Goal: Information Seeking & Learning: Learn about a topic

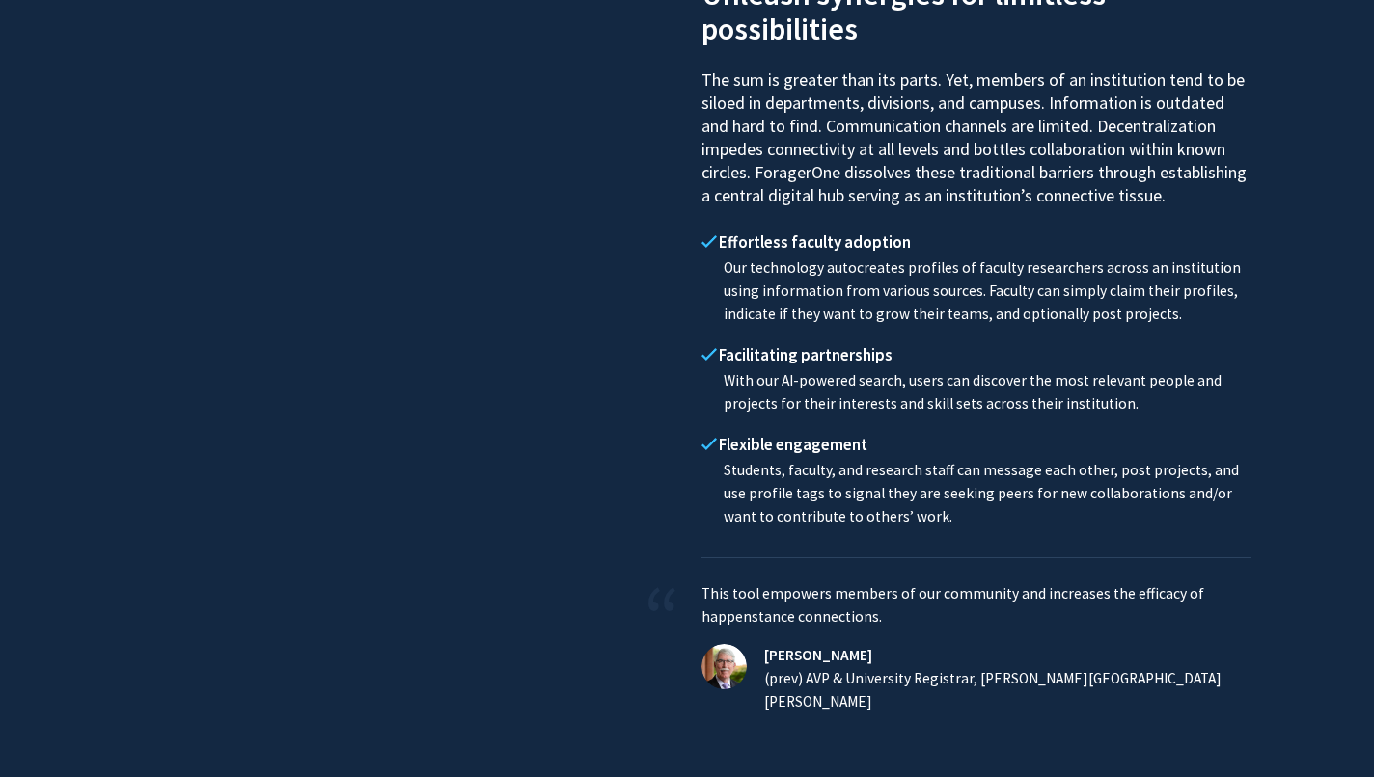
scroll to position [978, 0]
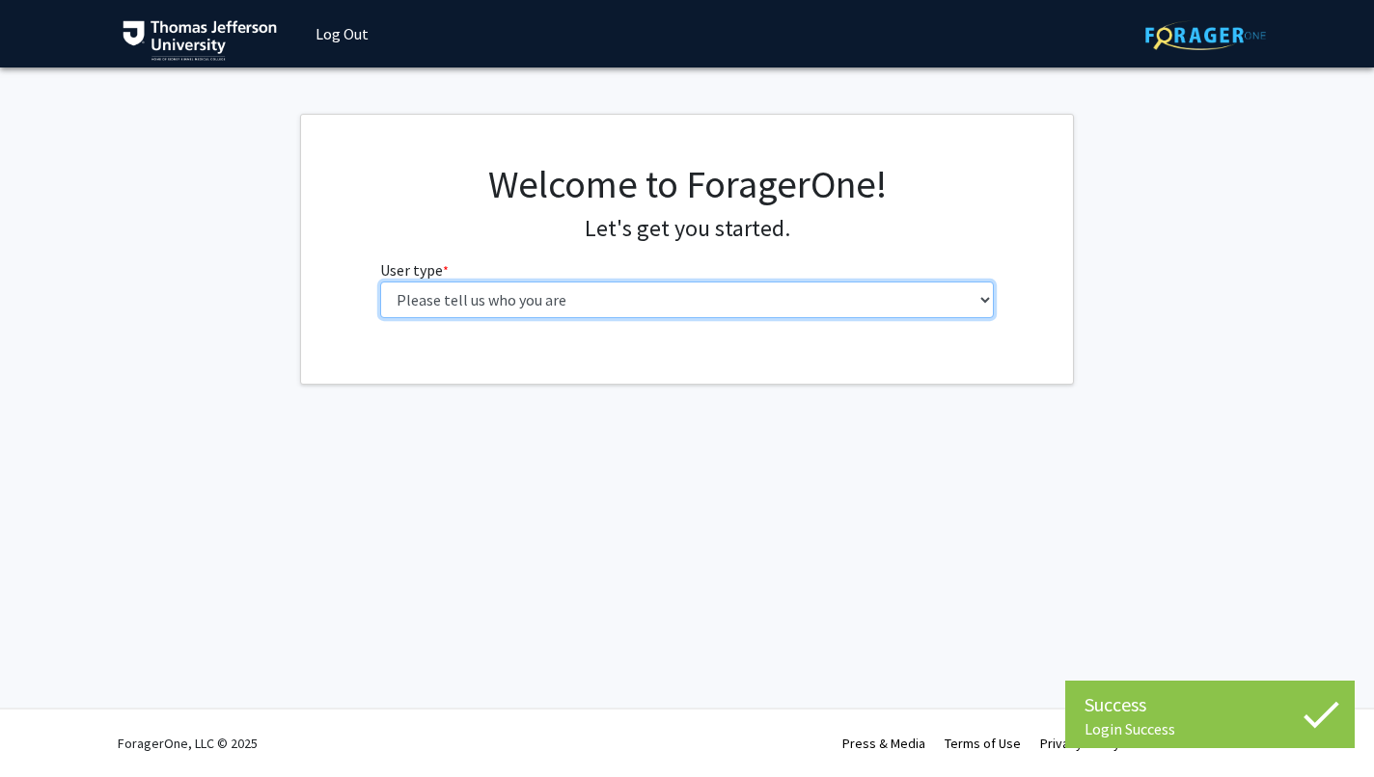
click at [711, 292] on select "Please tell us who you are Undergraduate Student Master's Student Doctoral Cand…" at bounding box center [687, 300] width 614 height 37
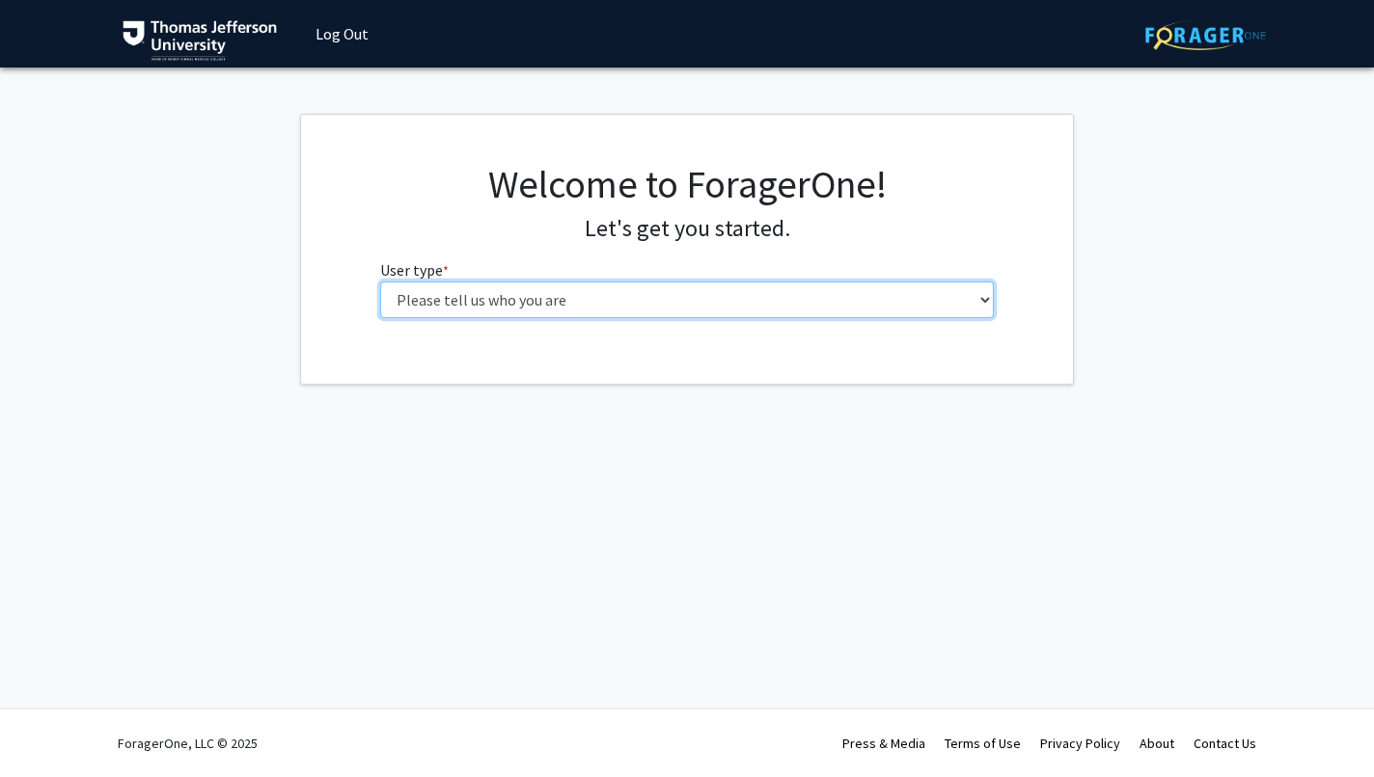
select select "3: doc"
click at [380, 282] on select "Please tell us who you are Undergraduate Student Master's Student Doctoral Cand…" at bounding box center [687, 300] width 614 height 37
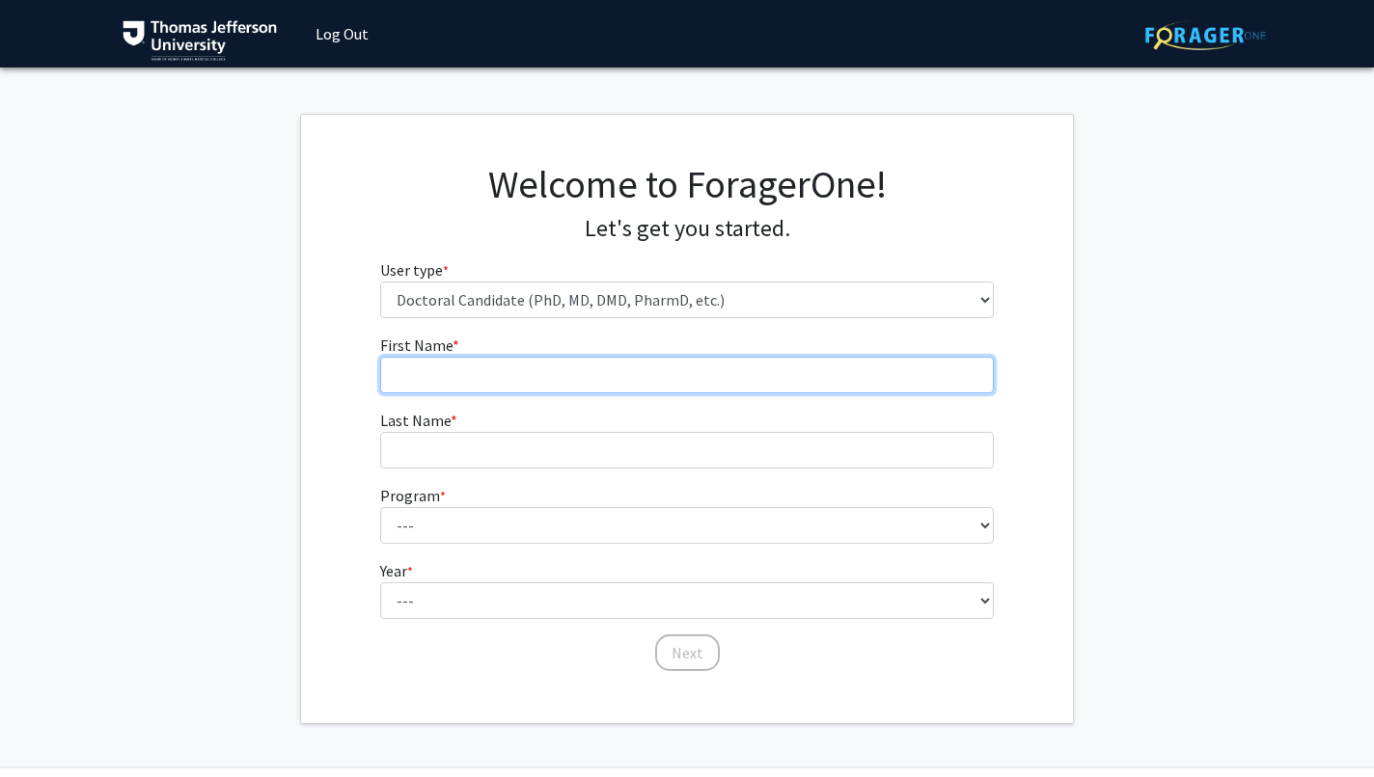
click at [633, 376] on input "First Name * required" at bounding box center [687, 375] width 614 height 37
type input "[PERSON_NAME]"
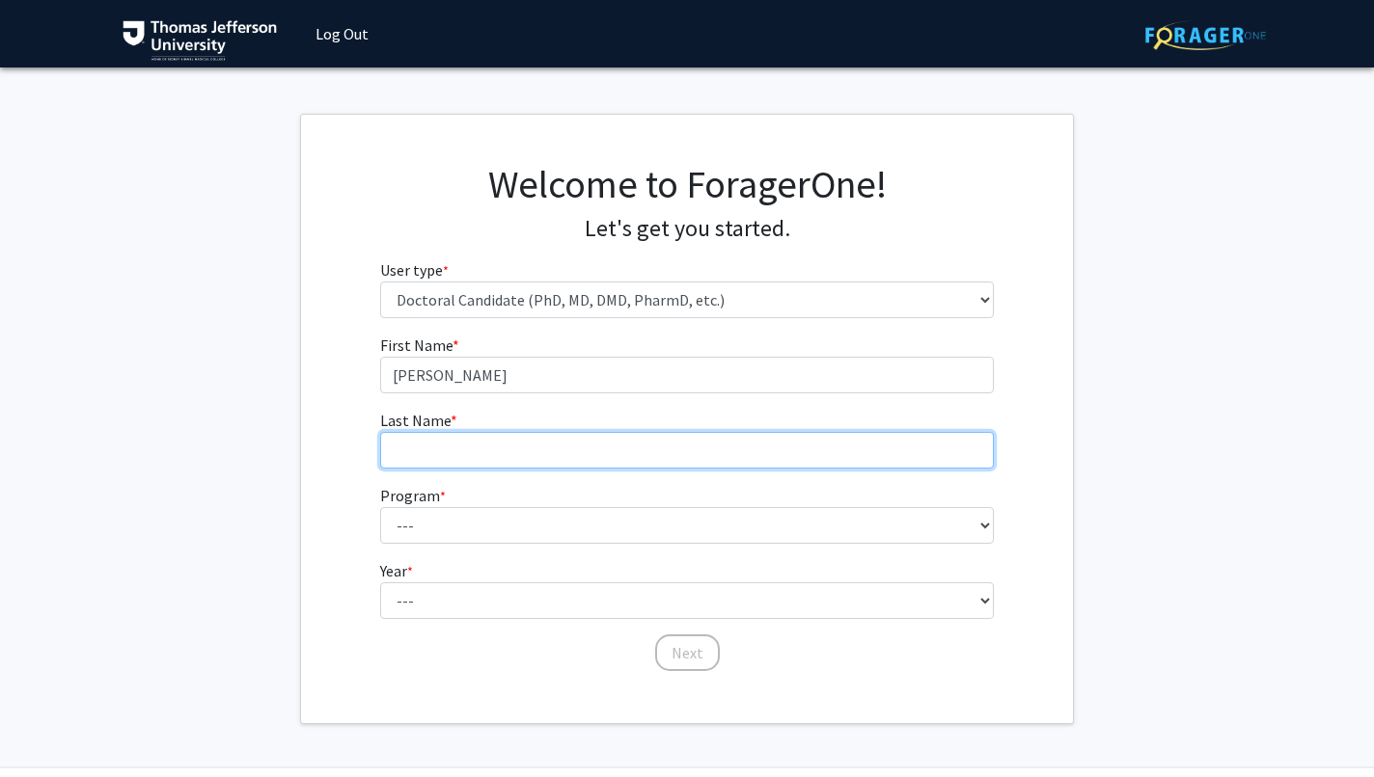
click at [441, 440] on input "Last Name * required" at bounding box center [687, 450] width 614 height 37
type input "[PERSON_NAME]"
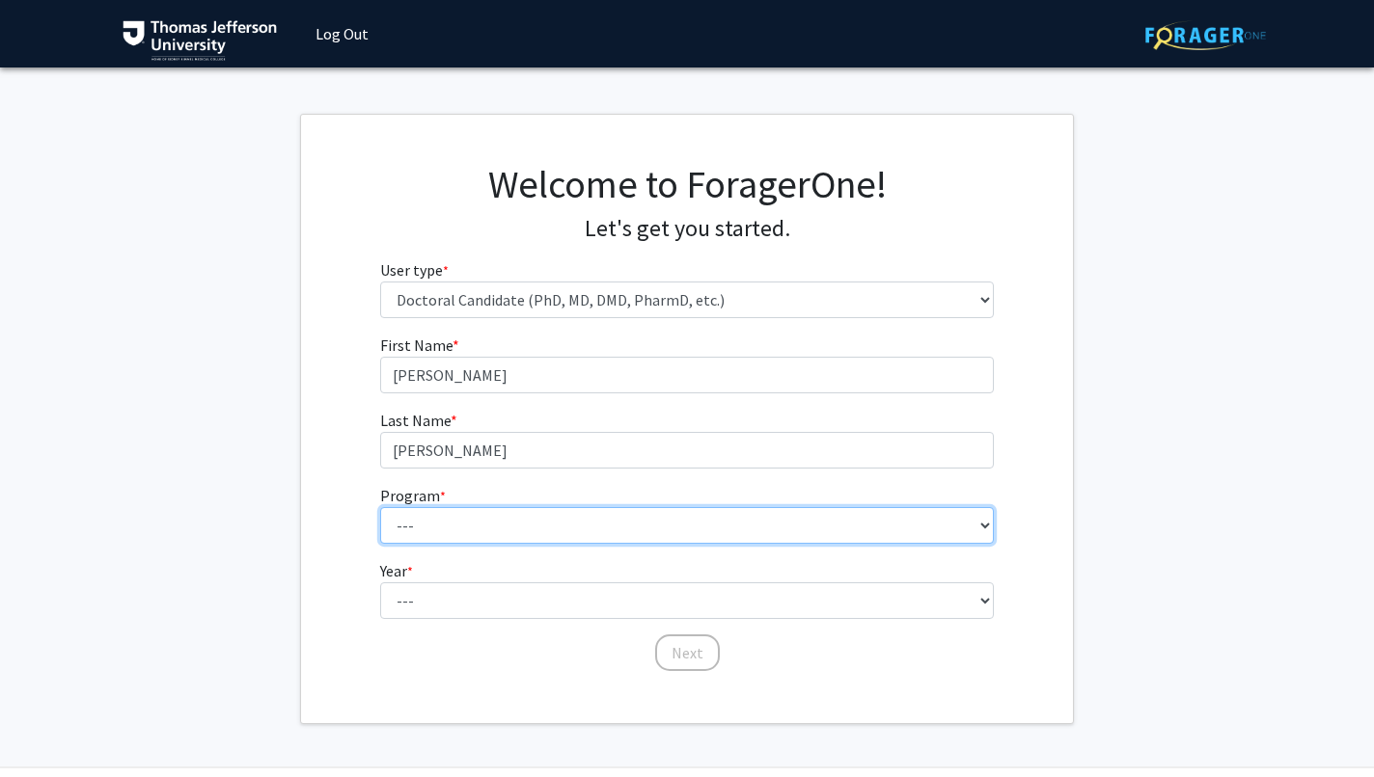
click at [395, 513] on select "--- Accelerated 3+3 BS in Health Sciences/Doctor of [MEDICAL_DATA] Accelerated …" at bounding box center [687, 525] width 614 height 37
select select "35: 815"
click at [380, 507] on select "--- Accelerated 3+3 BS in Health Sciences/Doctor of [MEDICAL_DATA] Accelerated …" at bounding box center [687, 525] width 614 height 37
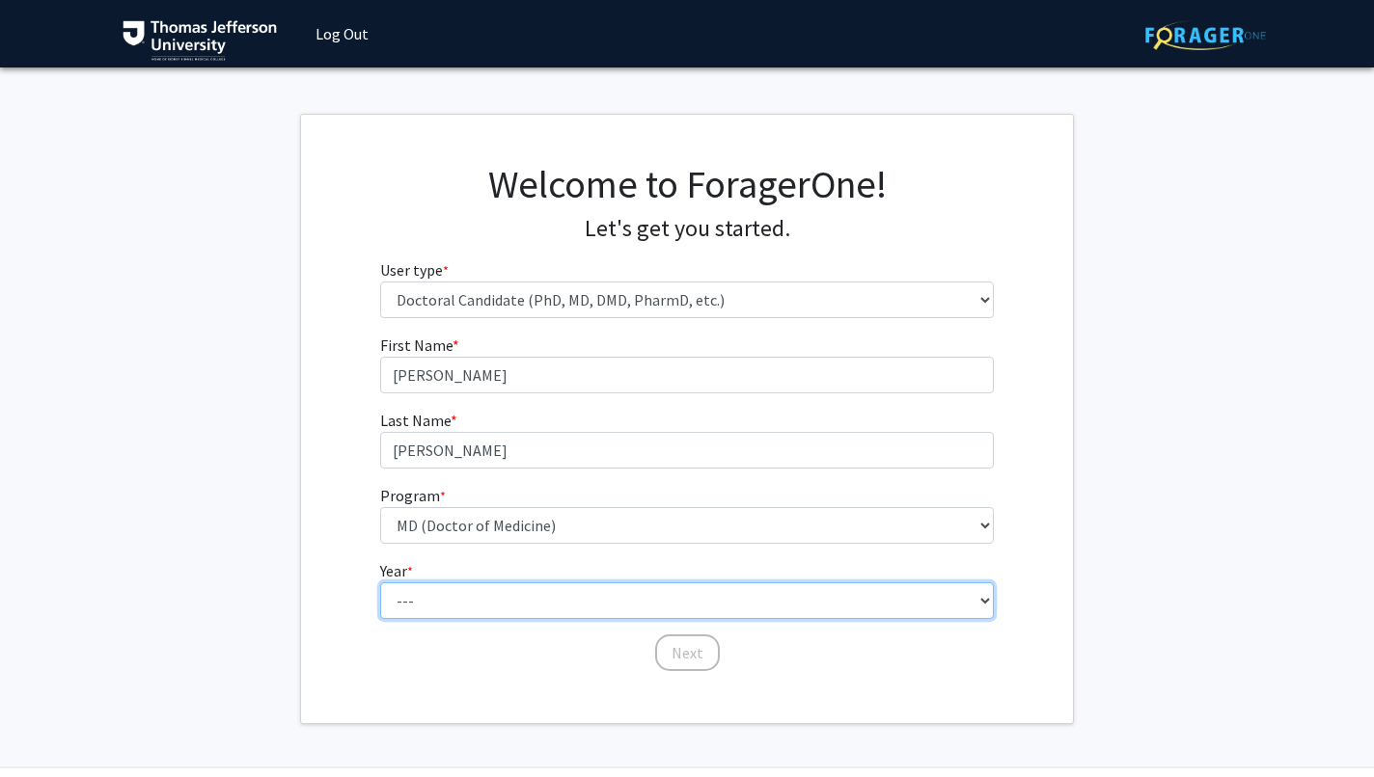
click at [579, 596] on select "--- First Year Second Year Third Year Fourth Year Fifth Year Sixth Year Seventh…" at bounding box center [687, 601] width 614 height 37
select select "1: first_year"
click at [380, 583] on select "--- First Year Second Year Third Year Fourth Year Fifth Year Sixth Year Seventh…" at bounding box center [687, 601] width 614 height 37
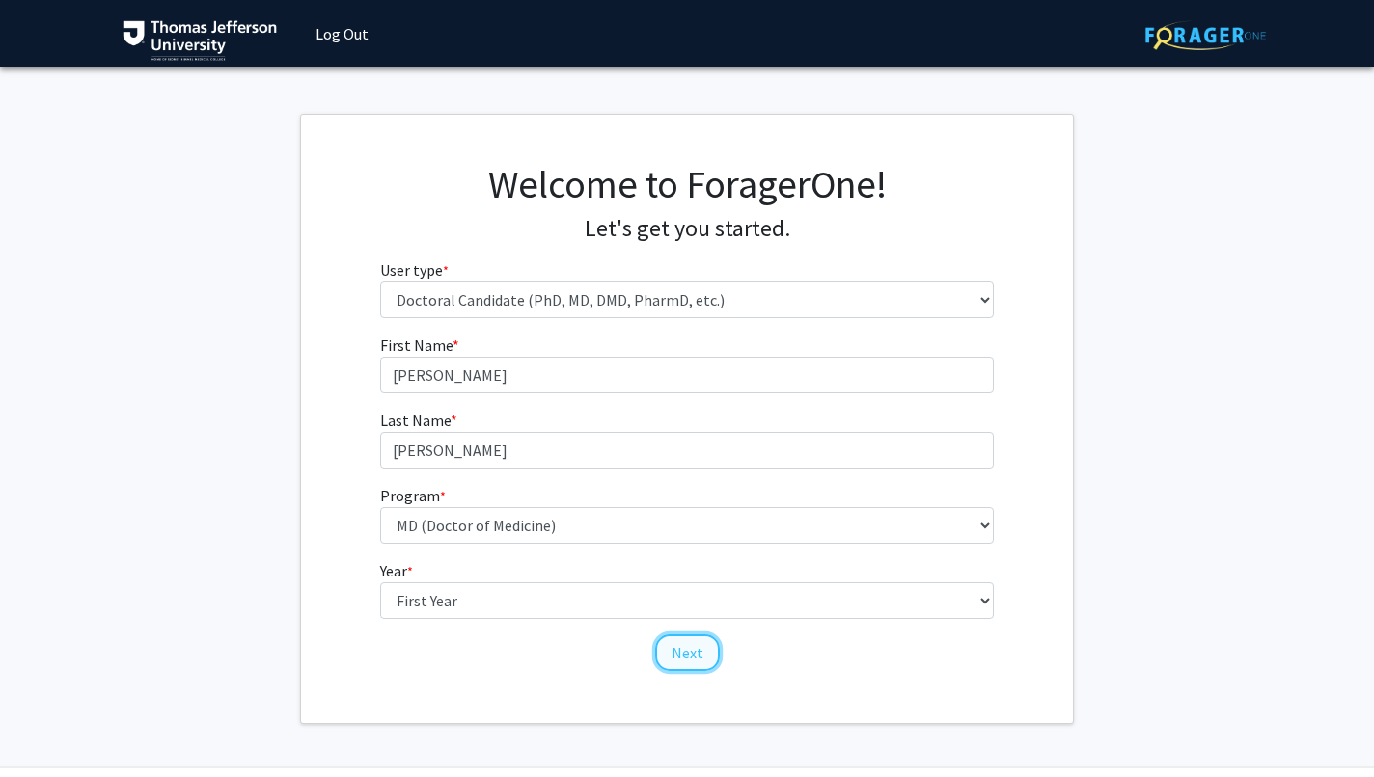
click at [694, 657] on button "Next" at bounding box center [687, 653] width 65 height 37
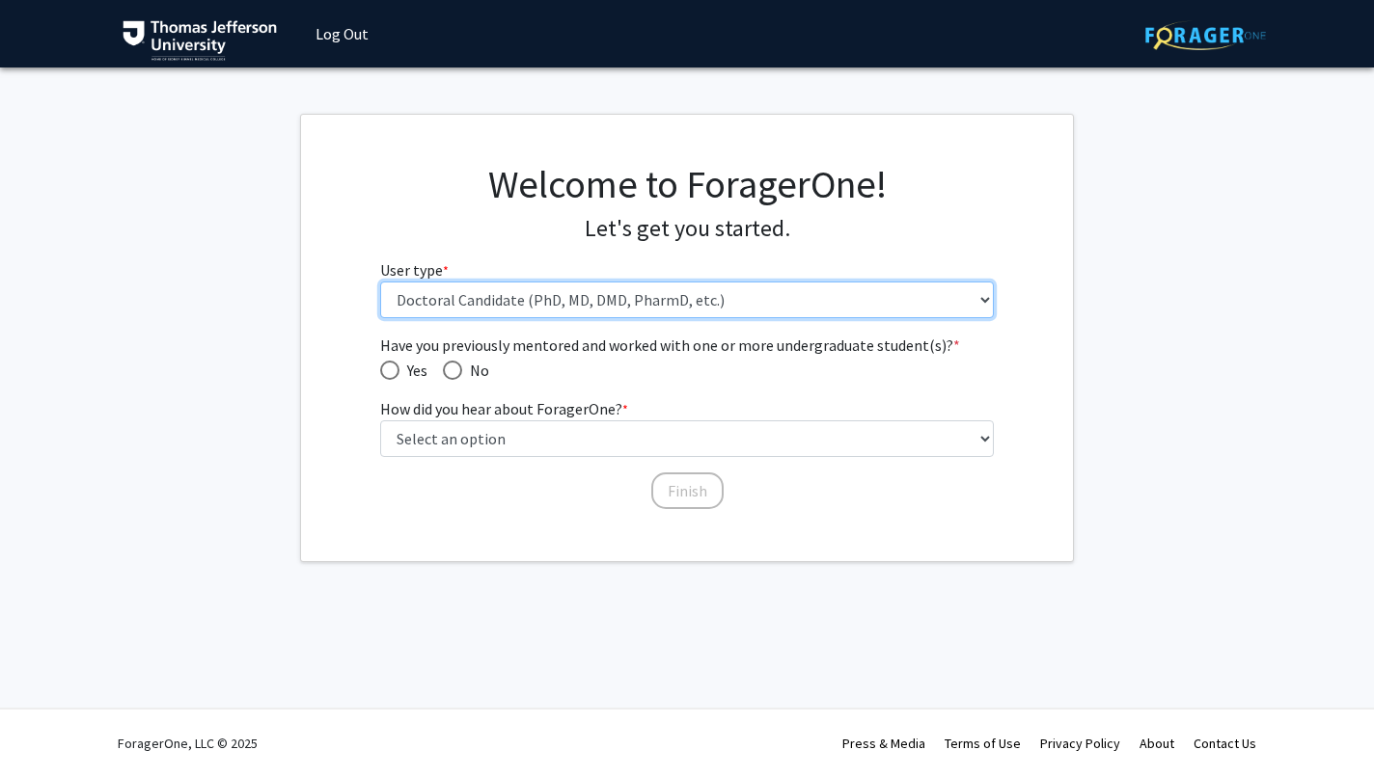
click at [597, 301] on select "Please tell us who you are Undergraduate Student Master's Student Doctoral Cand…" at bounding box center [687, 300] width 614 height 37
click at [380, 282] on select "Please tell us who you are Undergraduate Student Master's Student Doctoral Cand…" at bounding box center [687, 300] width 614 height 37
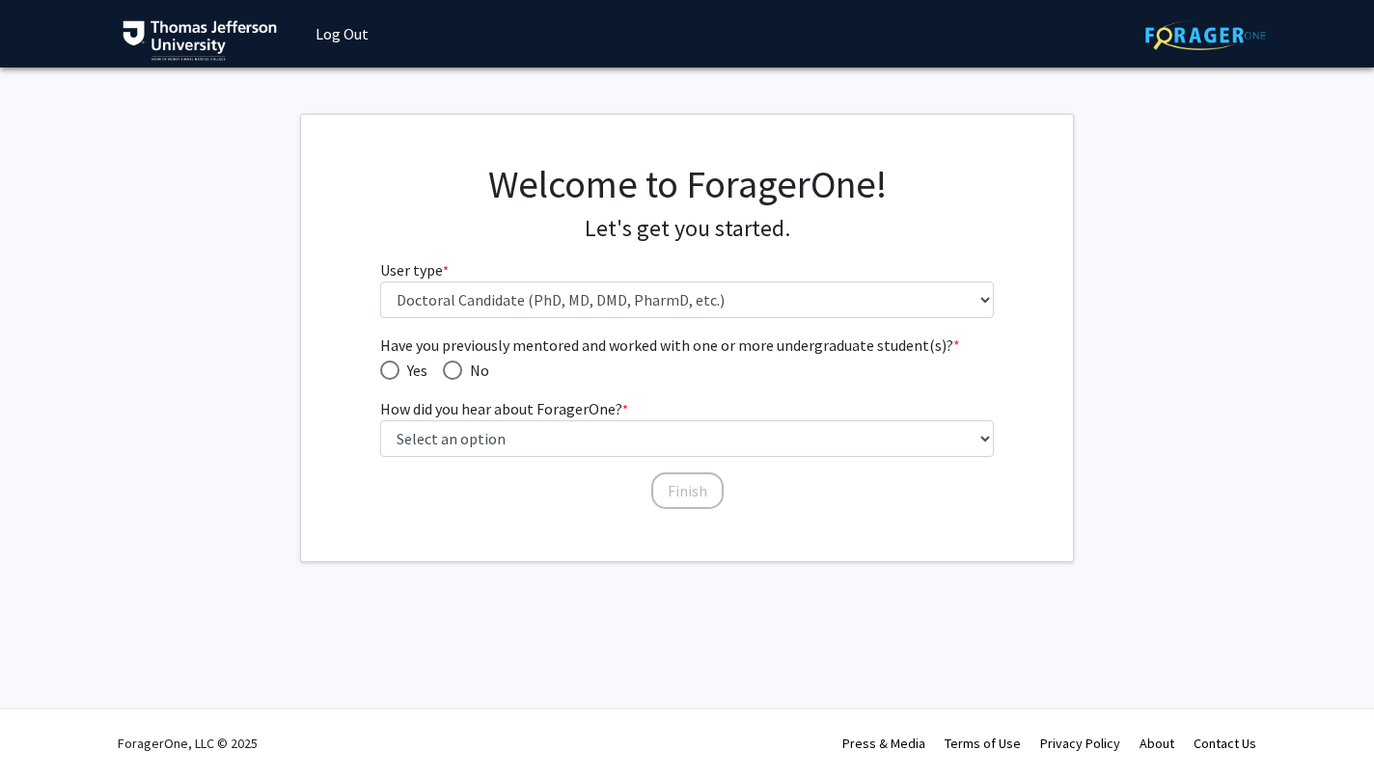
click at [390, 368] on span "Have you previously mentored and worked with one or more undergraduate student(…" at bounding box center [389, 370] width 19 height 19
click at [390, 368] on input "Yes" at bounding box center [389, 370] width 19 height 19
radio input "true"
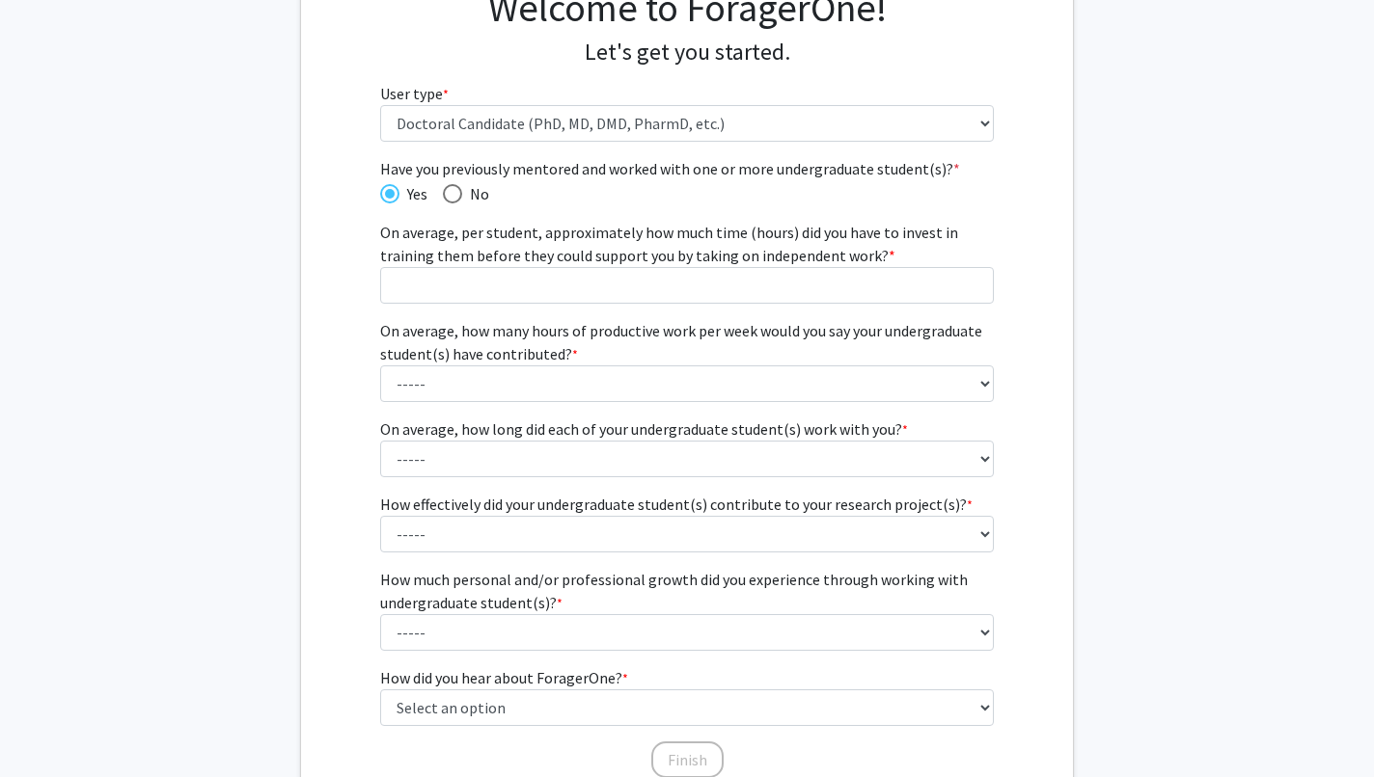
scroll to position [186, 0]
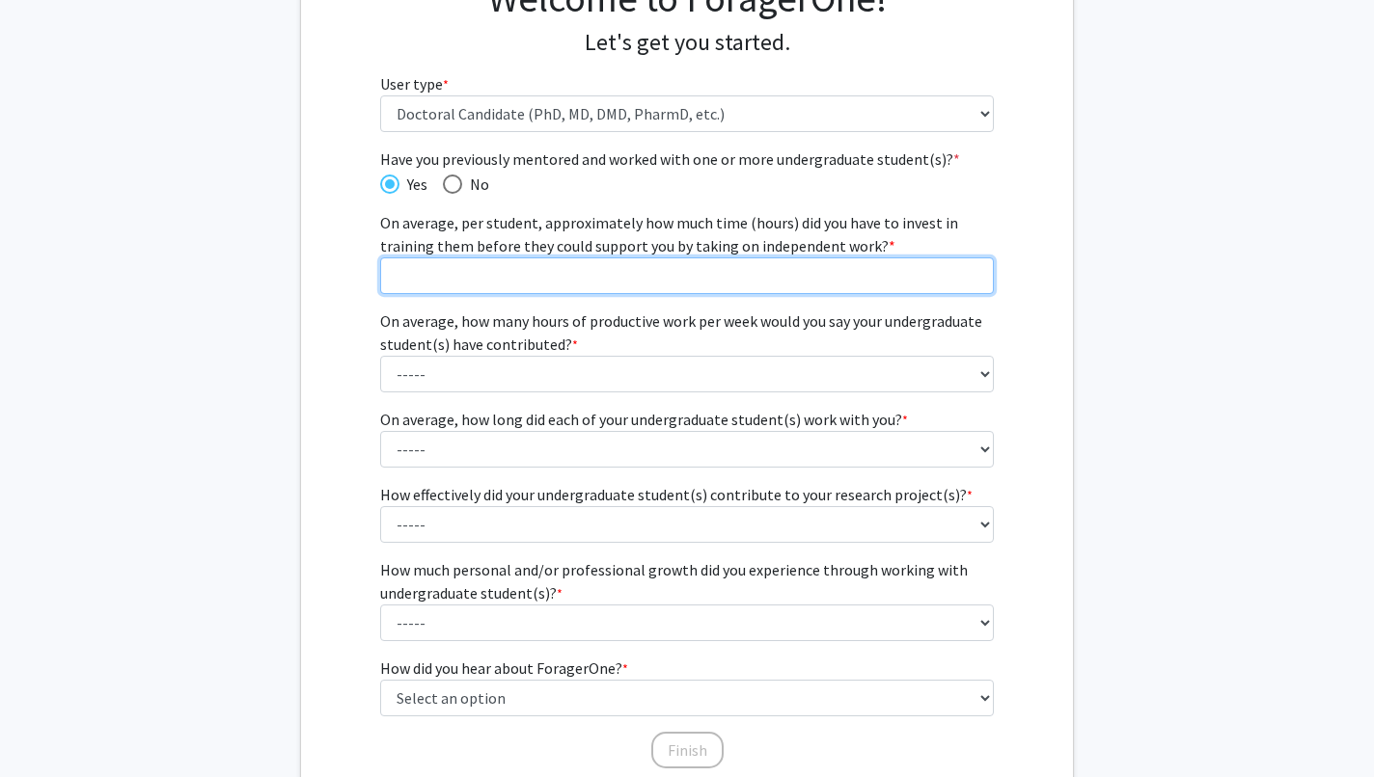
click at [540, 281] on input "On average, per student, approximately how much time (hours) did you have to in…" at bounding box center [687, 276] width 614 height 37
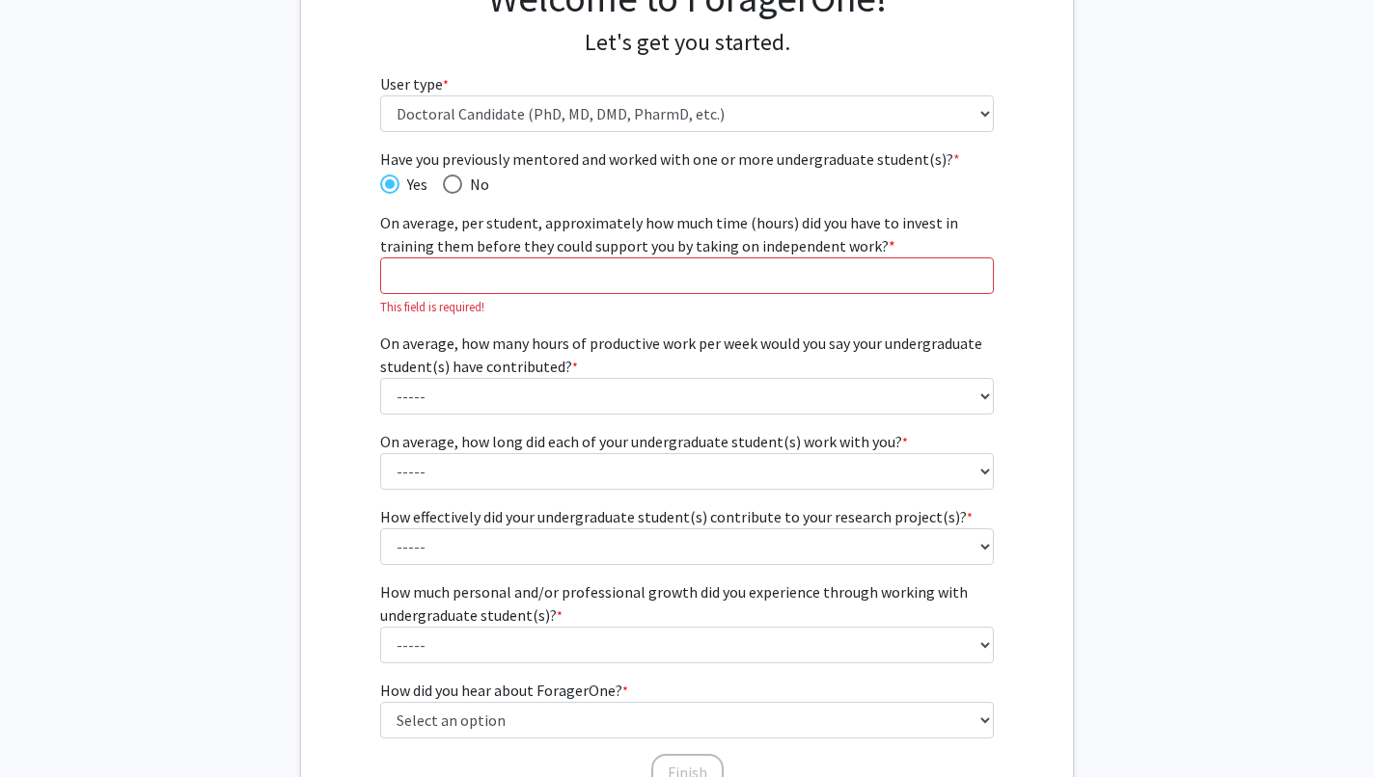
click at [453, 169] on span "Have you previously mentored and worked with one or more undergraduate student(…" at bounding box center [687, 159] width 614 height 23
click at [453, 183] on span "Have you previously mentored and worked with one or more undergraduate student(…" at bounding box center [452, 184] width 19 height 19
click at [453, 183] on input "No" at bounding box center [452, 184] width 19 height 19
radio input "true"
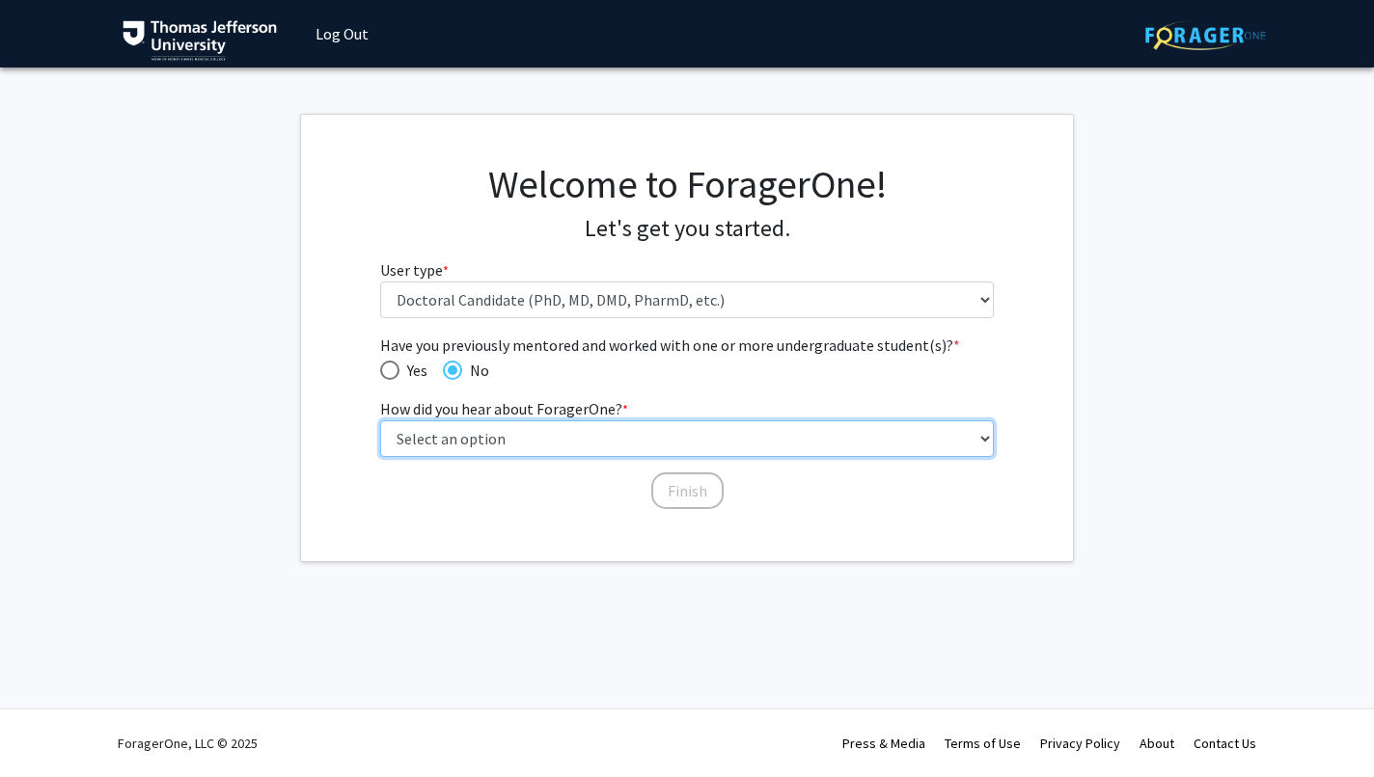
click at [580, 437] on select "Select an option Peer/student recommendation Faculty/staff recommendation Unive…" at bounding box center [687, 439] width 614 height 37
select select "1: peer_recommendation"
click at [380, 421] on select "Select an option Peer/student recommendation Faculty/staff recommendation Unive…" at bounding box center [687, 439] width 614 height 37
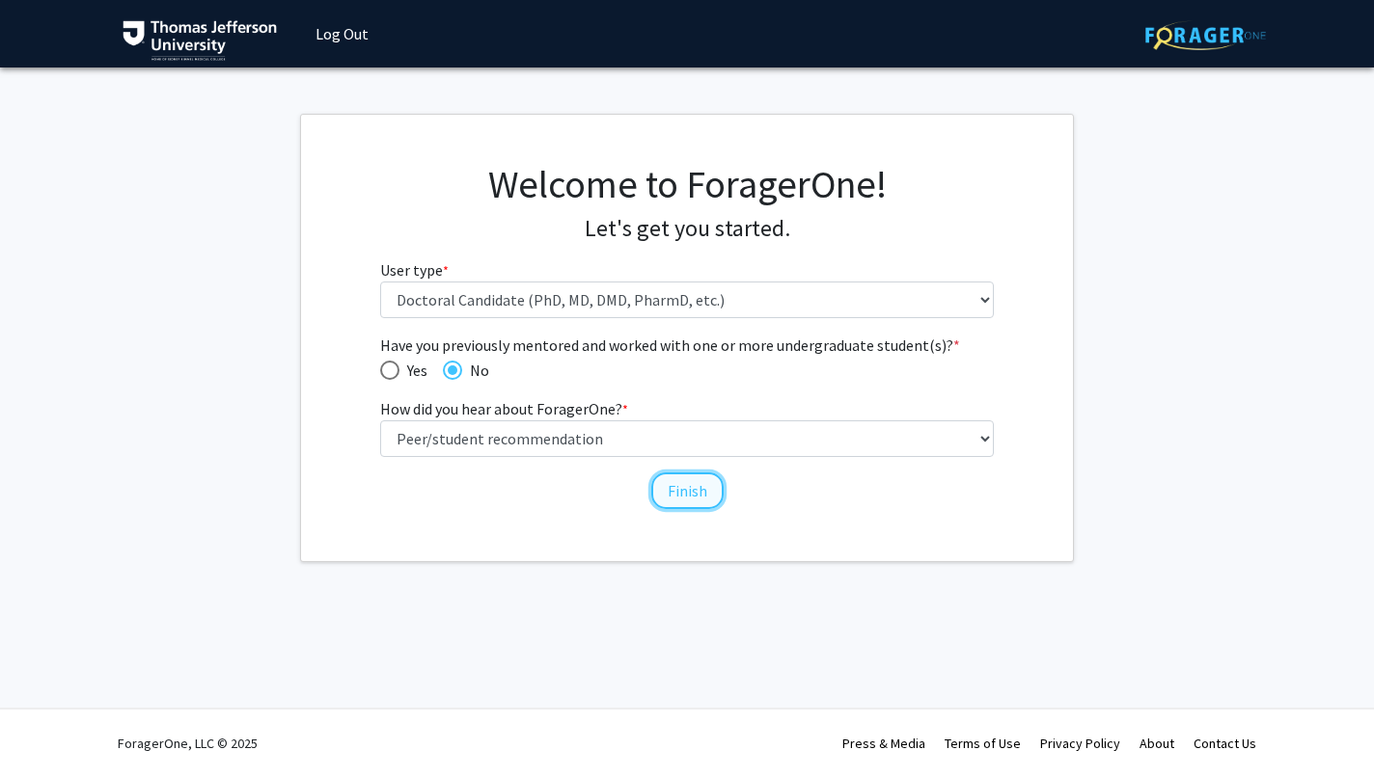
click at [695, 488] on button "Finish" at bounding box center [687, 491] width 72 height 37
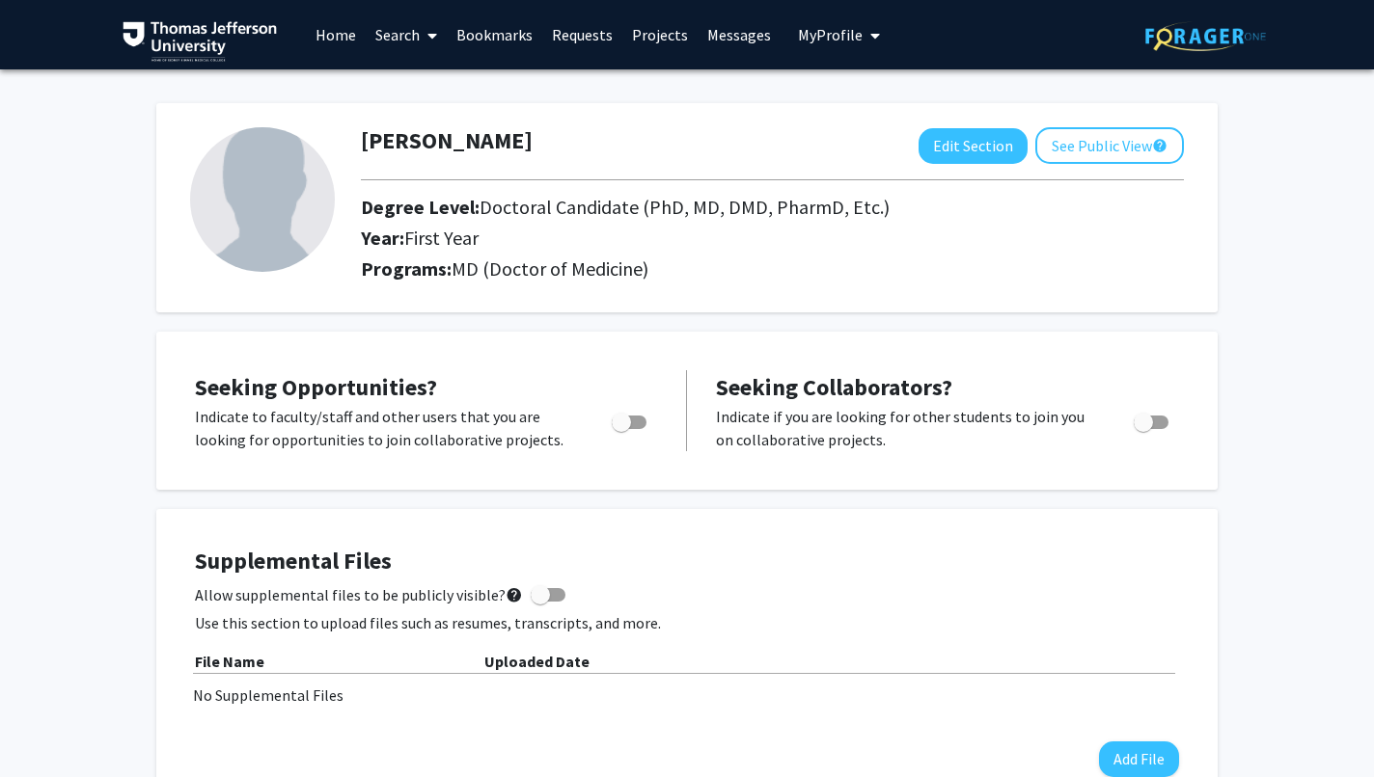
click at [370, 650] on div "File Name" at bounding box center [339, 661] width 289 height 23
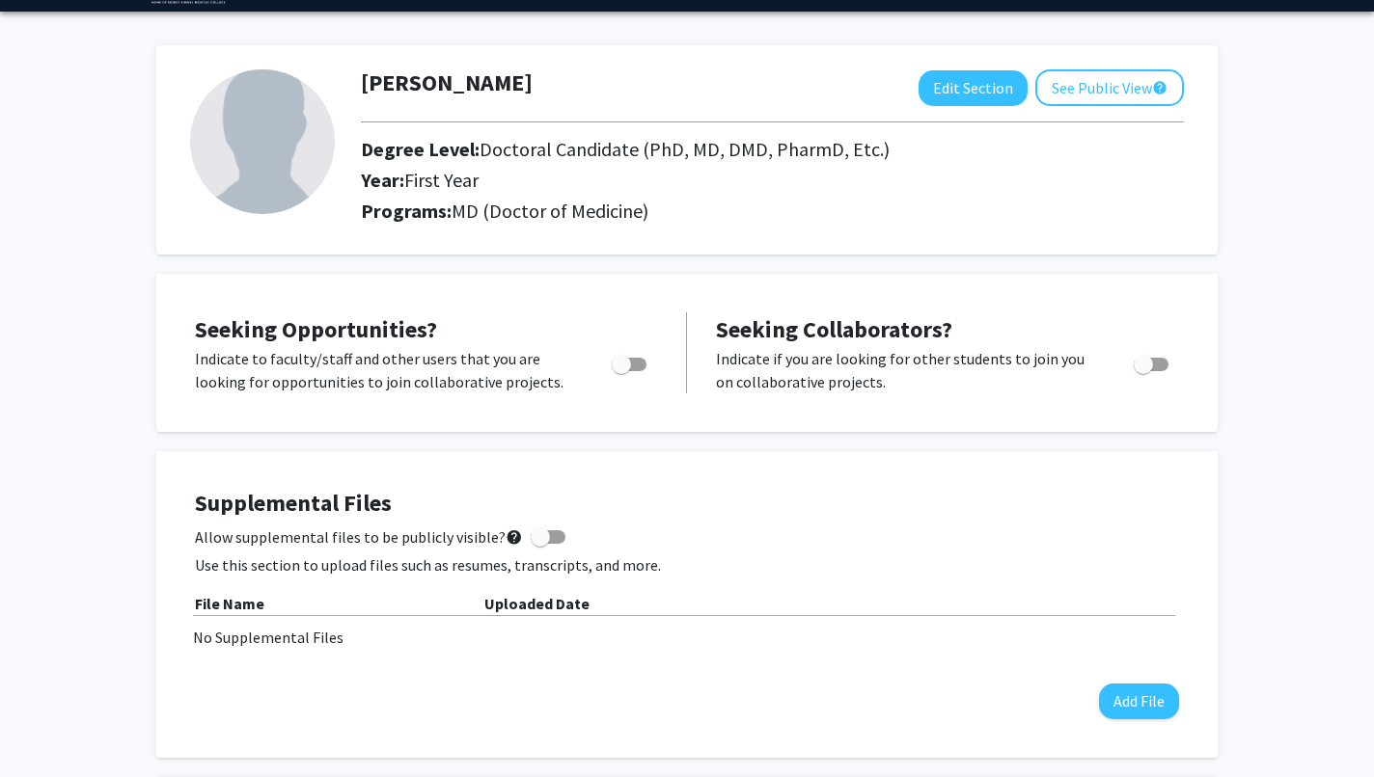
scroll to position [144, 0]
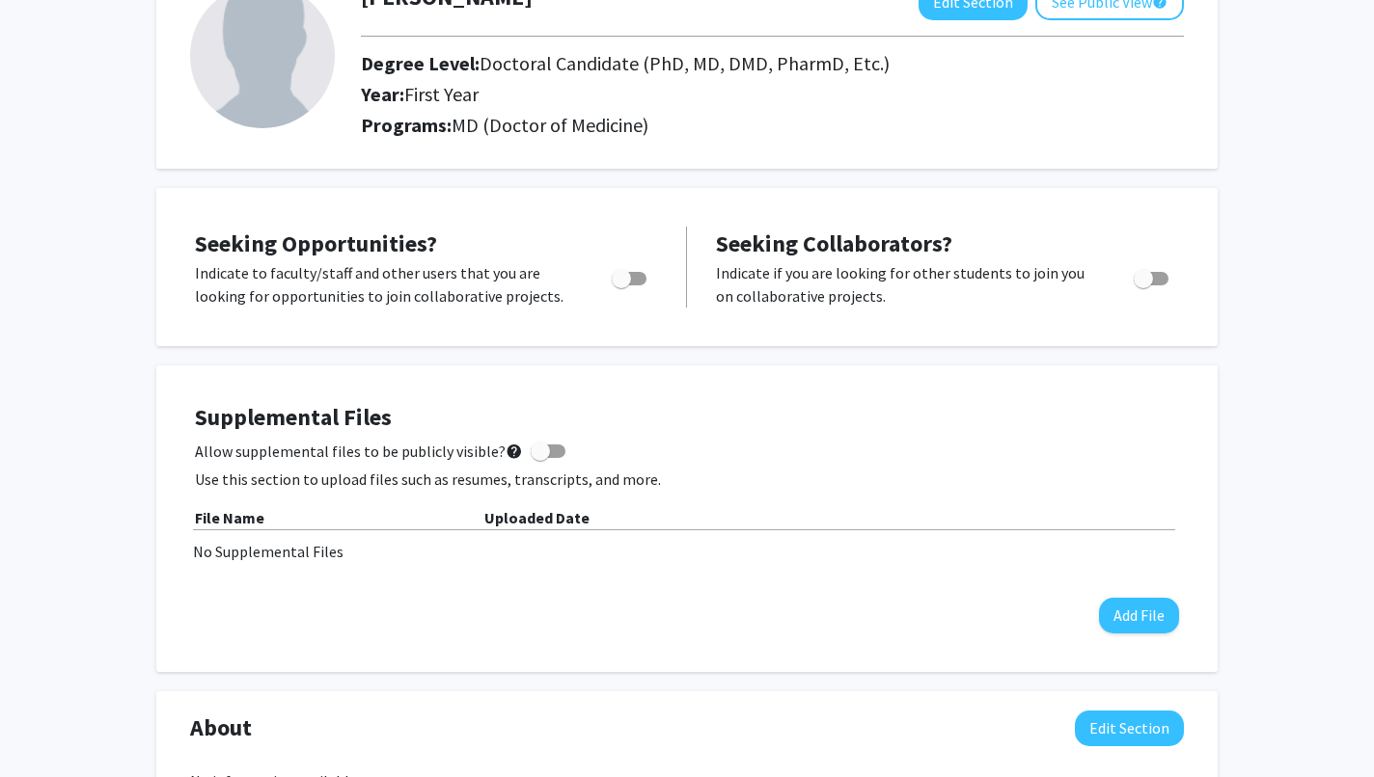
click at [1121, 609] on button "Add File" at bounding box center [1139, 616] width 80 height 36
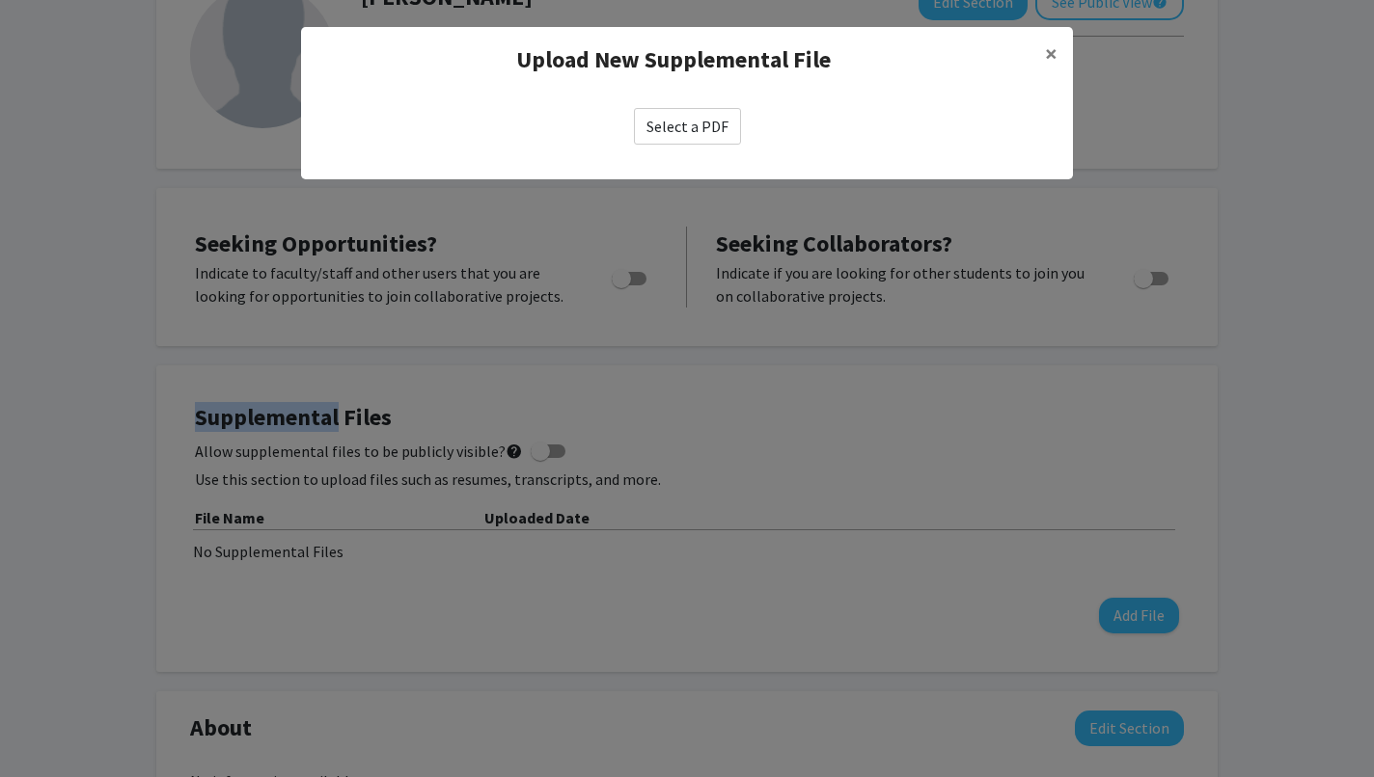
click at [695, 125] on label "Select a PDF" at bounding box center [687, 126] width 107 height 37
click at [0, 0] on input "Select a PDF" at bounding box center [0, 0] width 0 height 0
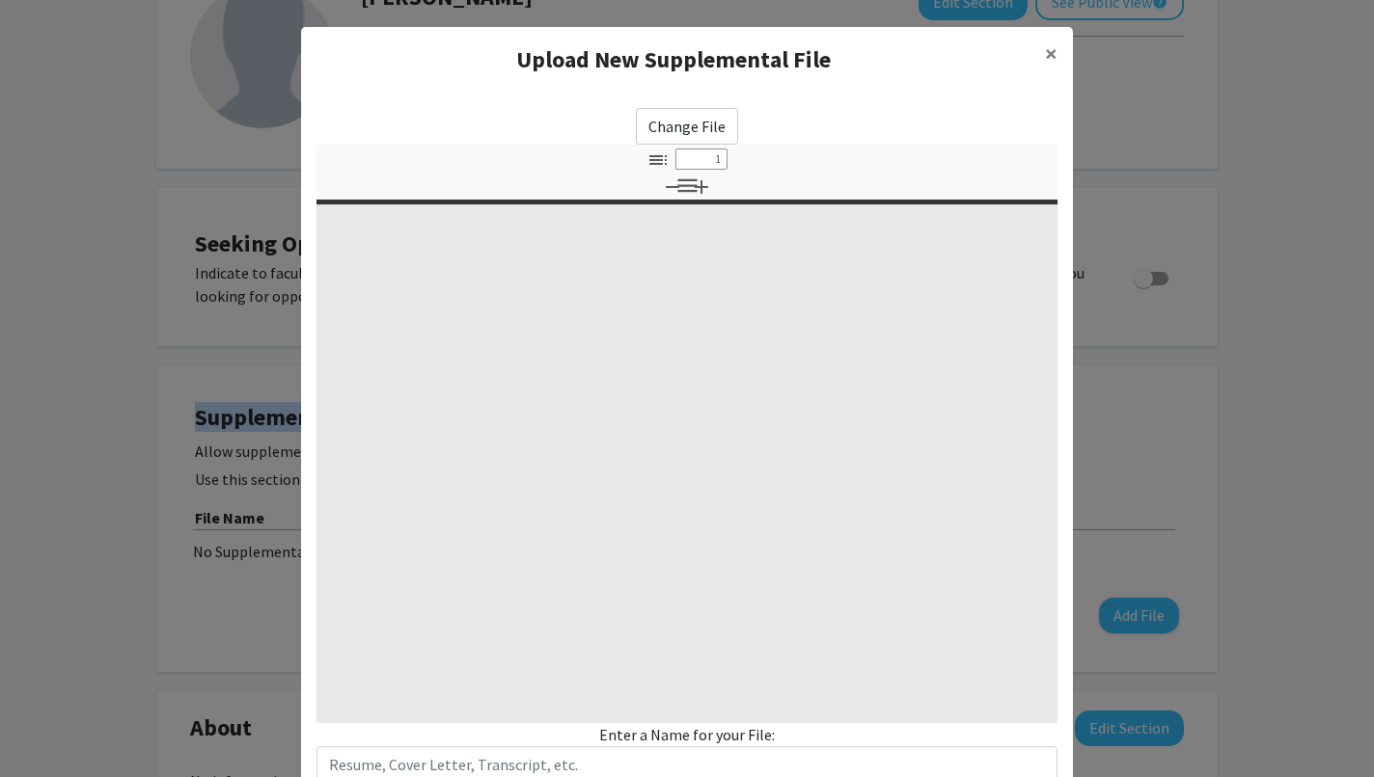
select select "custom"
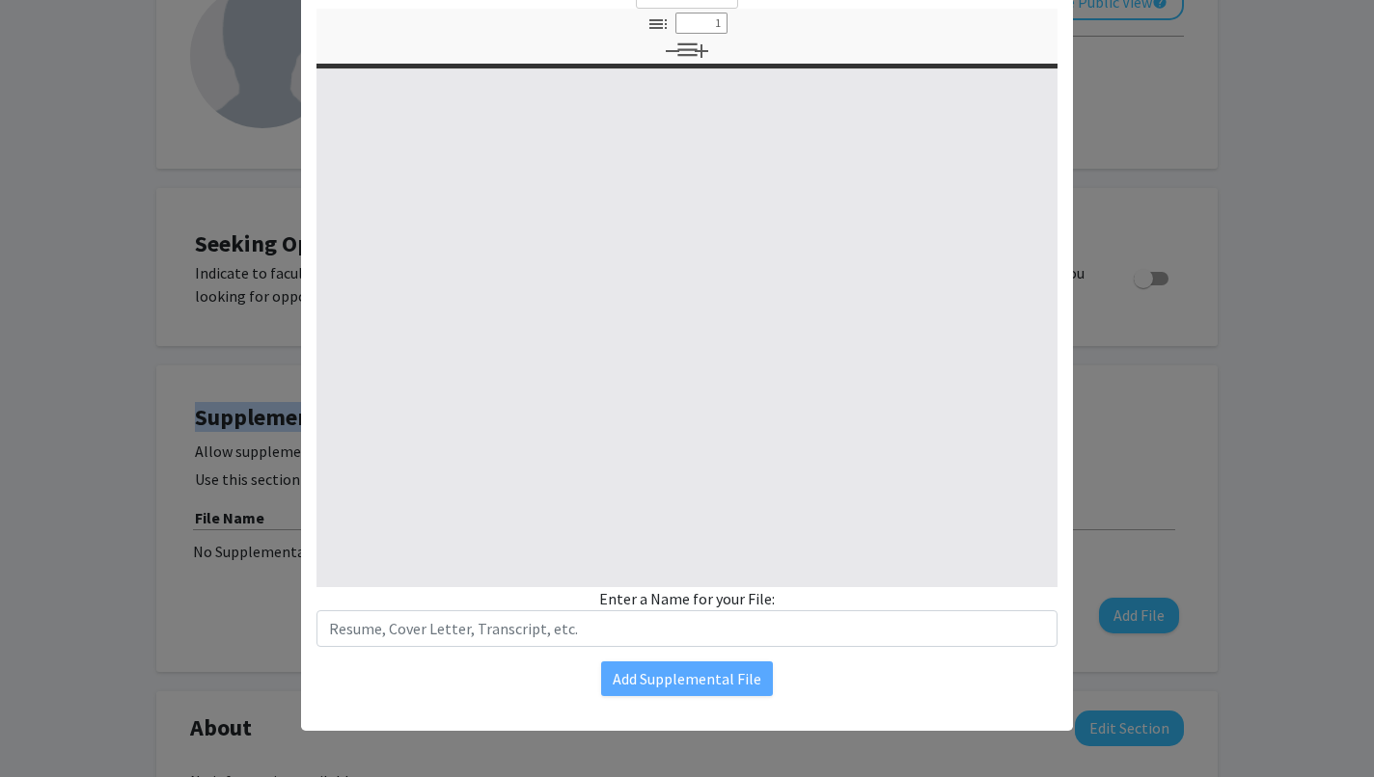
type input "0"
select select "custom"
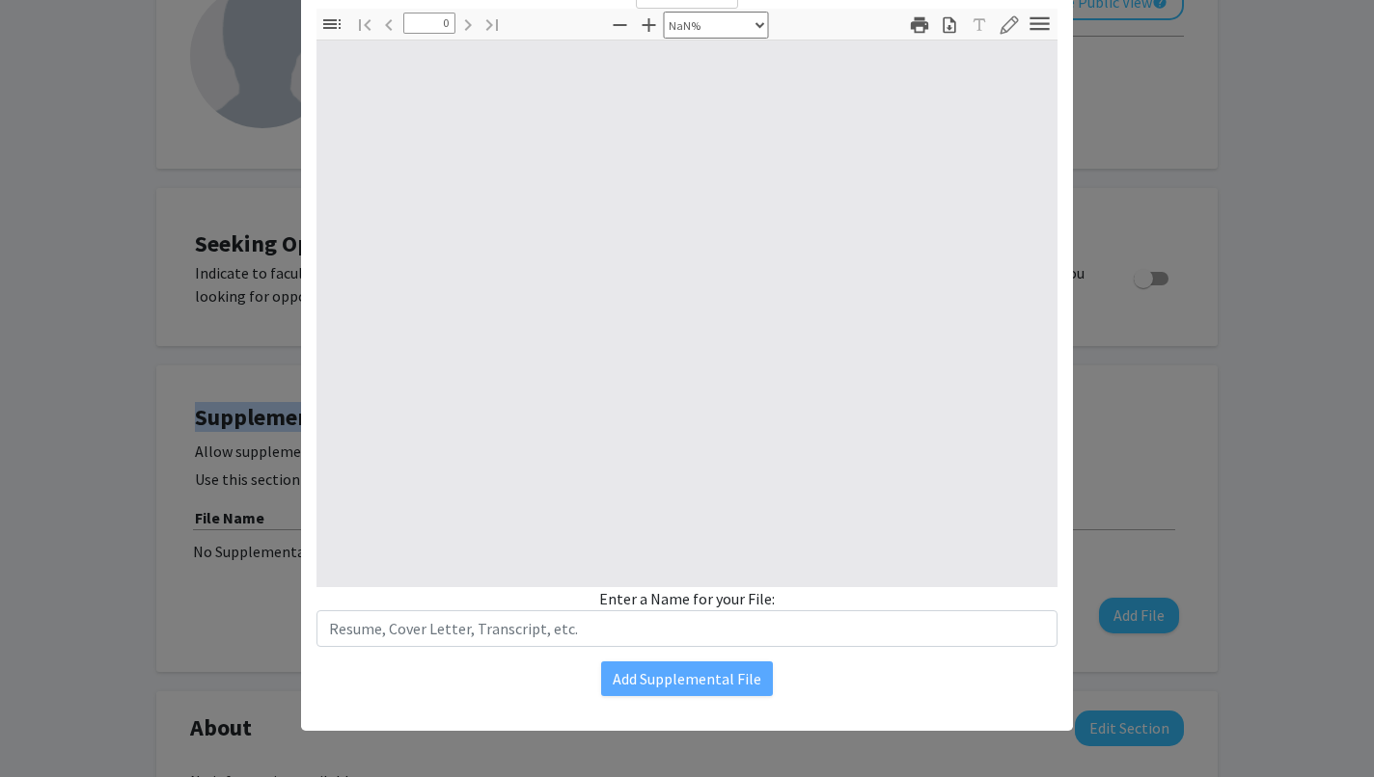
type input "1"
select select "auto"
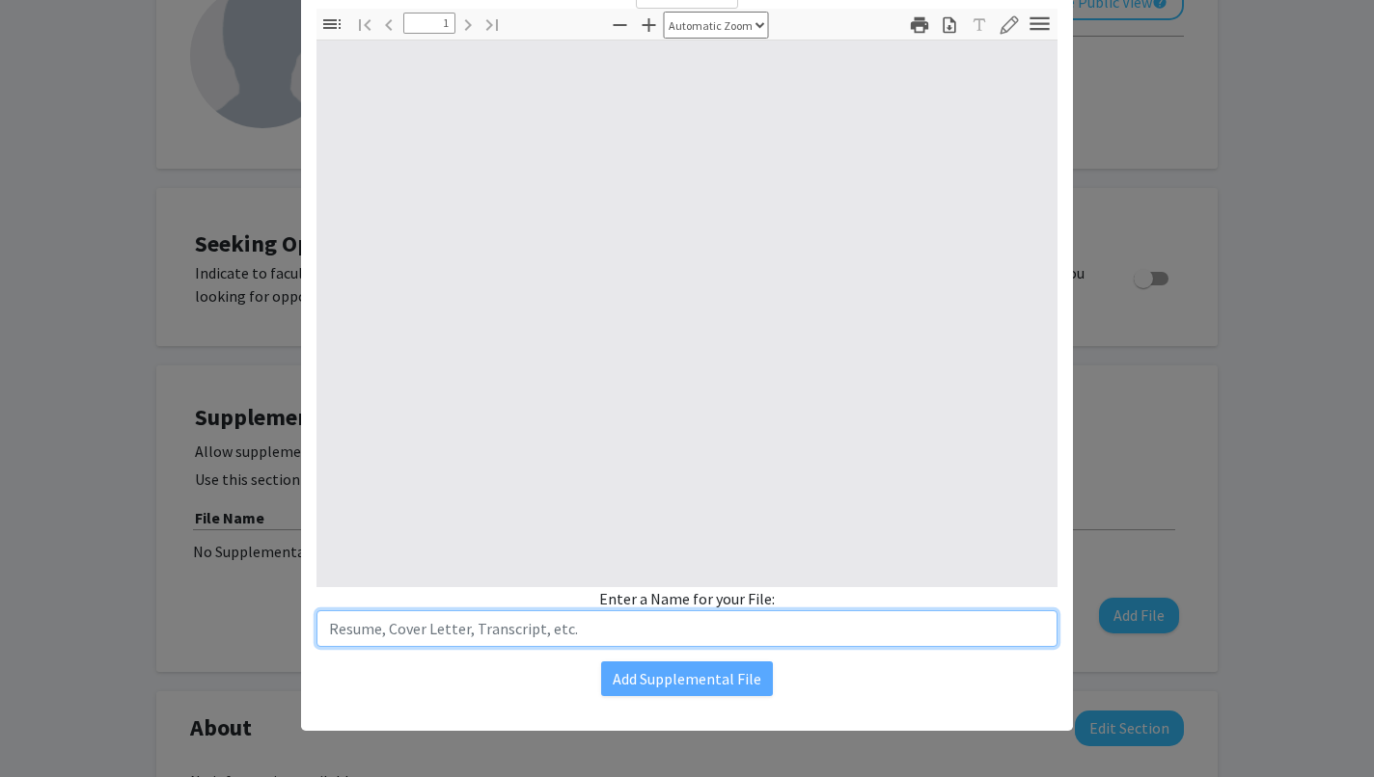
scroll to position [0, 0]
click at [456, 622] on input "text" at bounding box center [686, 629] width 741 height 37
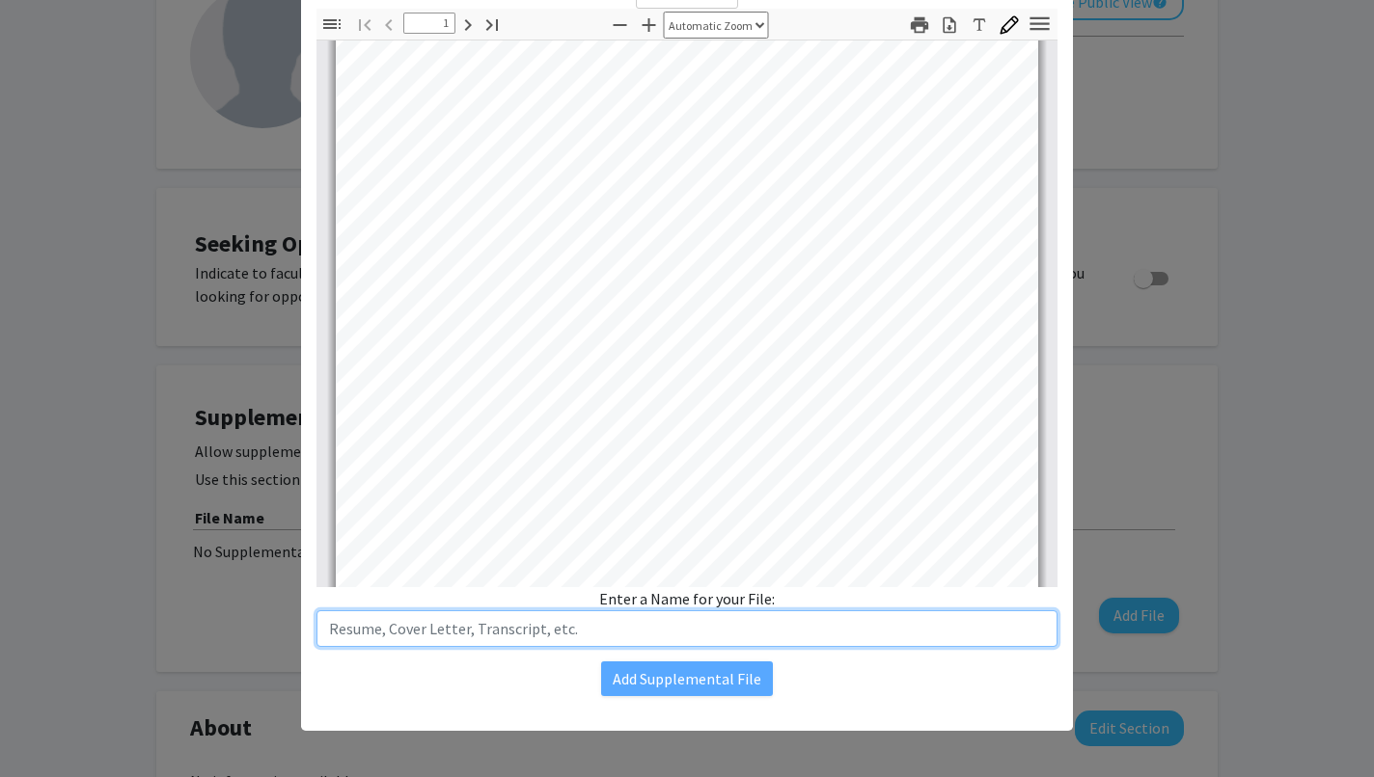
scroll to position [39, 0]
type input "CV"
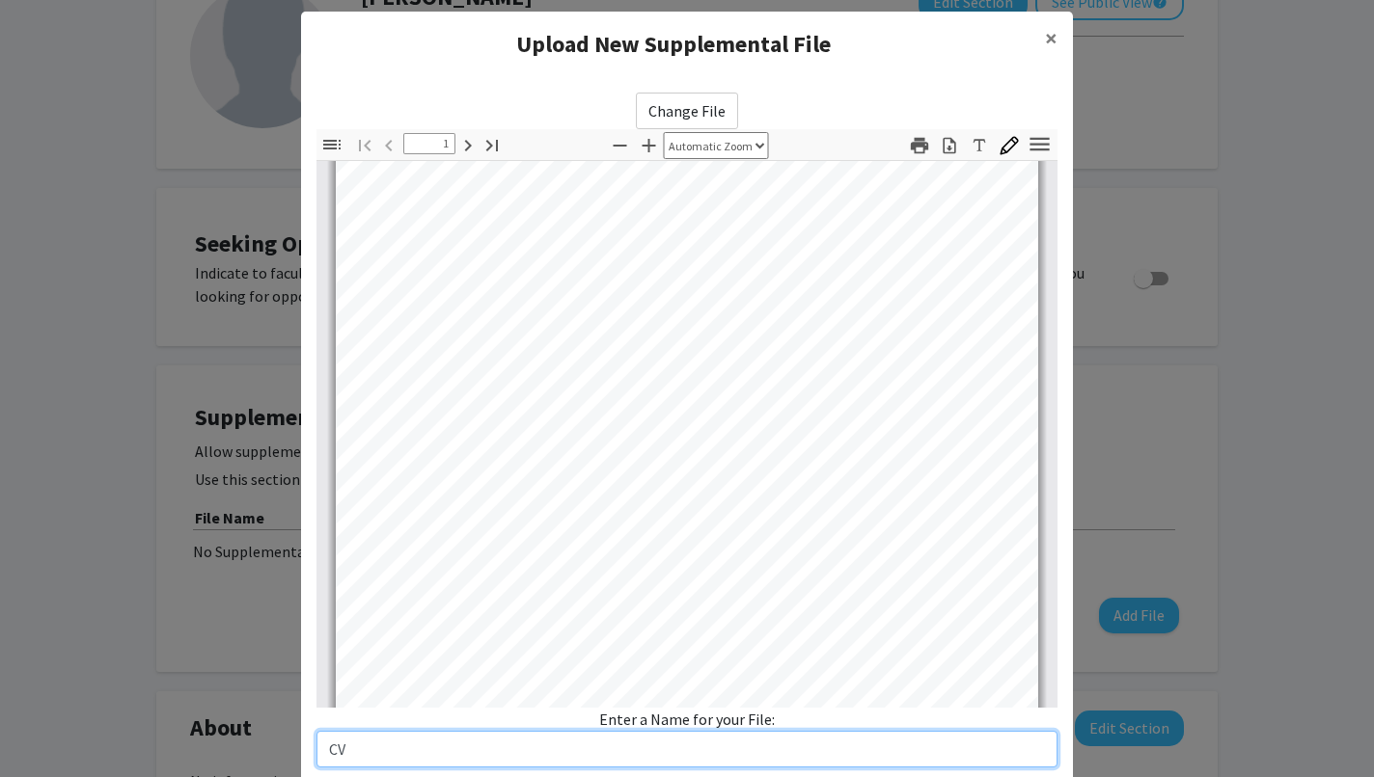
scroll to position [0, 0]
type input "4"
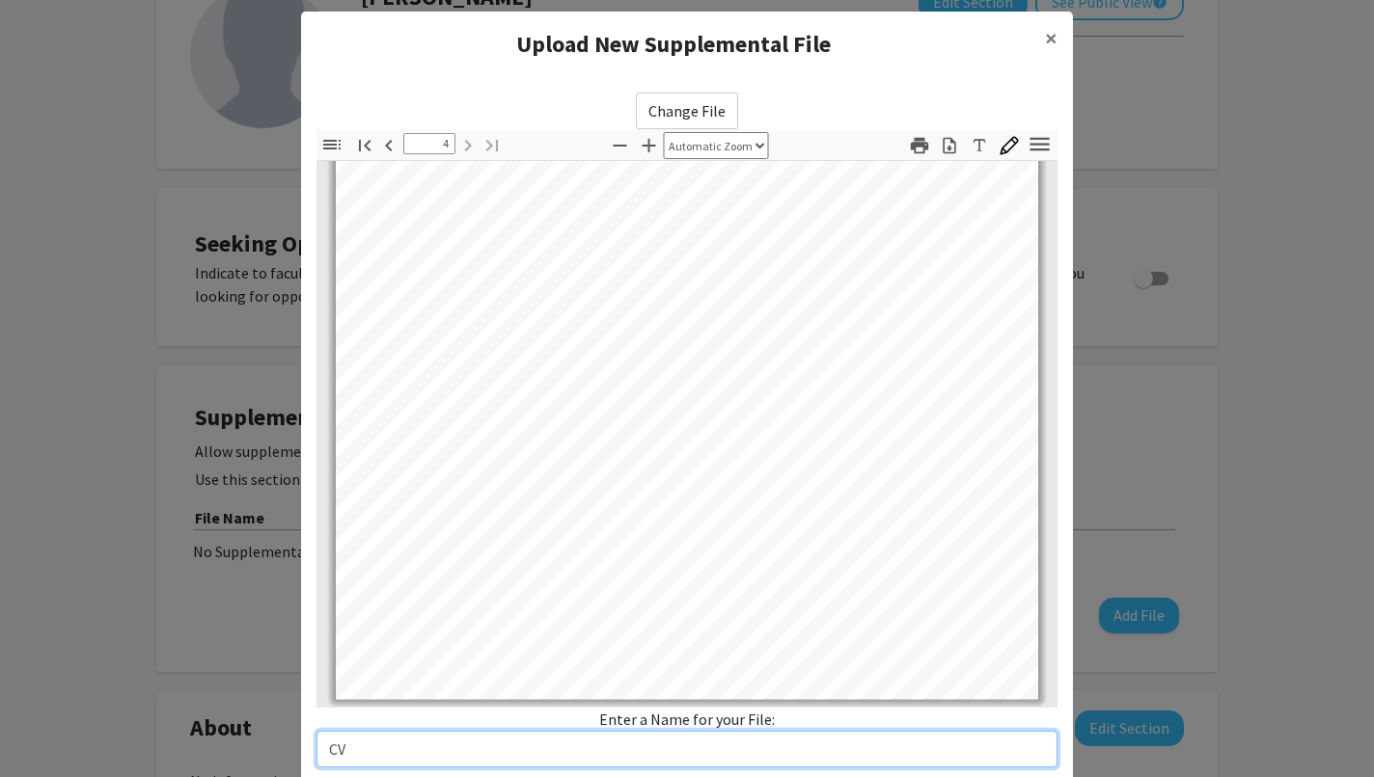
scroll to position [136, 0]
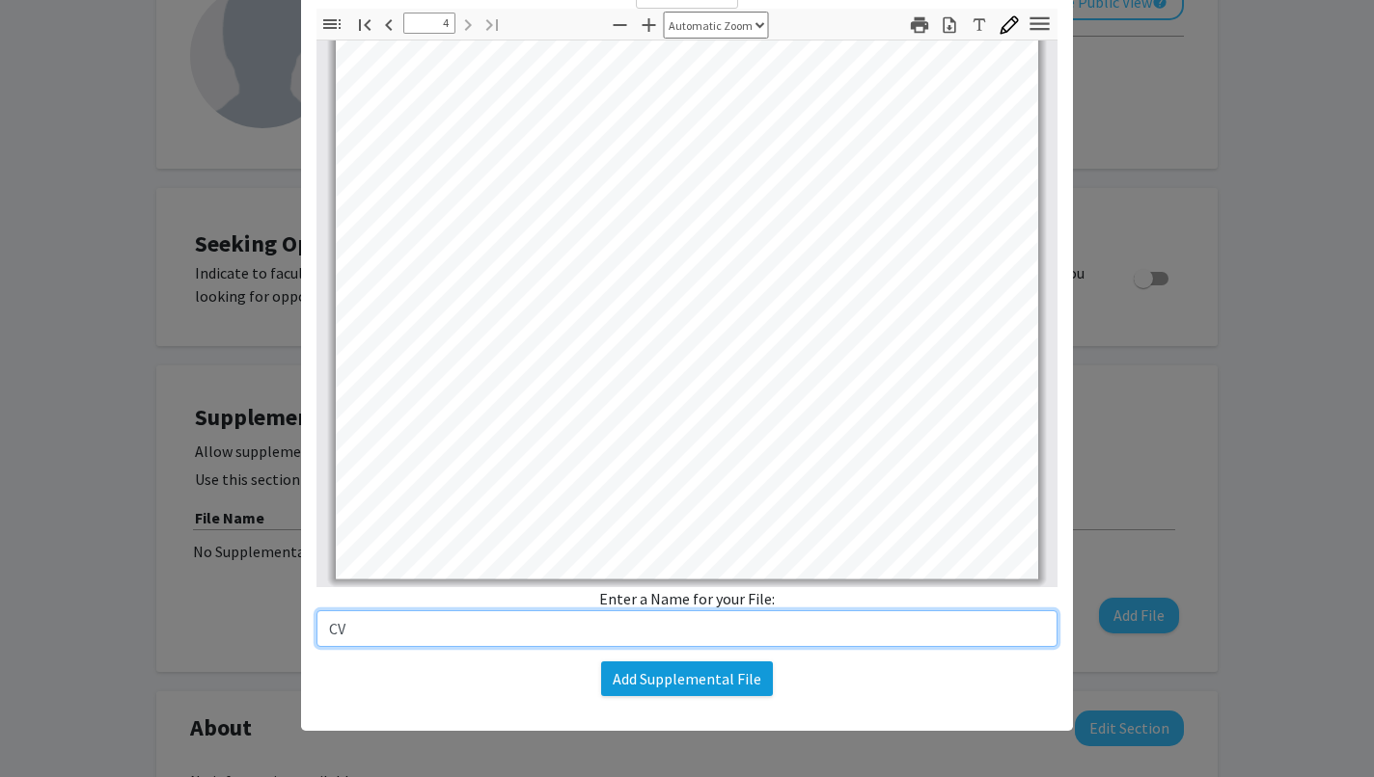
type input "CV"
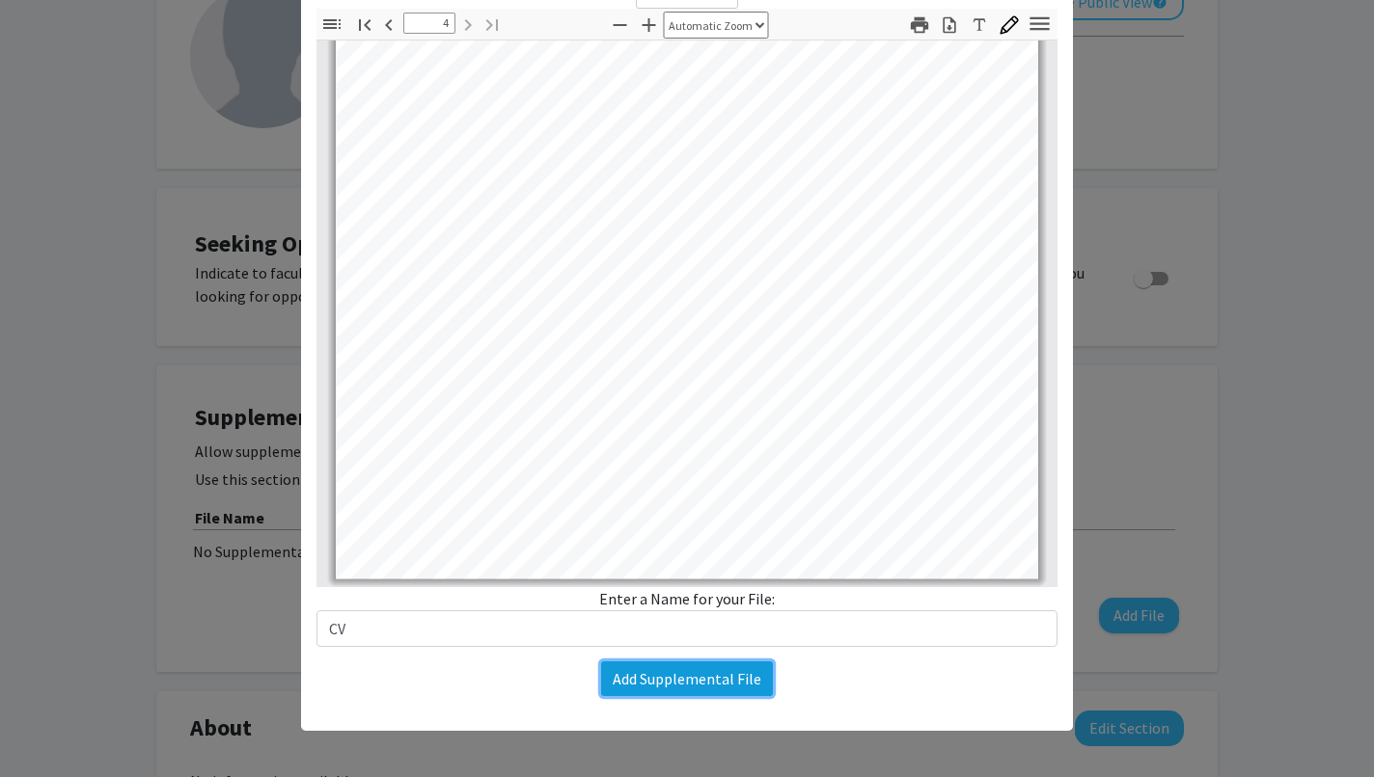
click at [674, 685] on button "Add Supplemental File" at bounding box center [687, 679] width 172 height 35
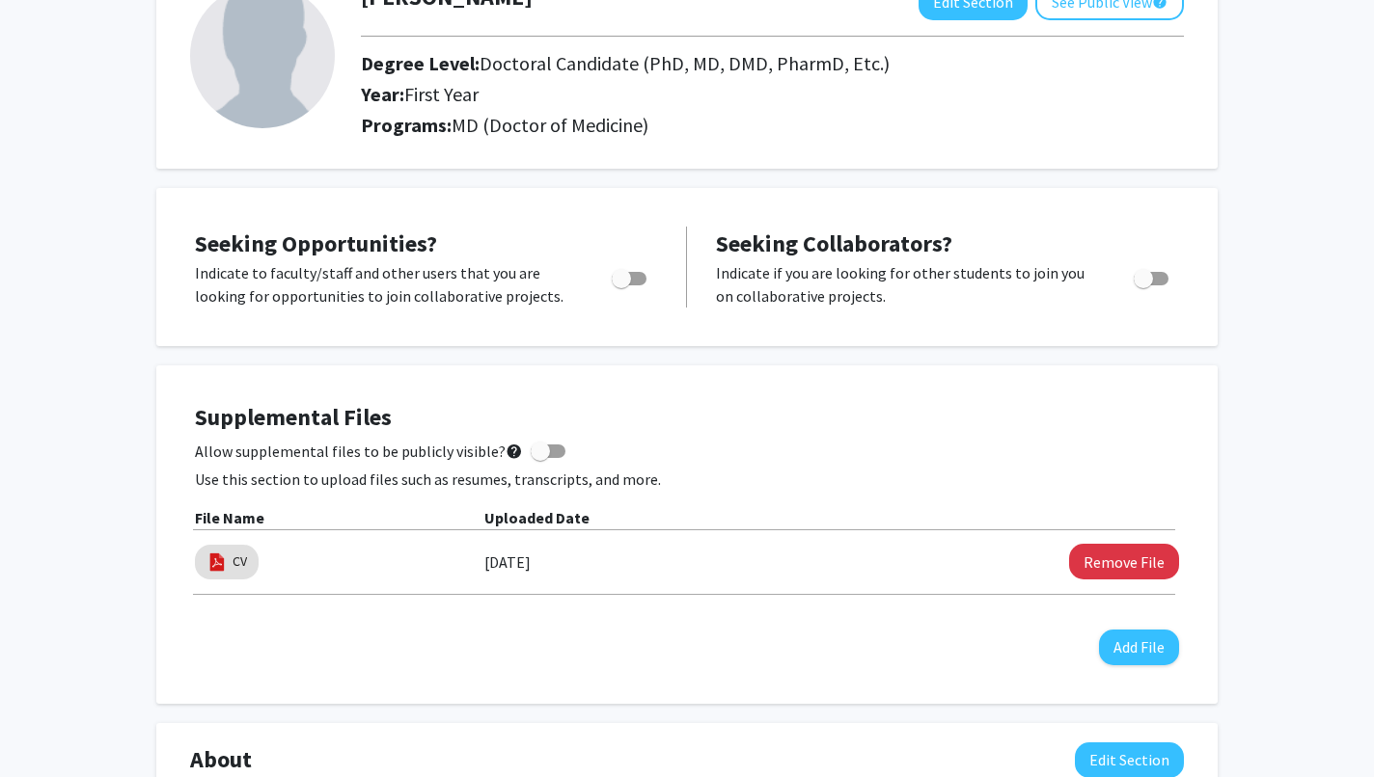
click at [599, 622] on div "Supplemental Files Allow supplemental files to be publicly visible? help Use th…" at bounding box center [687, 534] width 984 height 261
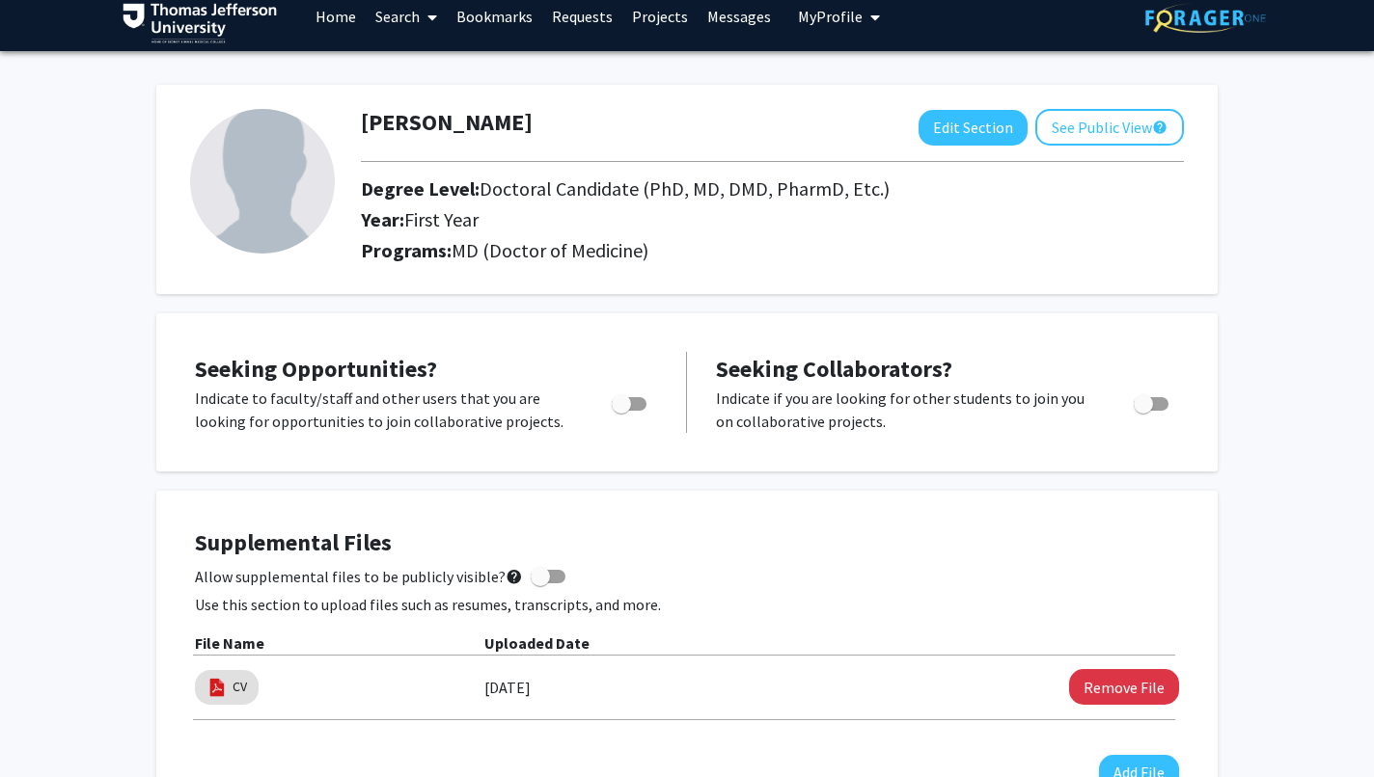
scroll to position [22, 0]
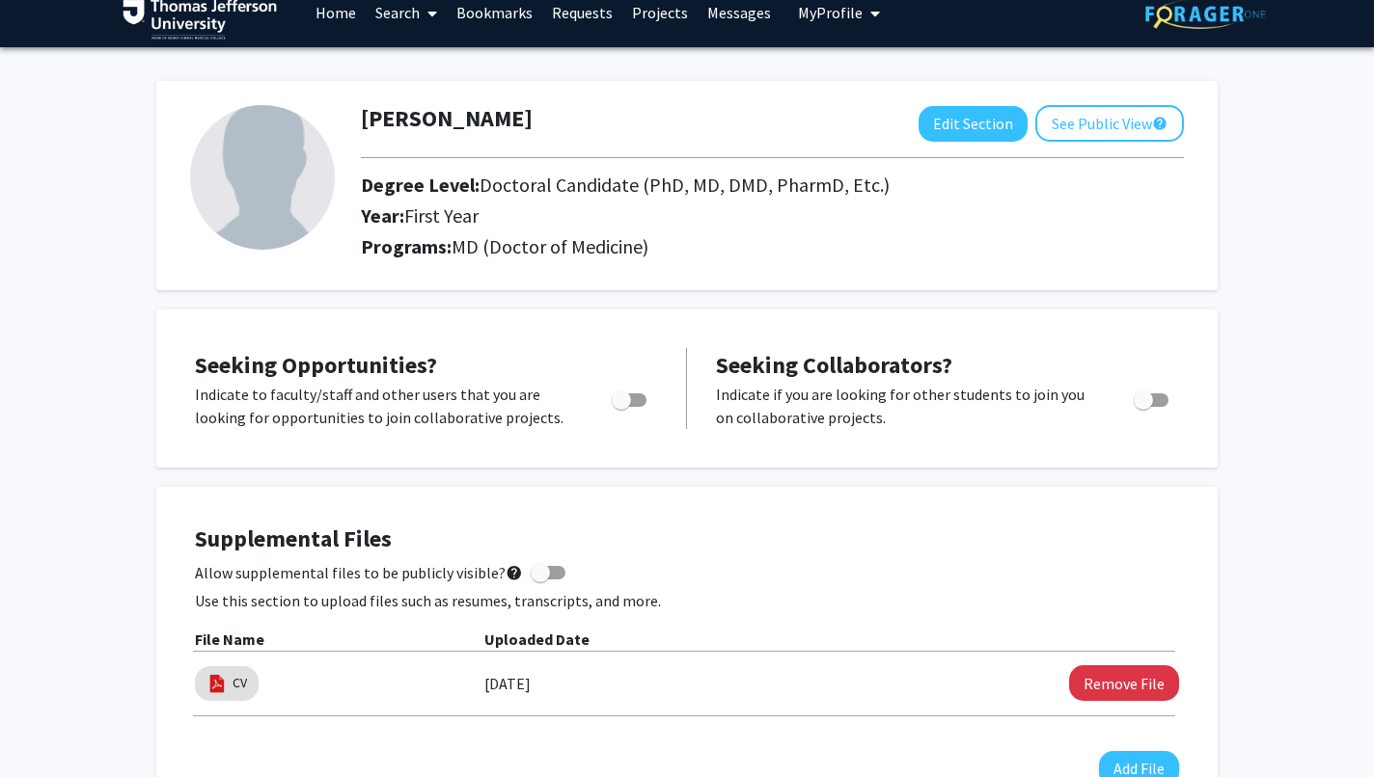
click at [630, 393] on span "Toggle" at bounding box center [621, 400] width 19 height 19
click at [621, 407] on input "Are you actively seeking opportunities?" at bounding box center [620, 407] width 1 height 1
checkbox input "true"
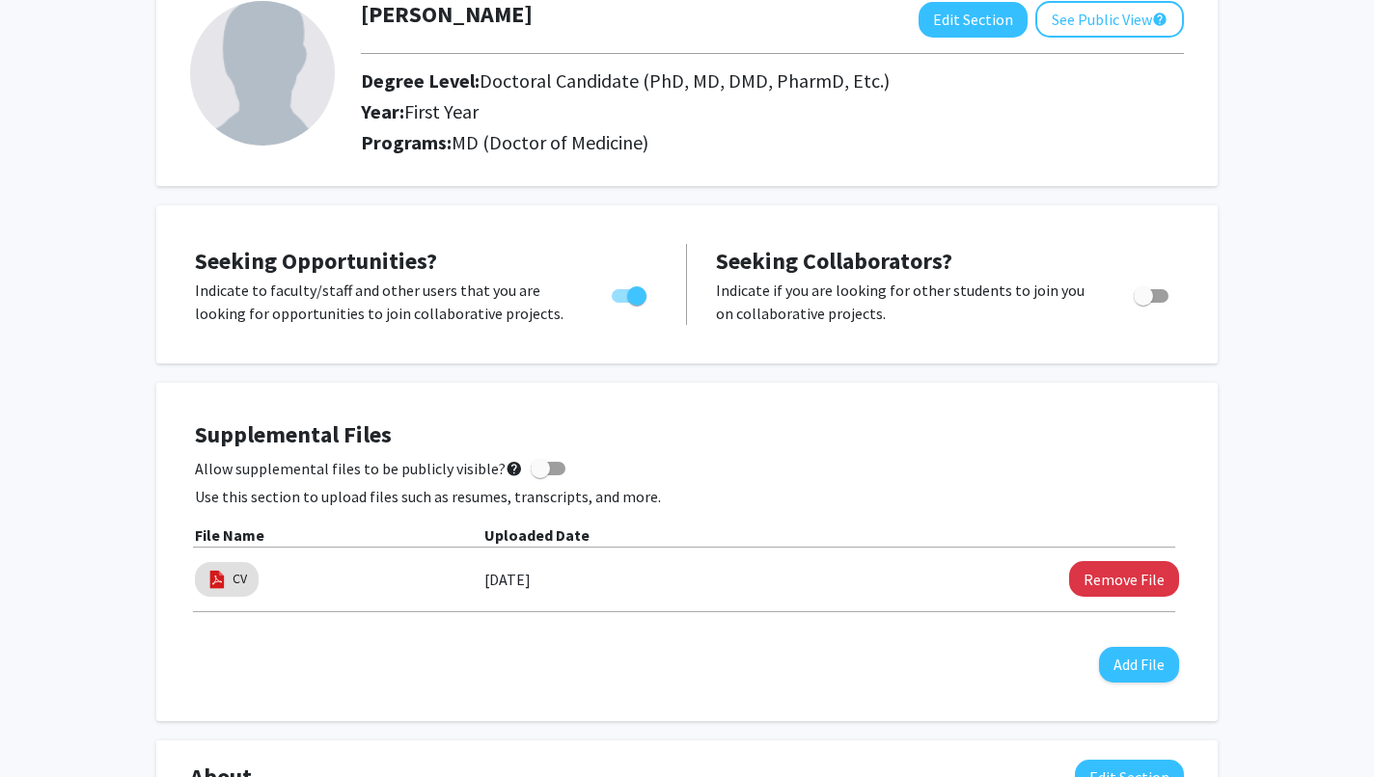
scroll to position [0, 0]
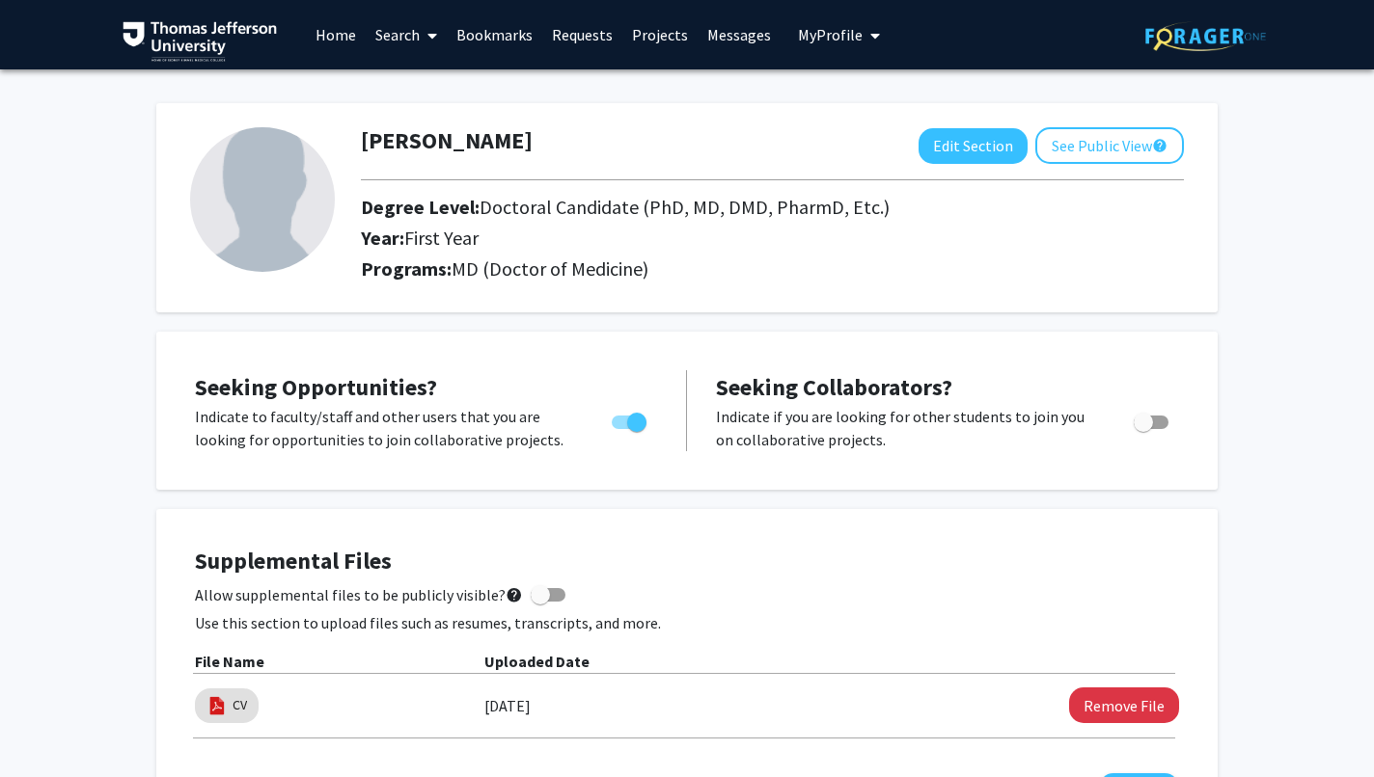
click at [340, 32] on link "Home" at bounding box center [336, 35] width 60 height 68
click at [424, 32] on span at bounding box center [428, 36] width 17 height 68
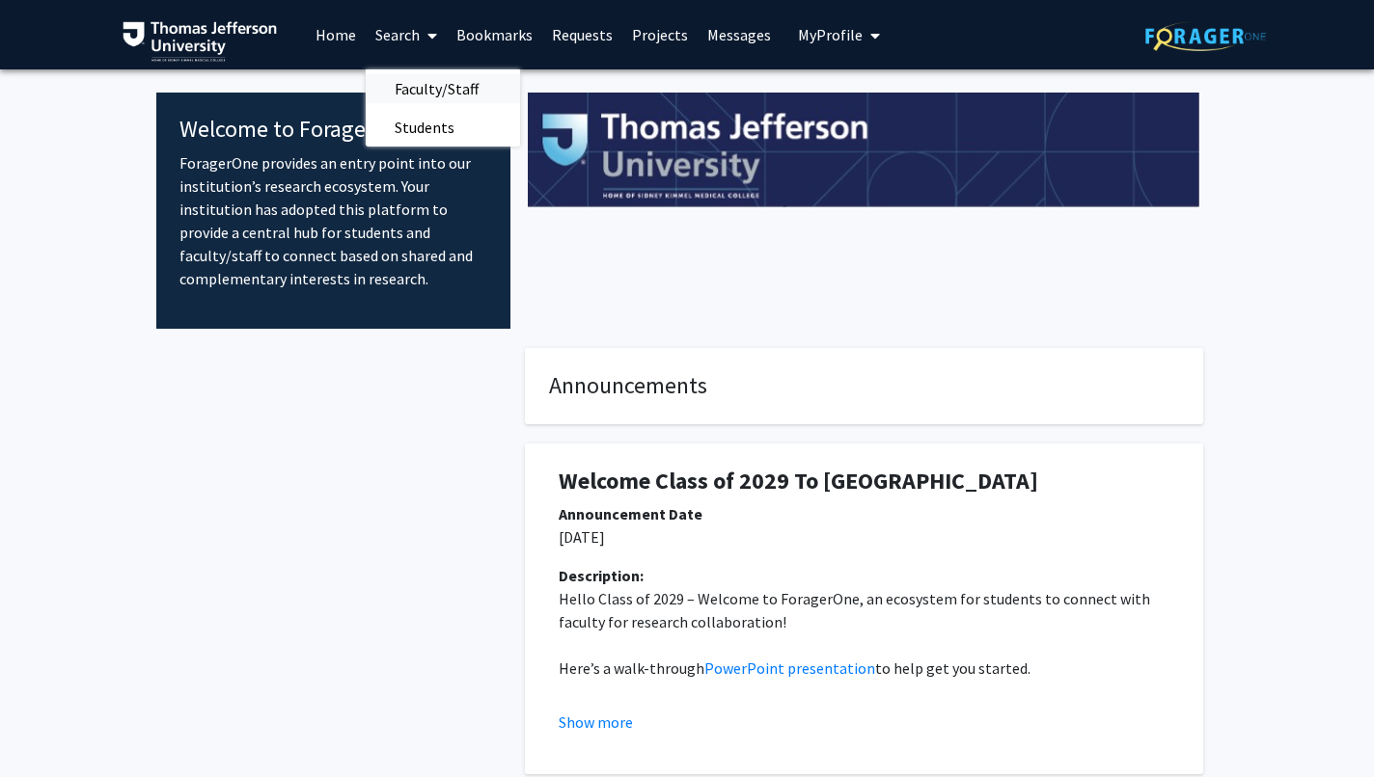
click at [420, 83] on span "Faculty/Staff" at bounding box center [437, 88] width 142 height 39
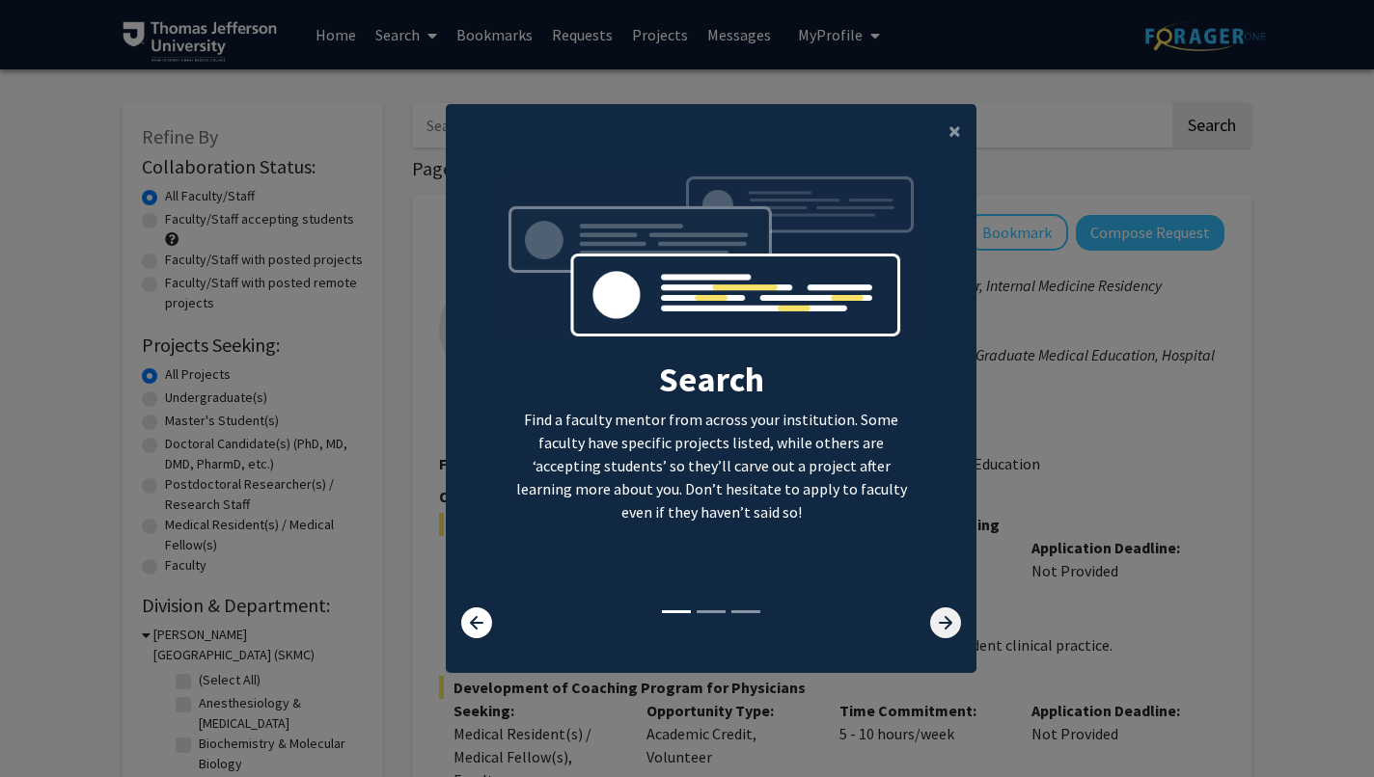
click at [947, 624] on icon at bounding box center [945, 623] width 31 height 31
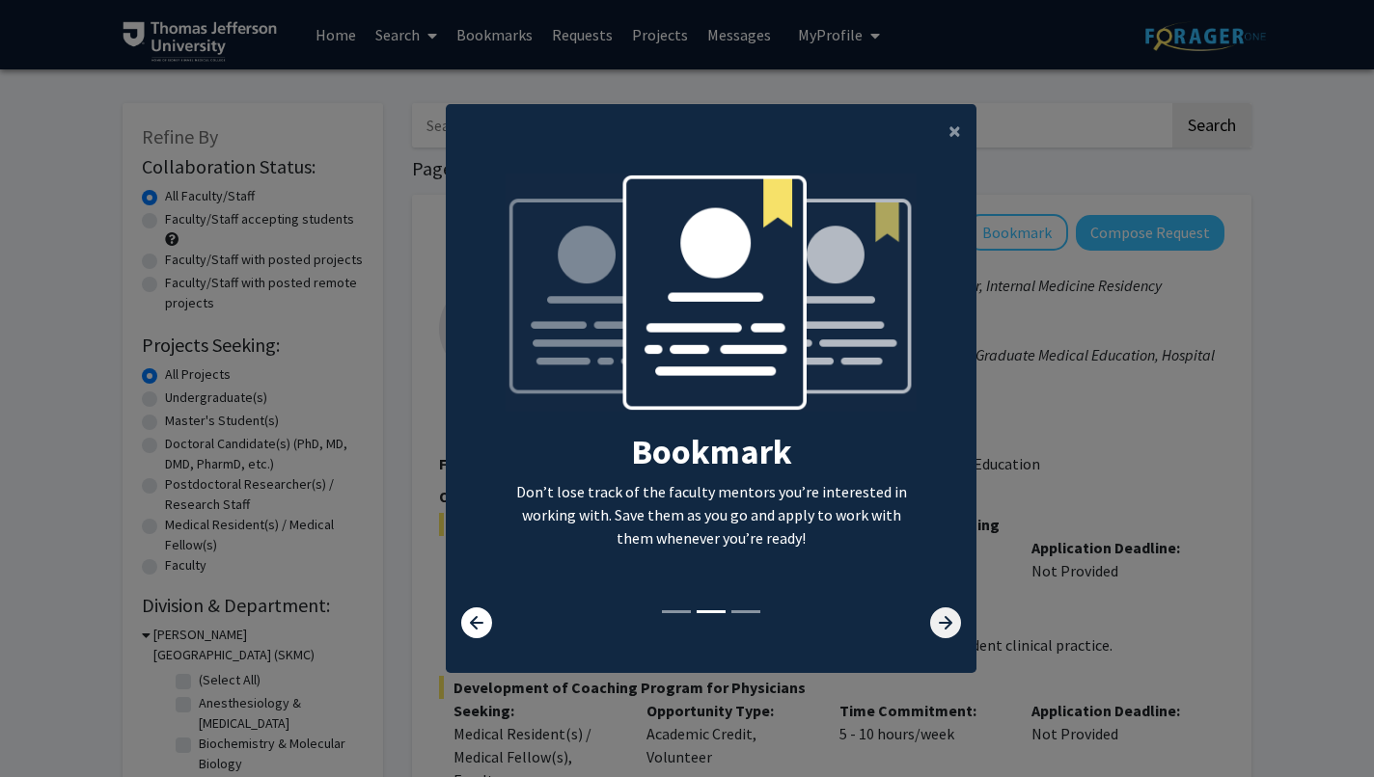
click at [947, 624] on icon at bounding box center [945, 623] width 31 height 31
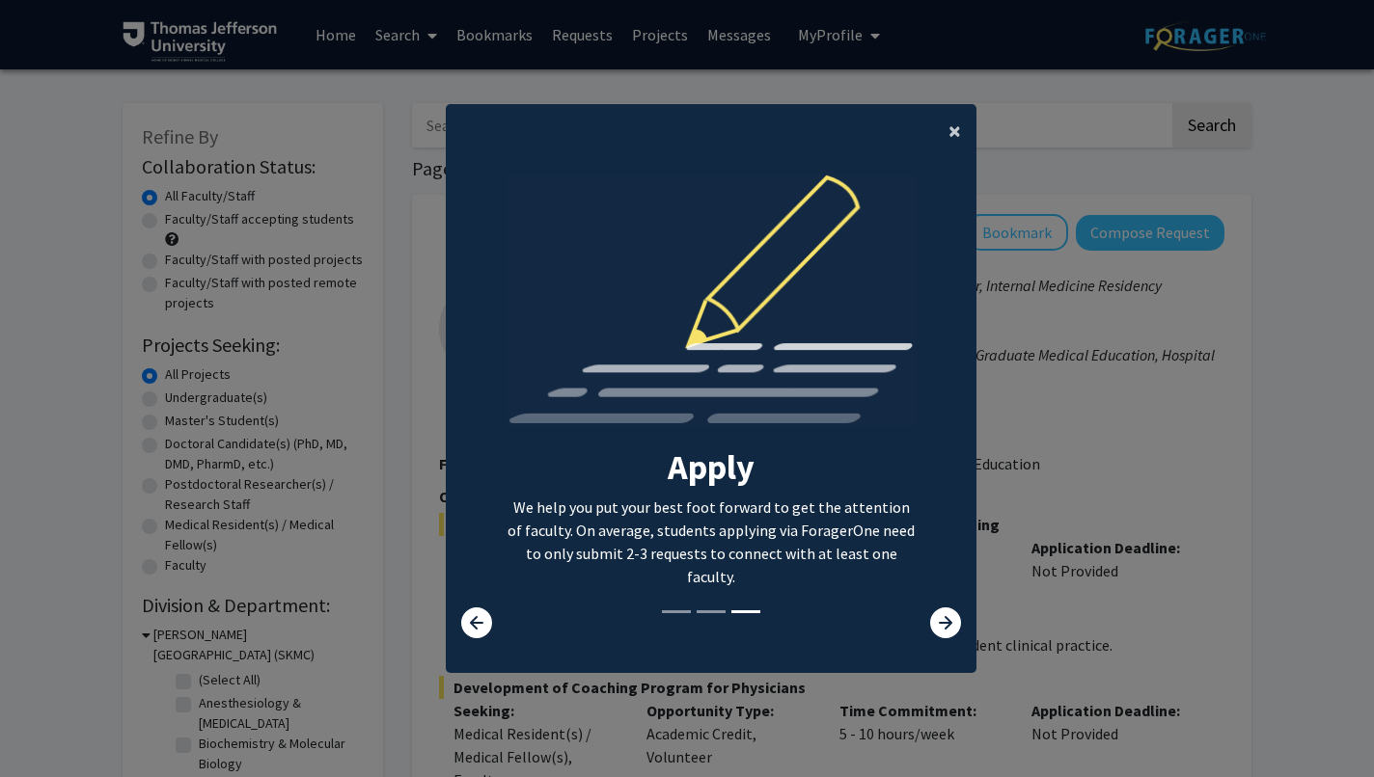
click at [953, 132] on span "×" at bounding box center [954, 131] width 13 height 30
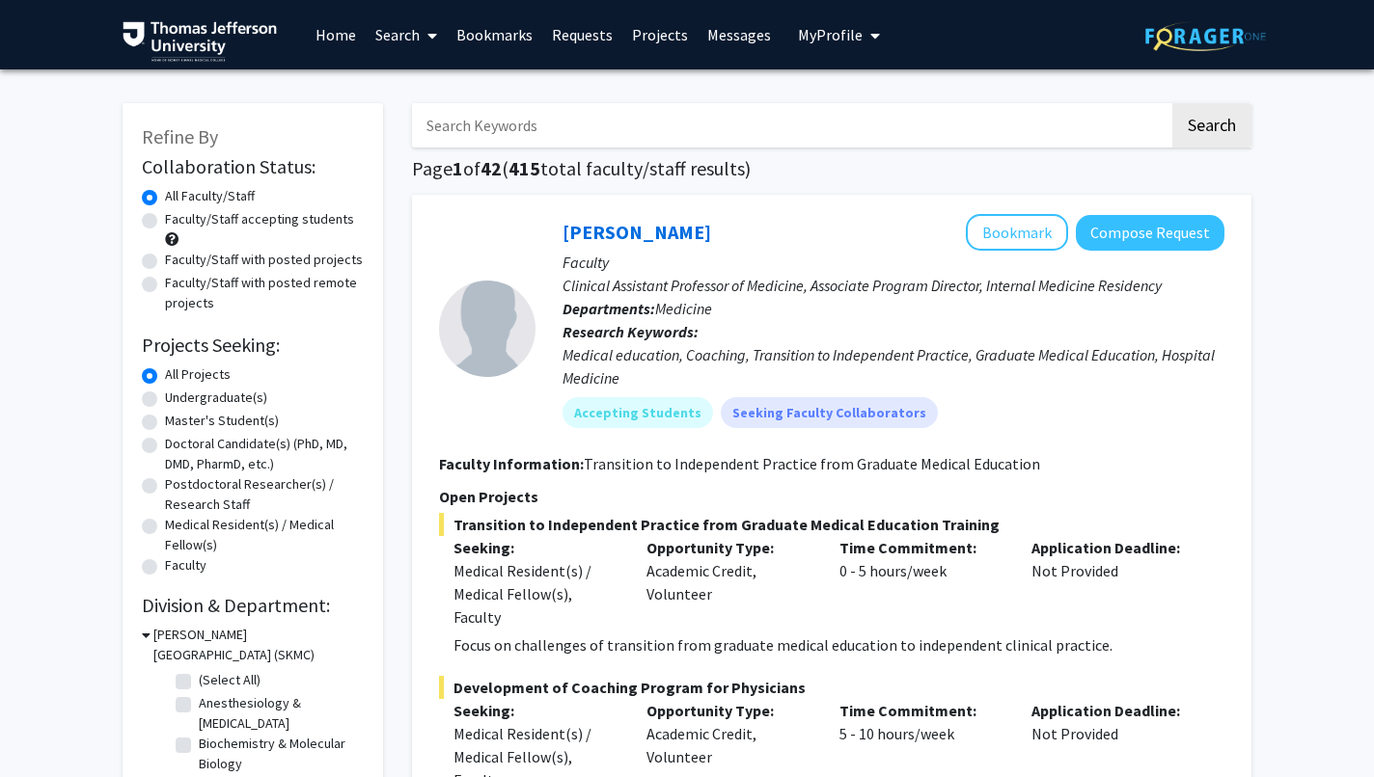
click at [616, 118] on input "Search Keywords" at bounding box center [790, 125] width 757 height 44
type input "anesthesia"
click at [1172, 103] on button "Search" at bounding box center [1211, 125] width 79 height 44
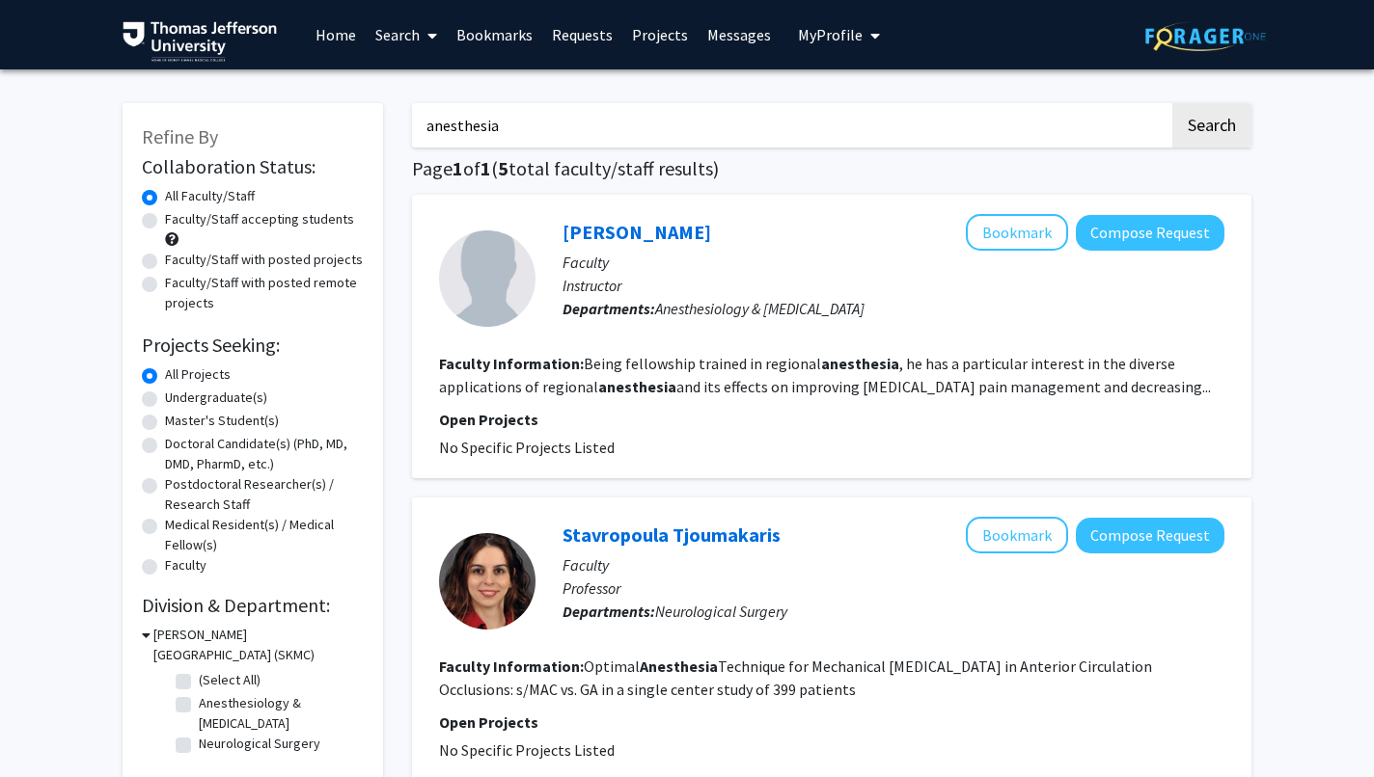
drag, startPoint x: 541, startPoint y: 127, endPoint x: 350, endPoint y: 123, distance: 191.1
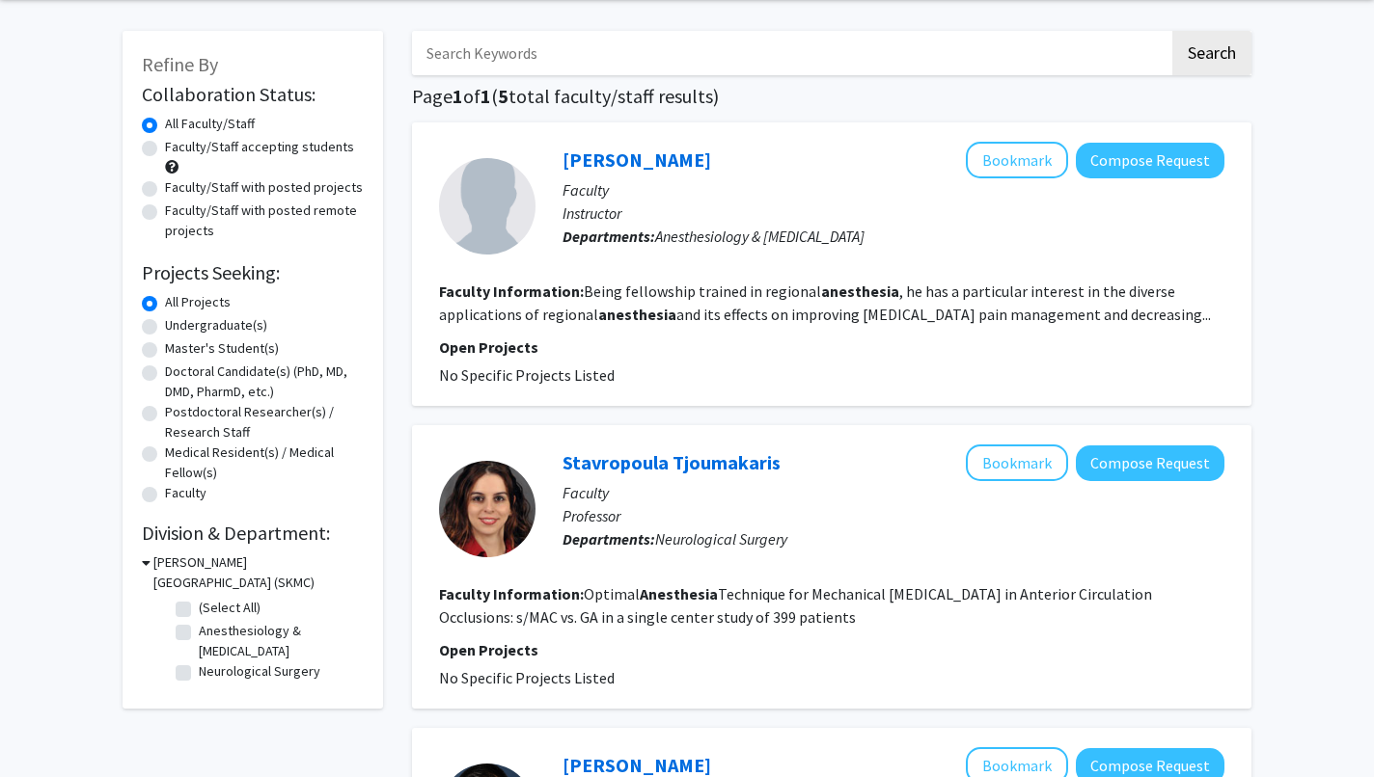
scroll to position [251, 0]
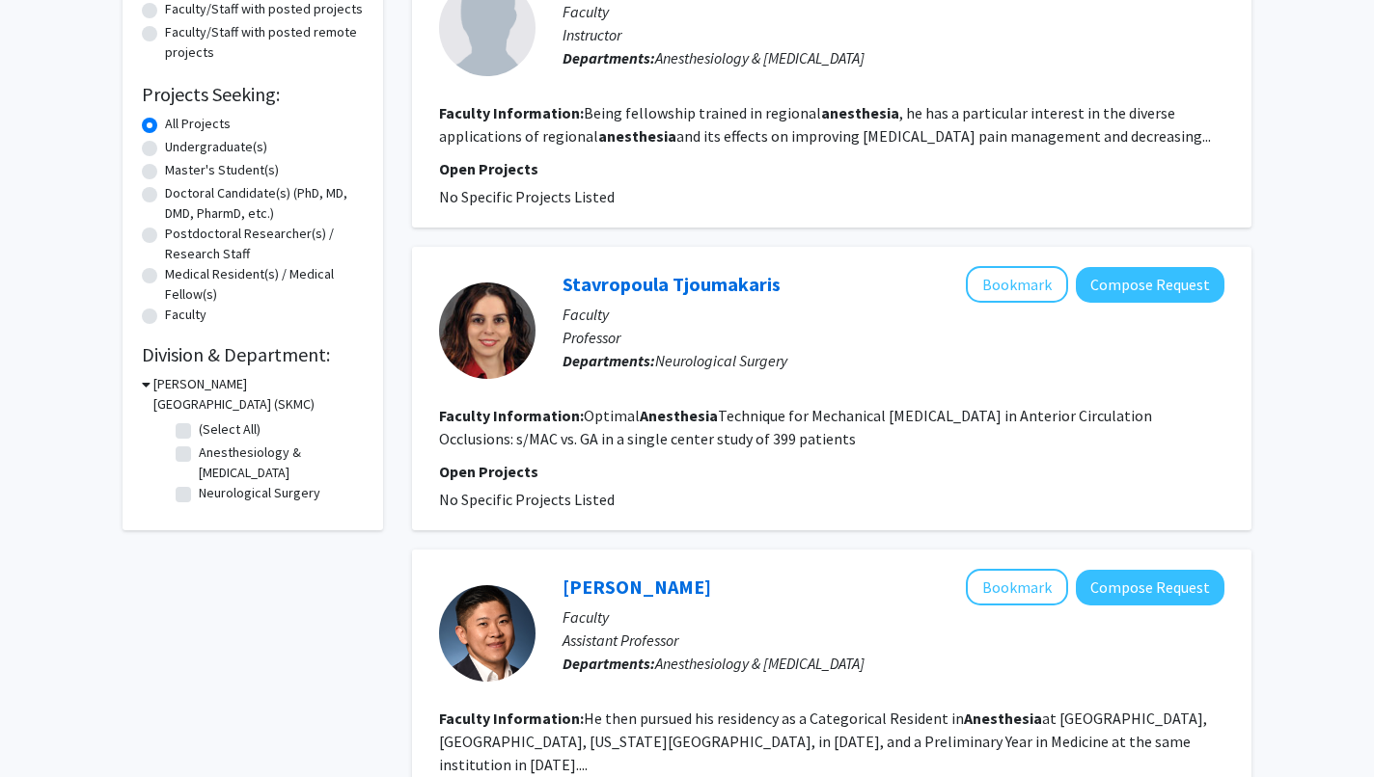
click at [199, 455] on label "Anesthesiology & [MEDICAL_DATA]" at bounding box center [279, 463] width 160 height 41
click at [199, 455] on input "Anesthesiology & [MEDICAL_DATA]" at bounding box center [205, 449] width 13 height 13
checkbox input "true"
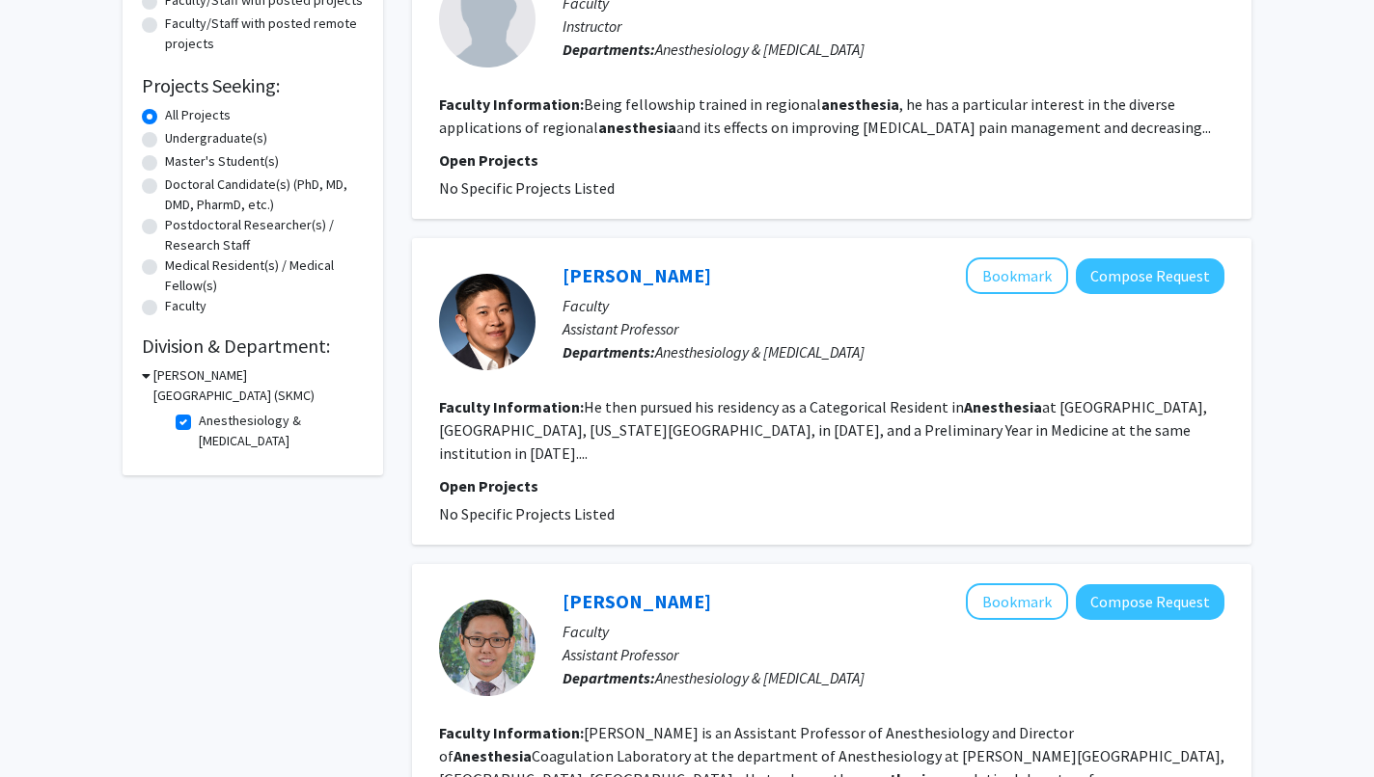
scroll to position [86, 0]
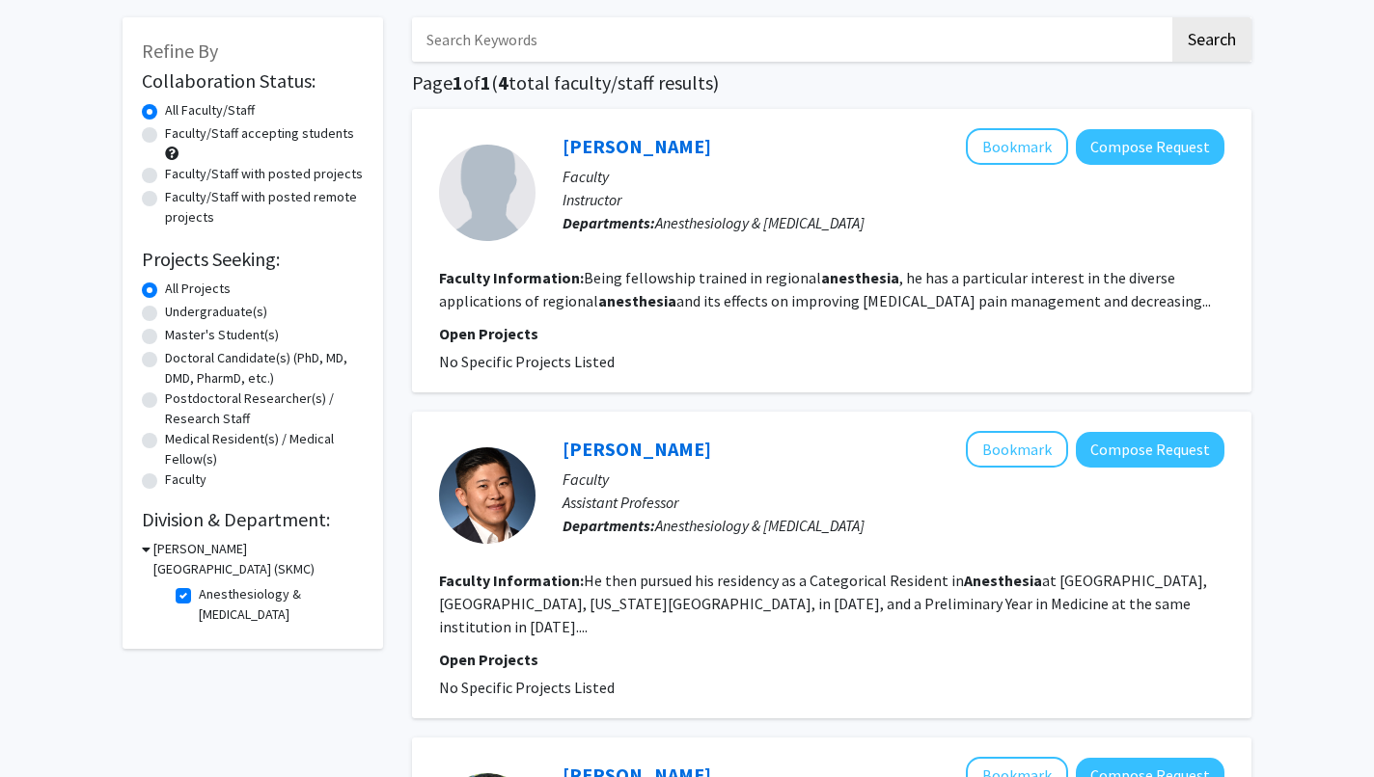
click at [148, 548] on icon at bounding box center [146, 549] width 9 height 20
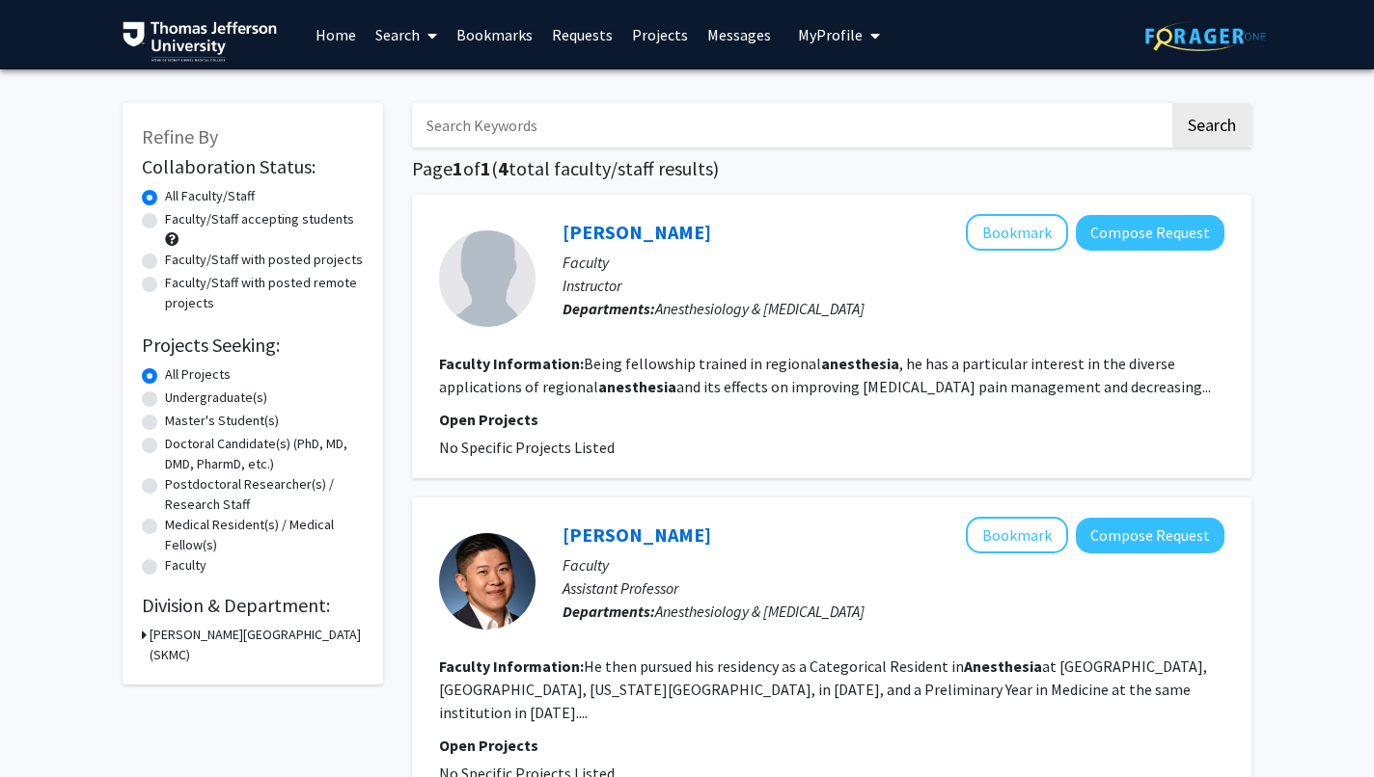
click at [553, 128] on input "Search Keywords" at bounding box center [790, 125] width 757 height 44
click at [1172, 103] on button "Search" at bounding box center [1211, 125] width 79 height 44
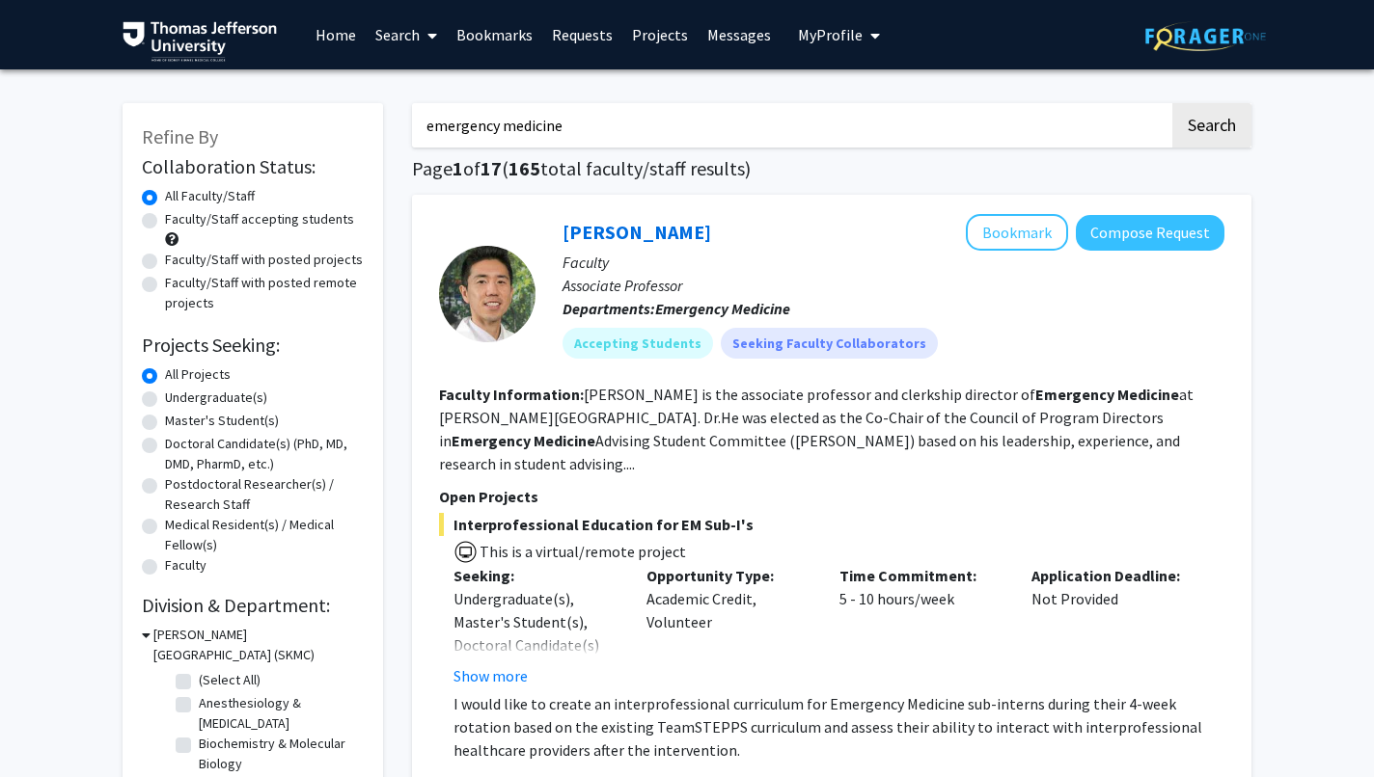
drag, startPoint x: 586, startPoint y: 119, endPoint x: 367, endPoint y: 119, distance: 219.0
type input "surgery"
click at [1172, 103] on button "Search" at bounding box center [1211, 125] width 79 height 44
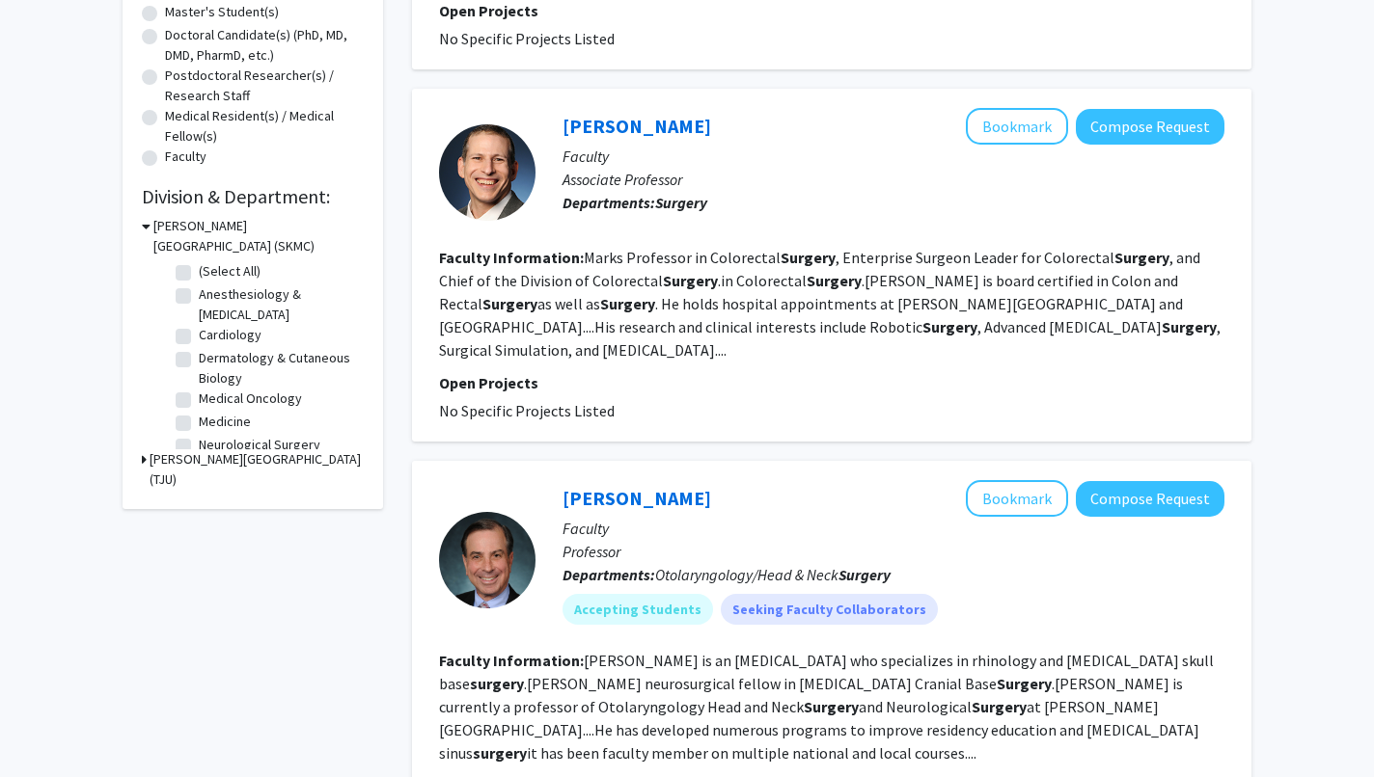
scroll to position [422, 0]
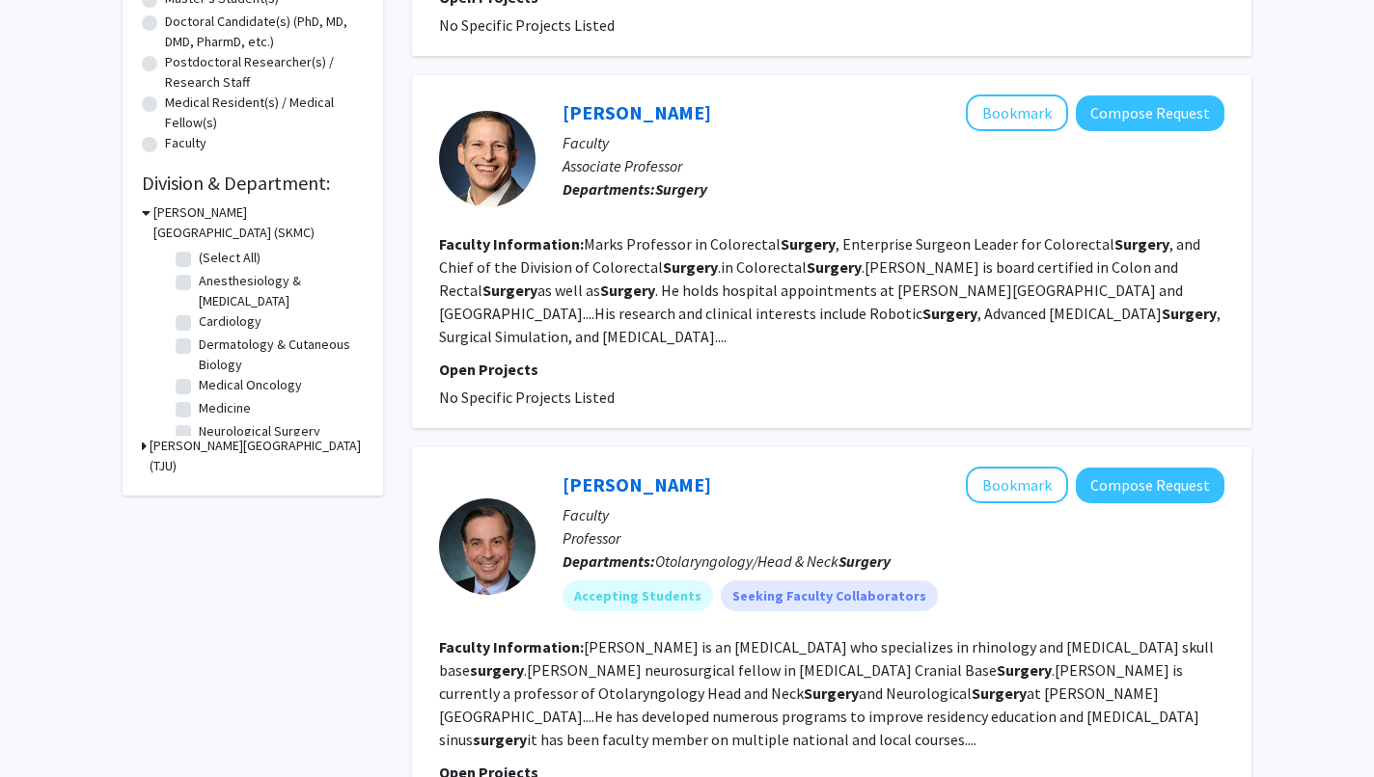
click at [142, 446] on icon at bounding box center [144, 446] width 5 height 20
click at [141, 446] on div "Refine By Collaboration Status: Collaboration Status All Faculty/Staff Collabor…" at bounding box center [253, 105] width 260 height 848
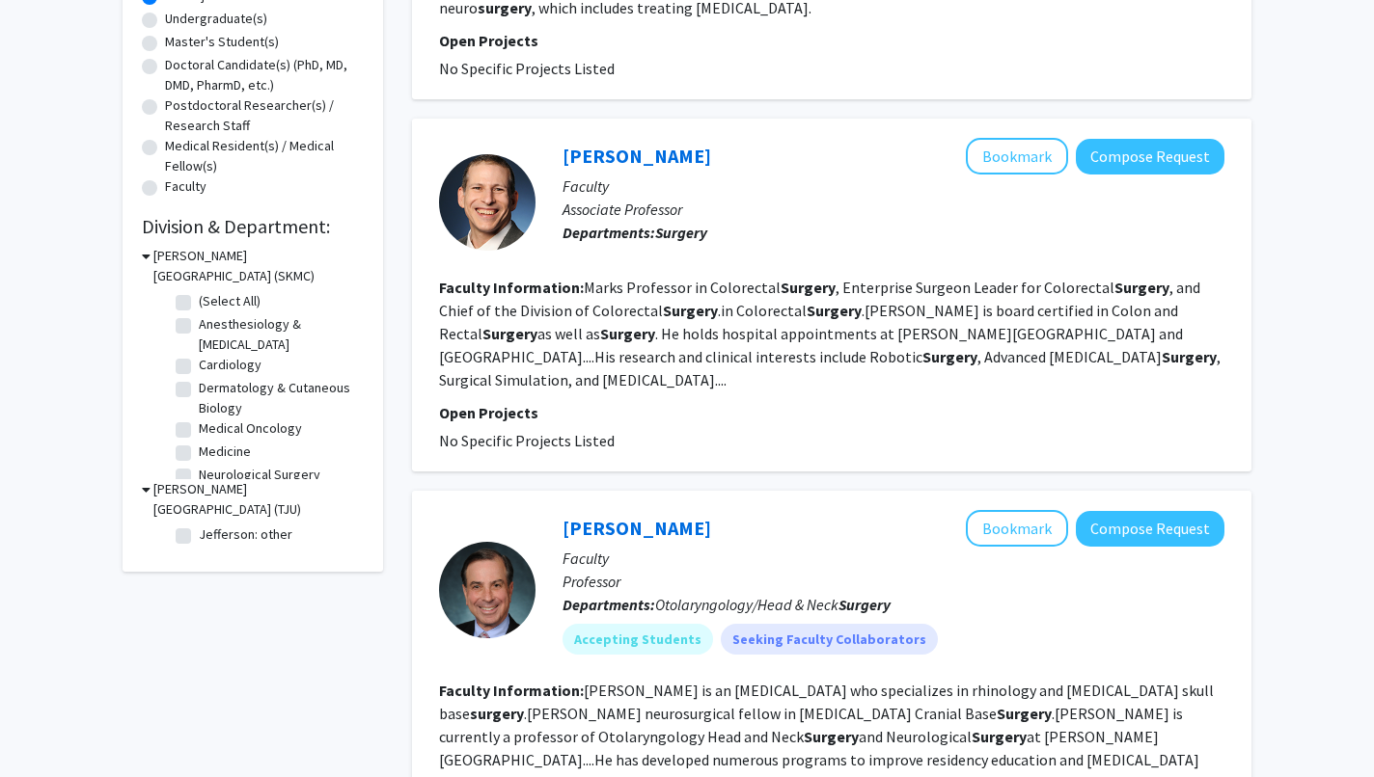
click at [199, 328] on label "Anesthesiology & [MEDICAL_DATA]" at bounding box center [279, 334] width 160 height 41
click at [199, 327] on input "Anesthesiology & [MEDICAL_DATA]" at bounding box center [205, 320] width 13 height 13
checkbox input "true"
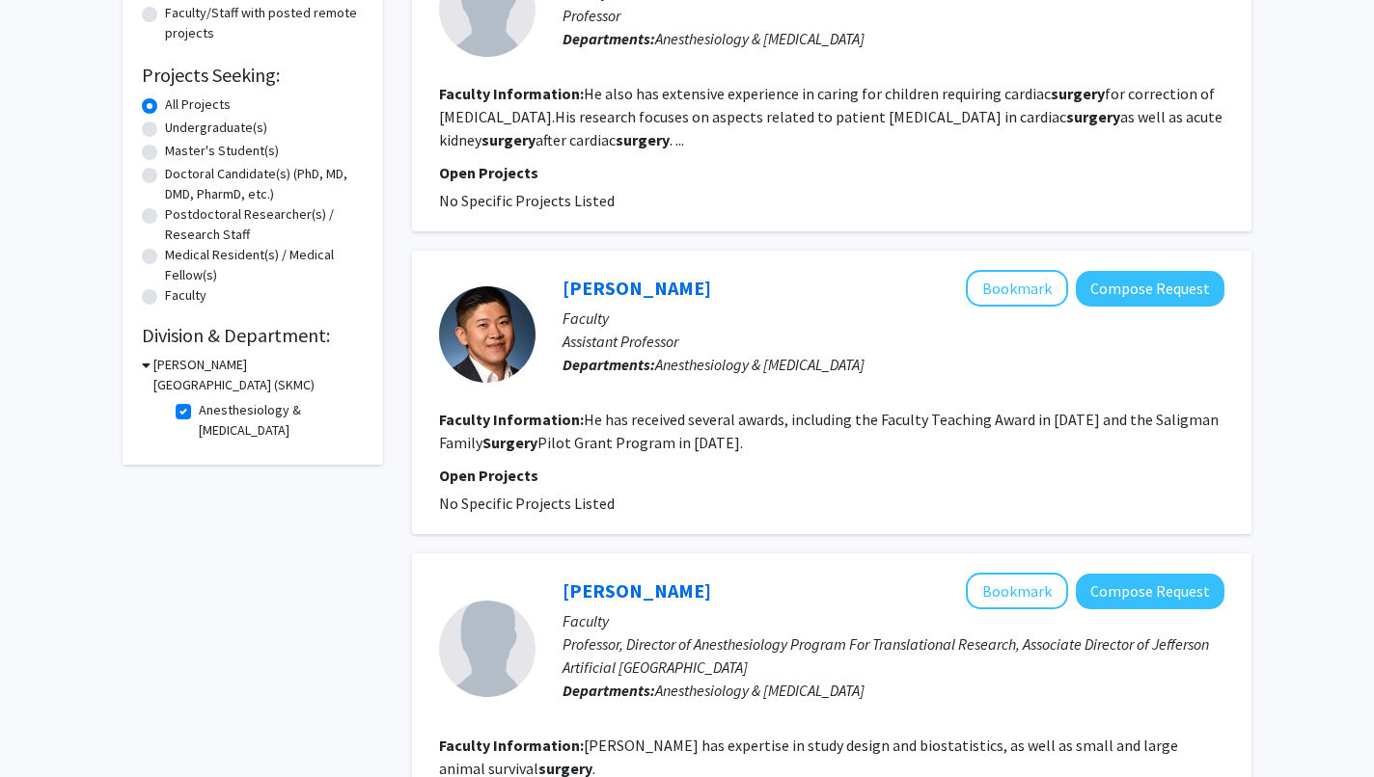
scroll to position [262, 0]
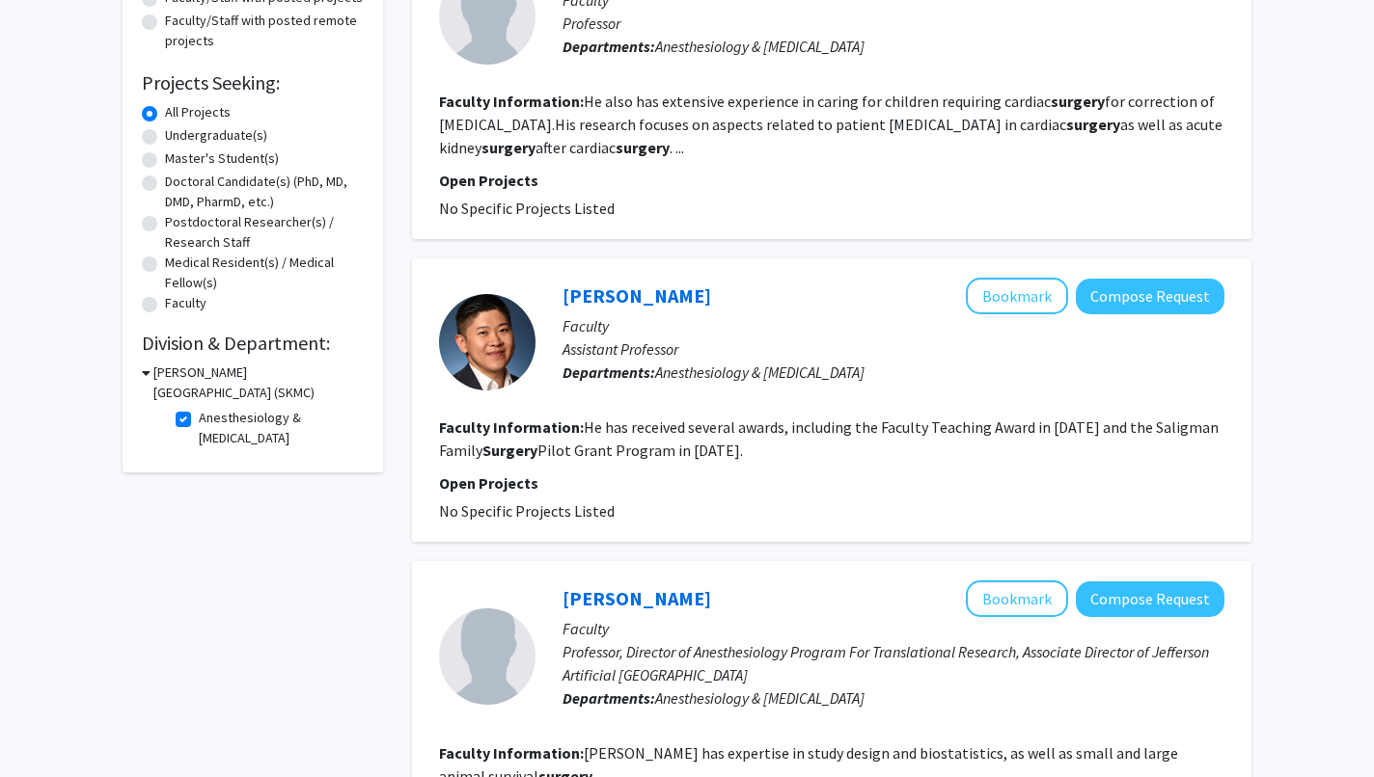
click at [151, 369] on div "[PERSON_NAME][GEOGRAPHIC_DATA] (SKMC)" at bounding box center [253, 383] width 222 height 41
click at [150, 381] on div "[PERSON_NAME][GEOGRAPHIC_DATA] (SKMC)" at bounding box center [253, 383] width 222 height 41
click at [199, 419] on label "Anesthesiology & [MEDICAL_DATA]" at bounding box center [279, 428] width 160 height 41
click at [199, 419] on input "Anesthesiology & [MEDICAL_DATA]" at bounding box center [205, 414] width 13 height 13
checkbox input "false"
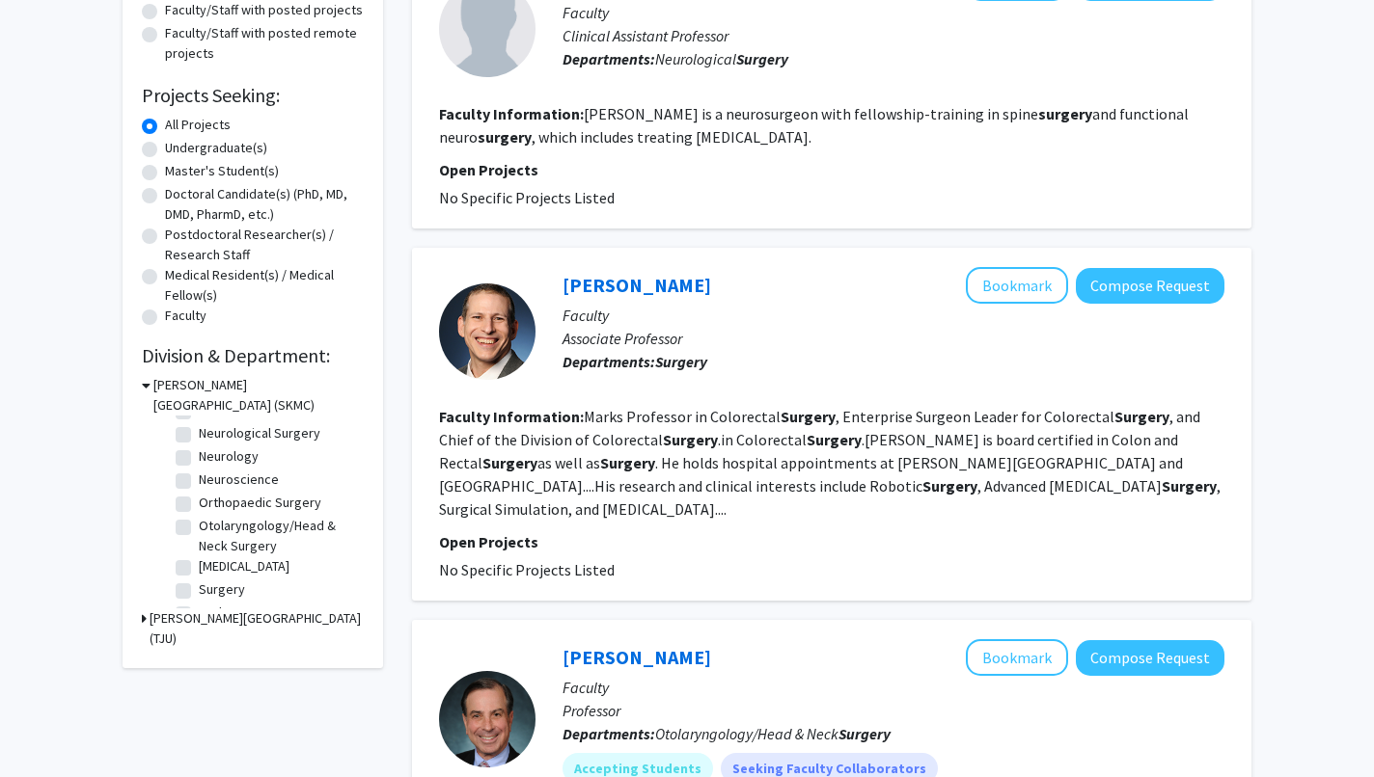
scroll to position [193, 0]
click at [199, 560] on label "Surgery" at bounding box center [222, 568] width 46 height 20
click at [199, 560] on input "Surgery" at bounding box center [205, 564] width 13 height 13
checkbox input "true"
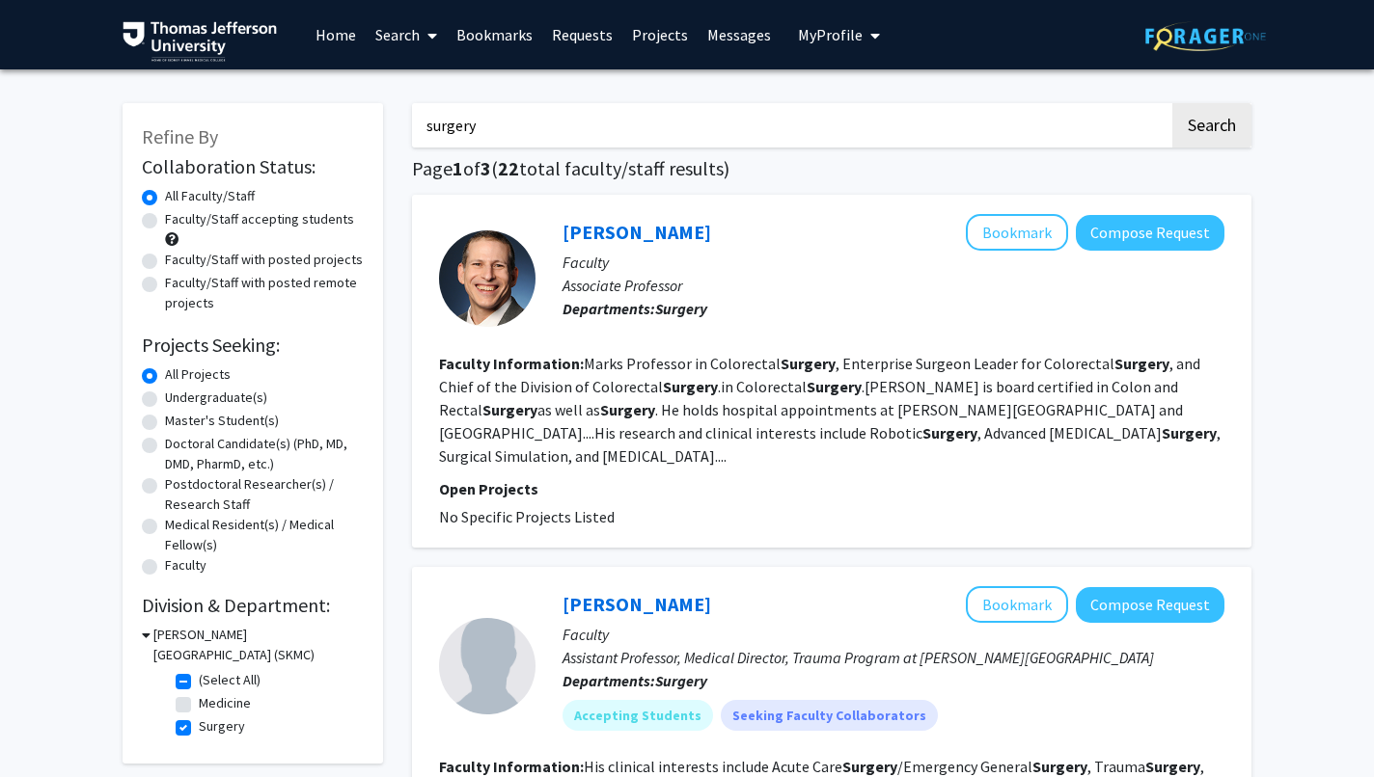
click at [834, 31] on span "My Profile" at bounding box center [830, 34] width 65 height 19
click at [743, 27] on link "Messages" at bounding box center [738, 35] width 83 height 68
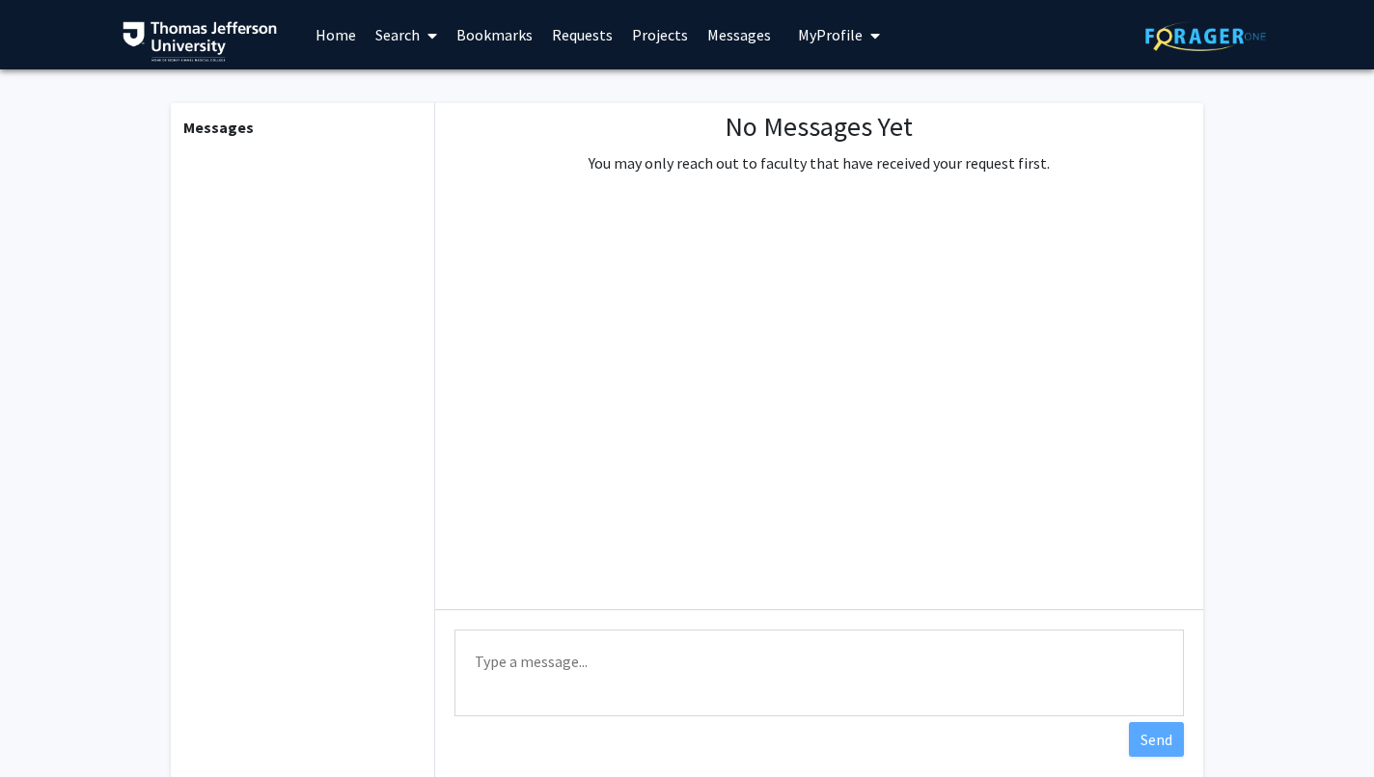
click at [835, 38] on span "My Profile" at bounding box center [830, 34] width 65 height 19
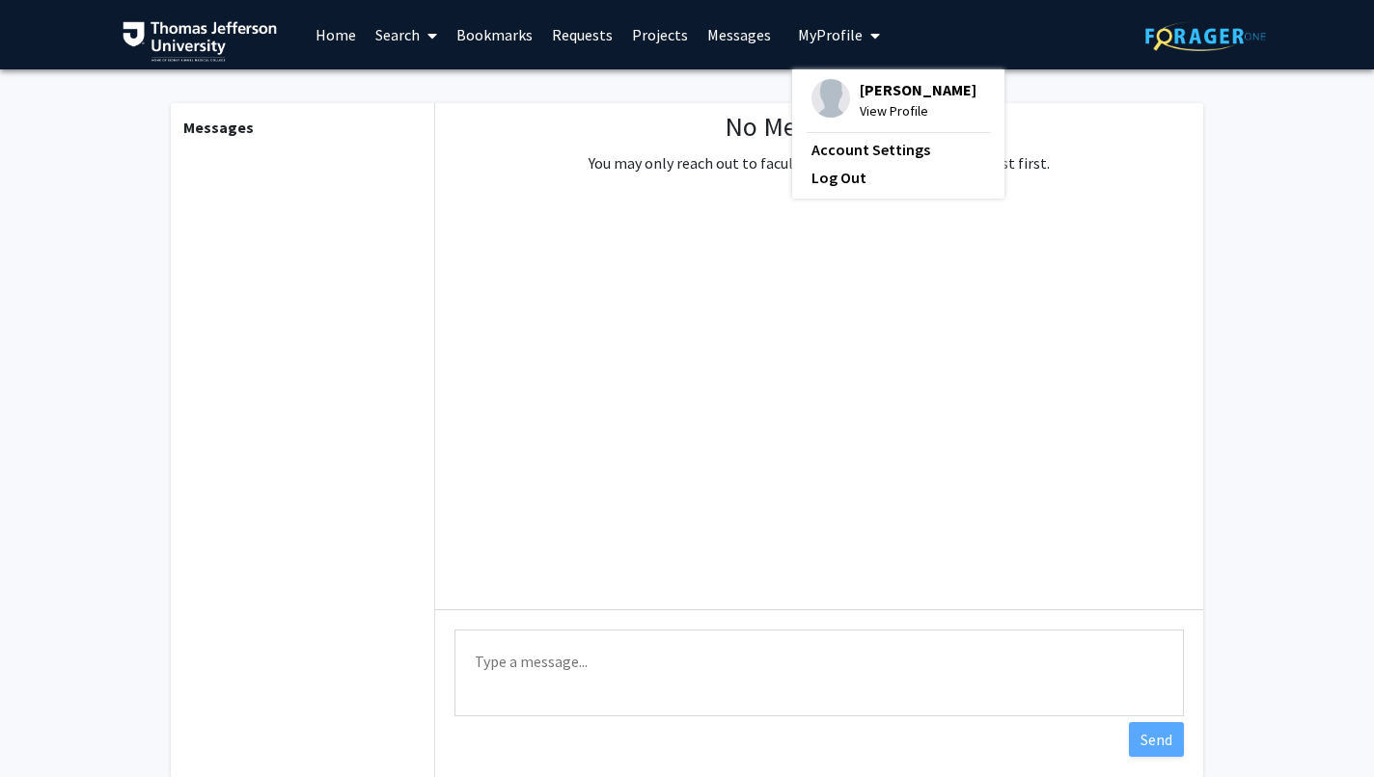
click at [888, 110] on span "View Profile" at bounding box center [917, 110] width 117 height 21
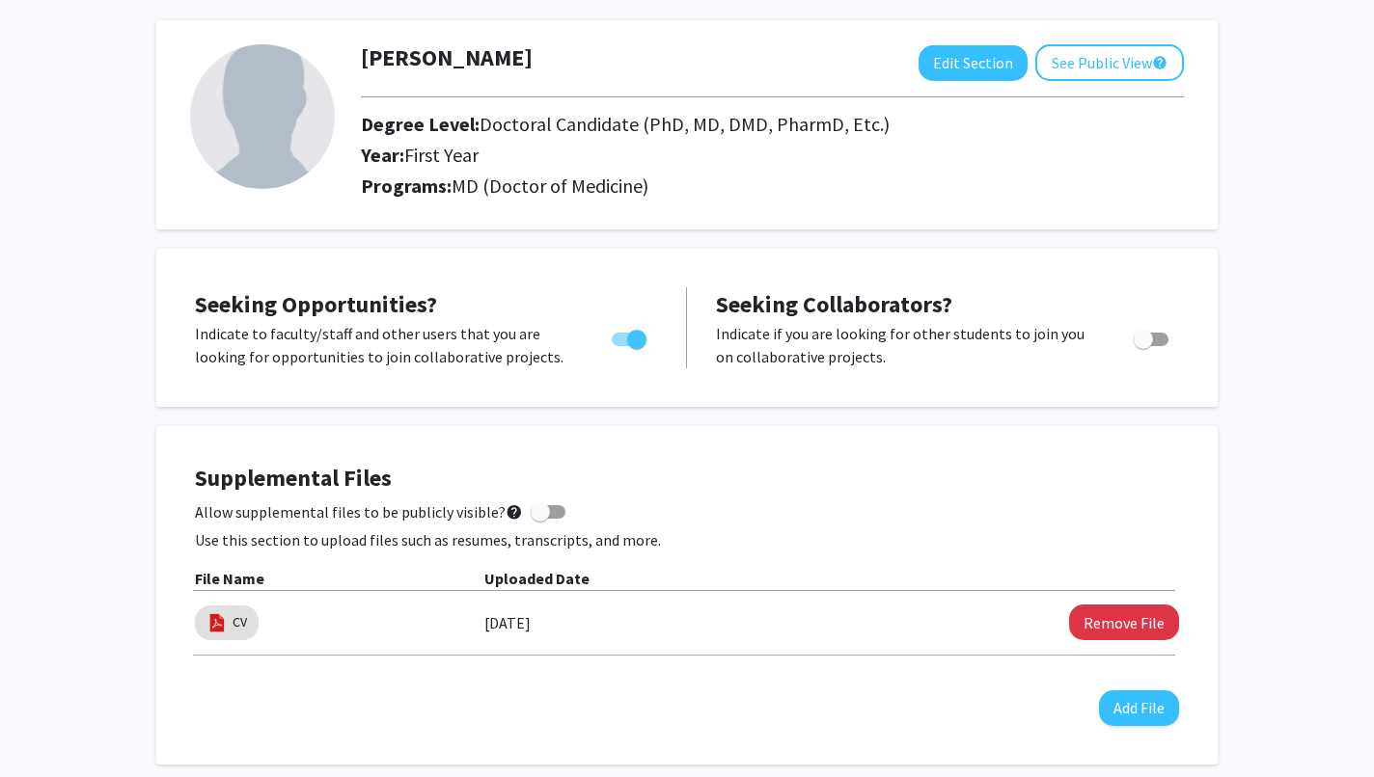
scroll to position [194, 0]
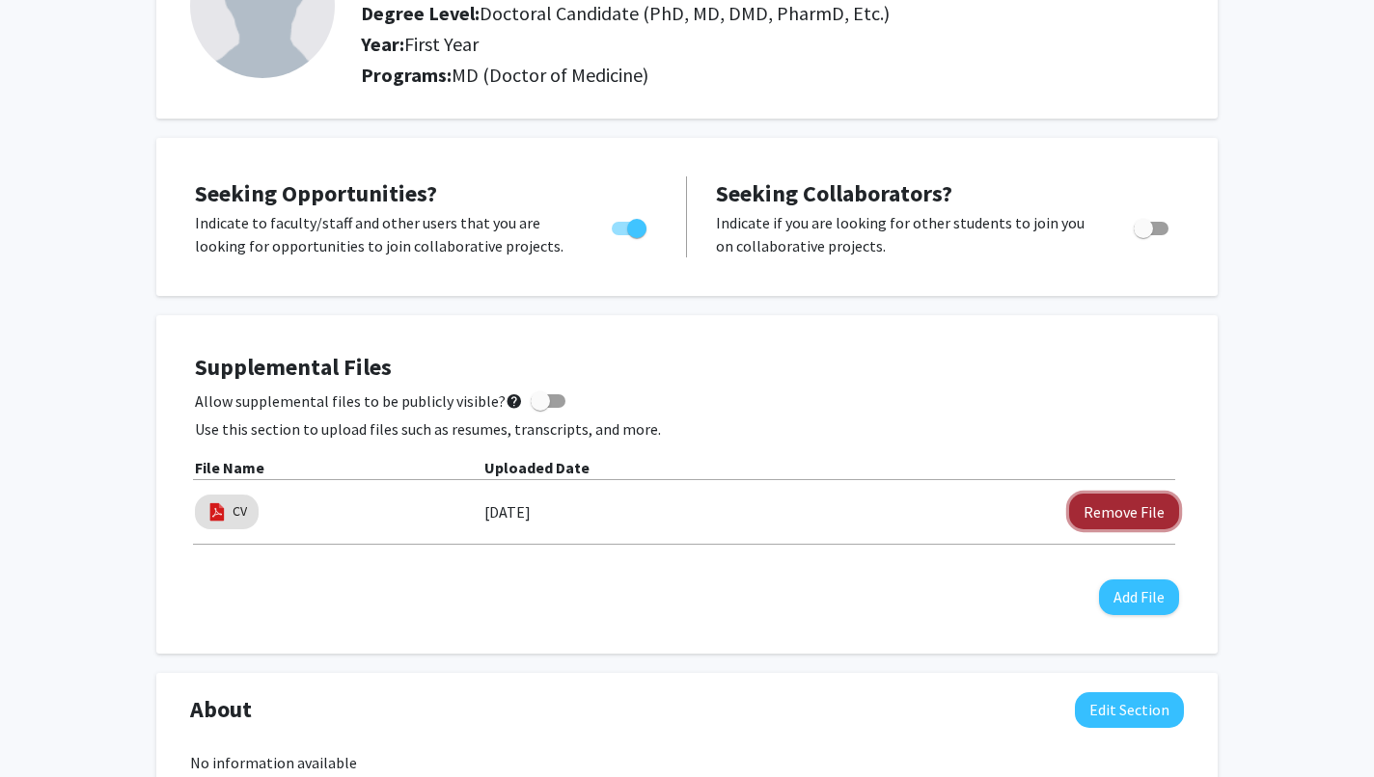
click at [1105, 519] on button "Remove File" at bounding box center [1124, 512] width 110 height 36
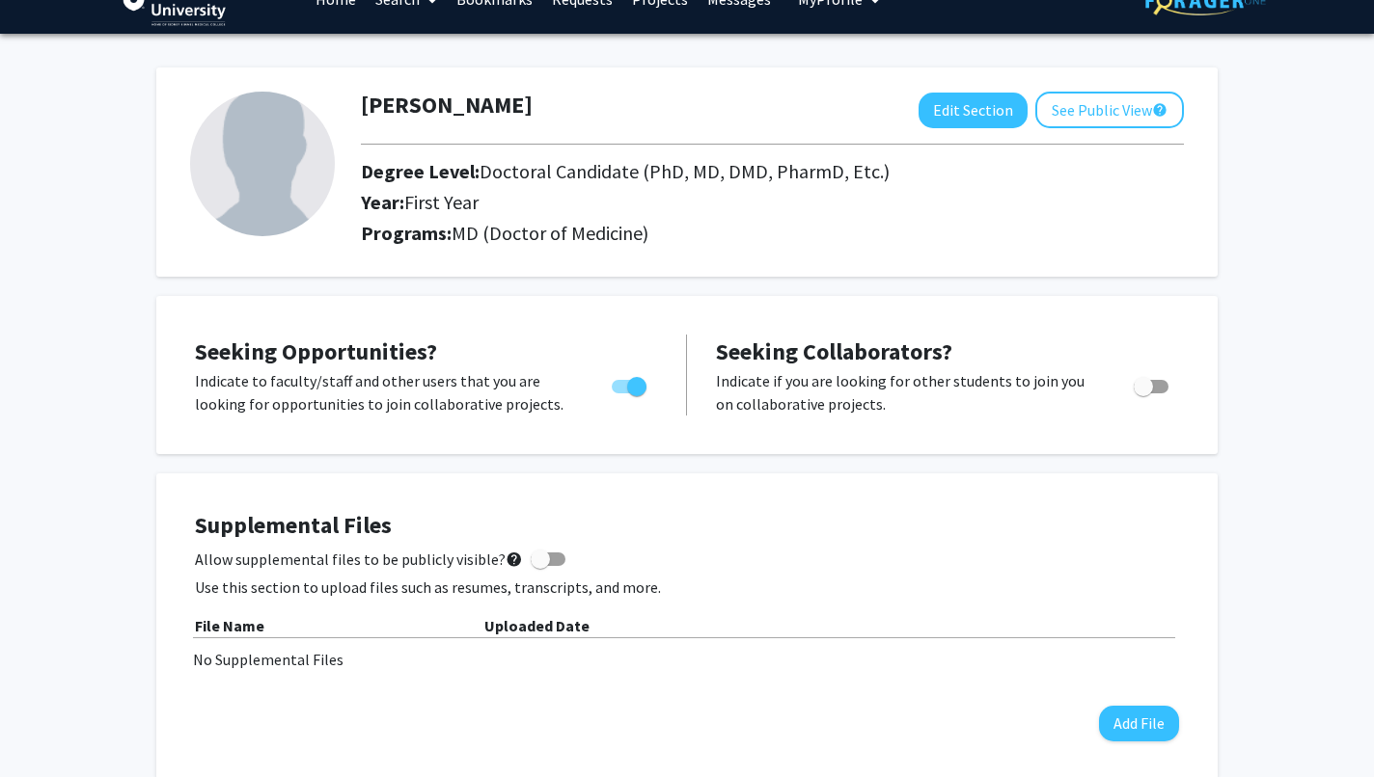
scroll to position [0, 0]
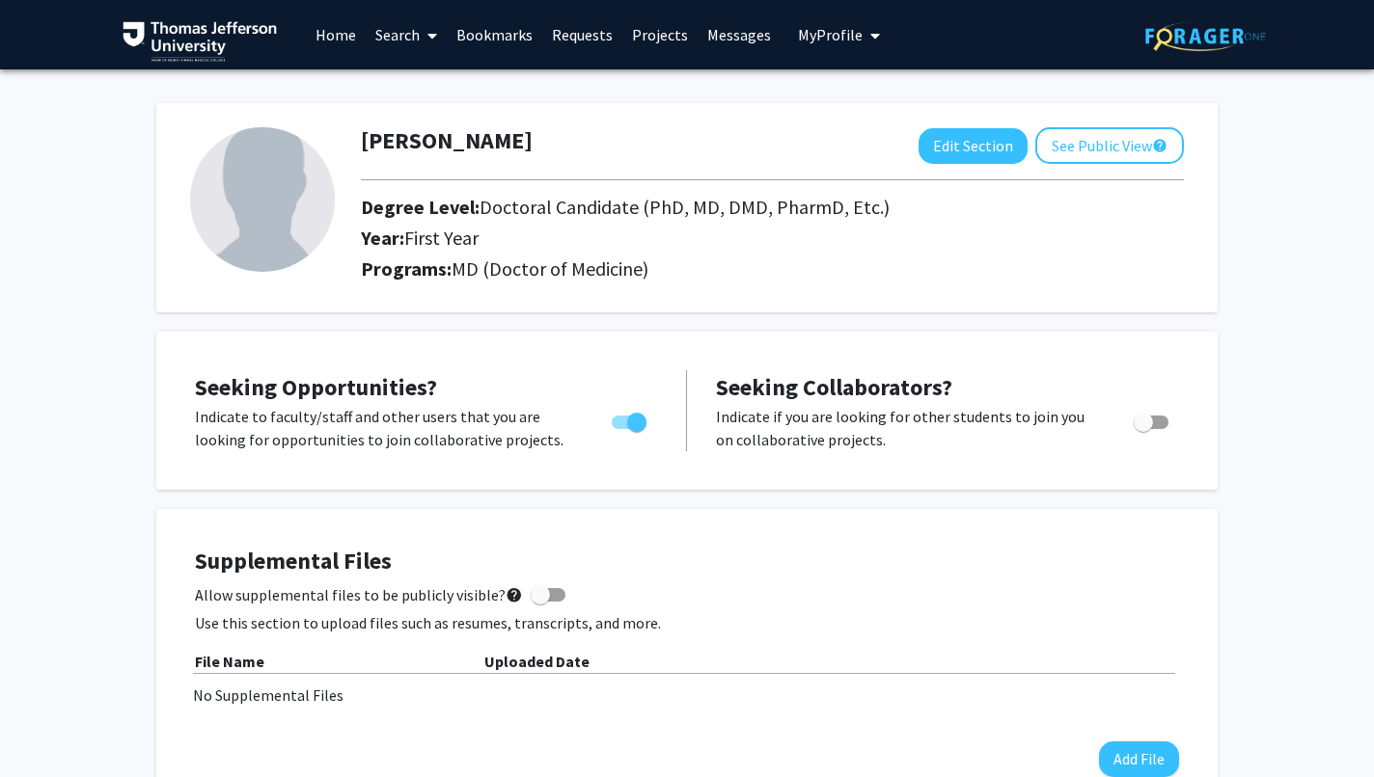
click at [638, 41] on link "Projects" at bounding box center [659, 35] width 75 height 68
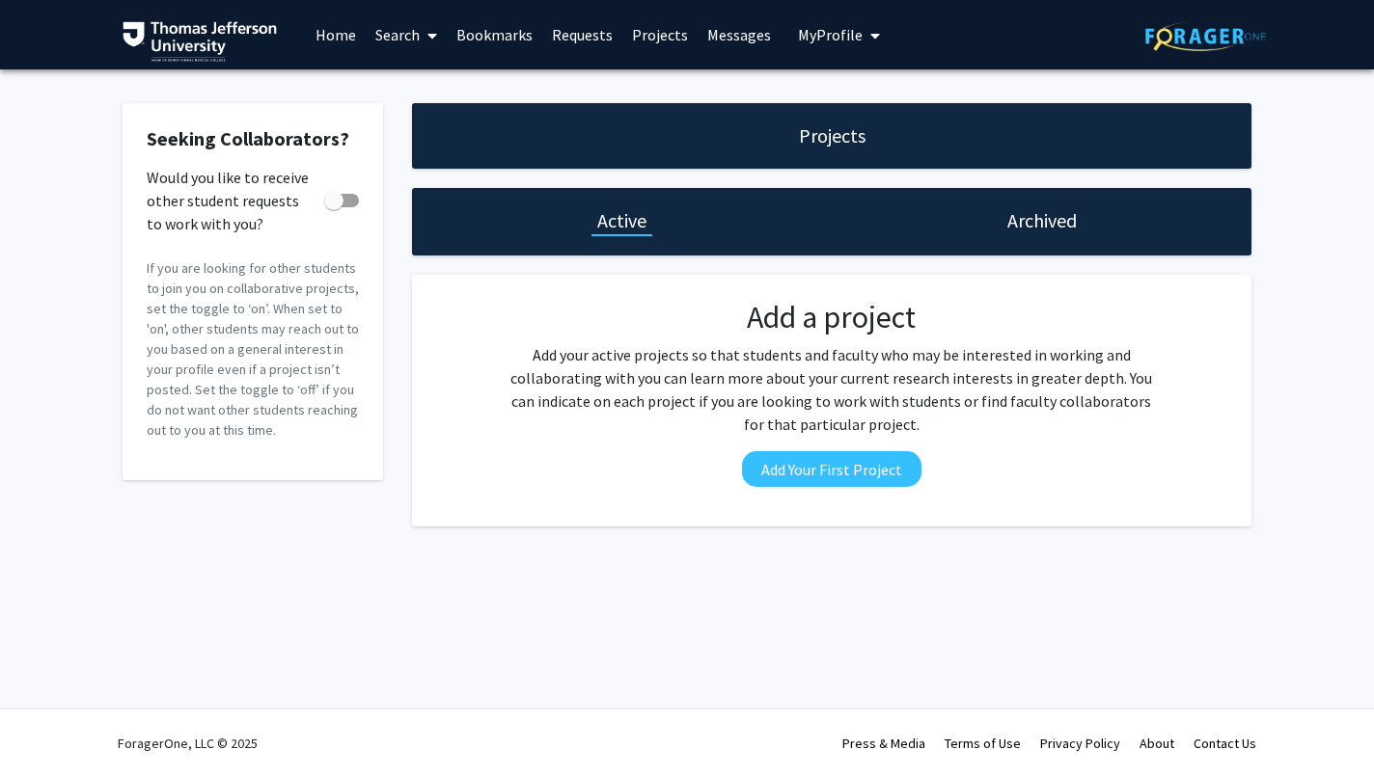
click at [395, 43] on link "Search" at bounding box center [406, 35] width 81 height 68
click at [519, 38] on link "Bookmarks" at bounding box center [494, 35] width 95 height 68
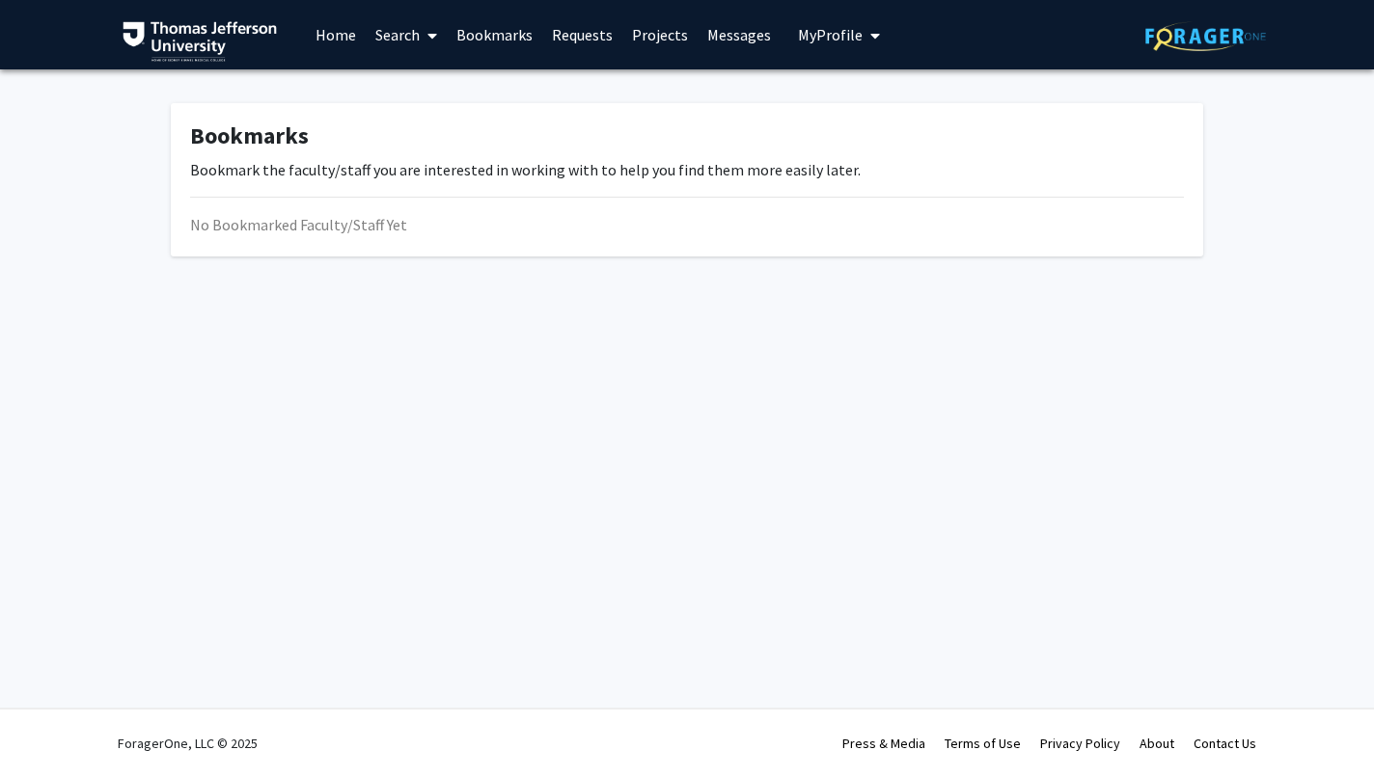
click at [567, 34] on link "Requests" at bounding box center [582, 35] width 80 height 68
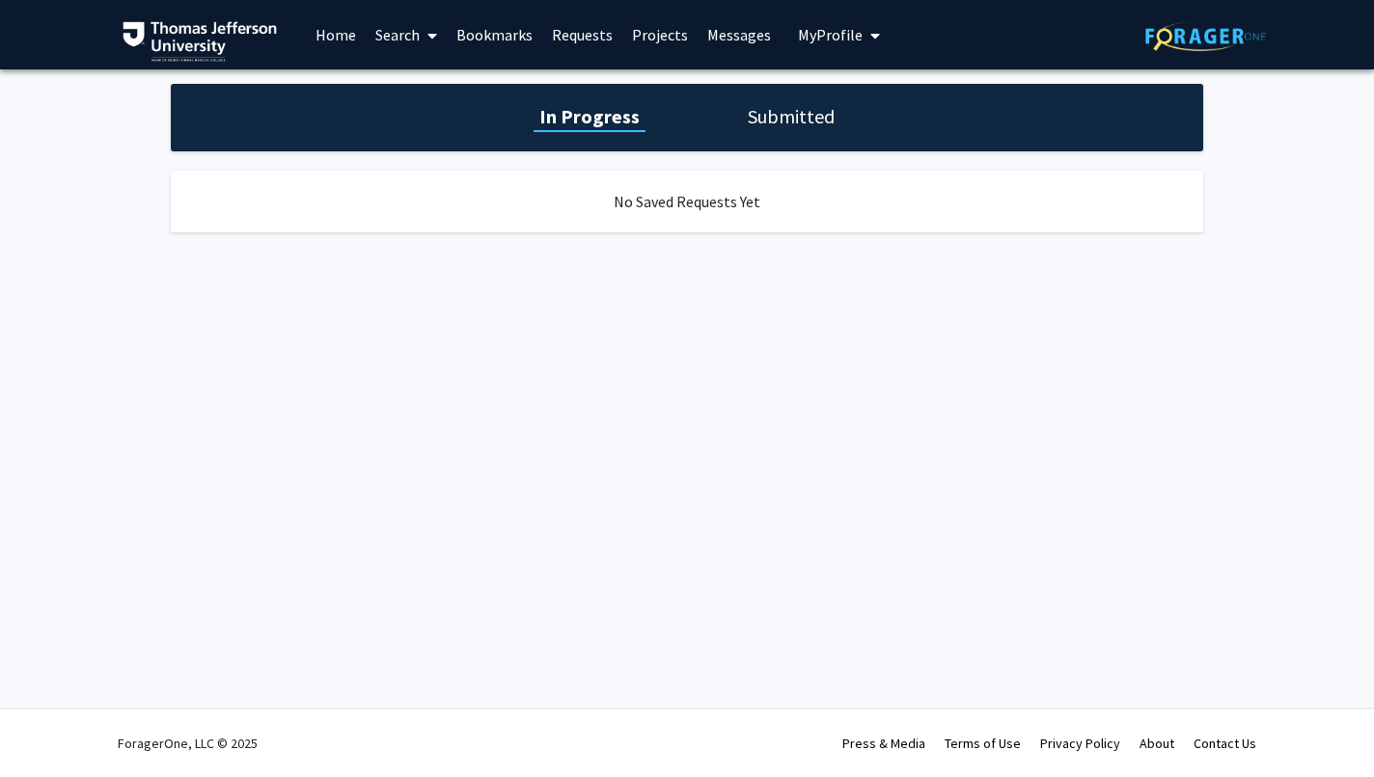
click at [338, 31] on link "Home" at bounding box center [336, 35] width 60 height 68
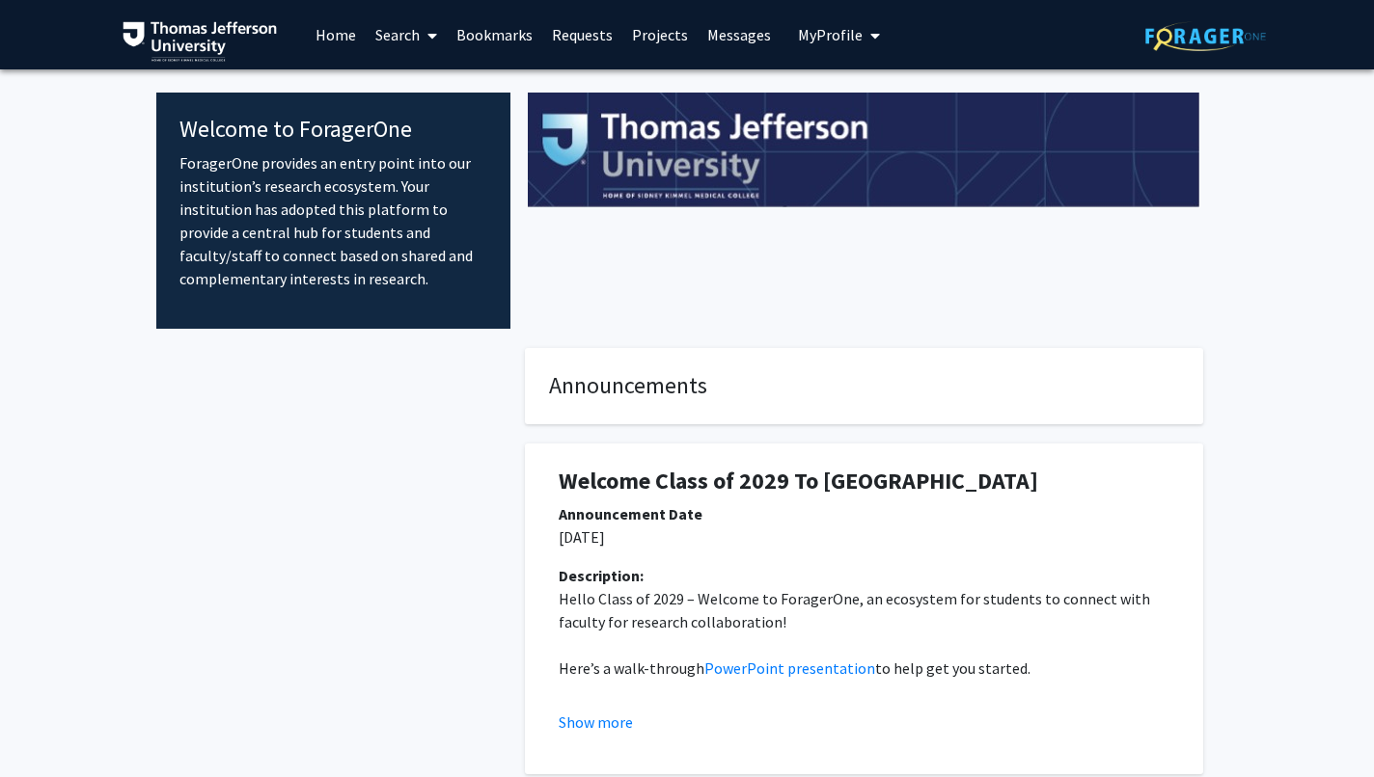
click at [809, 29] on span "My Profile" at bounding box center [830, 34] width 65 height 19
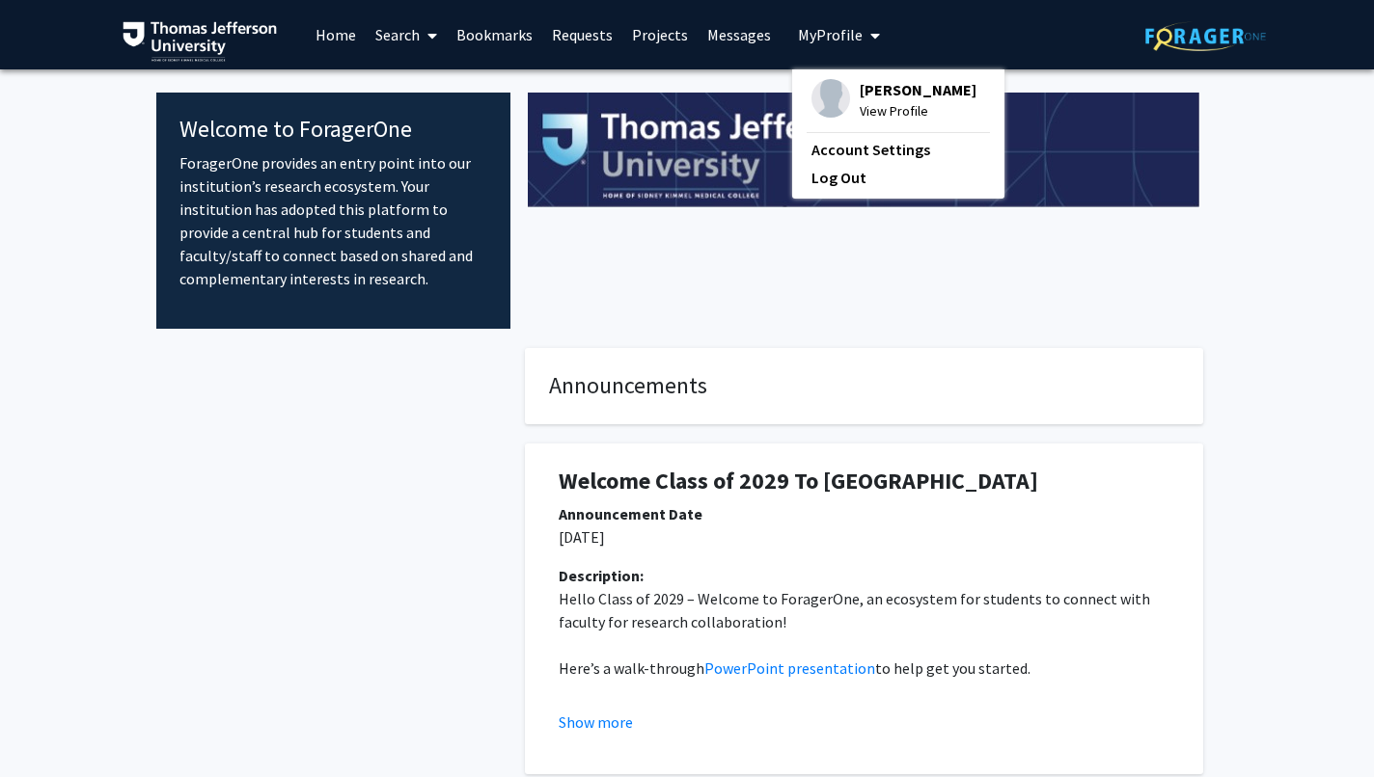
click at [845, 114] on div "[PERSON_NAME] View Profile" at bounding box center [893, 100] width 165 height 42
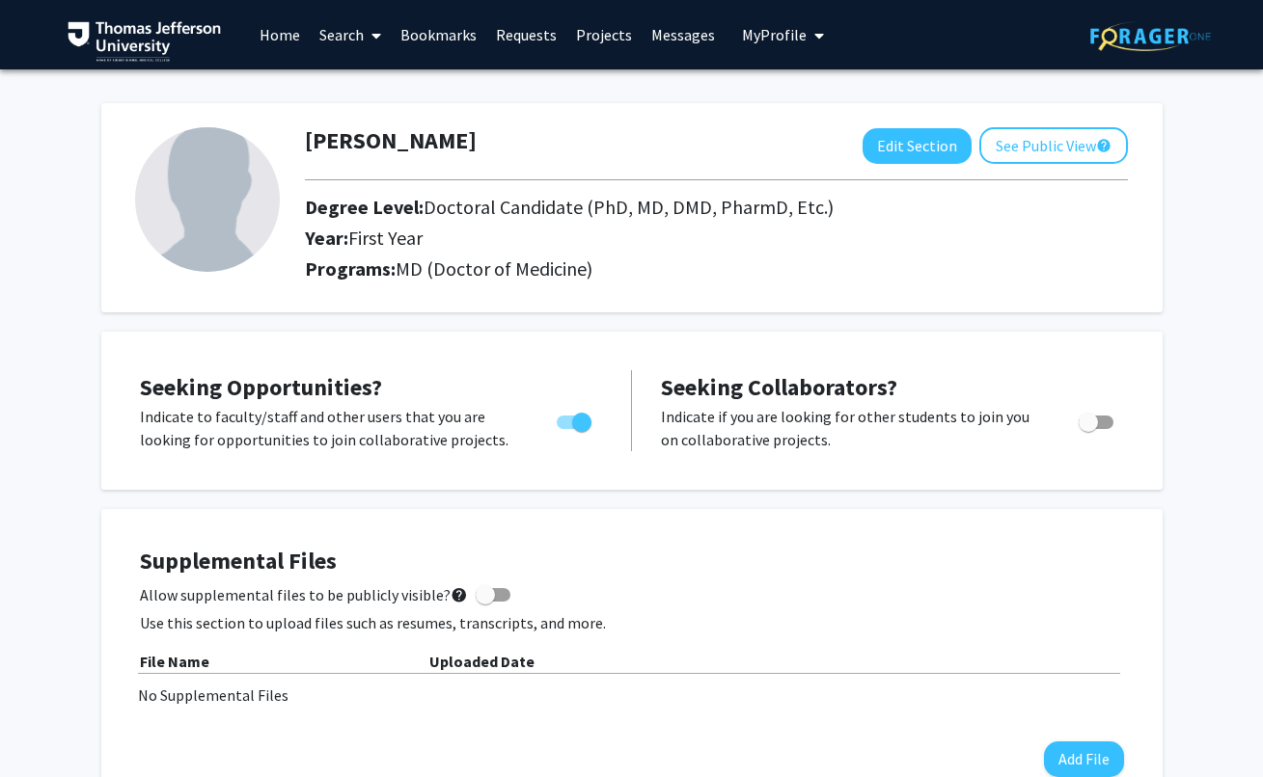
scroll to position [247, 0]
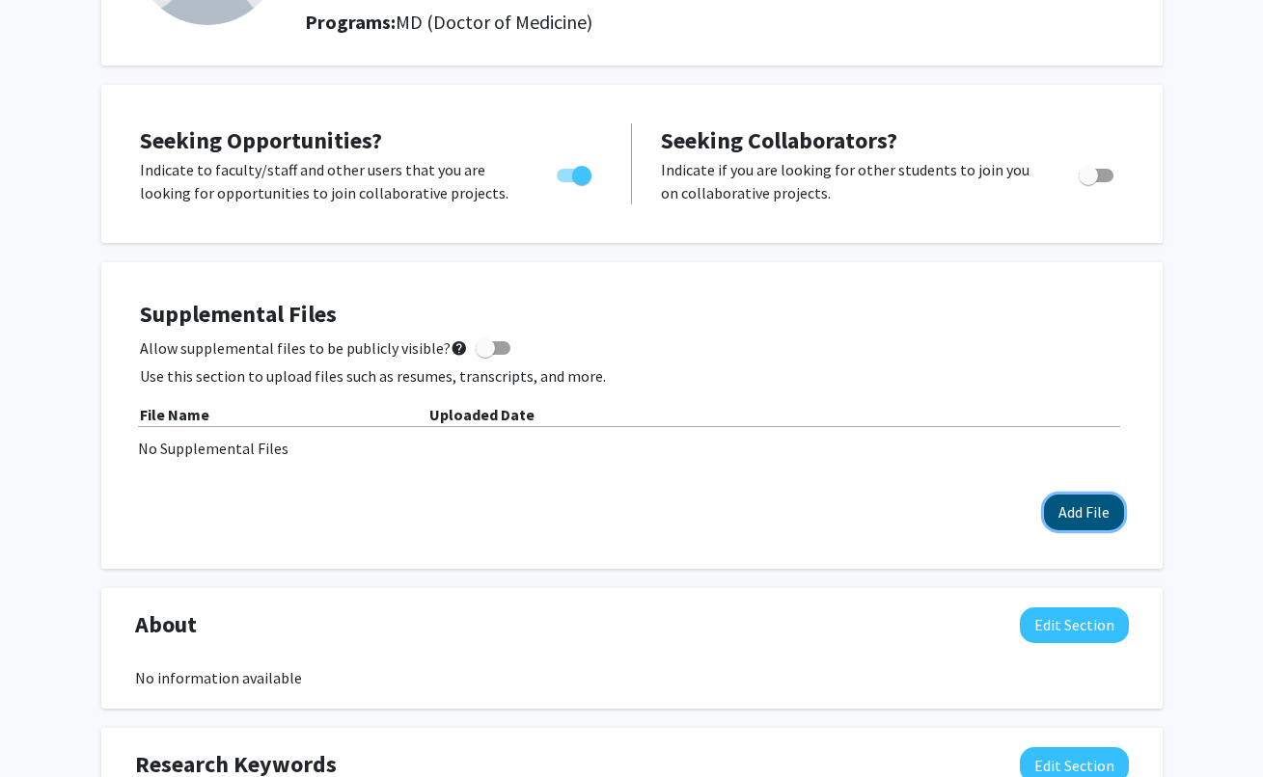
click at [1067, 509] on button "Add File" at bounding box center [1084, 513] width 80 height 36
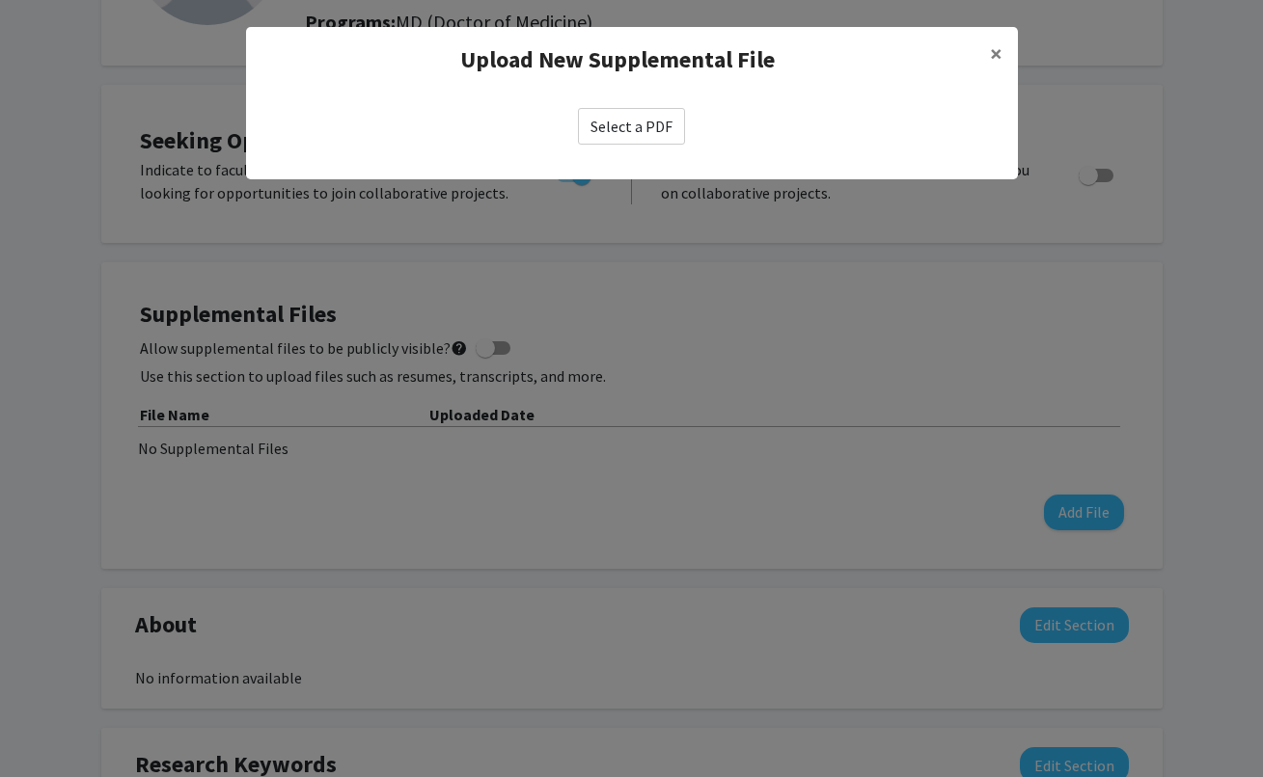
click at [645, 126] on label "Select a PDF" at bounding box center [631, 126] width 107 height 37
click at [0, 0] on input "Select a PDF" at bounding box center [0, 0] width 0 height 0
click at [658, 131] on label "Select a PDF" at bounding box center [631, 126] width 107 height 37
click at [0, 0] on input "Select a PDF" at bounding box center [0, 0] width 0 height 0
click at [658, 131] on label "Select a PDF" at bounding box center [631, 126] width 107 height 37
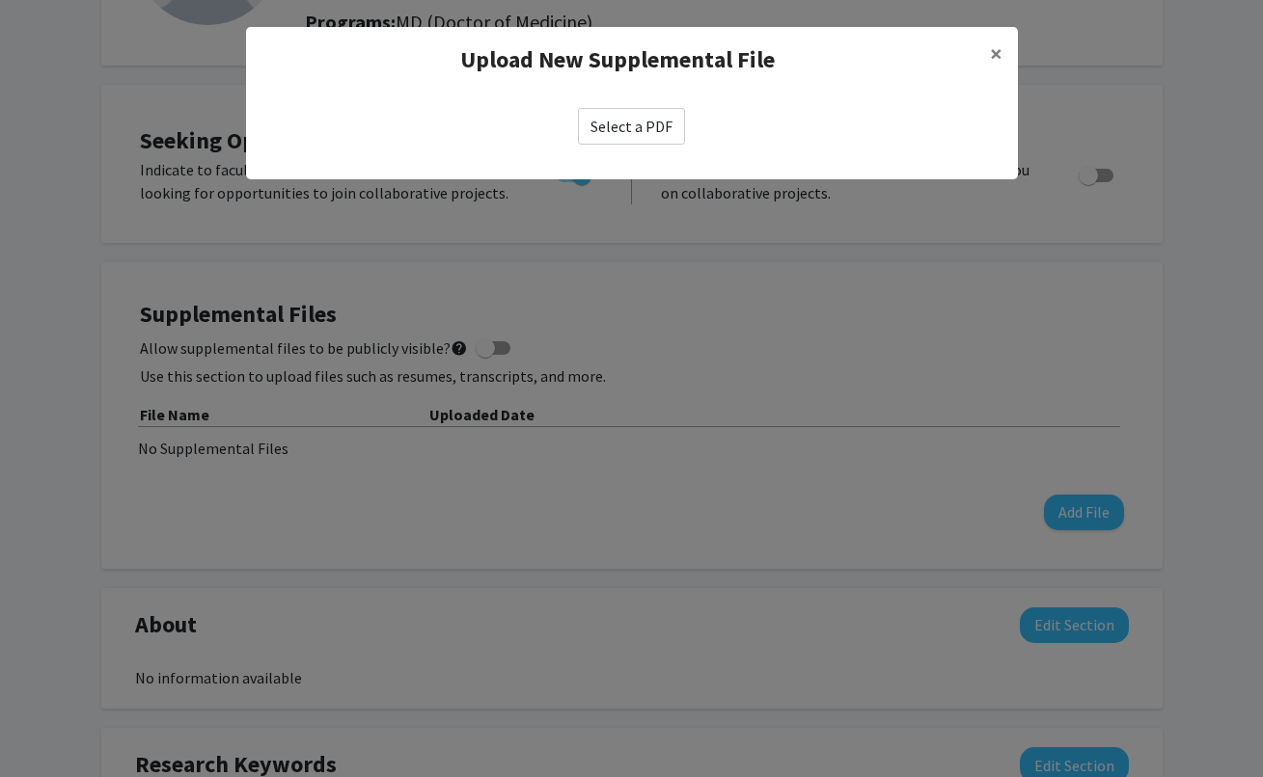
click at [0, 0] on input "Select a PDF" at bounding box center [0, 0] width 0 height 0
click at [636, 125] on label "Select a PDF" at bounding box center [631, 126] width 107 height 37
click at [0, 0] on input "Select a PDF" at bounding box center [0, 0] width 0 height 0
click at [627, 131] on label "Select a PDF" at bounding box center [631, 126] width 107 height 37
click at [0, 0] on input "Select a PDF" at bounding box center [0, 0] width 0 height 0
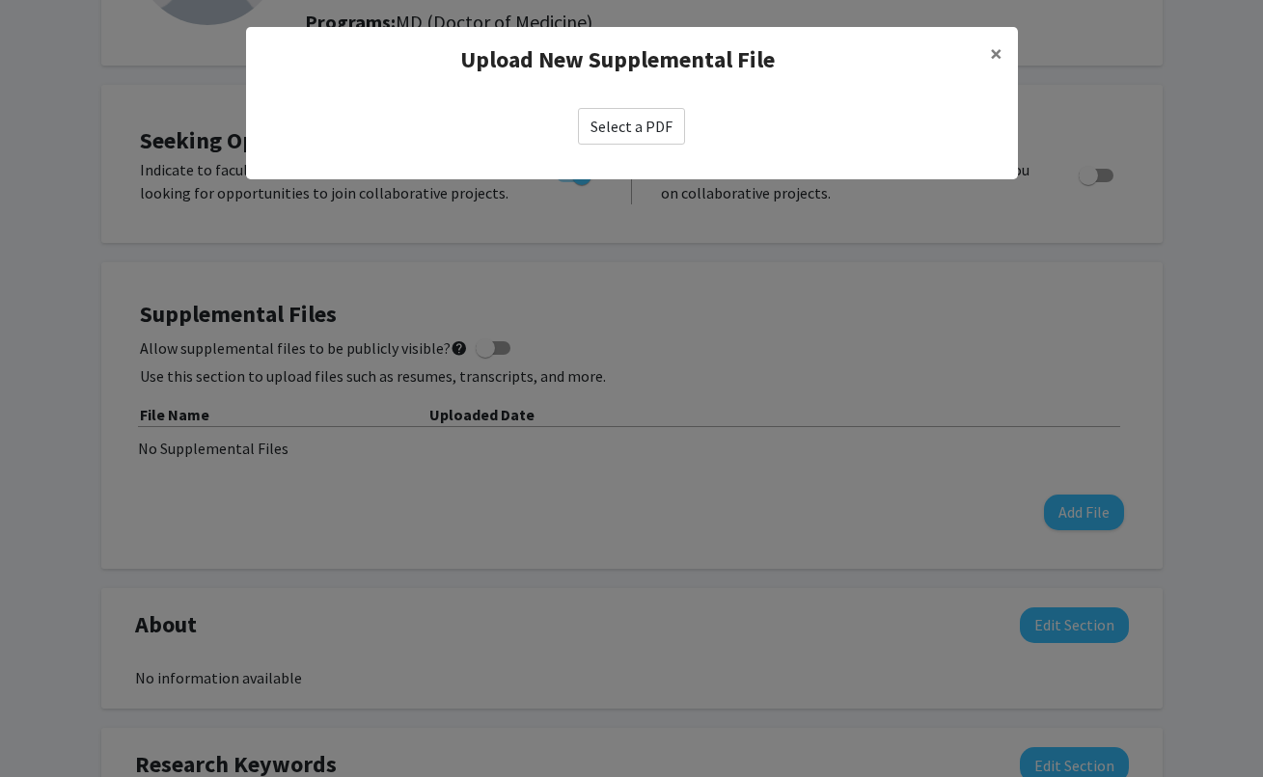
click at [657, 129] on label "Select a PDF" at bounding box center [631, 126] width 107 height 37
click at [0, 0] on input "Select a PDF" at bounding box center [0, 0] width 0 height 0
click at [661, 125] on label "Select a PDF" at bounding box center [631, 126] width 107 height 37
click at [0, 0] on input "Select a PDF" at bounding box center [0, 0] width 0 height 0
click at [632, 121] on label "Select a PDF" at bounding box center [631, 126] width 107 height 37
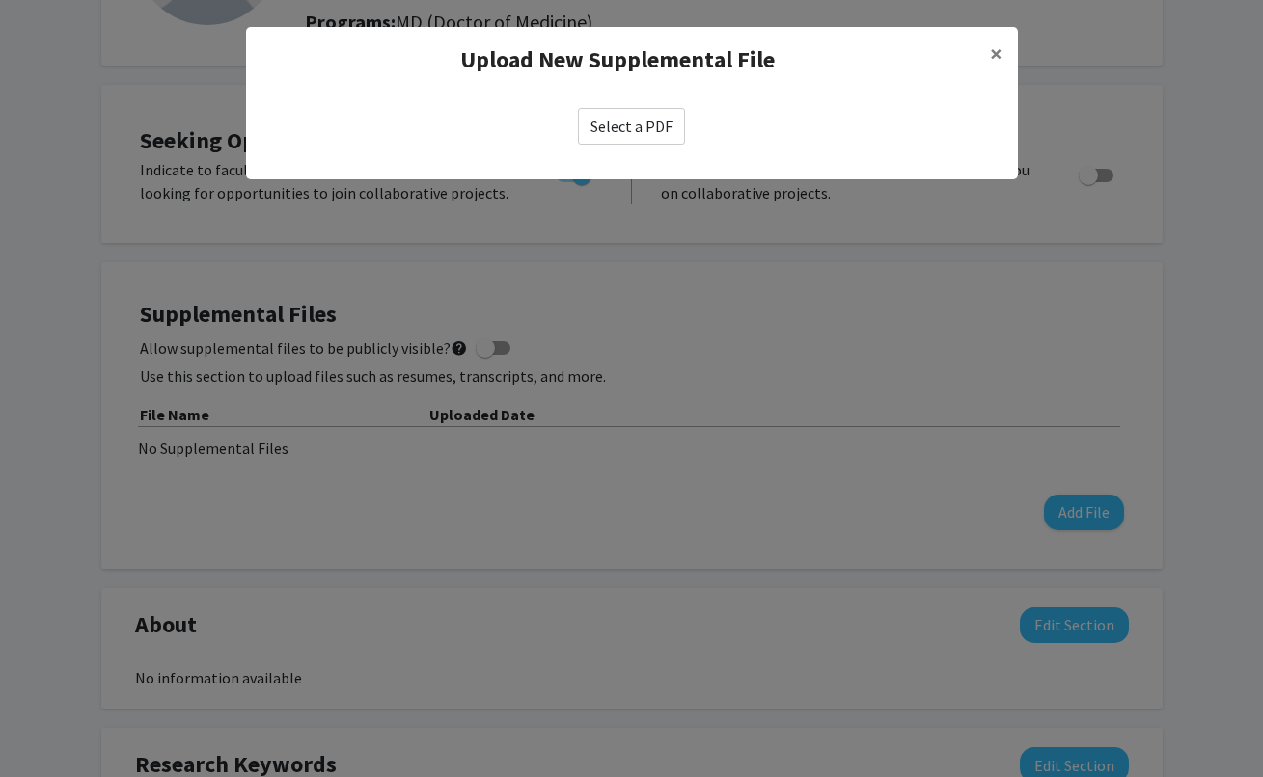
click at [0, 0] on input "Select a PDF" at bounding box center [0, 0] width 0 height 0
select select "custom"
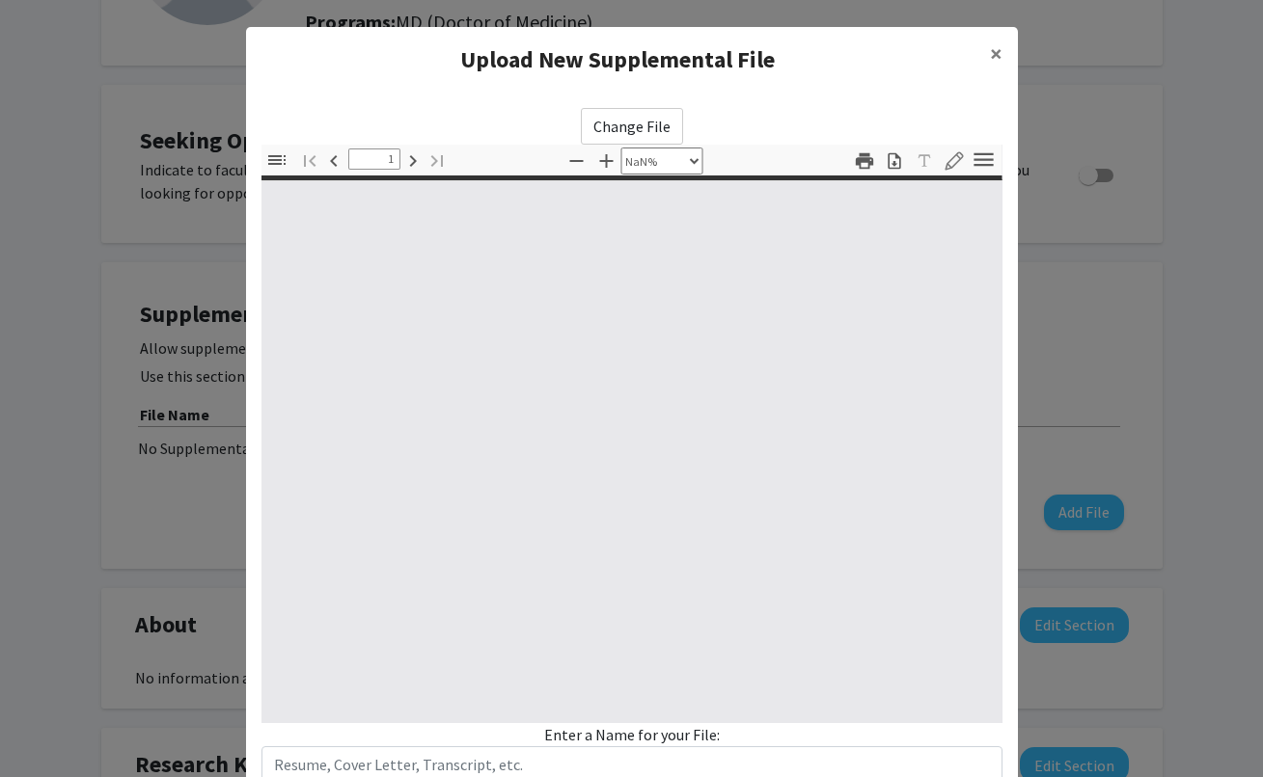
type input "0"
select select "custom"
type input "1"
select select "auto"
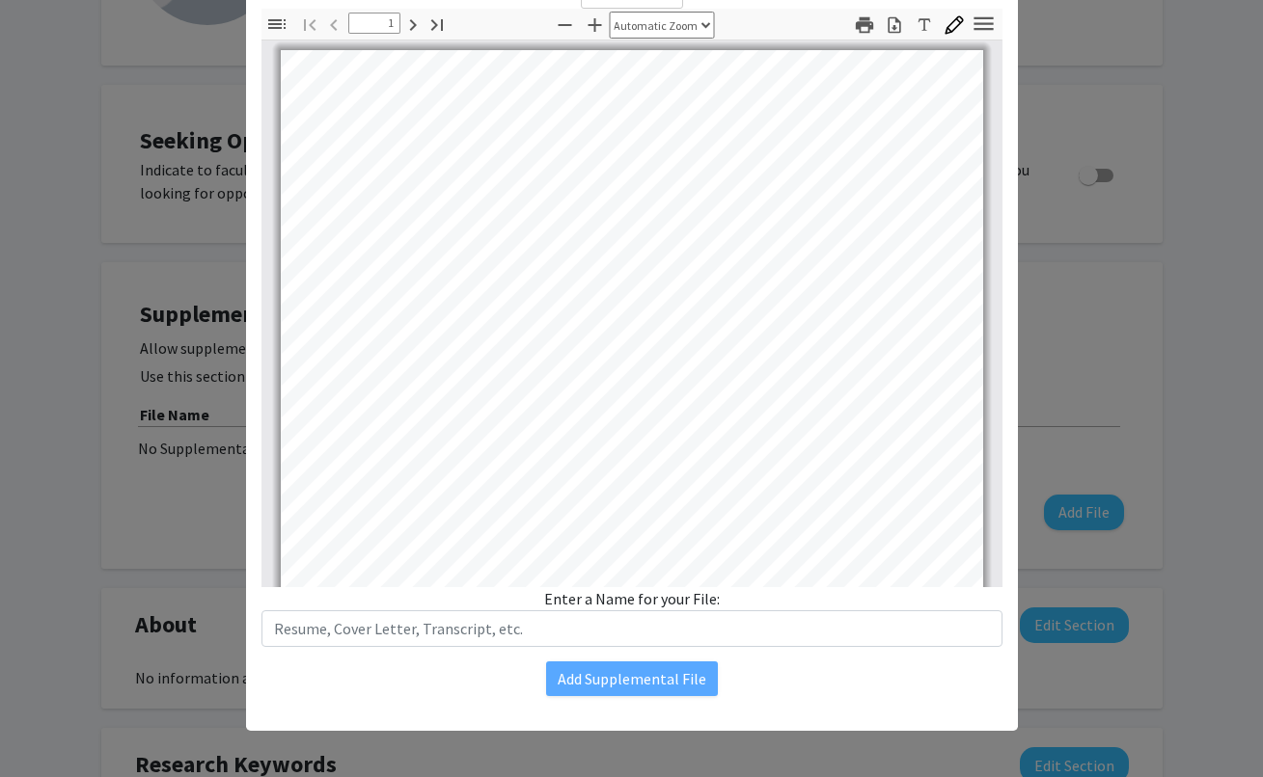
scroll to position [0, 0]
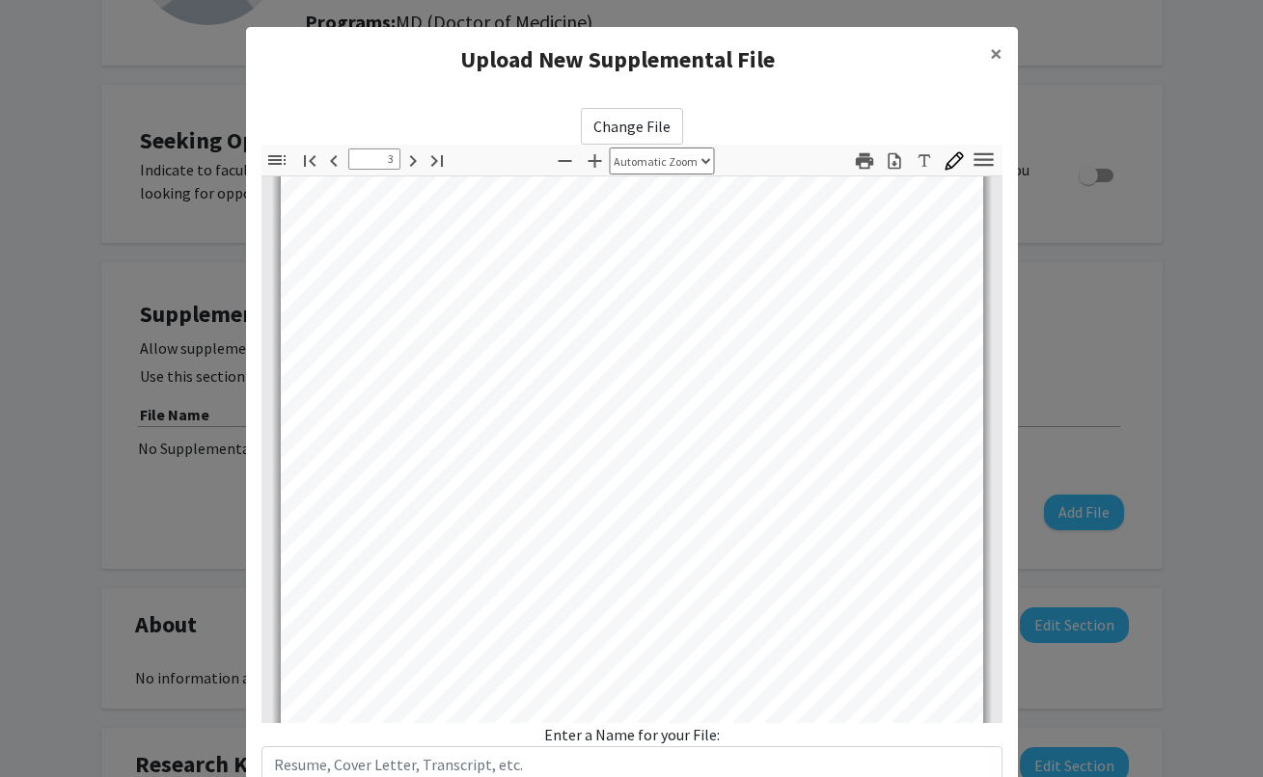
type input "4"
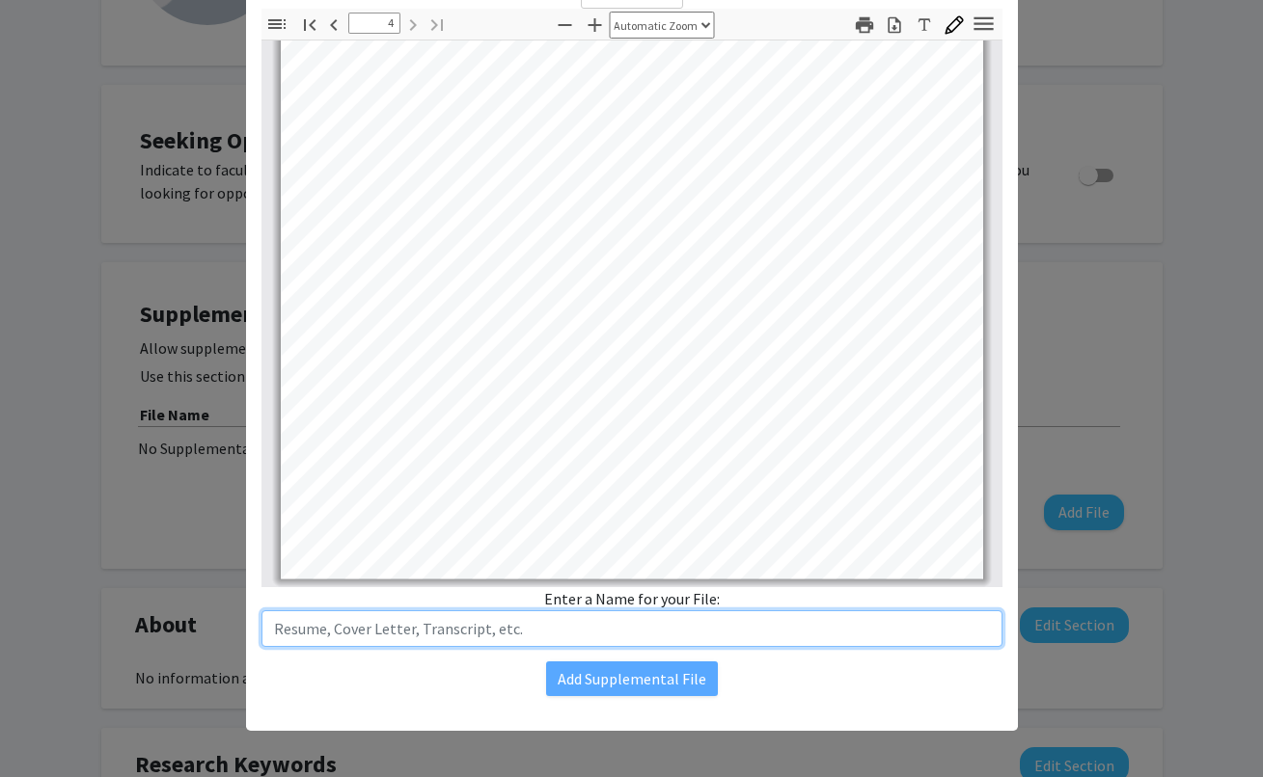
click at [439, 637] on input "text" at bounding box center [631, 629] width 741 height 37
type input "C"
type input "Resume"
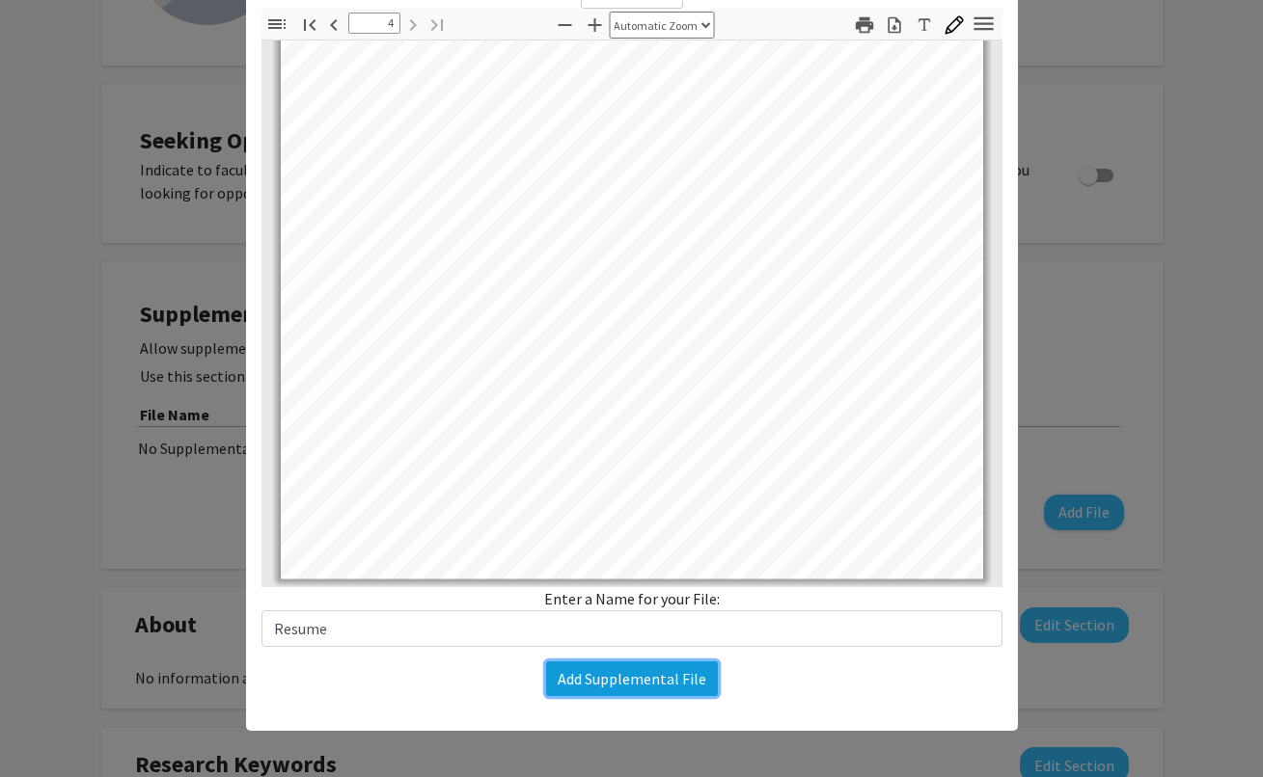
click at [587, 690] on button "Add Supplemental File" at bounding box center [632, 679] width 172 height 35
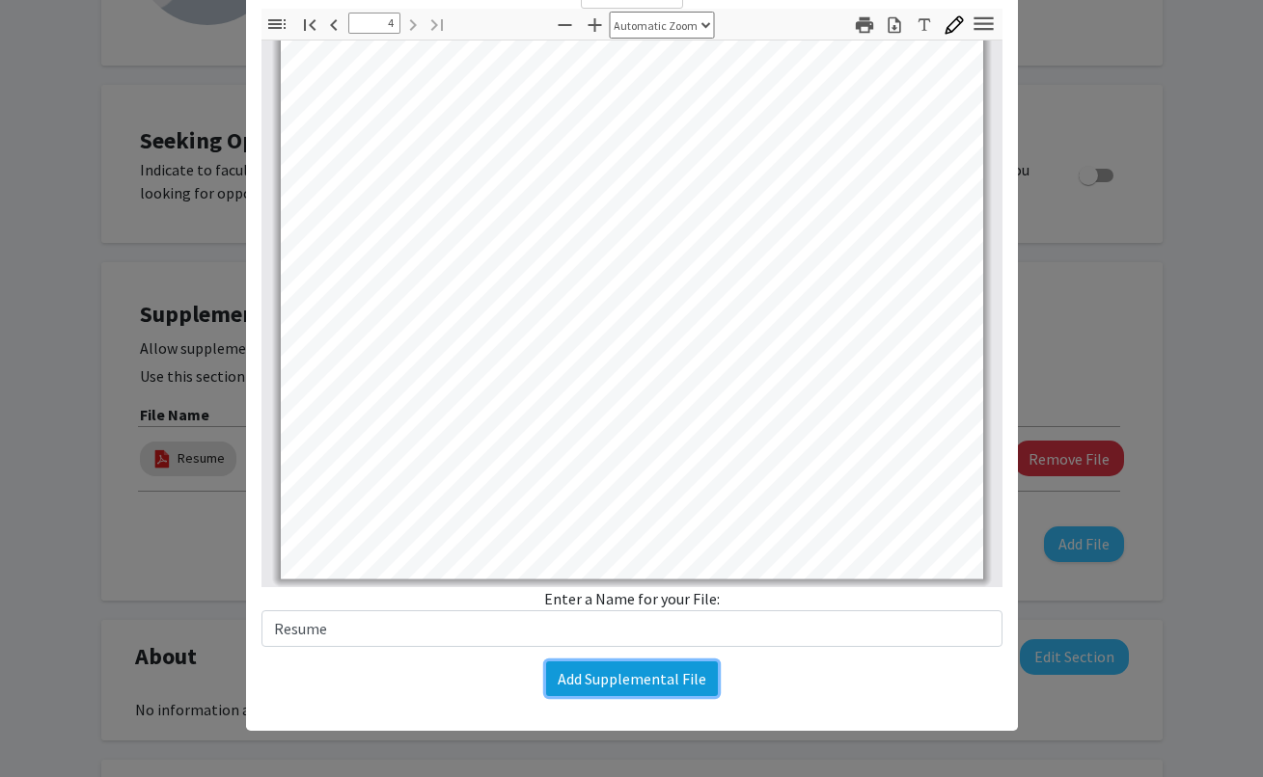
click at [617, 679] on button "Add Supplemental File" at bounding box center [632, 679] width 172 height 35
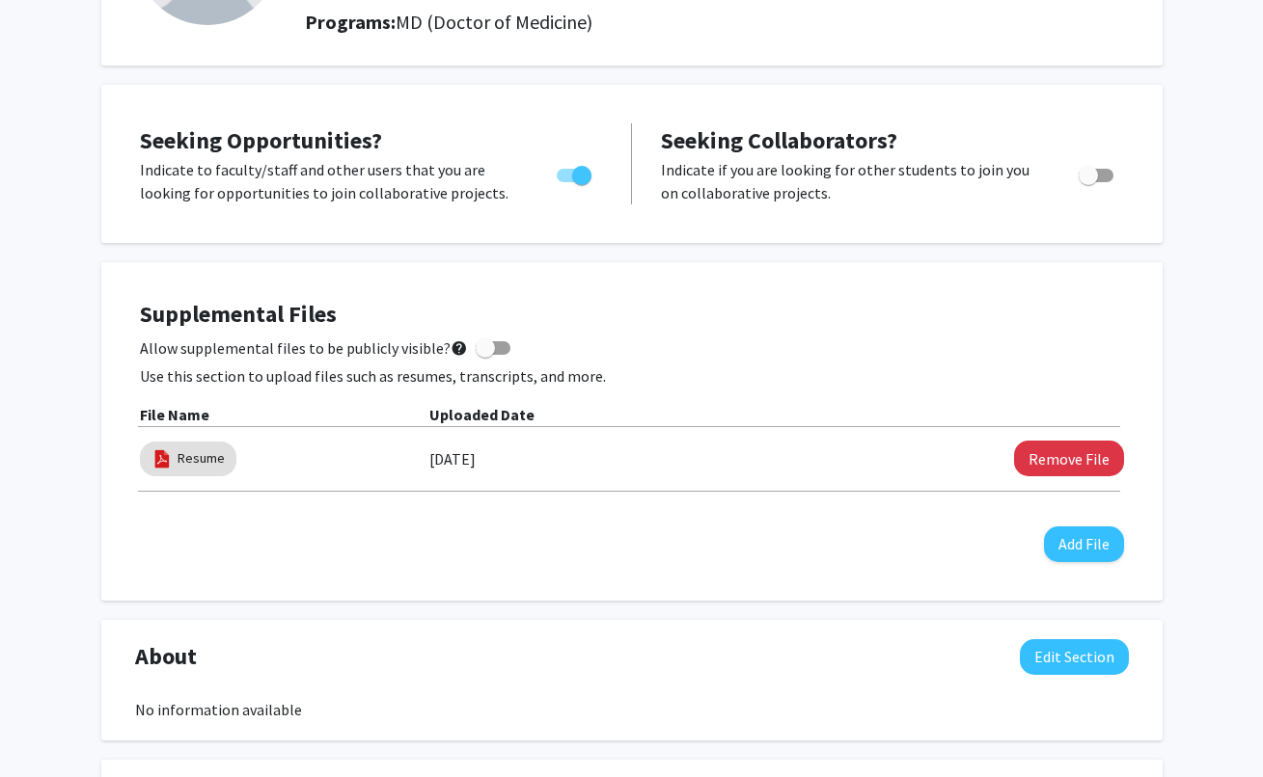
click at [1076, 453] on button "Remove File" at bounding box center [1069, 459] width 110 height 36
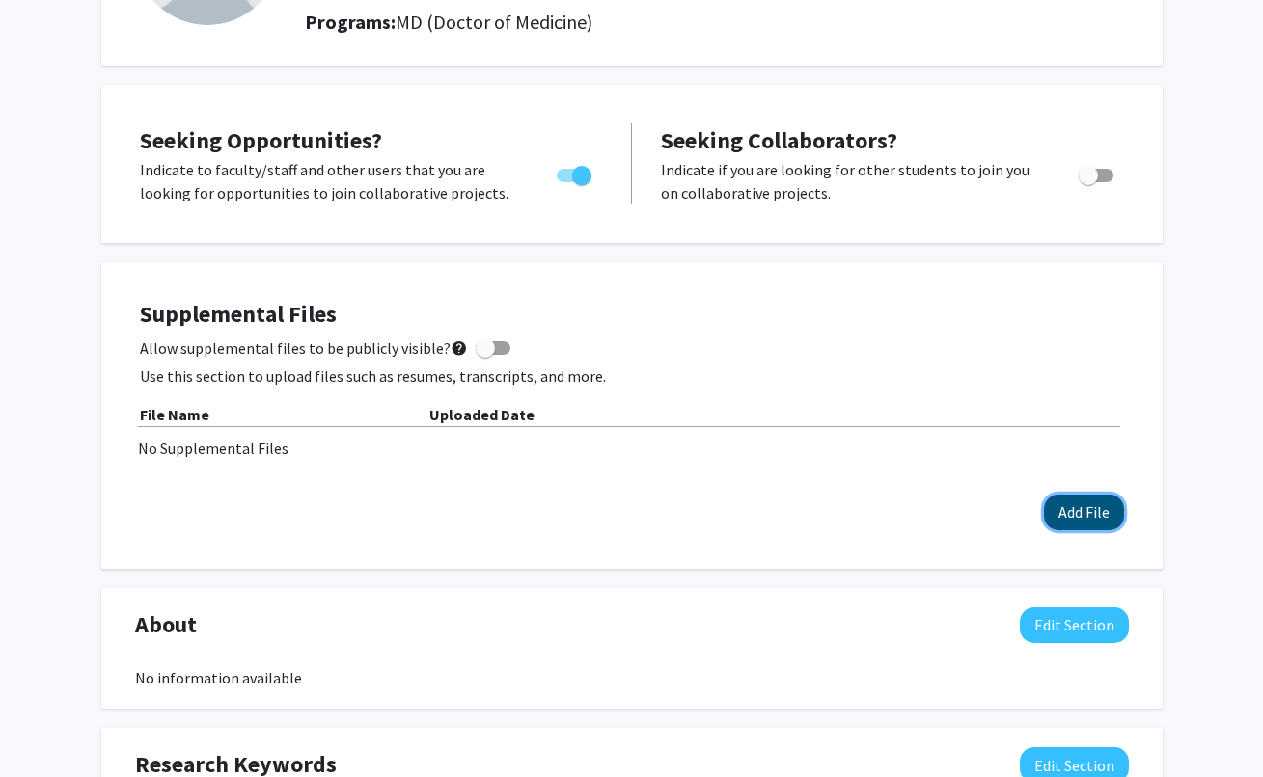
click at [1072, 519] on button "Add File" at bounding box center [1084, 513] width 80 height 36
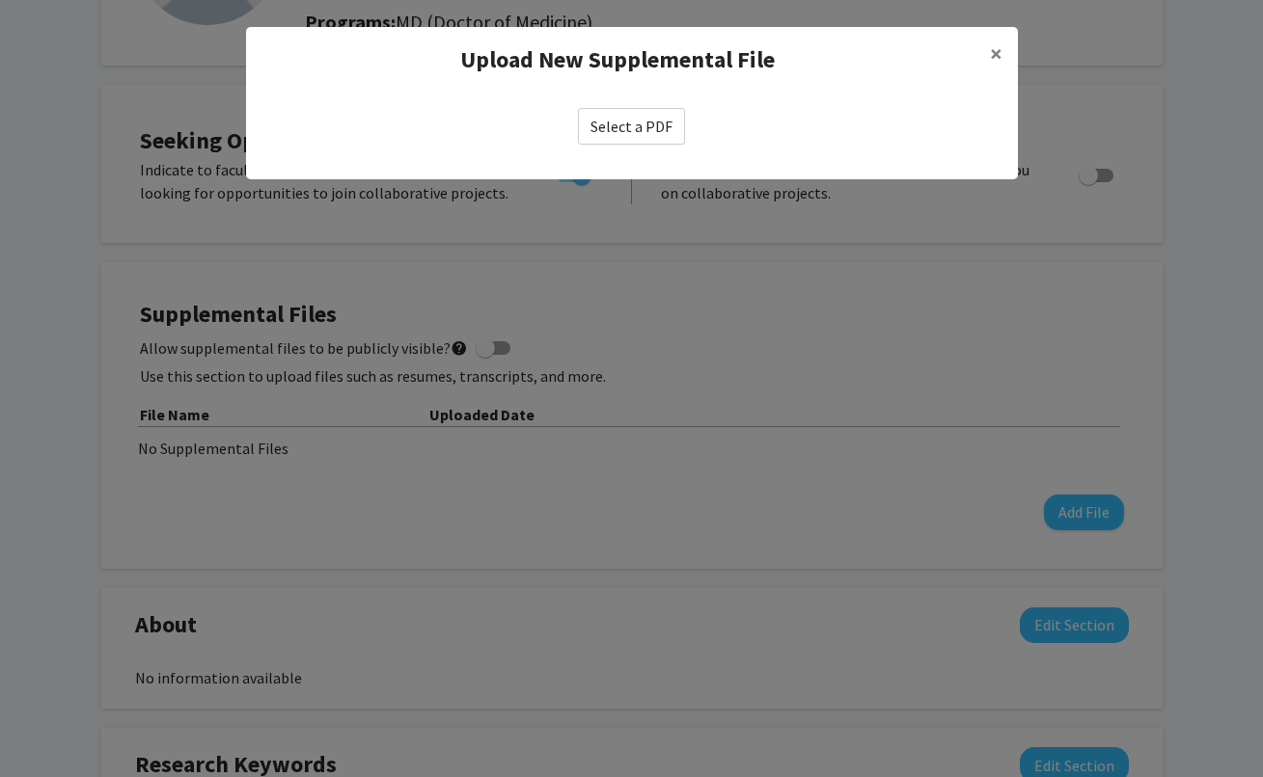
click at [630, 130] on label "Select a PDF" at bounding box center [631, 126] width 107 height 37
click at [0, 0] on input "Select a PDF" at bounding box center [0, 0] width 0 height 0
select select "custom"
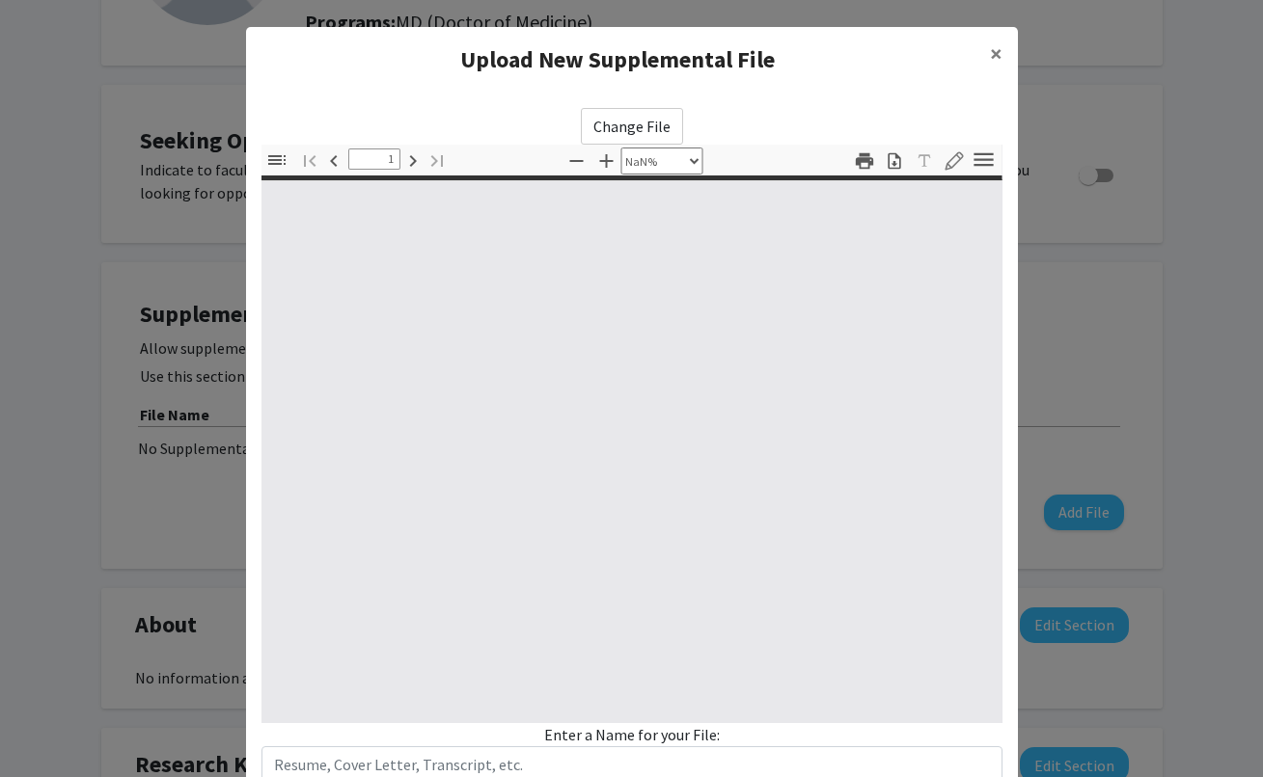
type input "0"
select select "custom"
type input "1"
select select "auto"
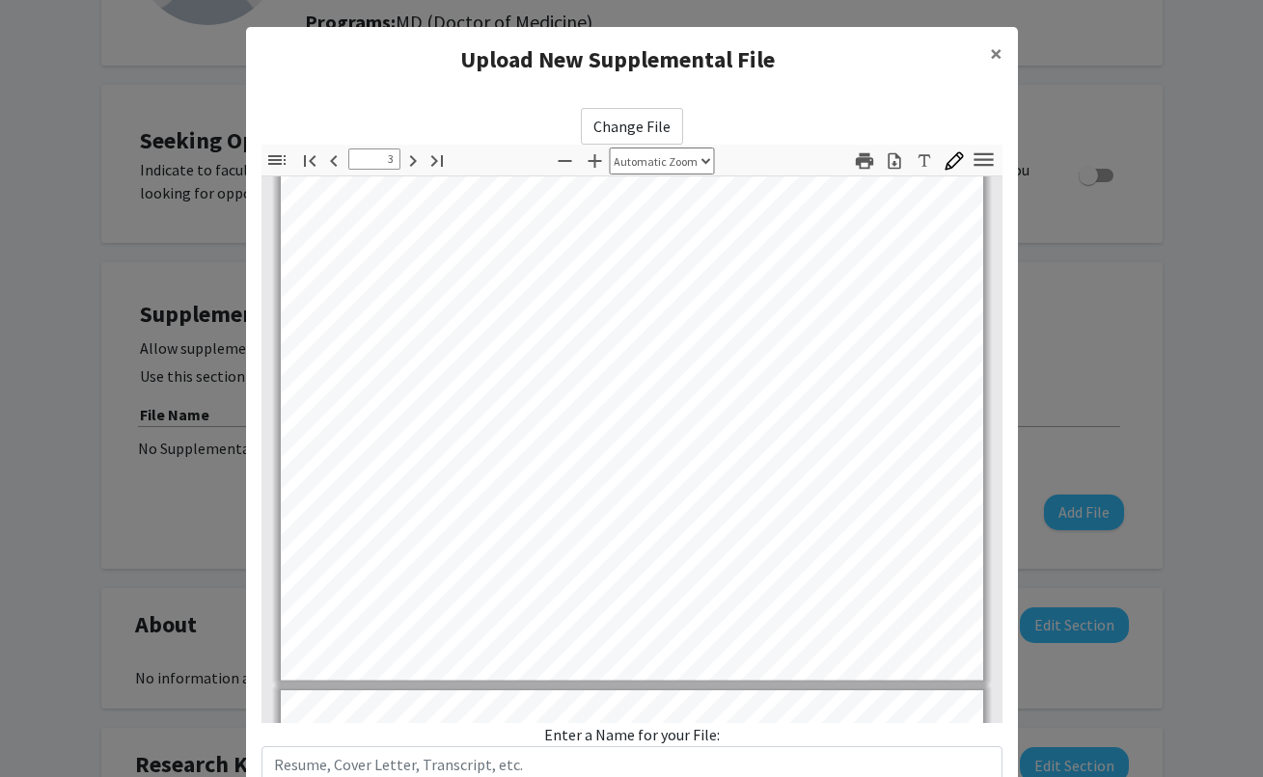
type input "4"
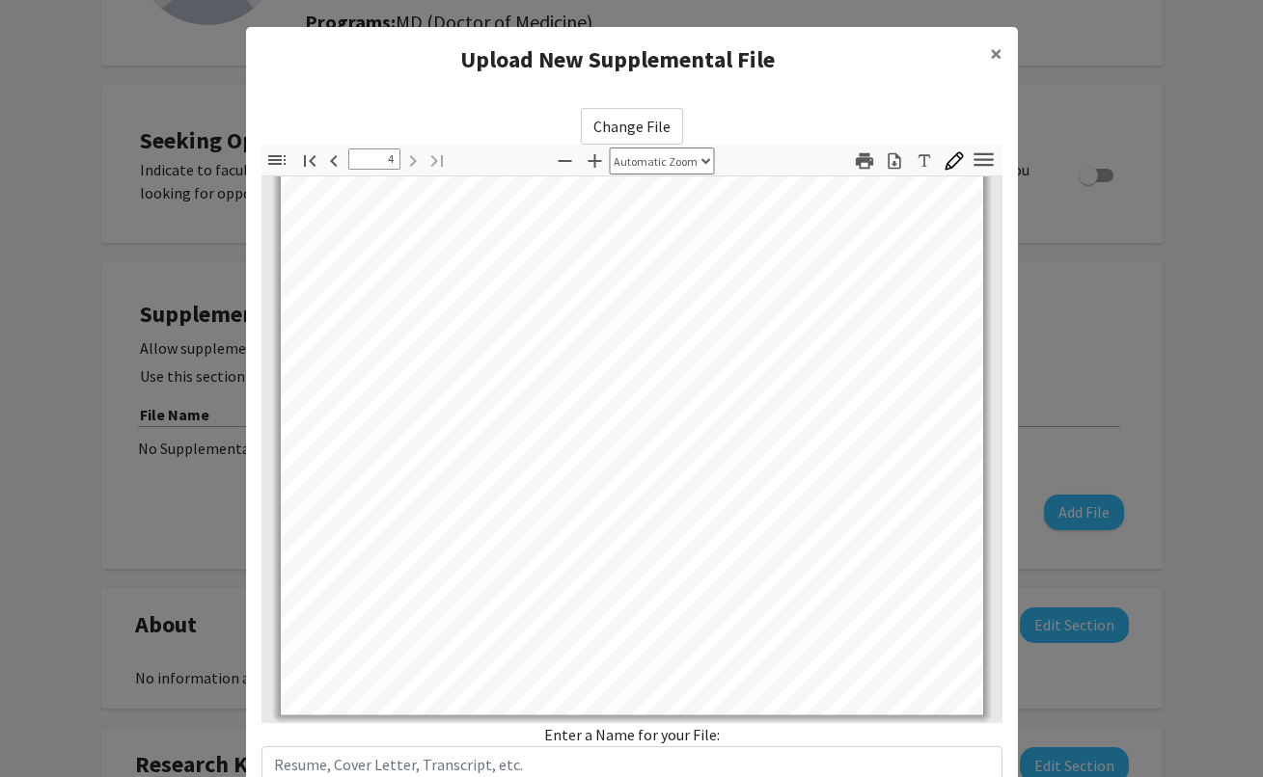
scroll to position [136, 0]
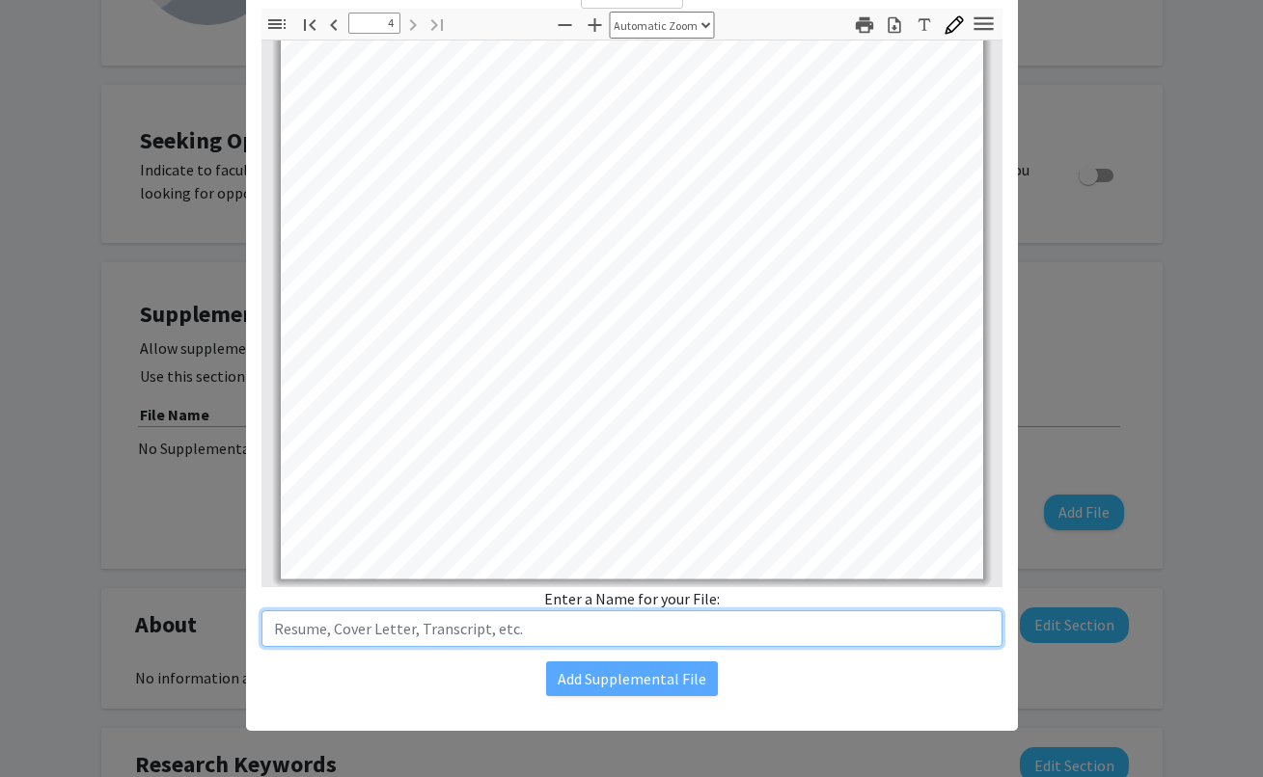
click at [474, 631] on input "text" at bounding box center [631, 629] width 741 height 37
type input "CV"
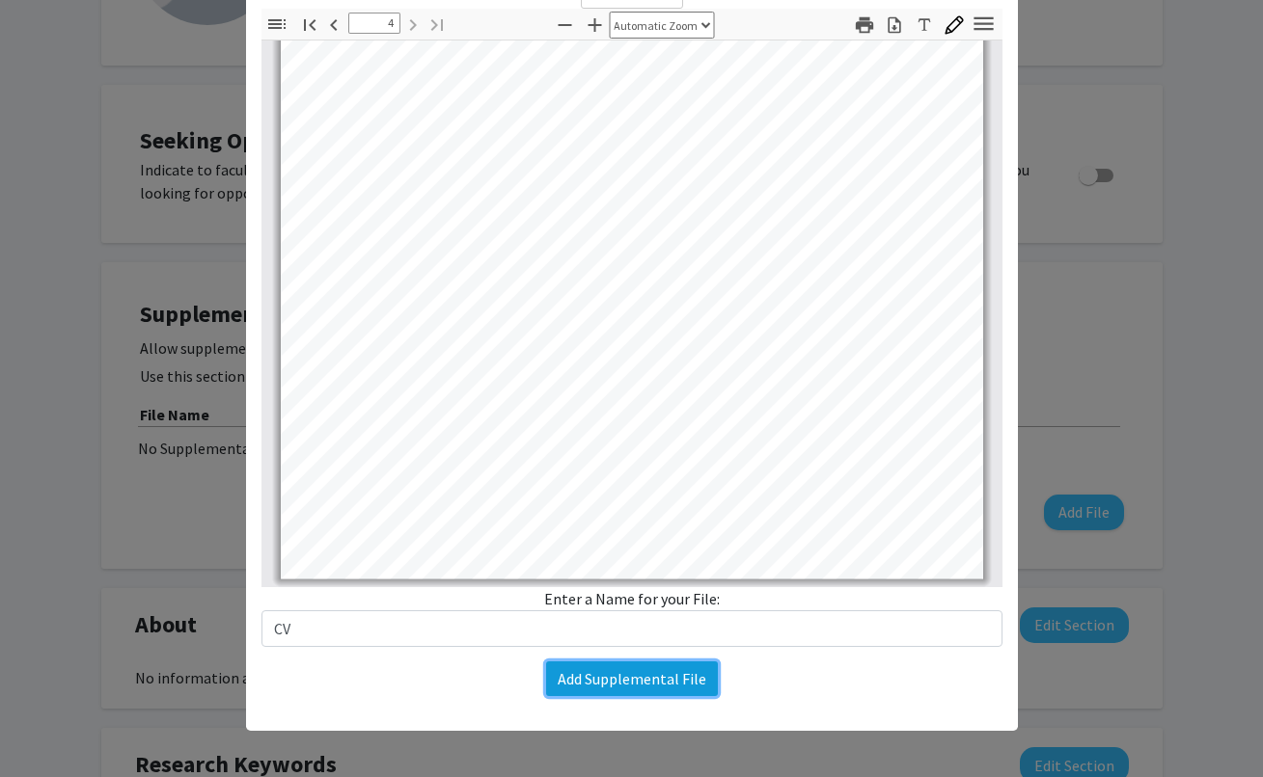
click at [678, 689] on button "Add Supplemental File" at bounding box center [632, 679] width 172 height 35
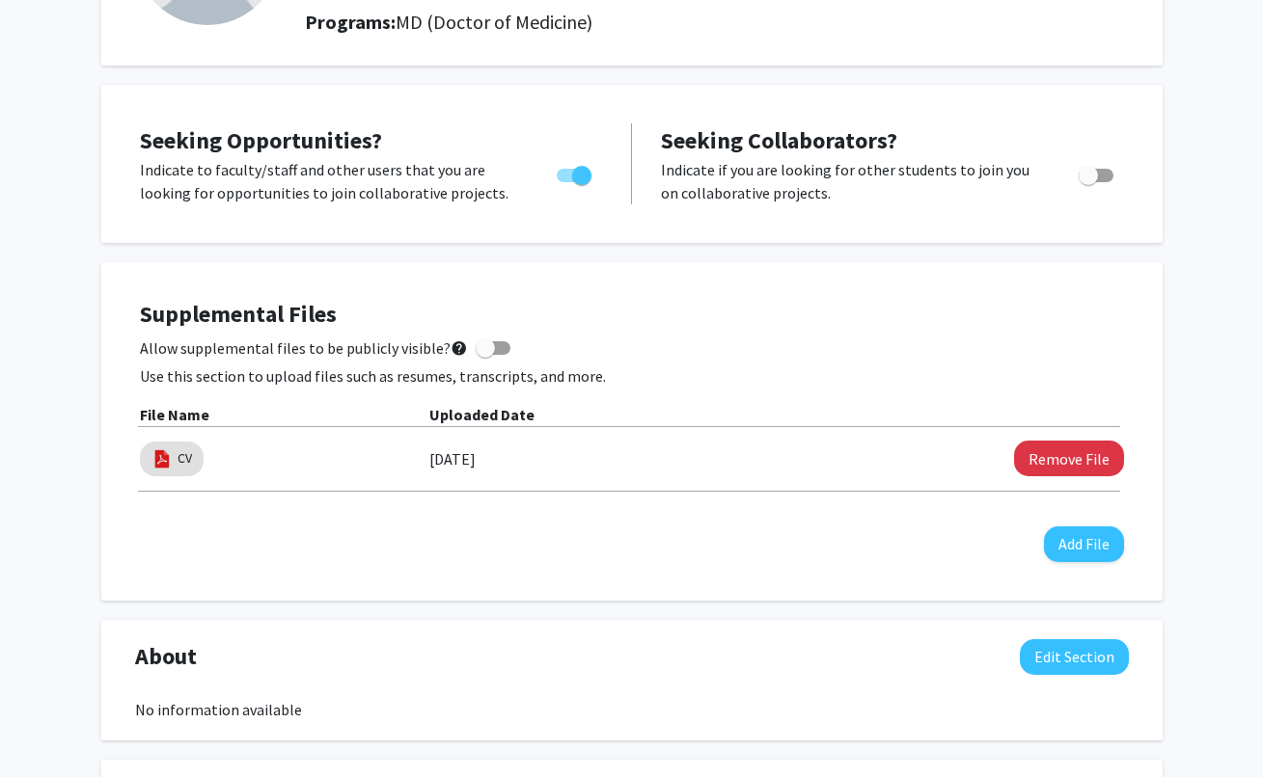
click at [764, 527] on div "Supplemental Files Allow supplemental files to be publicly visible? help Use th…" at bounding box center [632, 431] width 984 height 261
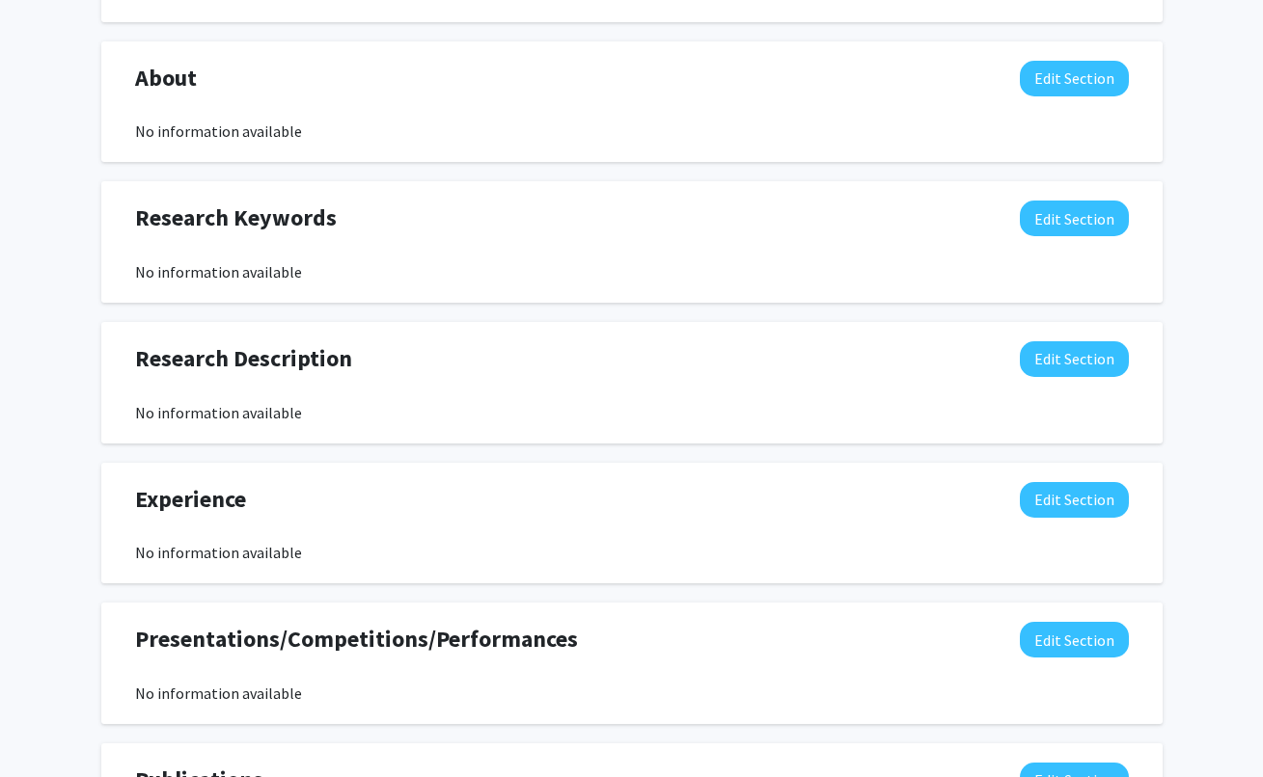
scroll to position [0, 0]
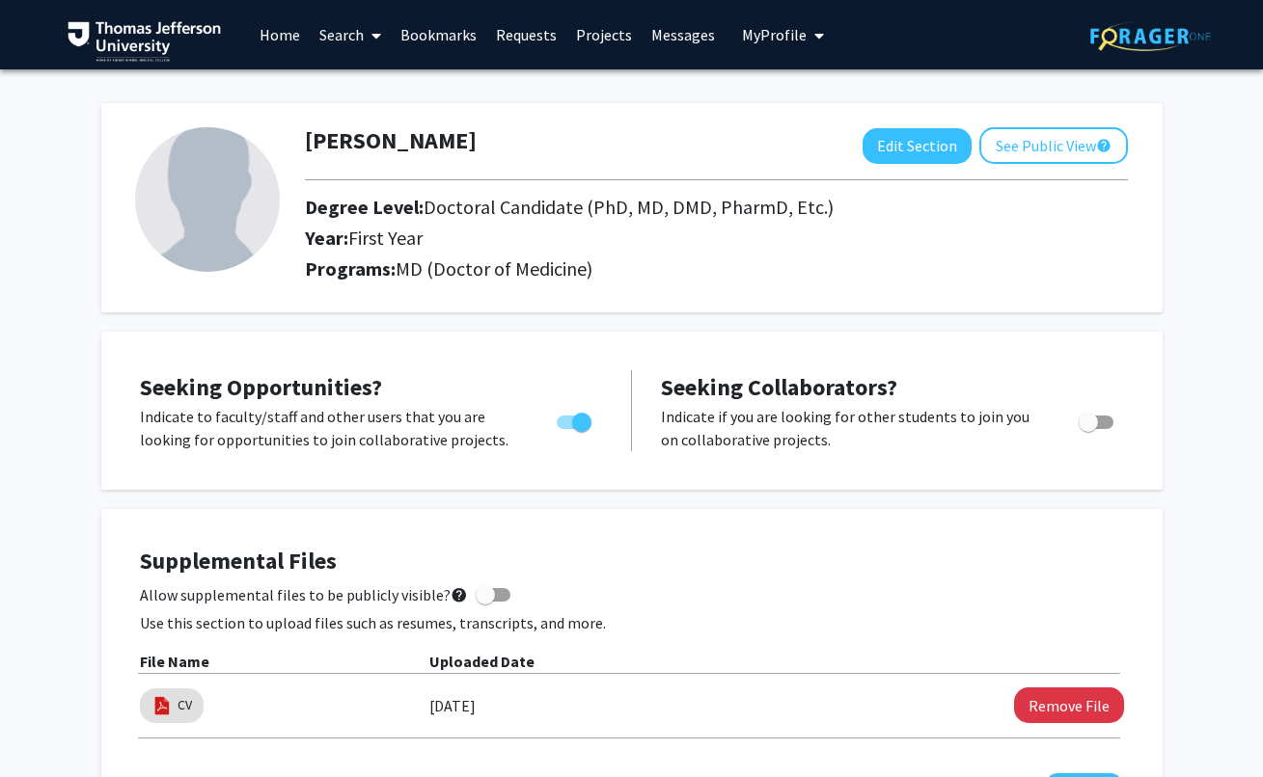
click at [325, 8] on link "Search" at bounding box center [350, 35] width 81 height 68
click at [367, 93] on span "Faculty/Staff" at bounding box center [381, 88] width 142 height 39
click at [361, 33] on link "Search" at bounding box center [350, 35] width 81 height 68
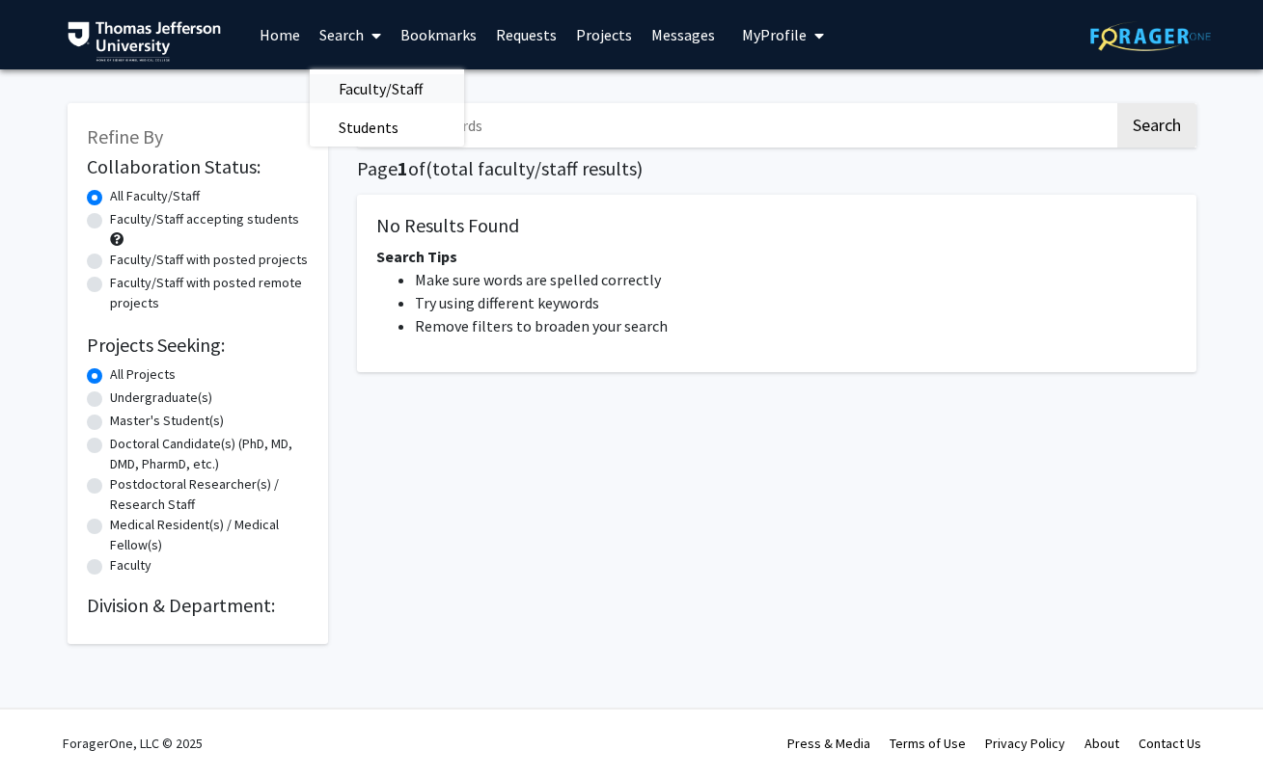
click at [361, 87] on span "Faculty/Staff" at bounding box center [381, 88] width 142 height 39
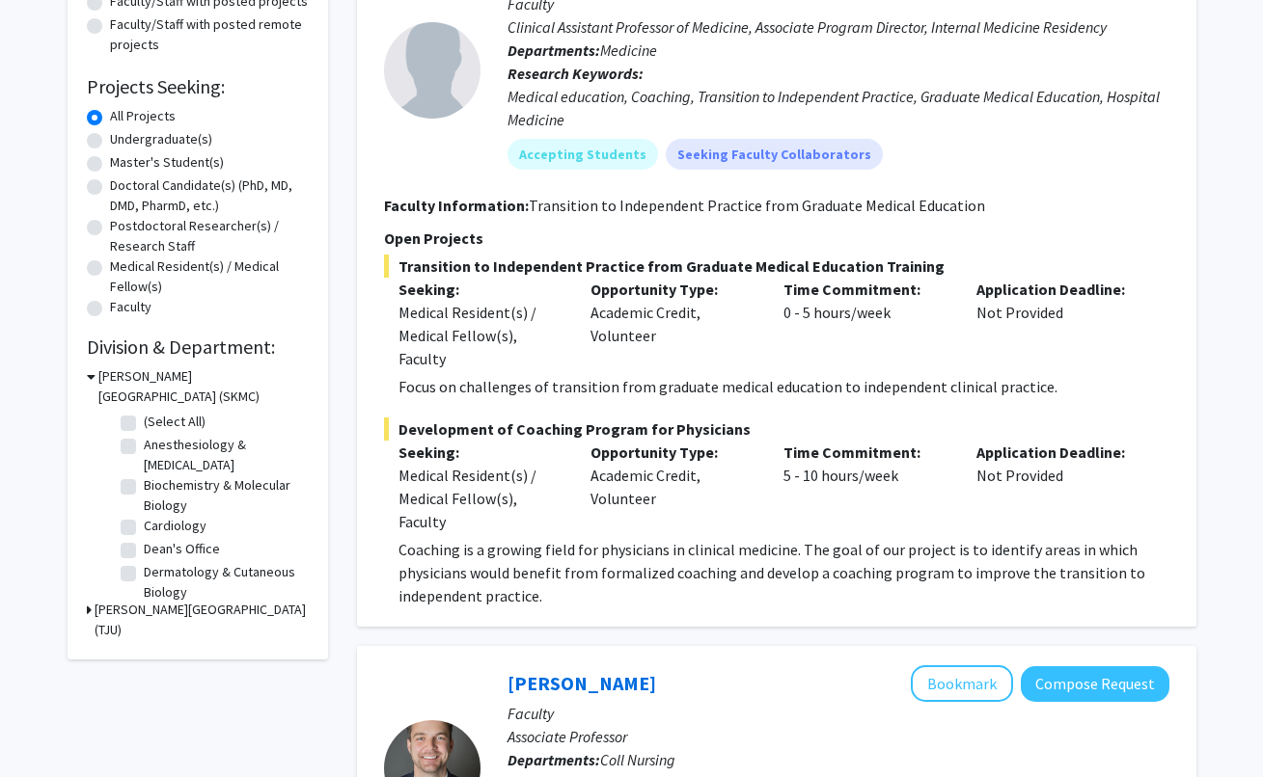
scroll to position [350, 0]
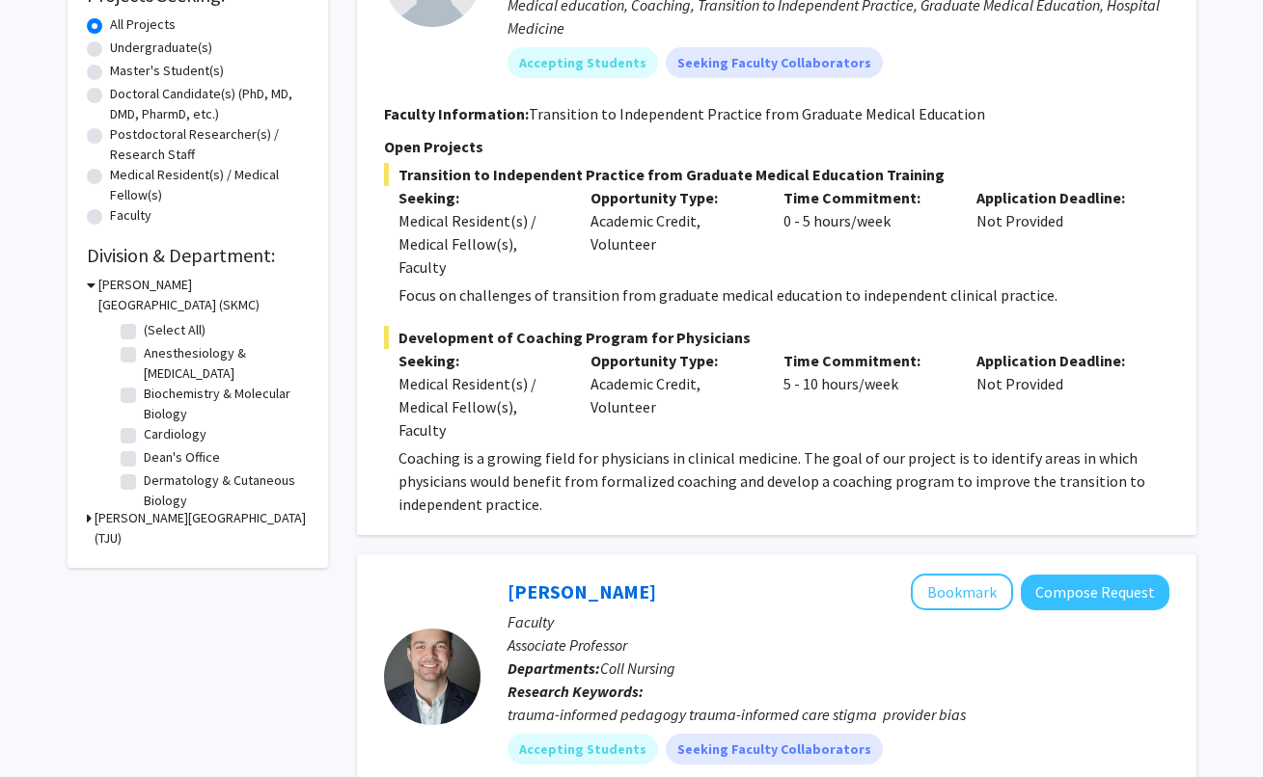
click at [126, 344] on fg-checkbox "Anesthesiology & [MEDICAL_DATA] Anesthesiology & [MEDICAL_DATA]" at bounding box center [212, 363] width 183 height 41
click at [144, 355] on label "Anesthesiology & [MEDICAL_DATA]" at bounding box center [224, 363] width 160 height 41
click at [144, 355] on input "Anesthesiology & [MEDICAL_DATA]" at bounding box center [150, 349] width 13 height 13
checkbox input "true"
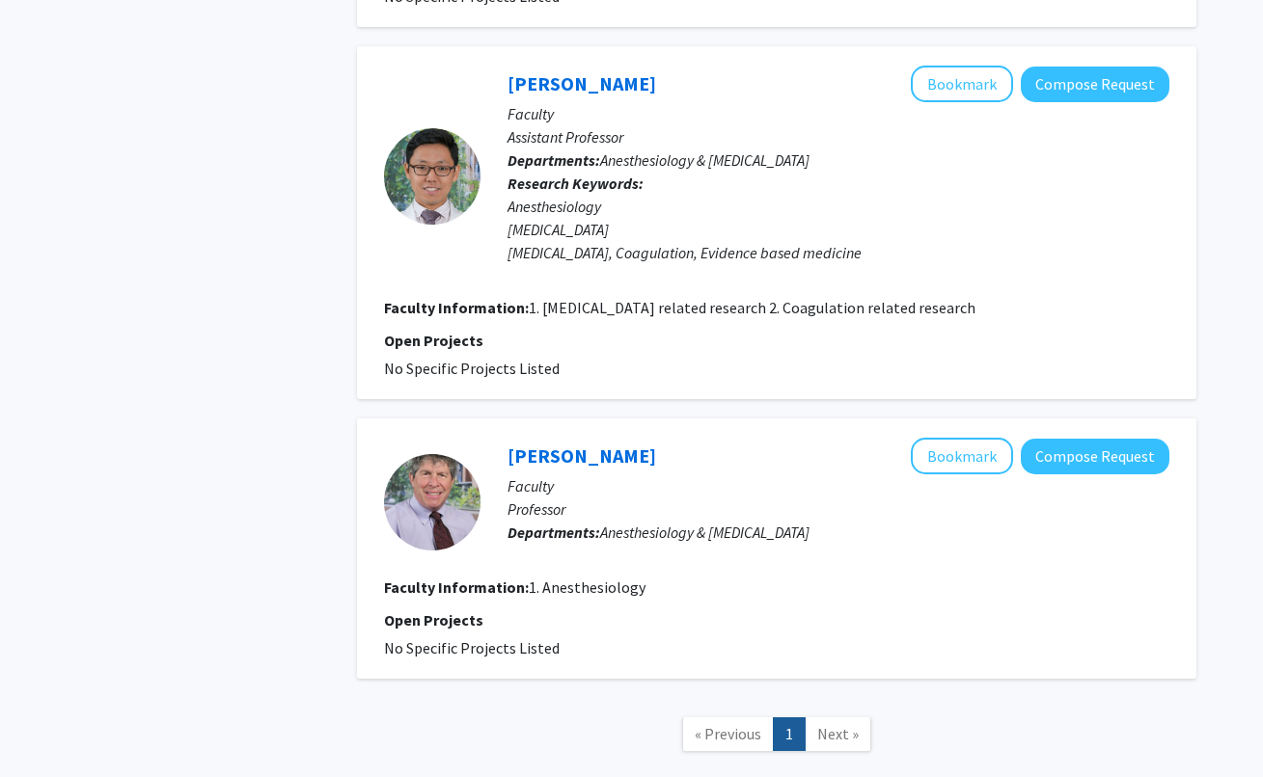
scroll to position [2684, 0]
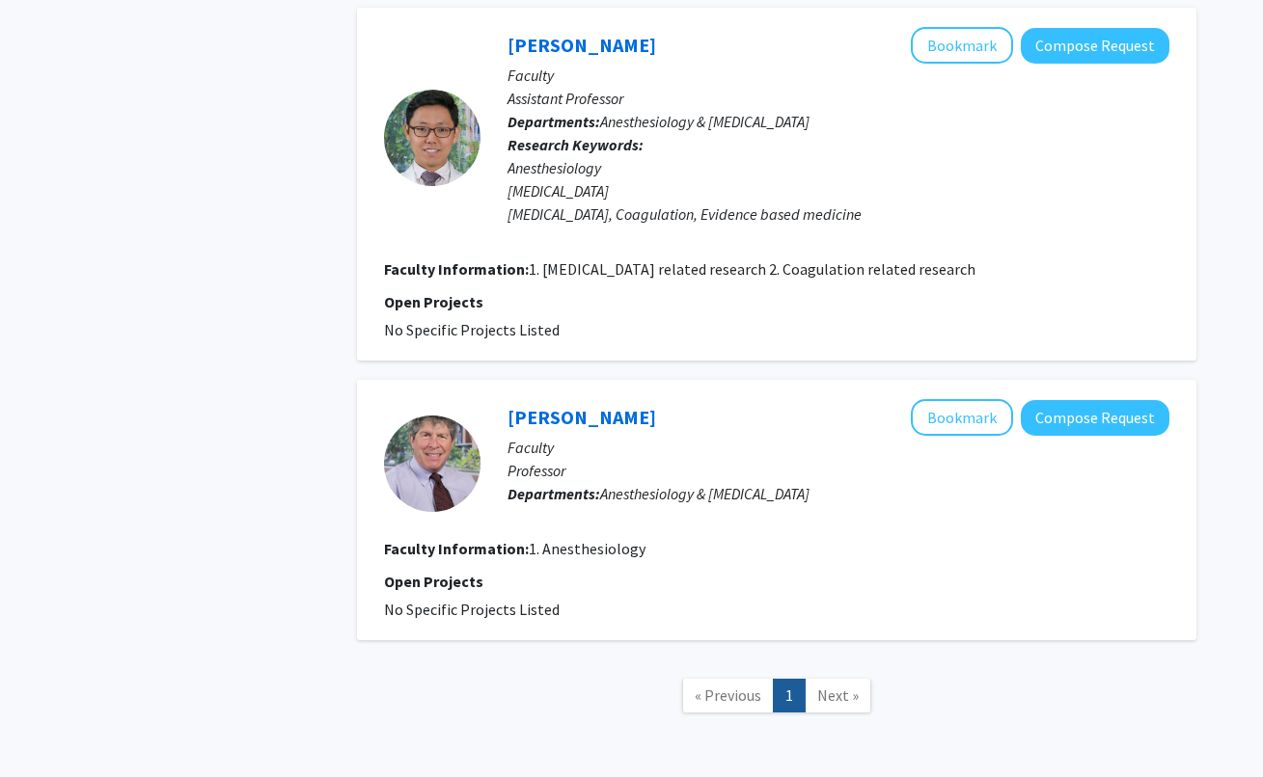
click at [809, 679] on link "Next »" at bounding box center [837, 696] width 67 height 34
click at [835, 686] on span "Next »" at bounding box center [837, 695] width 41 height 19
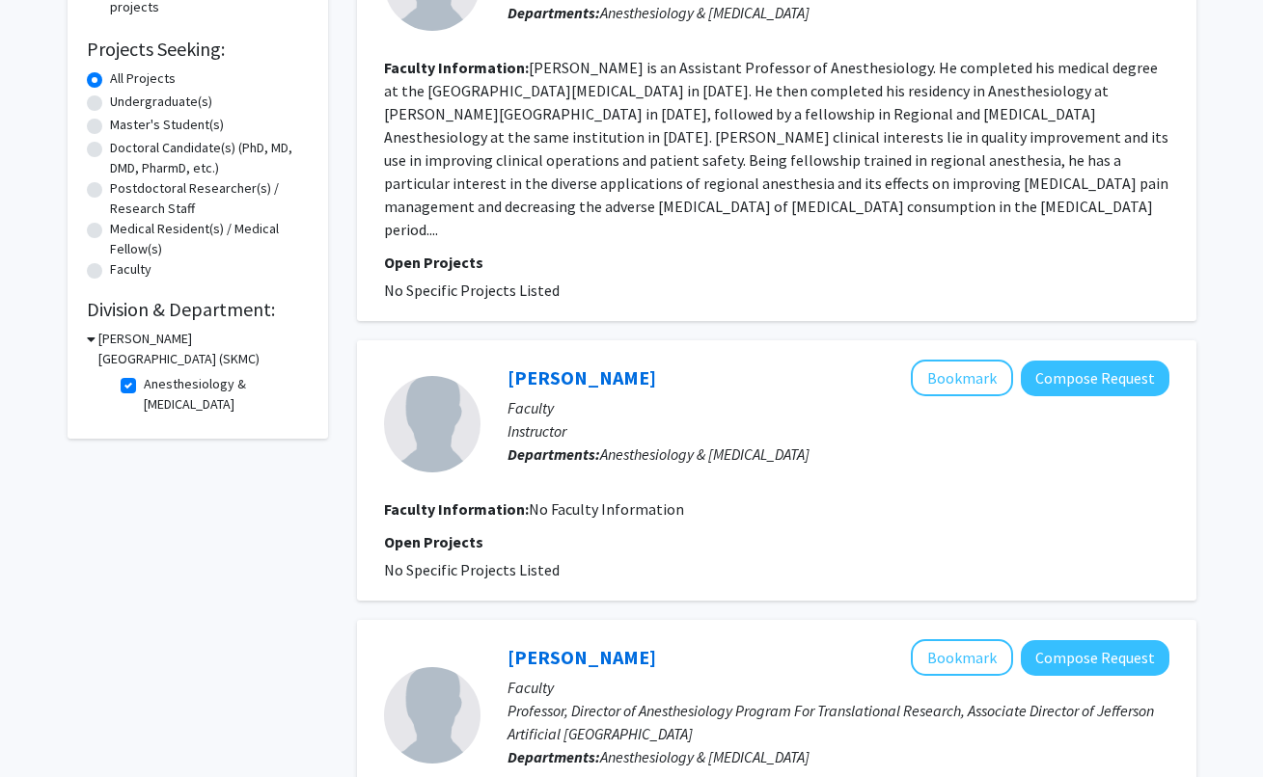
scroll to position [688, 0]
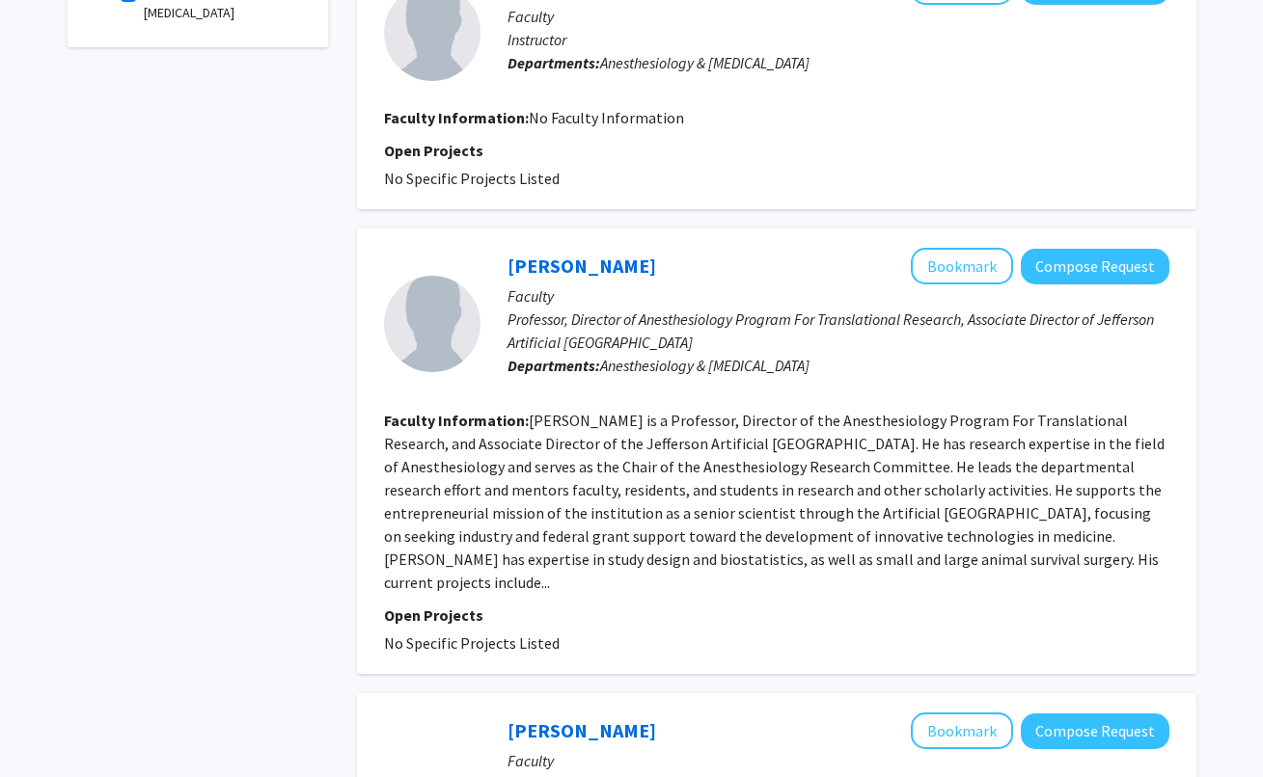
click at [697, 323] on p "Professor, Director of Anesthesiology Program For Translational Research, Assoc…" at bounding box center [838, 331] width 662 height 46
click at [603, 254] on link "[PERSON_NAME]" at bounding box center [581, 266] width 149 height 24
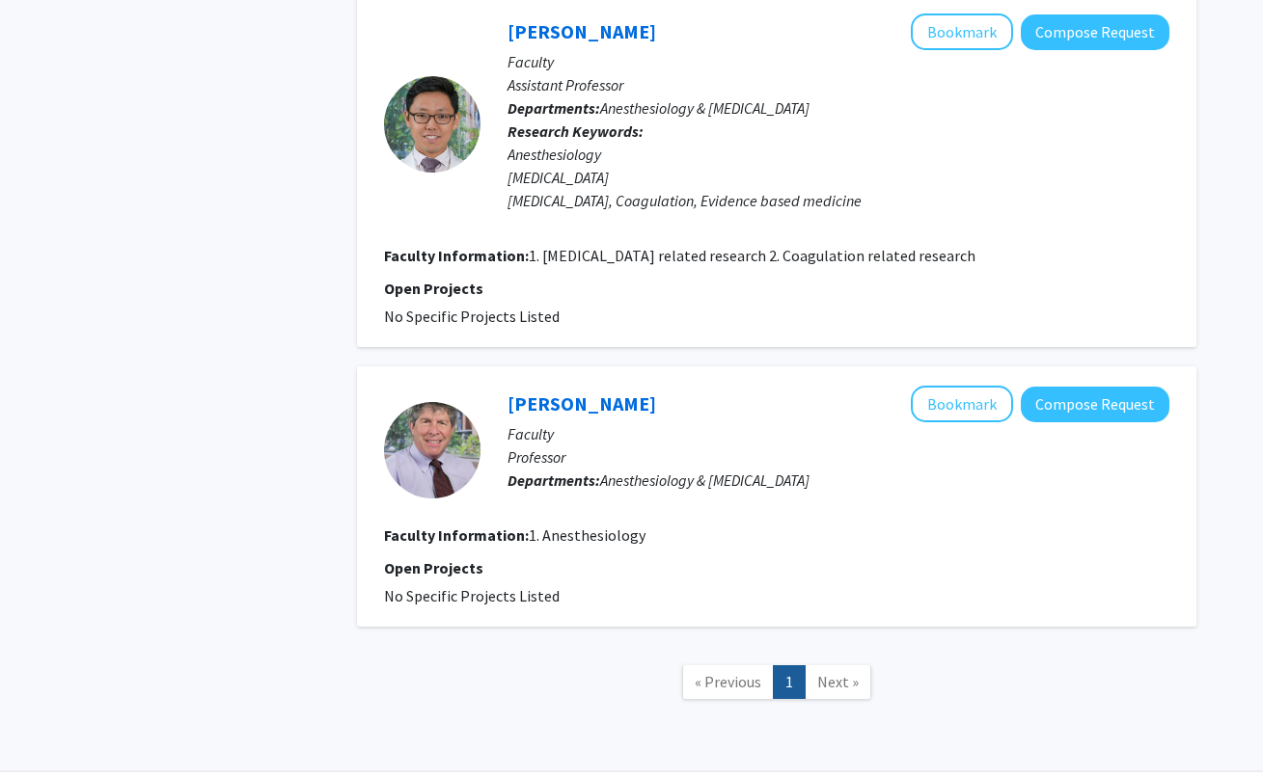
scroll to position [2713, 0]
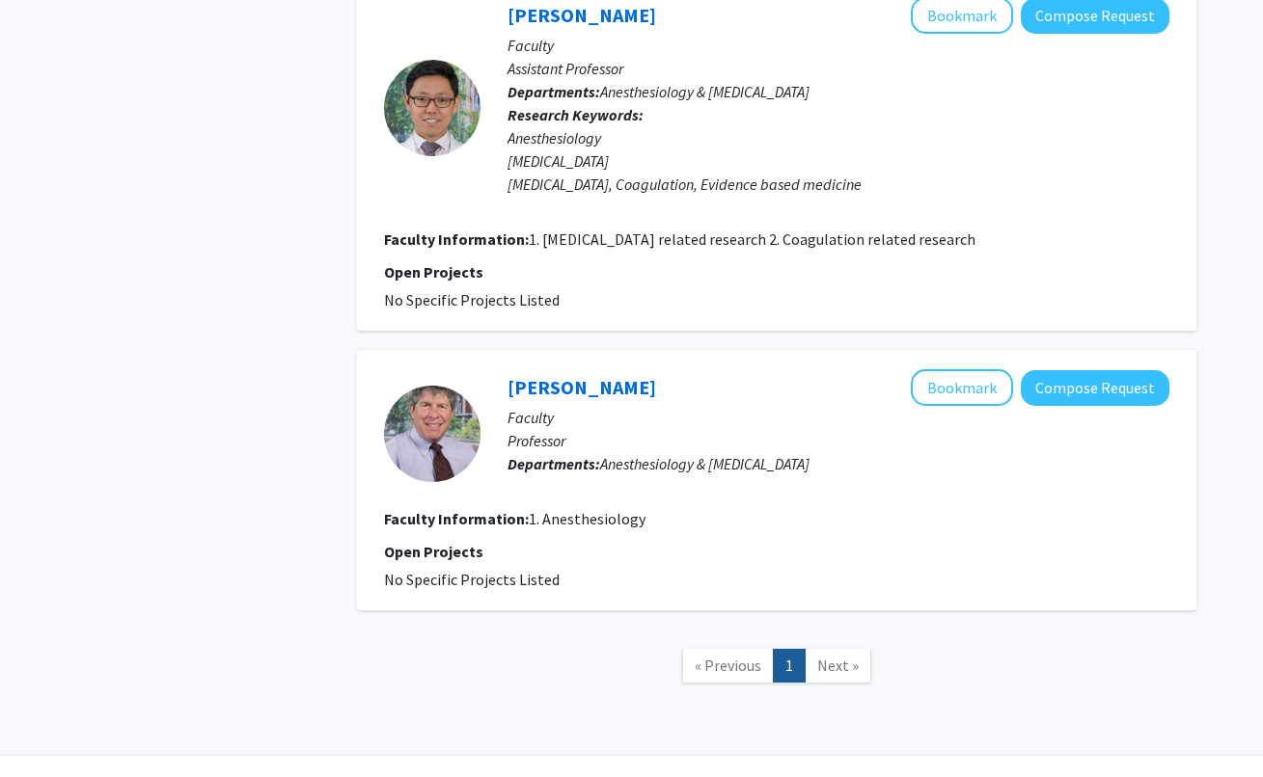
click at [806, 649] on link "Next »" at bounding box center [837, 666] width 67 height 34
click at [830, 656] on span "Next »" at bounding box center [837, 665] width 41 height 19
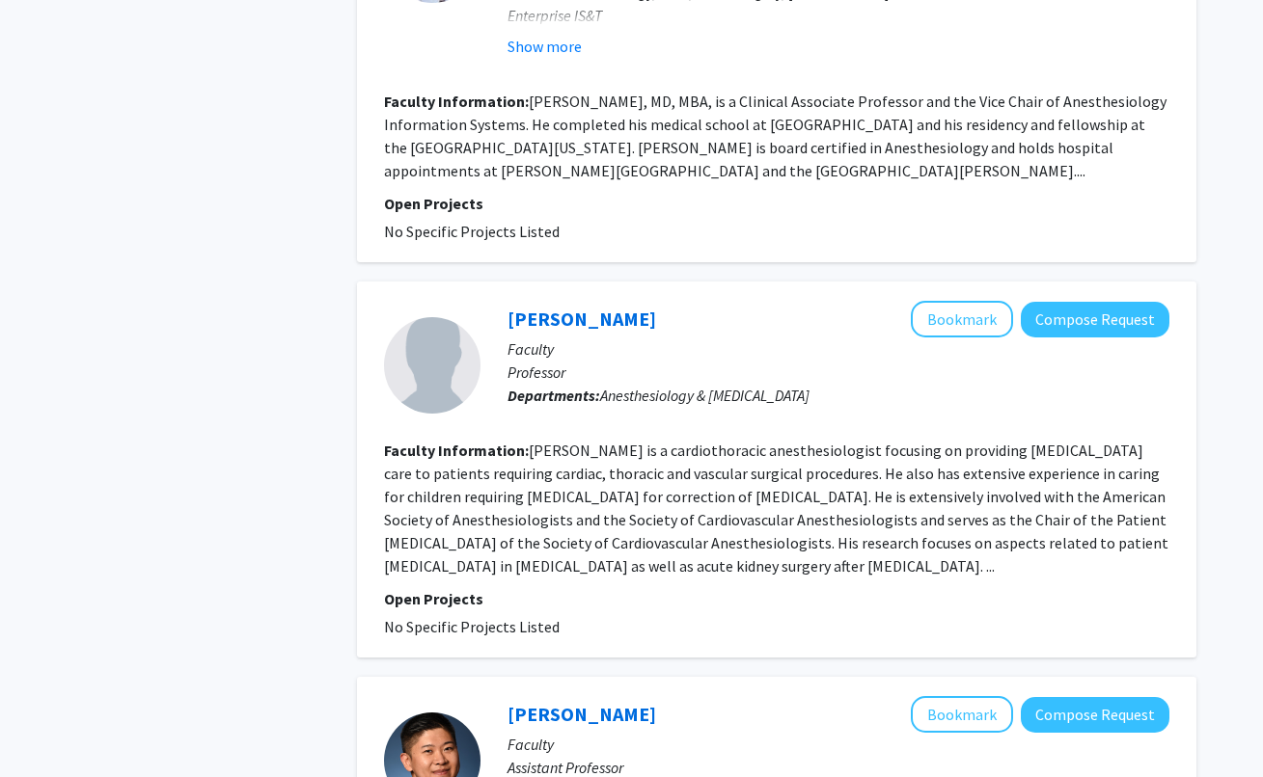
scroll to position [1458, 0]
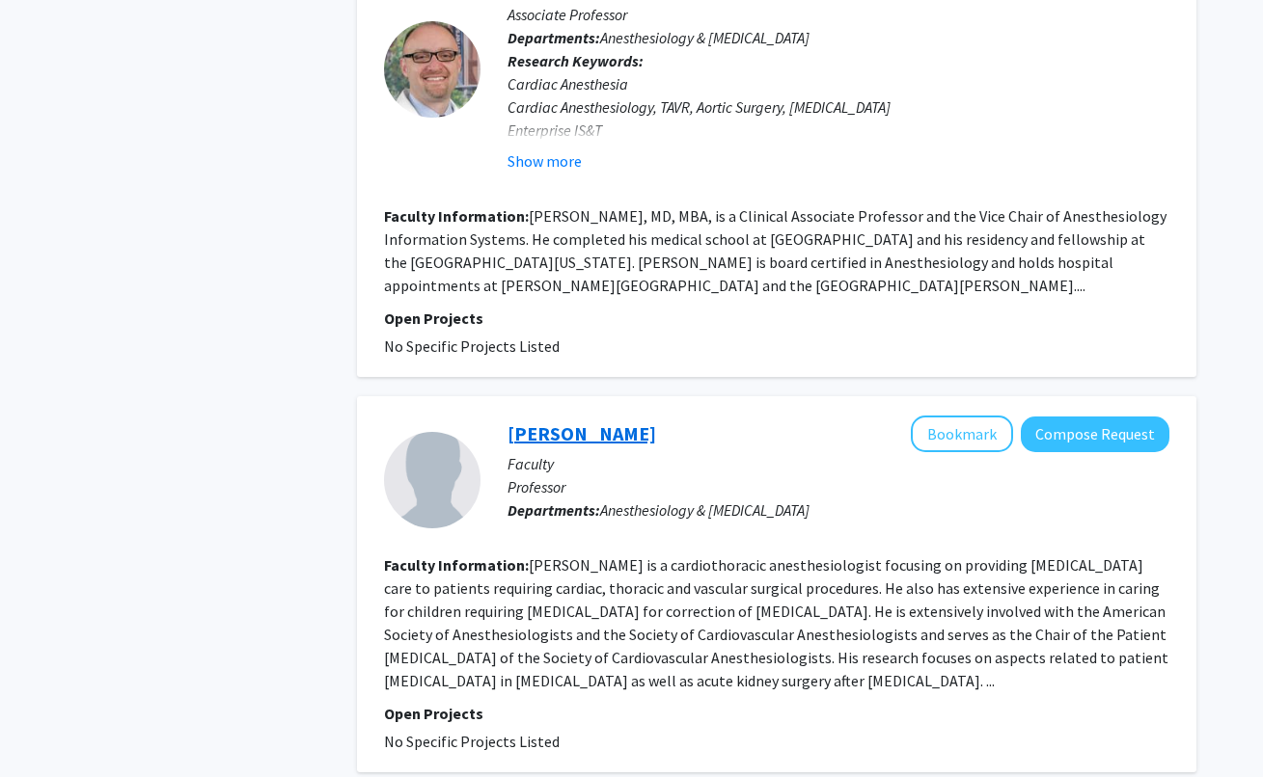
click at [589, 422] on link "[PERSON_NAME]" at bounding box center [581, 434] width 149 height 24
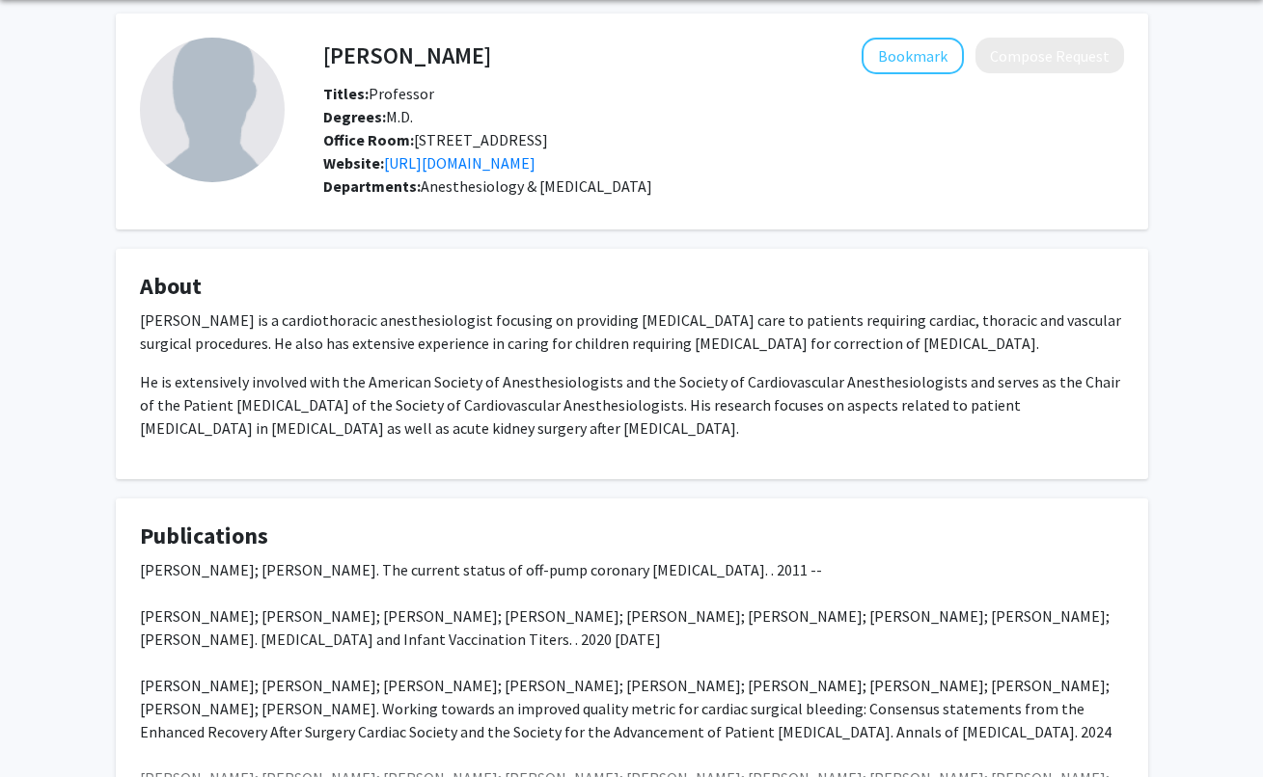
scroll to position [281, 0]
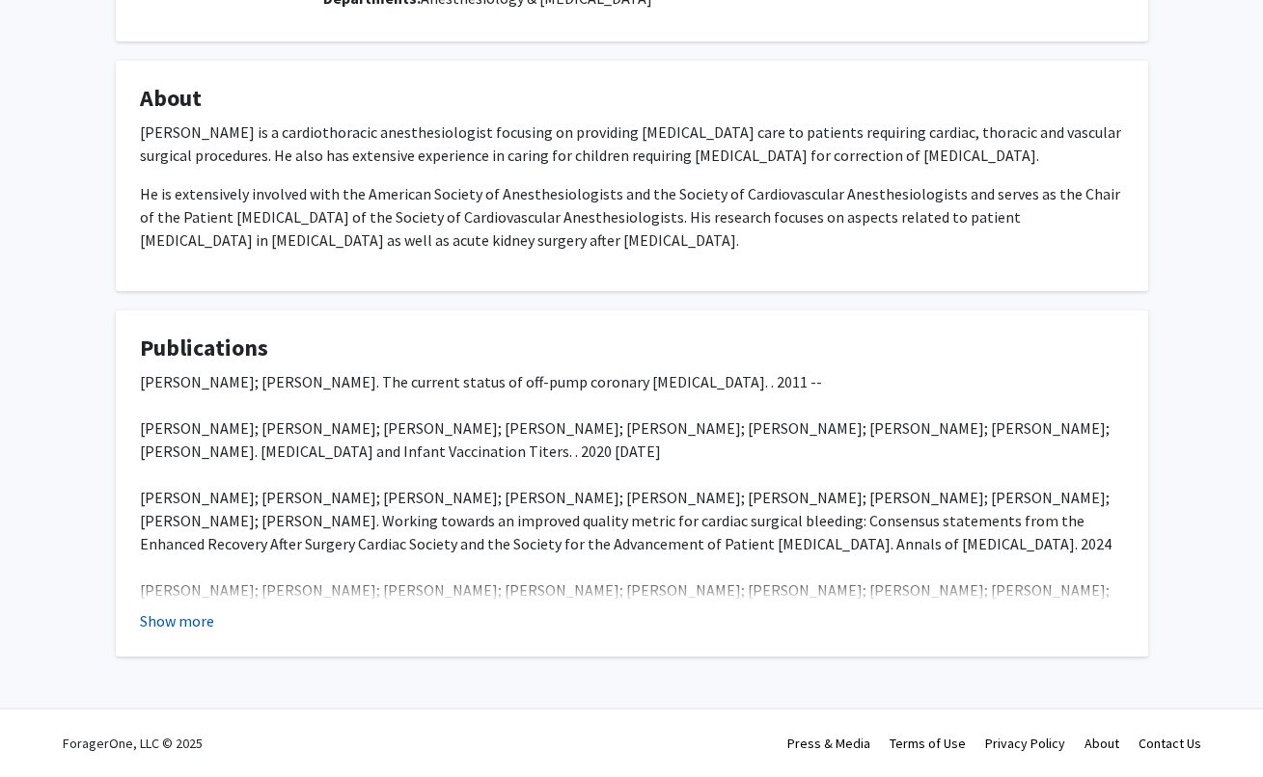
click at [183, 626] on button "Show more" at bounding box center [177, 621] width 74 height 23
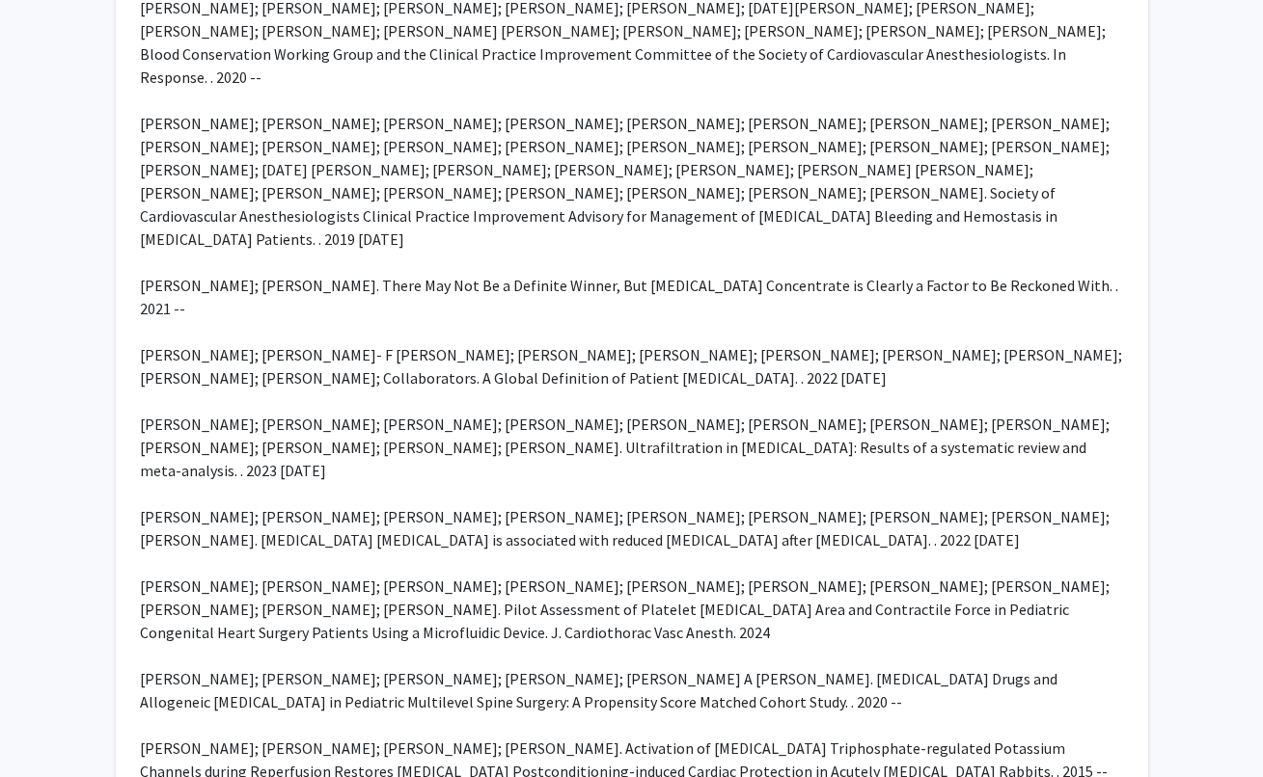
scroll to position [852, 0]
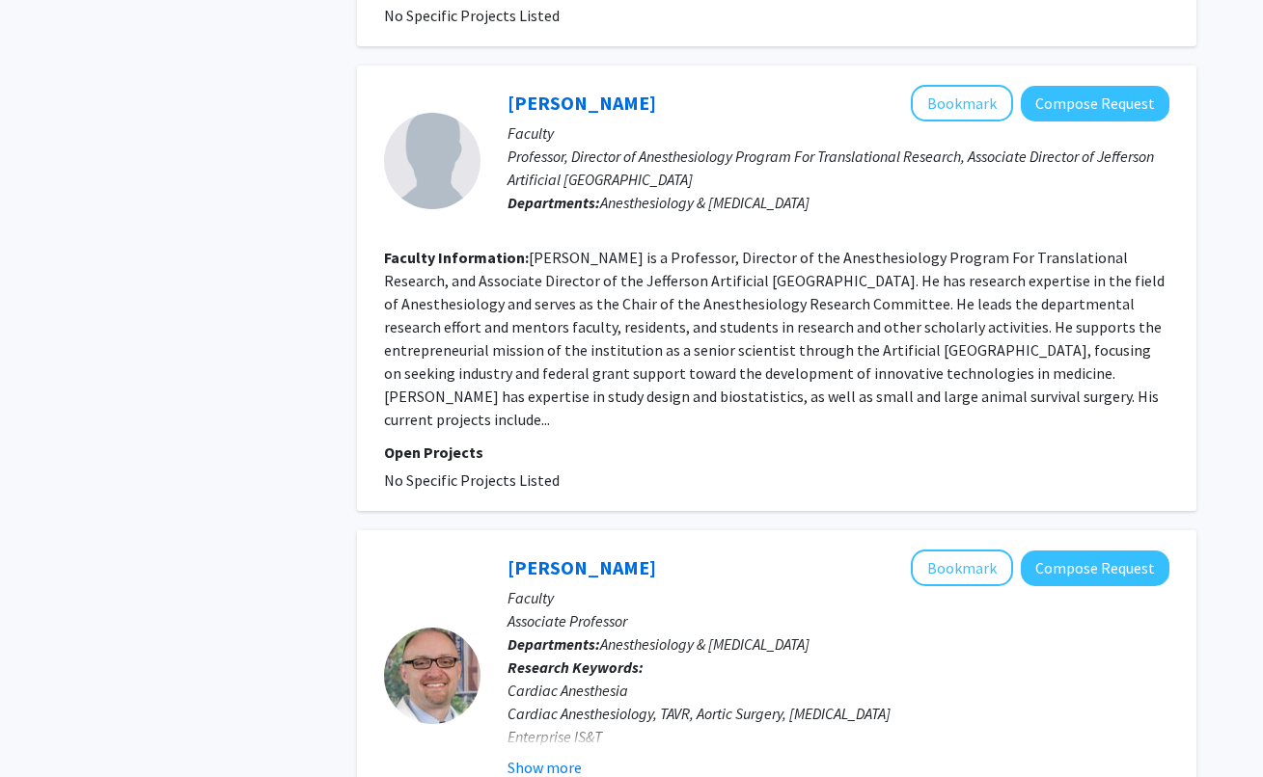
scroll to position [831, 0]
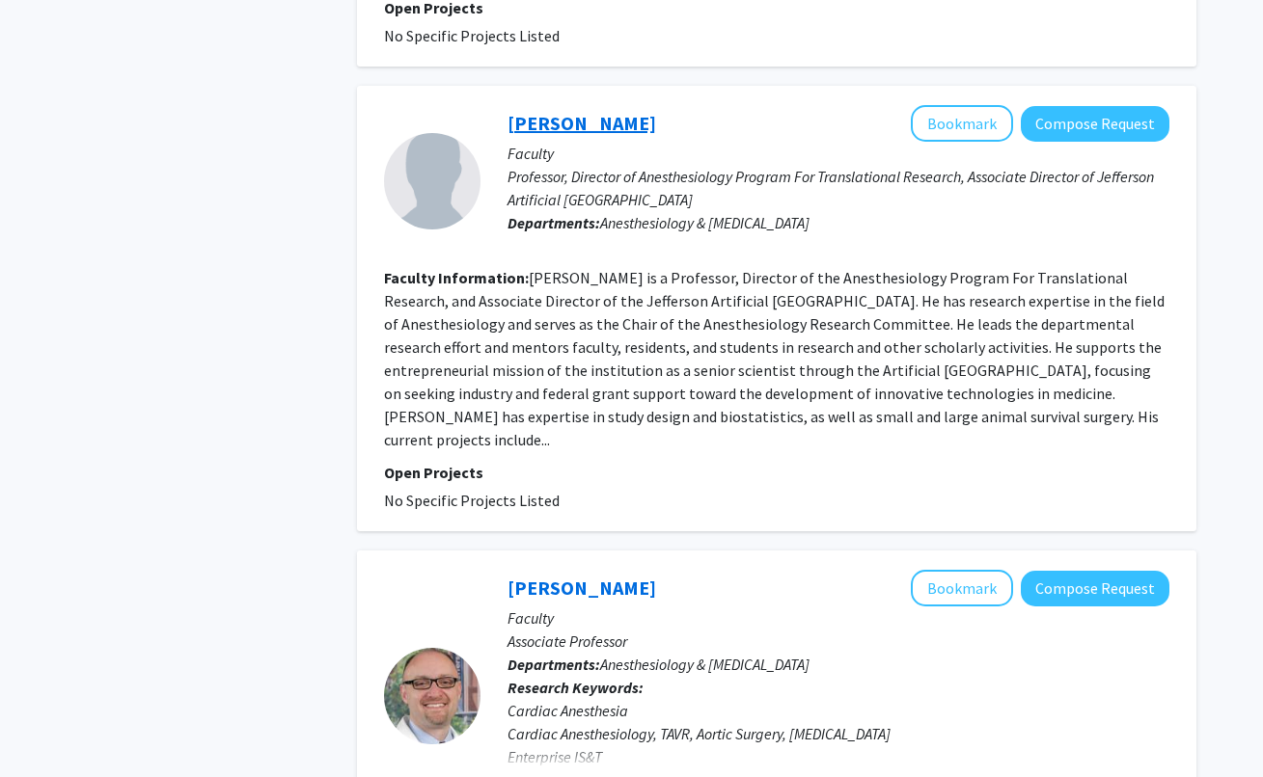
click at [554, 111] on link "[PERSON_NAME]" at bounding box center [581, 123] width 149 height 24
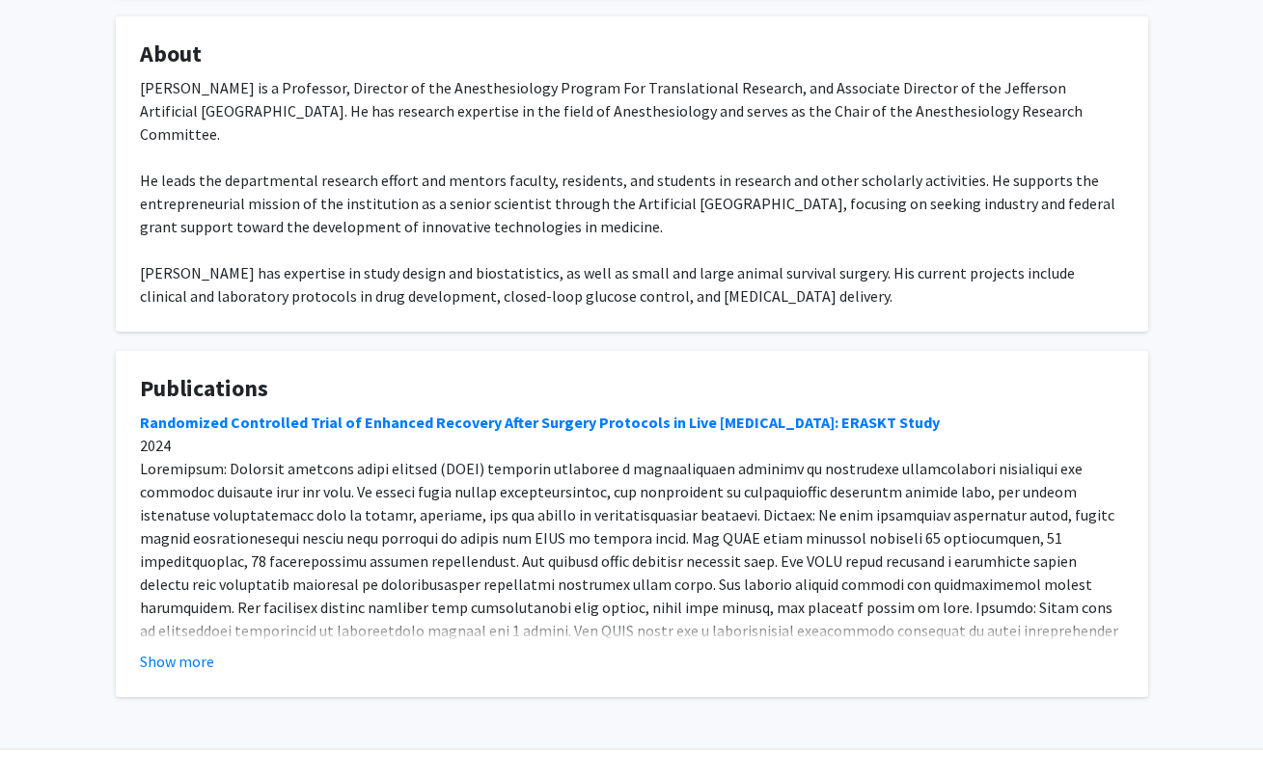
scroll to position [342, 0]
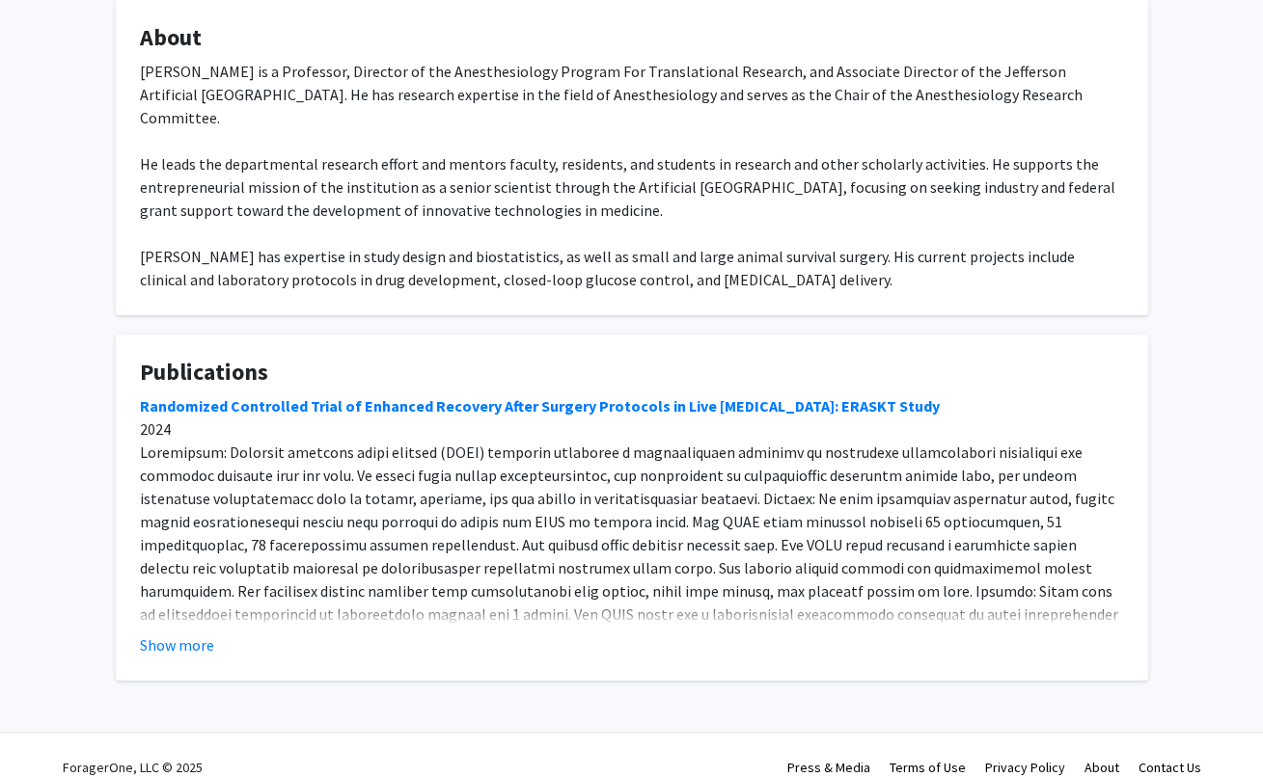
click at [185, 639] on fg-card "Publications Randomized Controlled Trial of Enhanced Recovery After Surgery Pro…" at bounding box center [632, 508] width 1032 height 346
click at [185, 634] on button "Show more" at bounding box center [177, 645] width 74 height 23
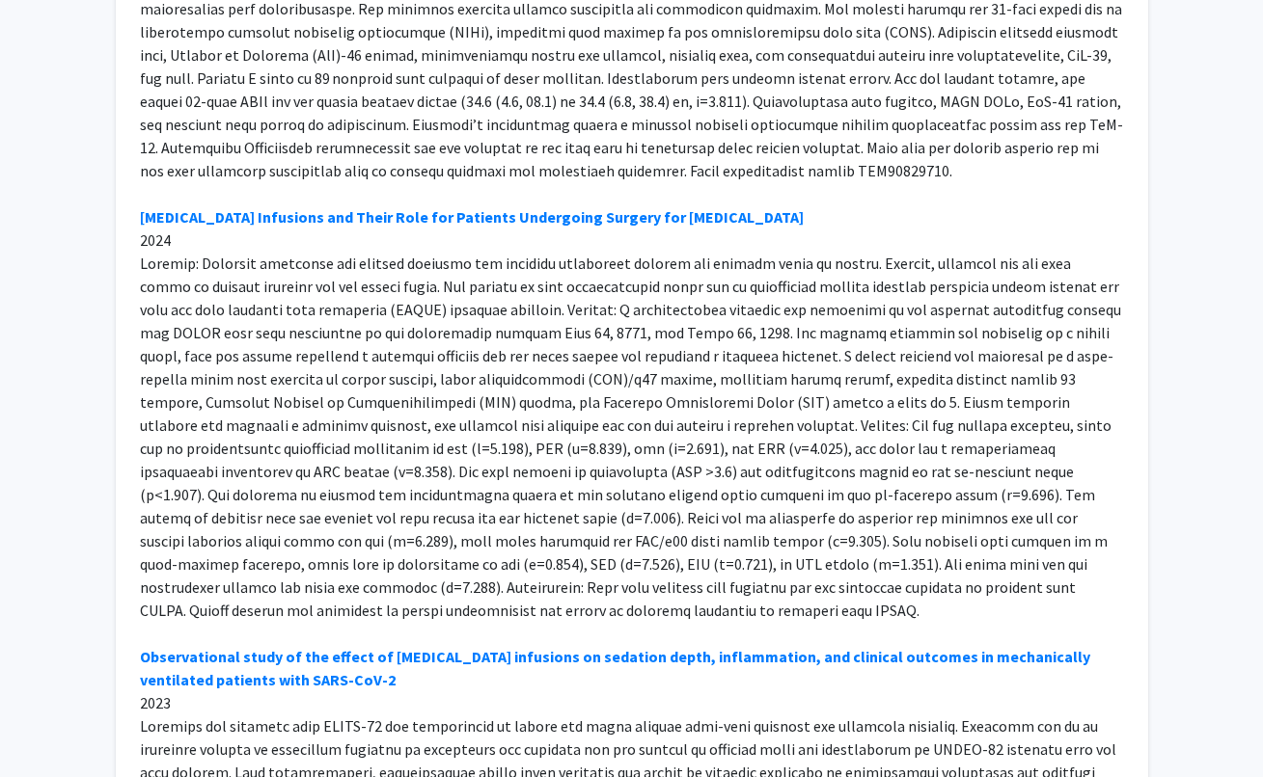
scroll to position [1320, 0]
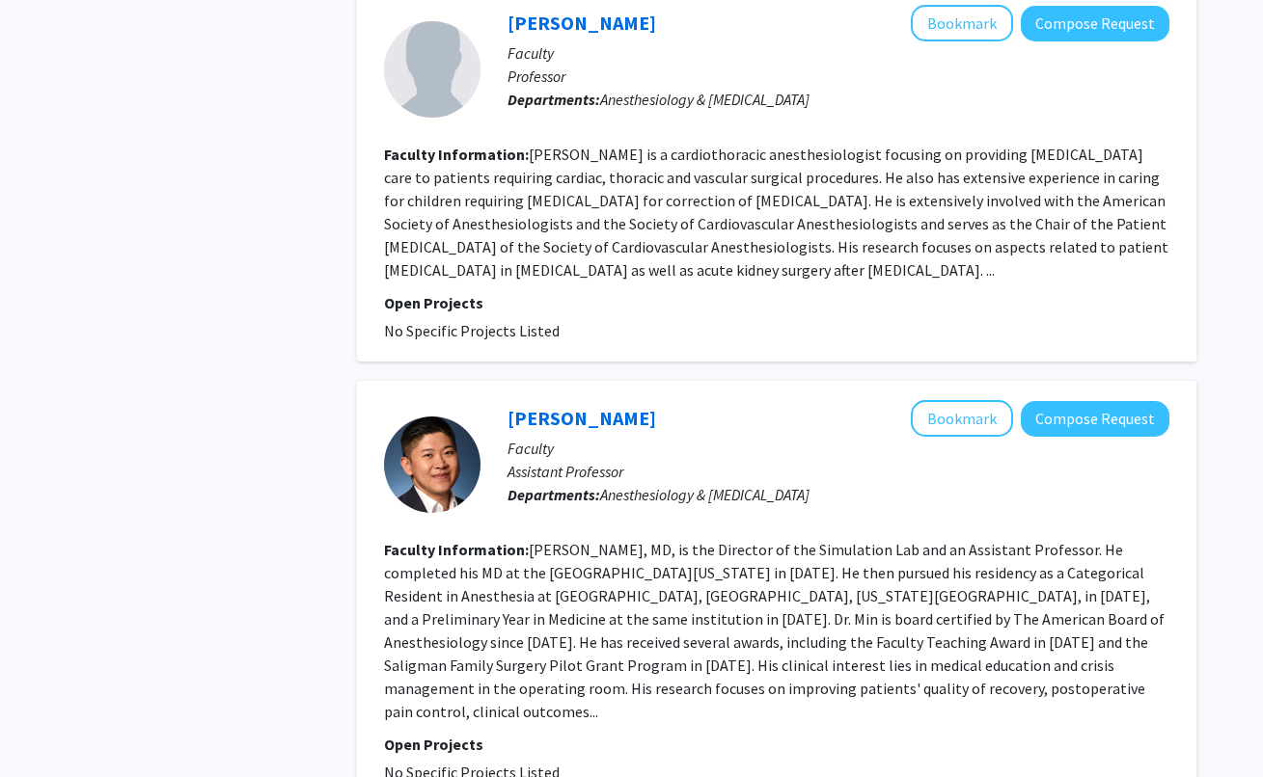
scroll to position [1520, 0]
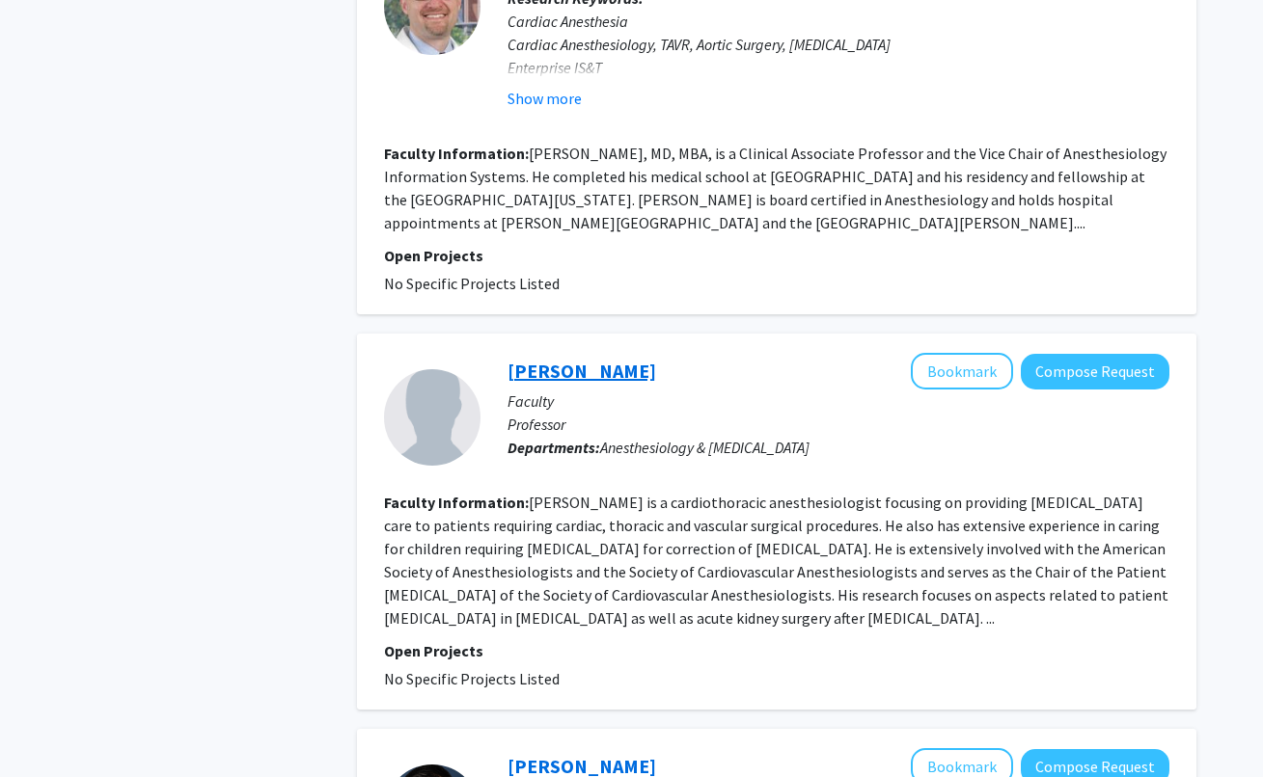
click at [578, 359] on link "[PERSON_NAME]" at bounding box center [581, 371] width 149 height 24
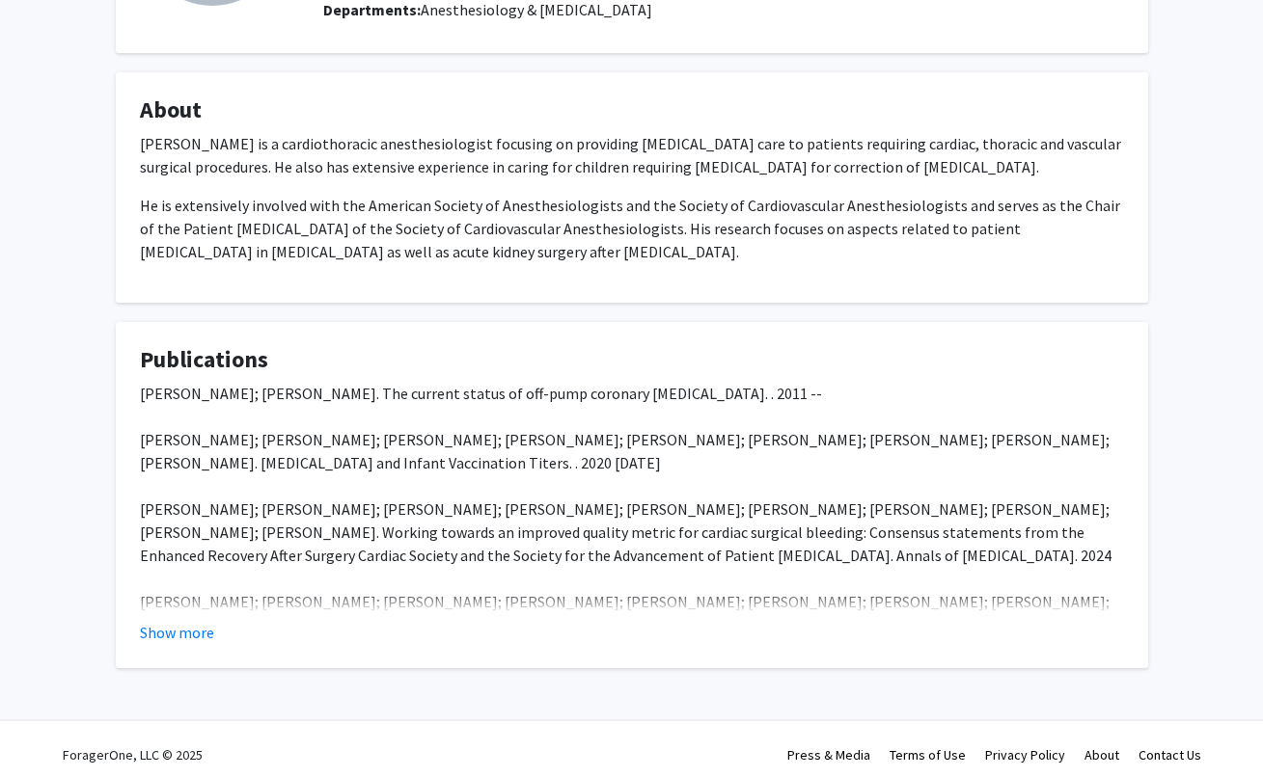
scroll to position [254, 0]
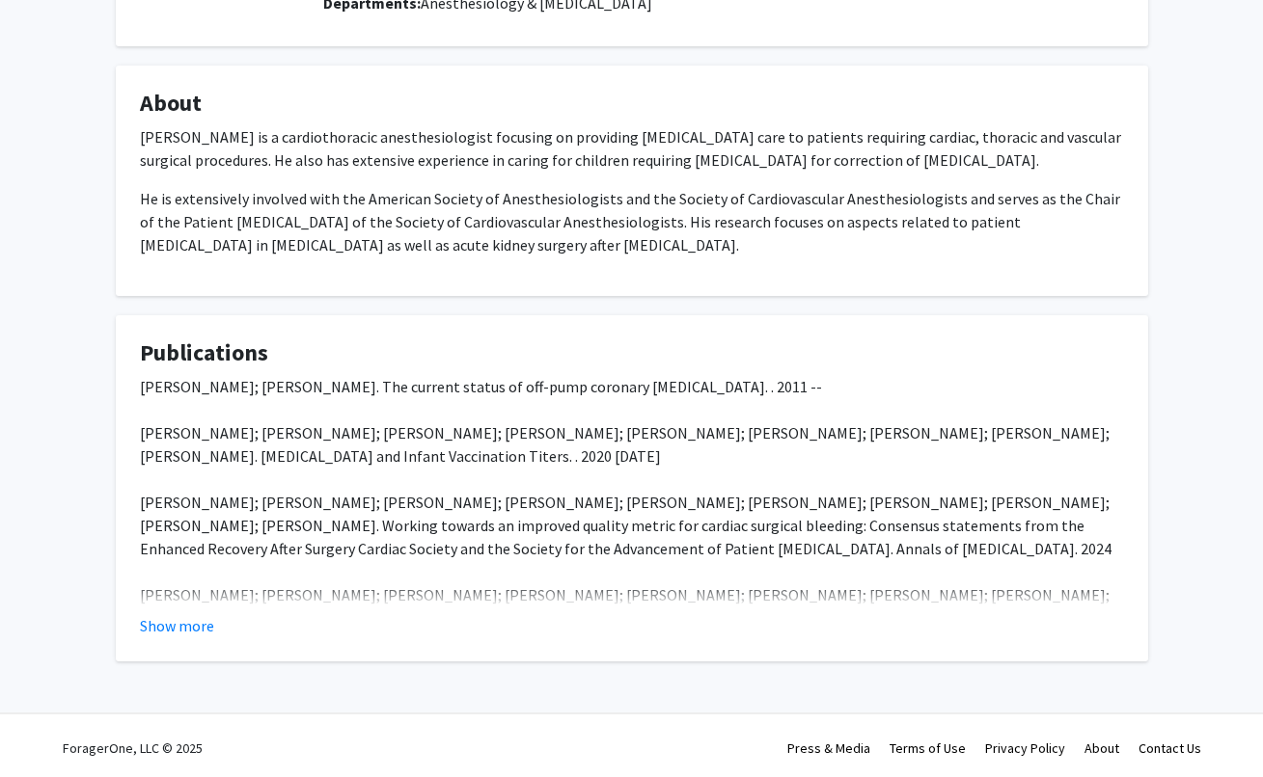
click at [181, 662] on fg-card "Publications [PERSON_NAME]; [PERSON_NAME]. The current status of off-pump coron…" at bounding box center [632, 488] width 1032 height 346
click at [184, 638] on button "Show more" at bounding box center [177, 625] width 74 height 23
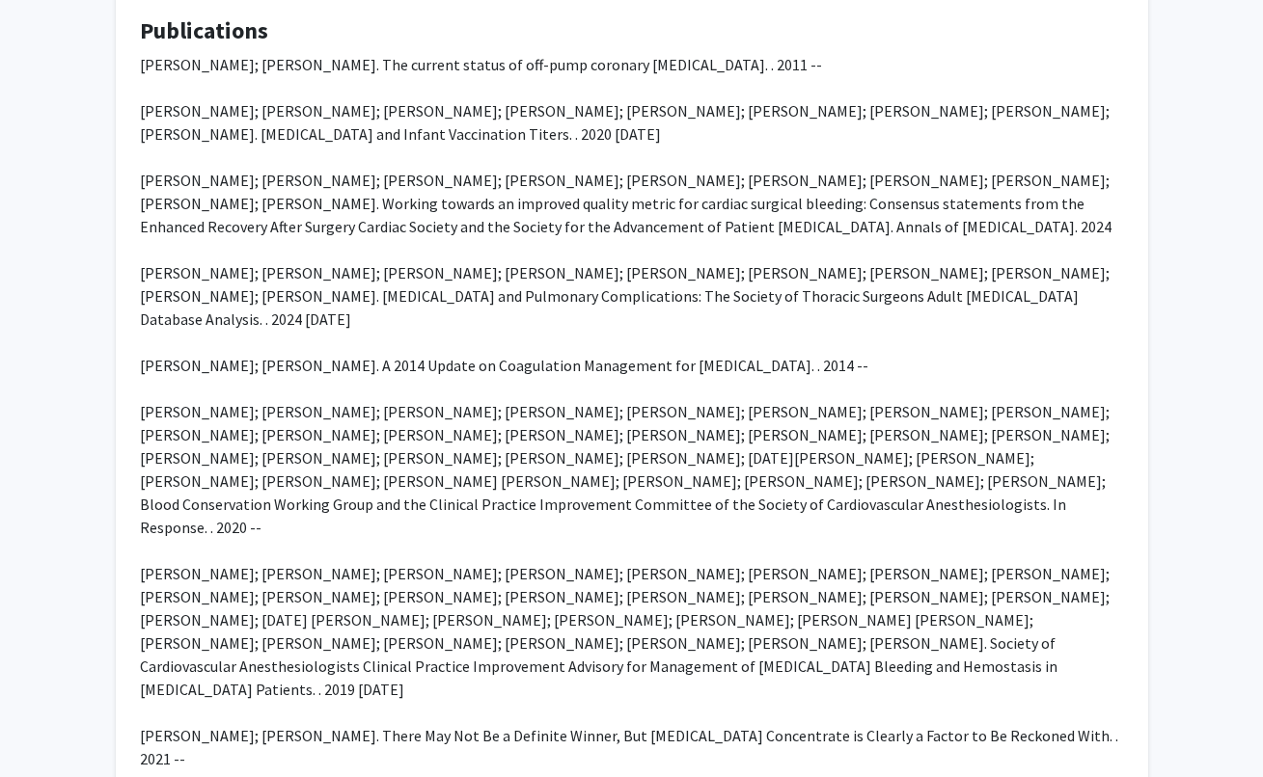
scroll to position [0, 0]
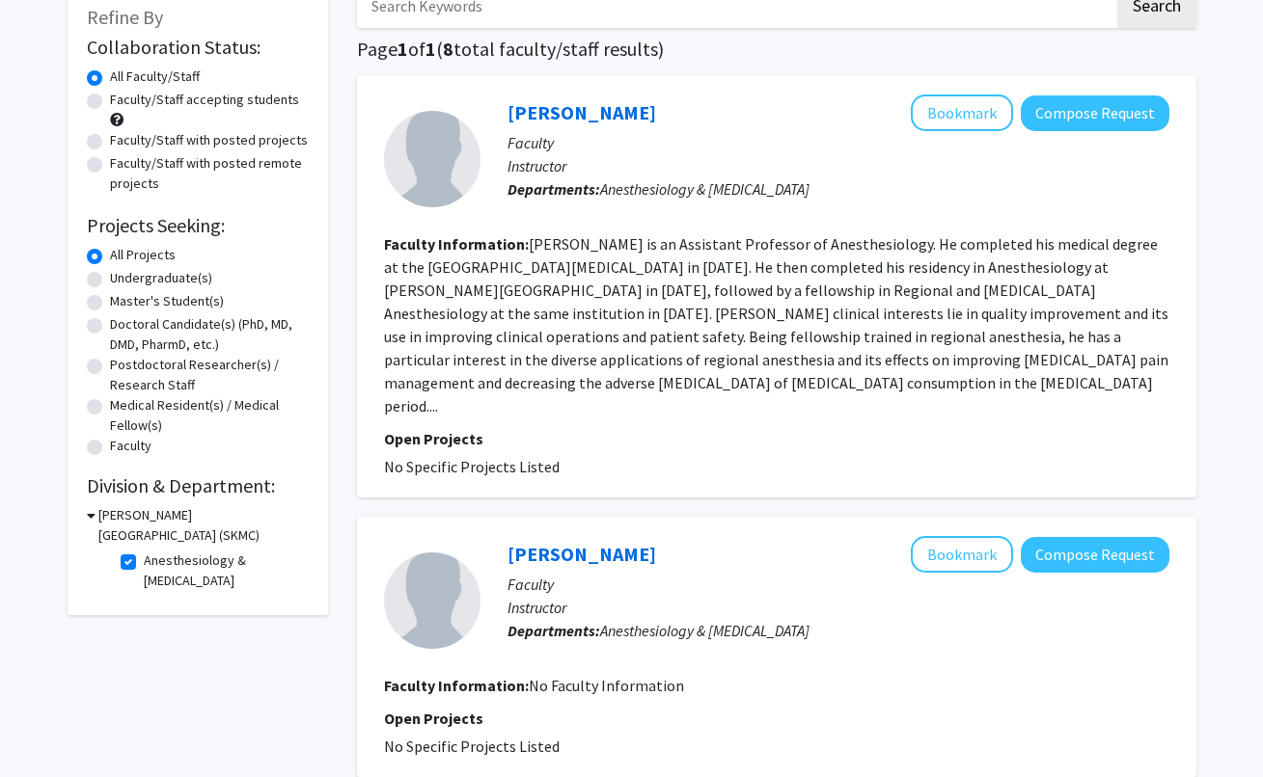
scroll to position [49, 0]
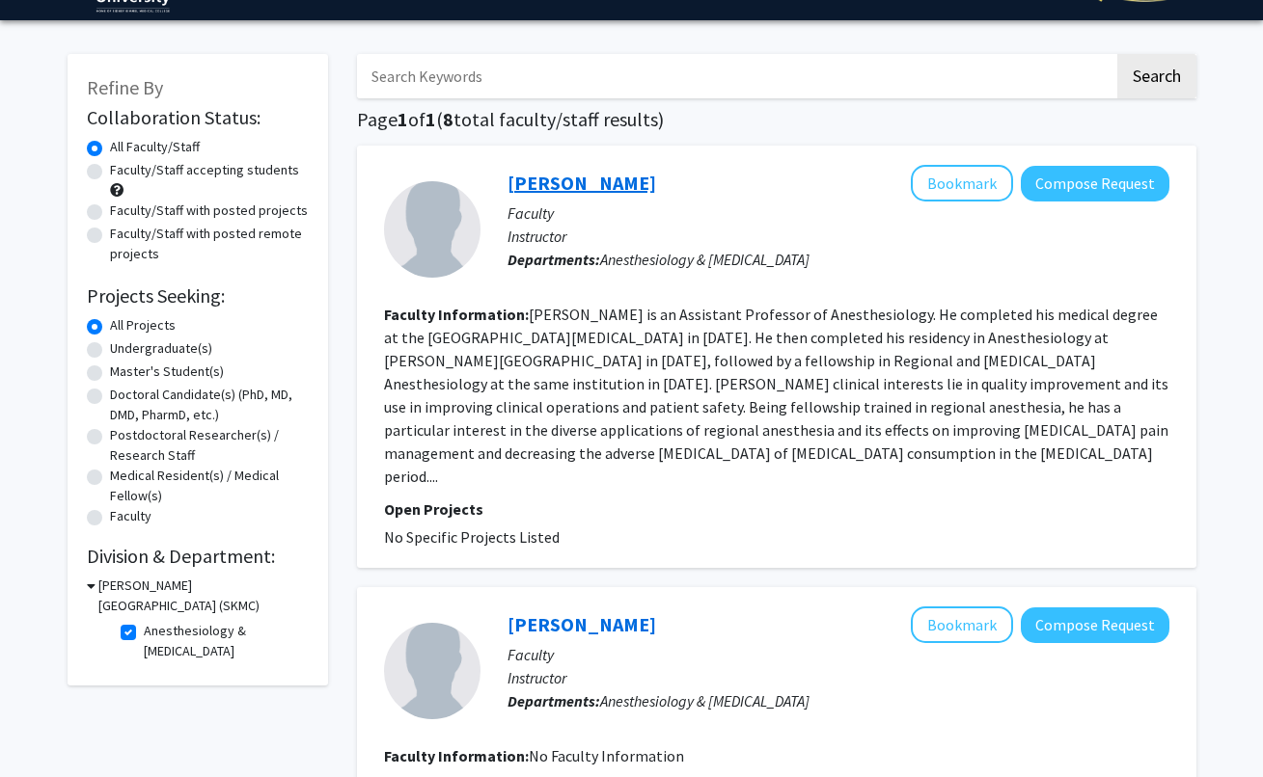
click at [579, 187] on link "[PERSON_NAME]" at bounding box center [581, 183] width 149 height 24
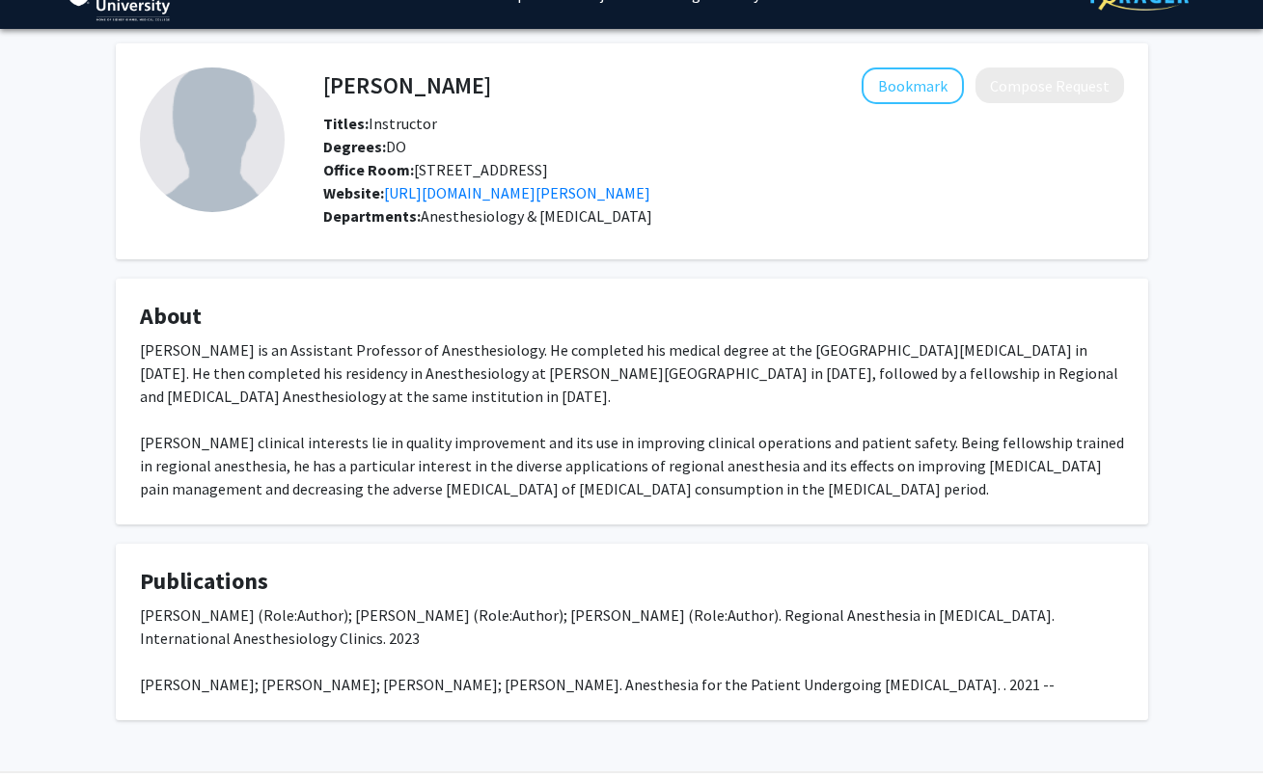
scroll to position [126, 0]
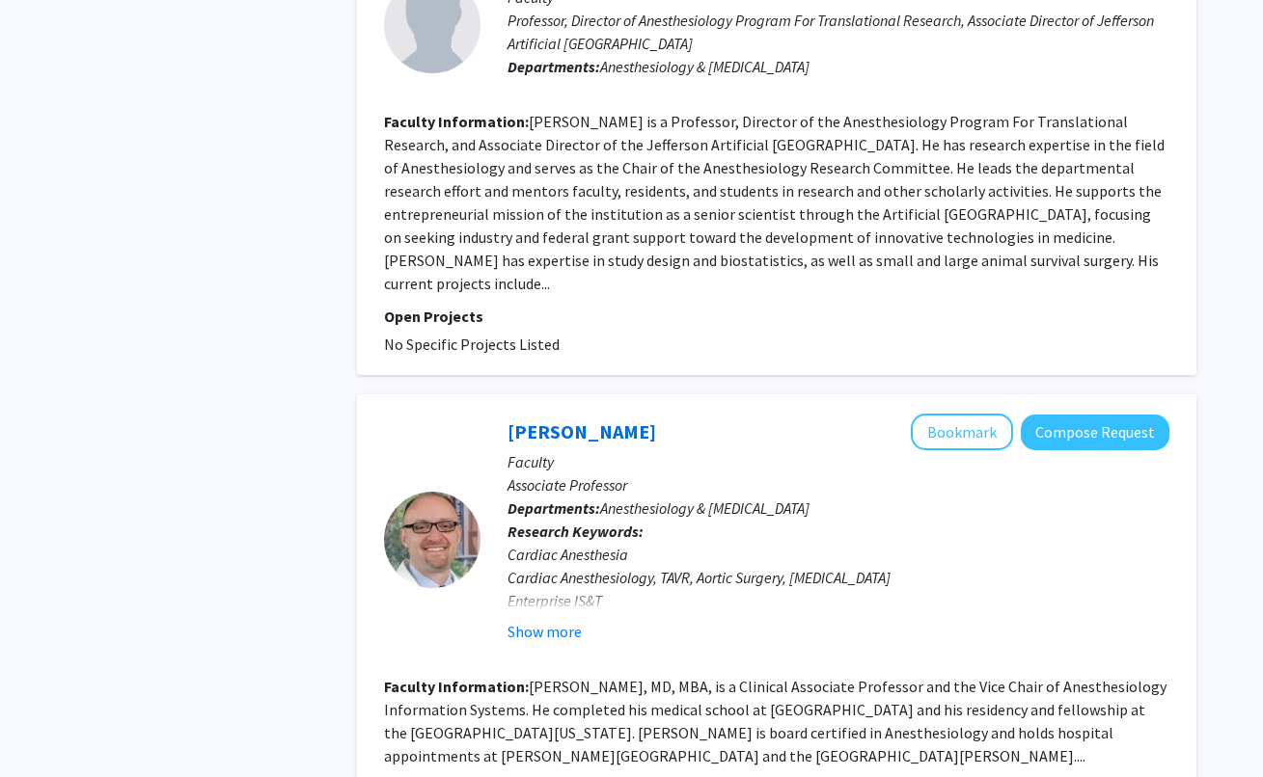
scroll to position [1106, 0]
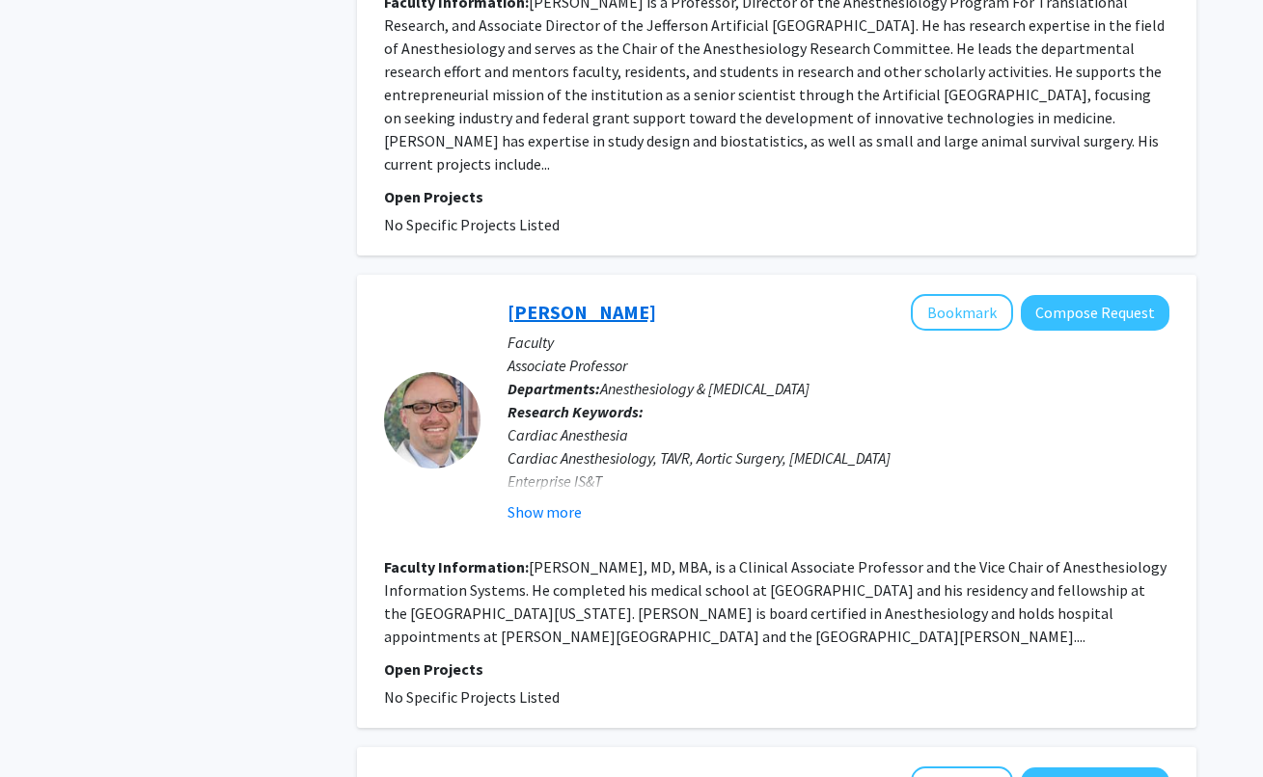
click at [553, 300] on link "[PERSON_NAME]" at bounding box center [581, 312] width 149 height 24
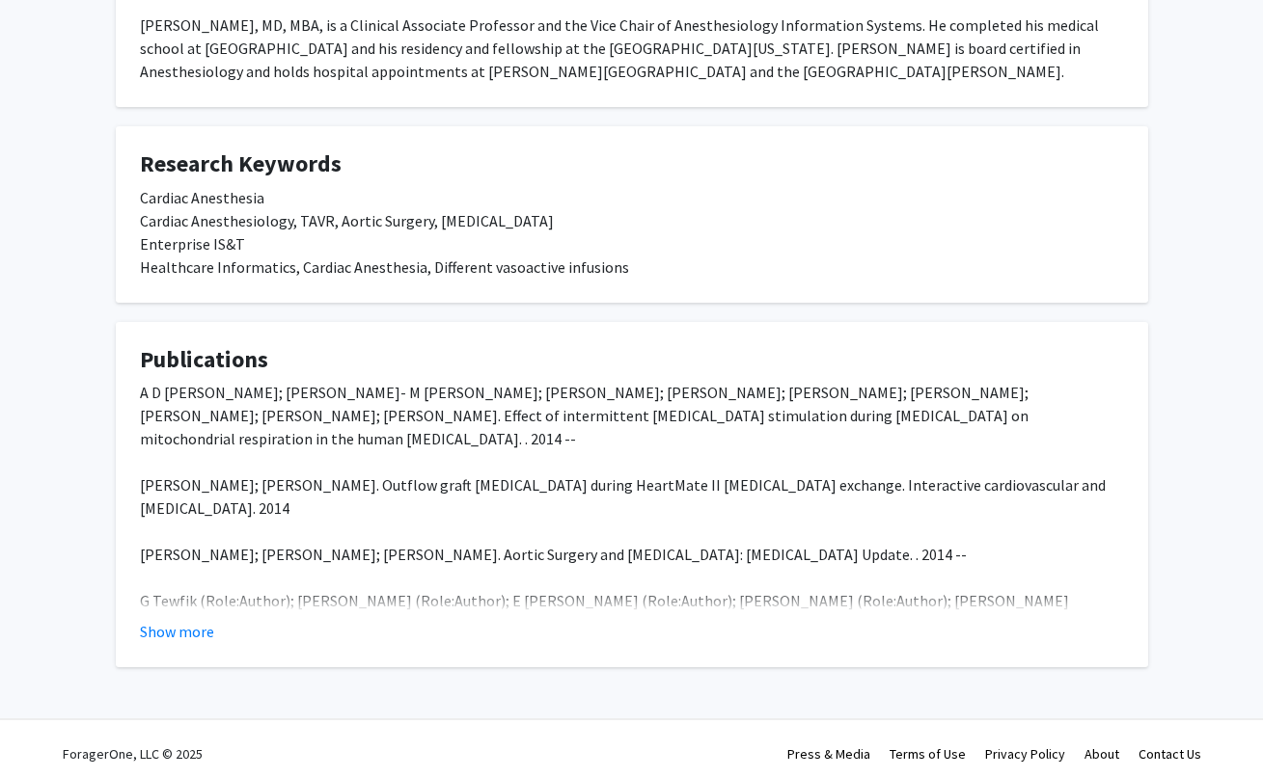
scroll to position [381, 0]
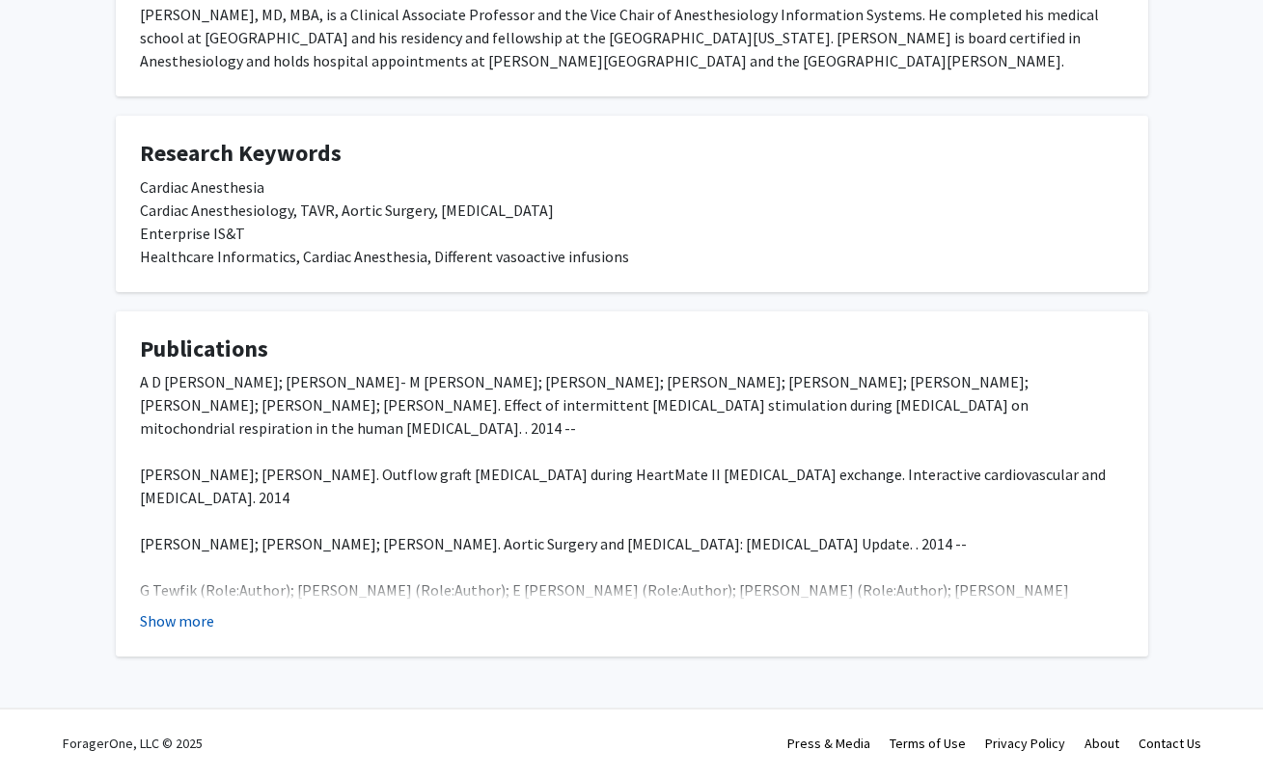
click at [145, 633] on button "Show more" at bounding box center [177, 621] width 74 height 23
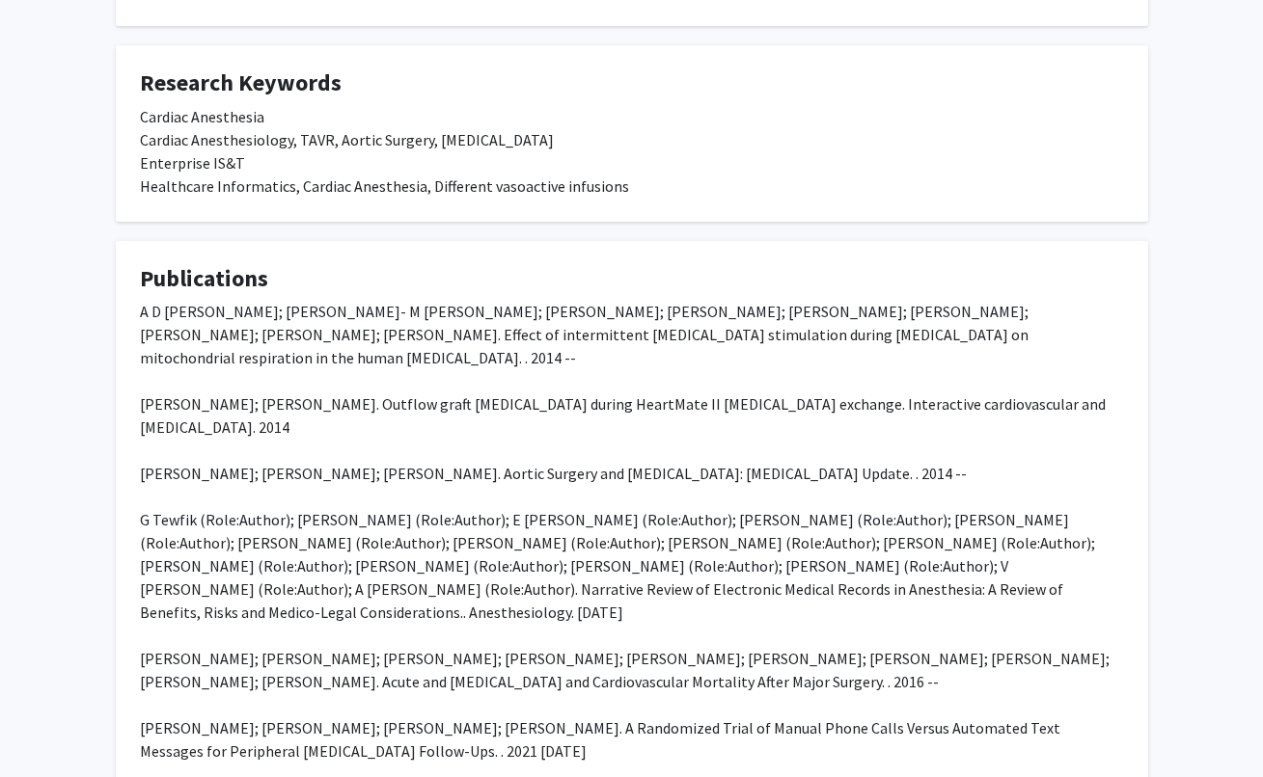
scroll to position [793, 0]
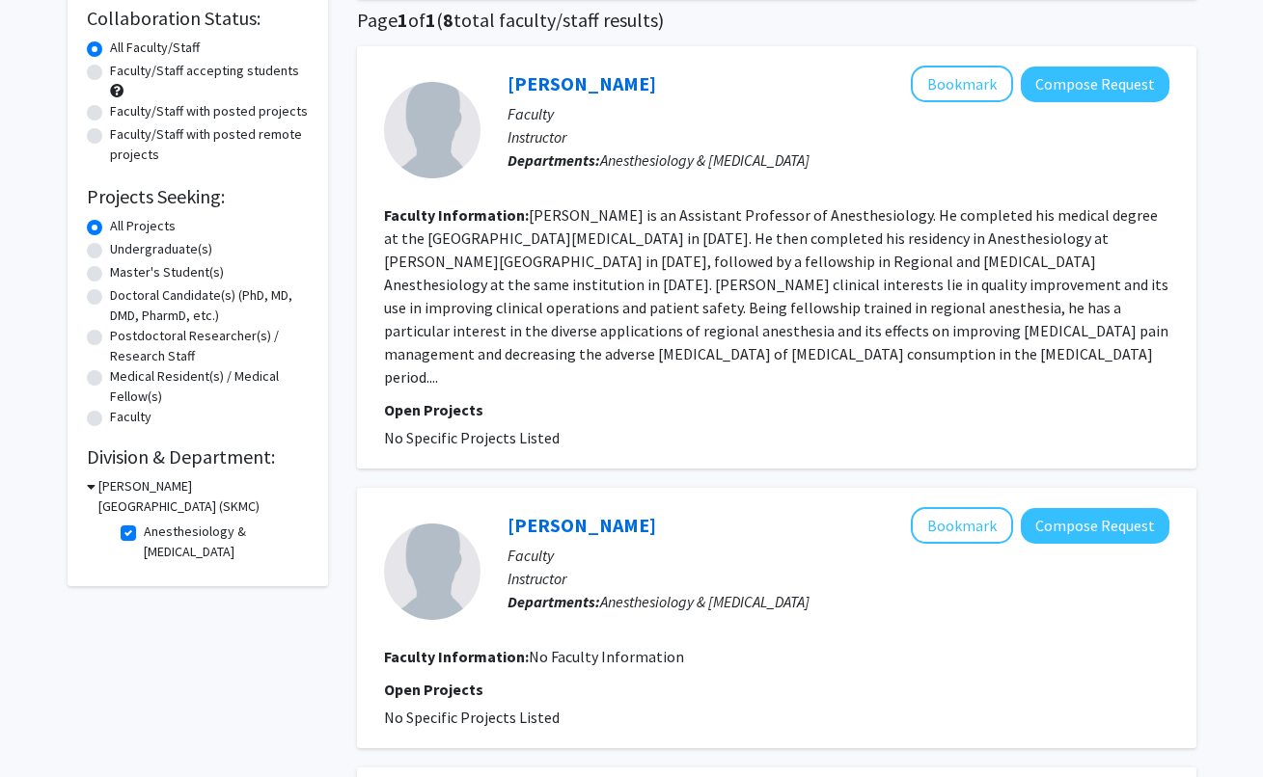
scroll to position [319, 0]
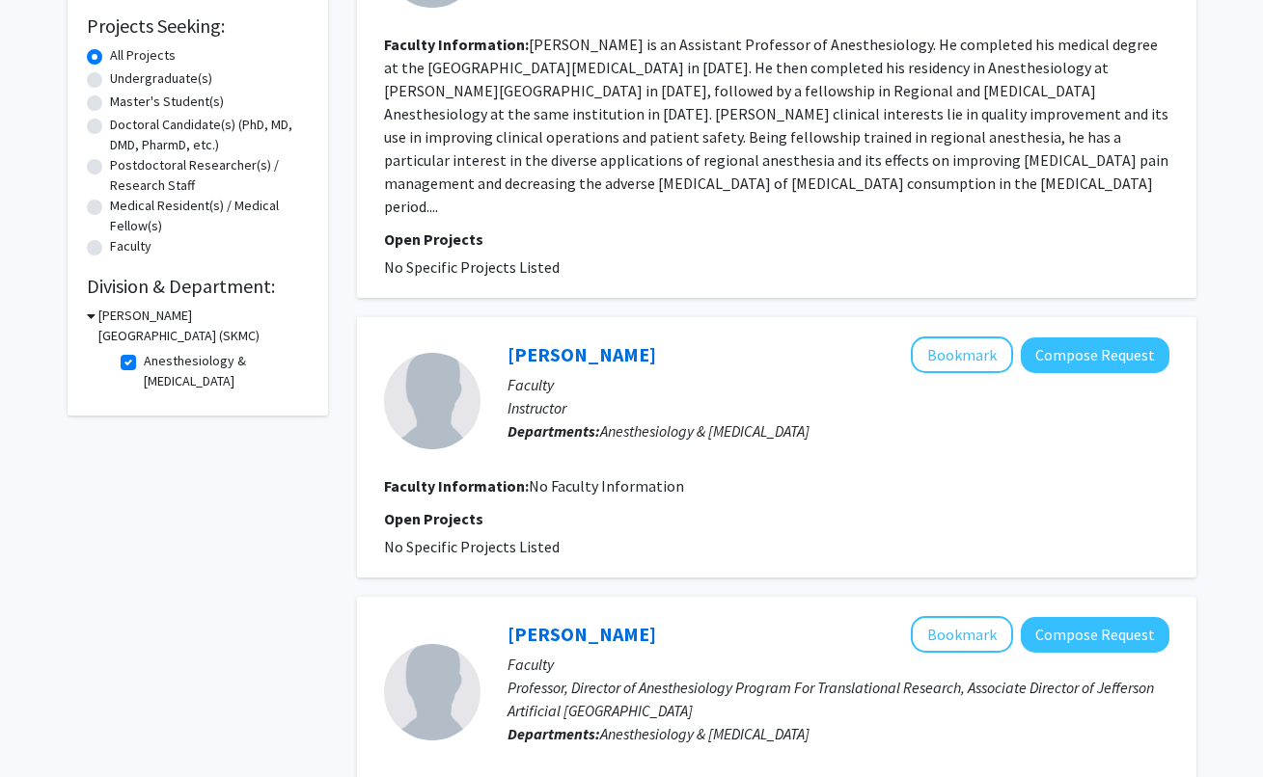
click at [144, 366] on label "Anesthesiology & [MEDICAL_DATA]" at bounding box center [224, 371] width 160 height 41
click at [144, 364] on input "Anesthesiology & [MEDICAL_DATA]" at bounding box center [150, 357] width 13 height 13
checkbox input "false"
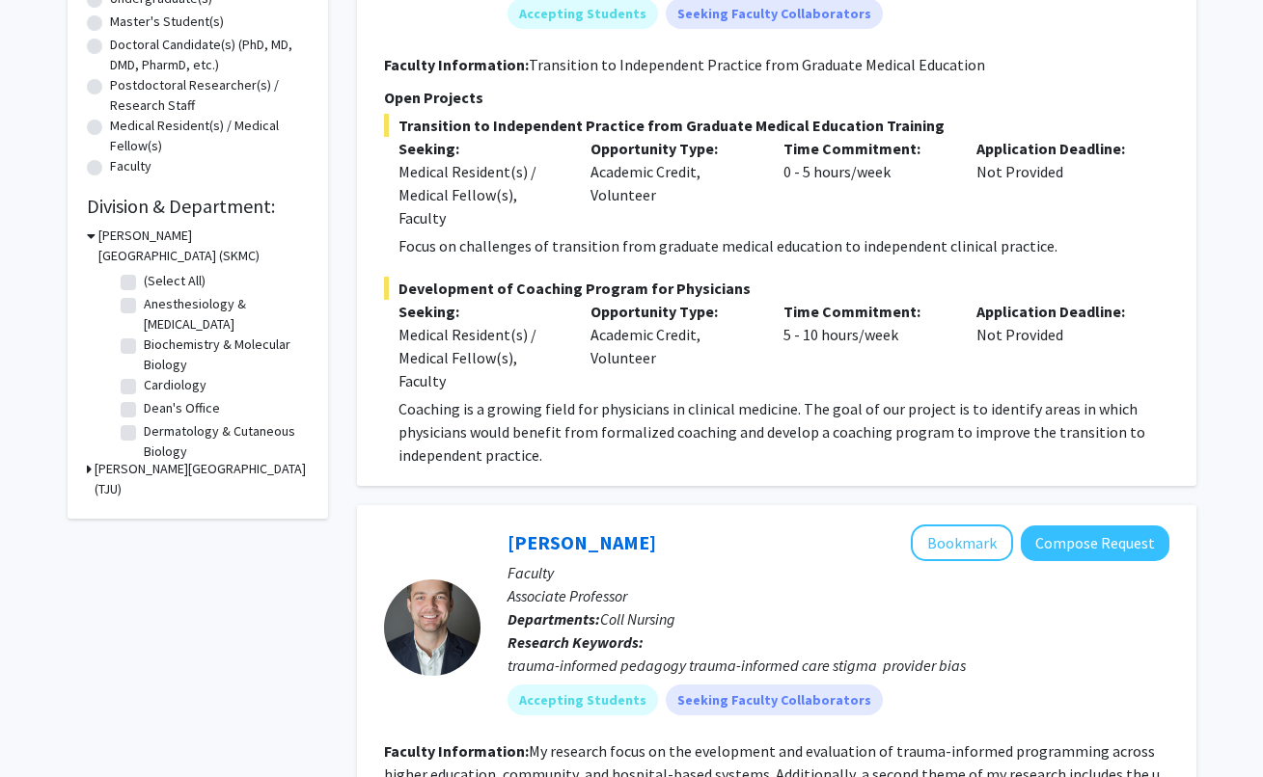
scroll to position [141, 0]
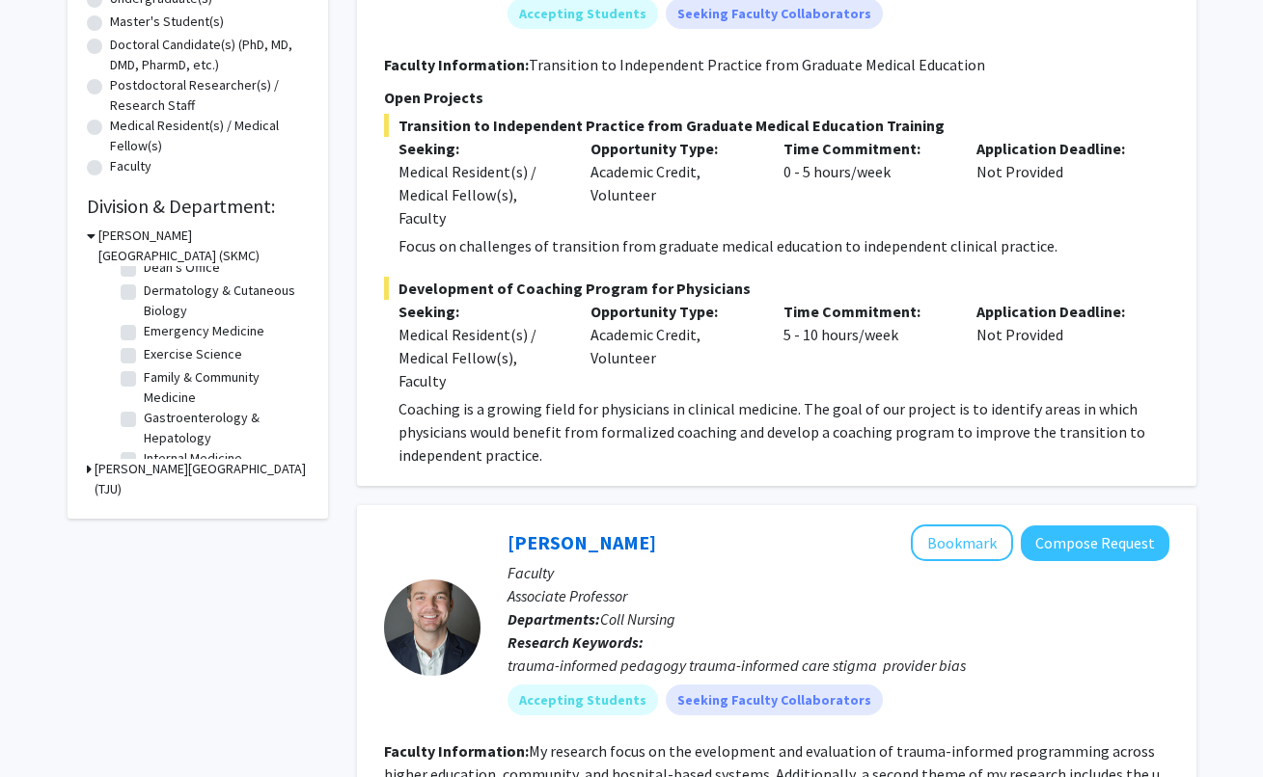
click at [144, 337] on label "Emergency Medicine" at bounding box center [204, 331] width 121 height 20
click at [144, 334] on input "Emergency Medicine" at bounding box center [150, 327] width 13 height 13
checkbox input "true"
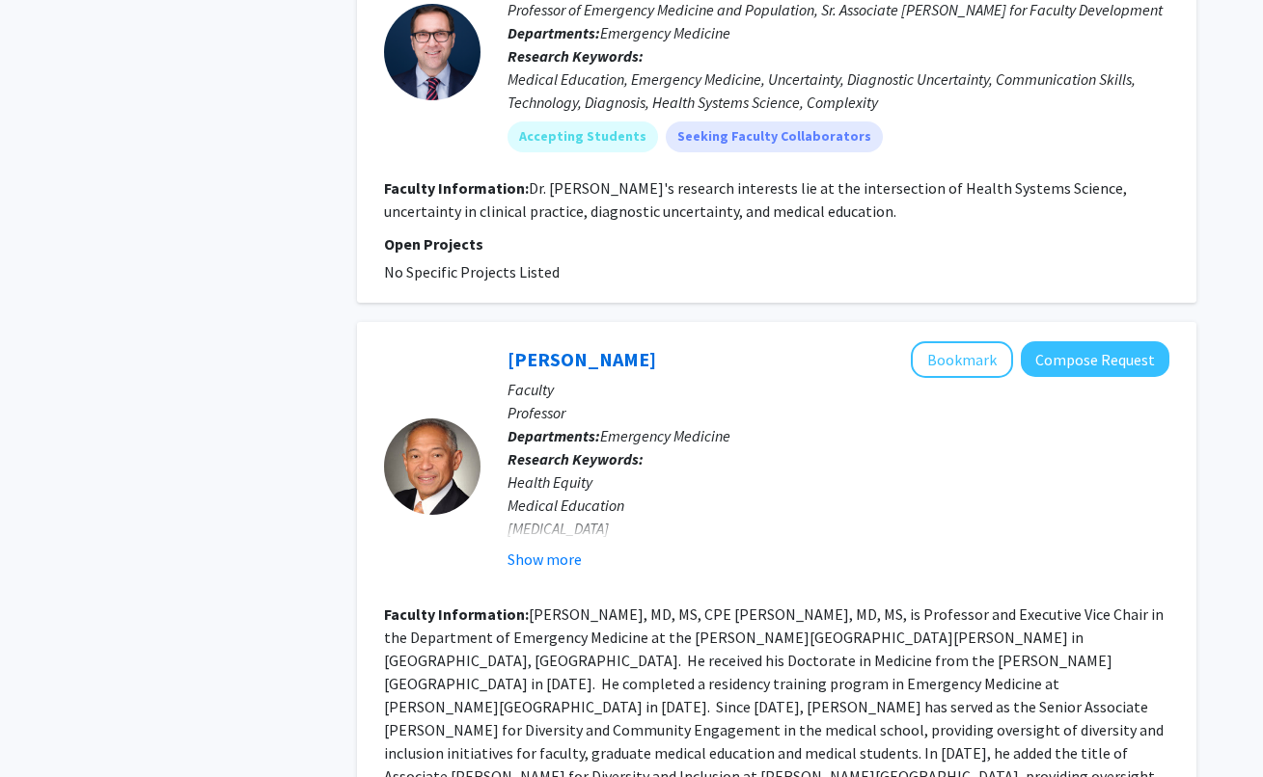
scroll to position [4587, 0]
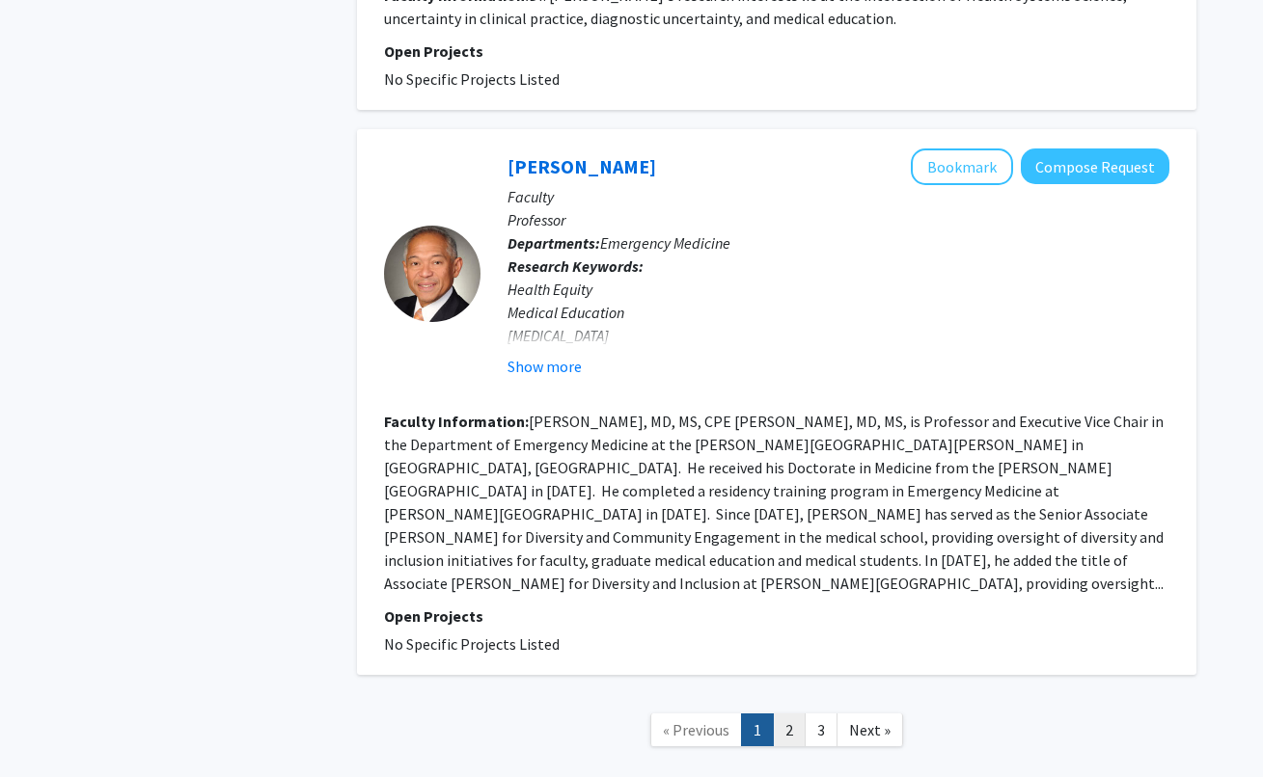
click at [789, 714] on link "2" at bounding box center [789, 731] width 33 height 34
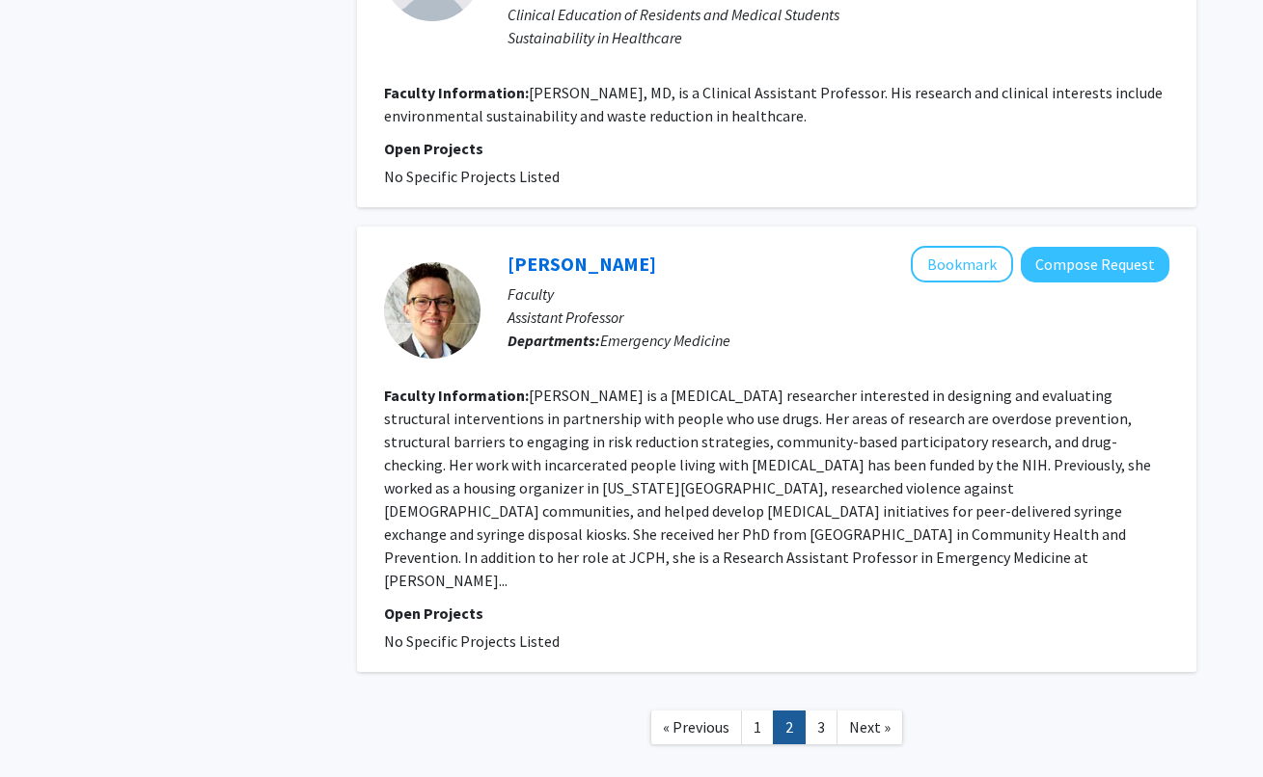
scroll to position [3431, 0]
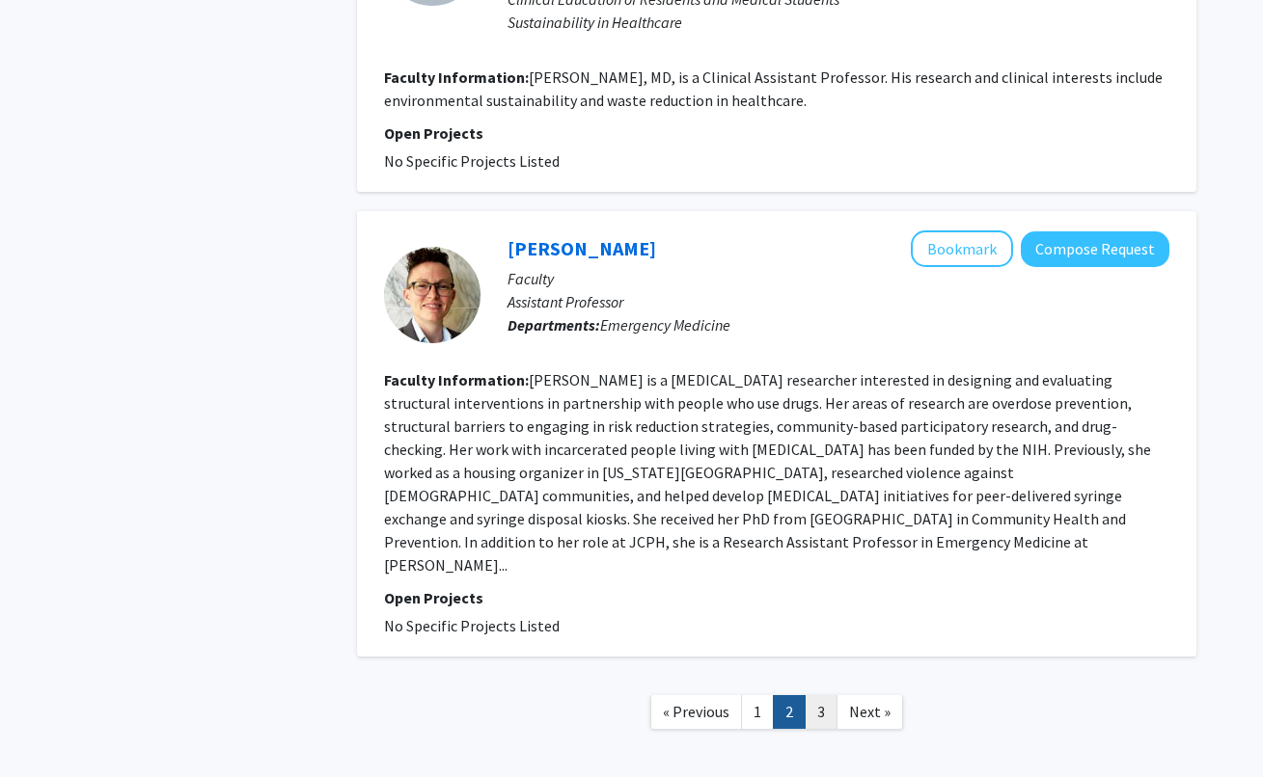
click at [817, 695] on link "3" at bounding box center [820, 712] width 33 height 34
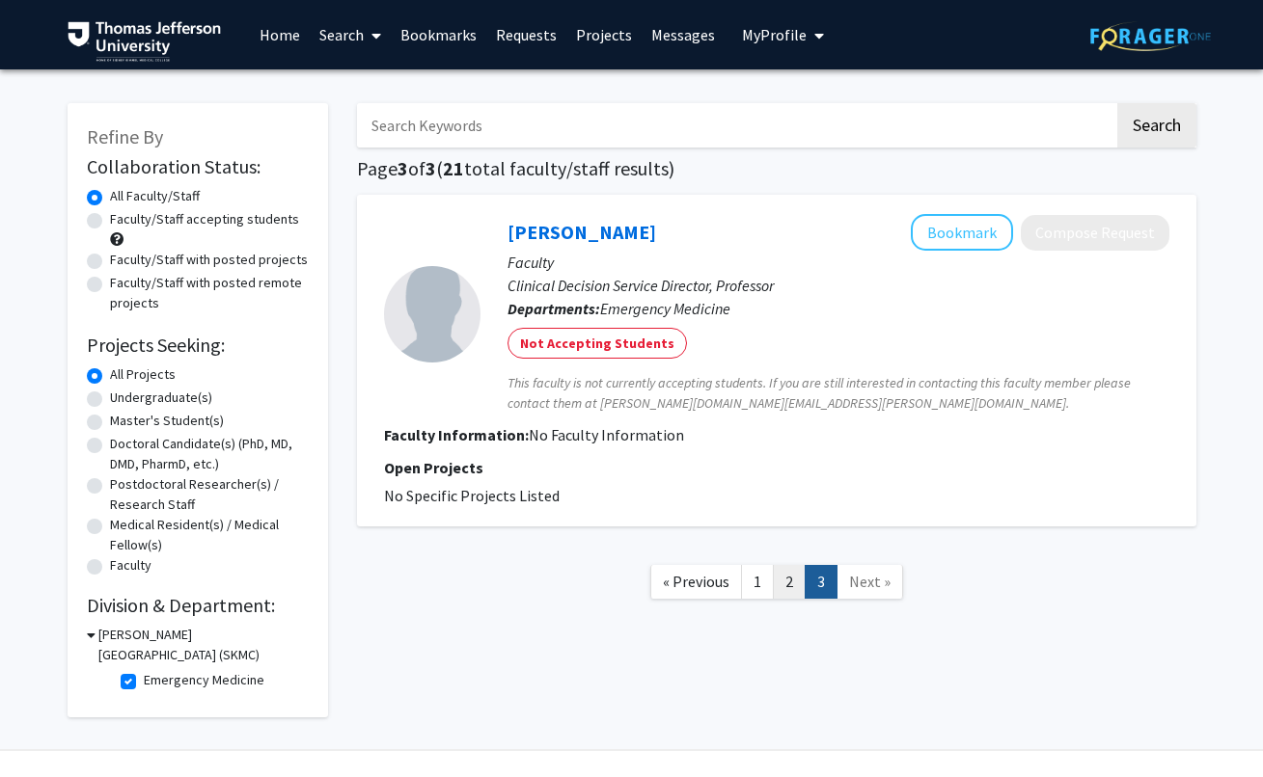
click at [779, 590] on link "2" at bounding box center [789, 582] width 33 height 34
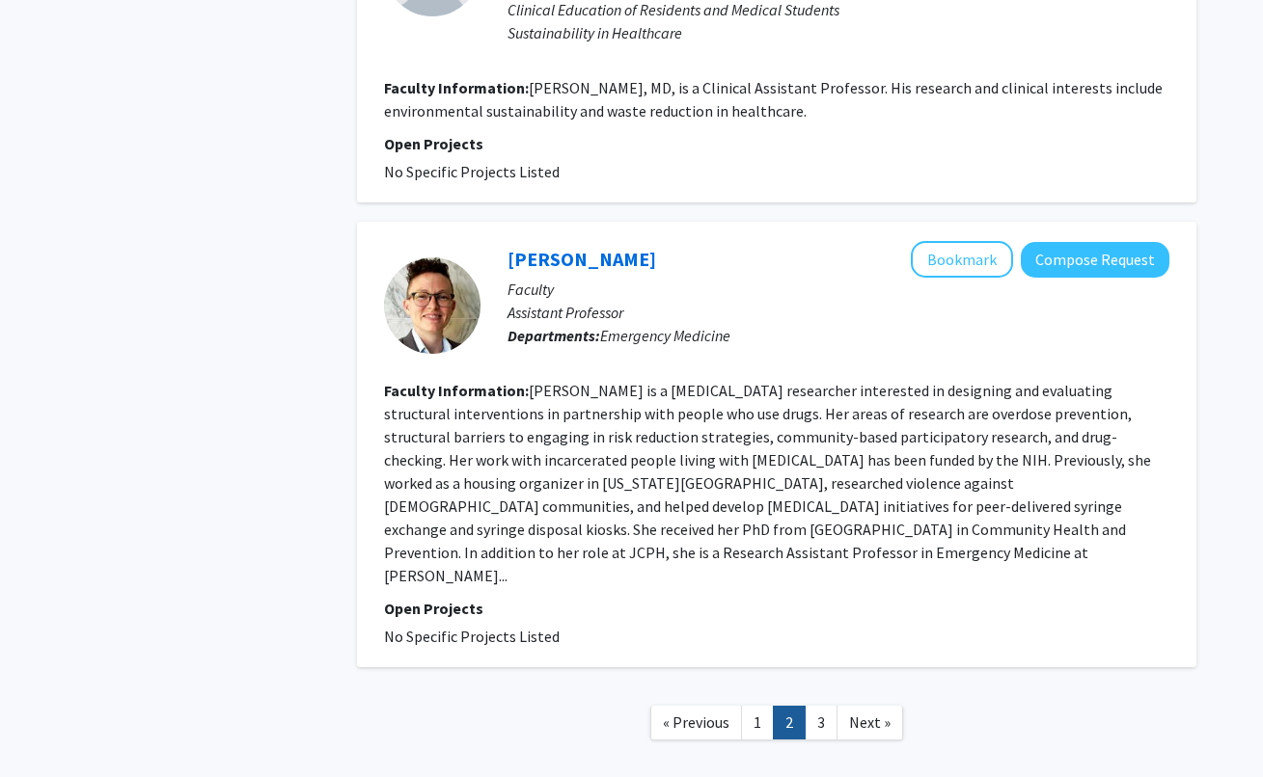
scroll to position [3431, 0]
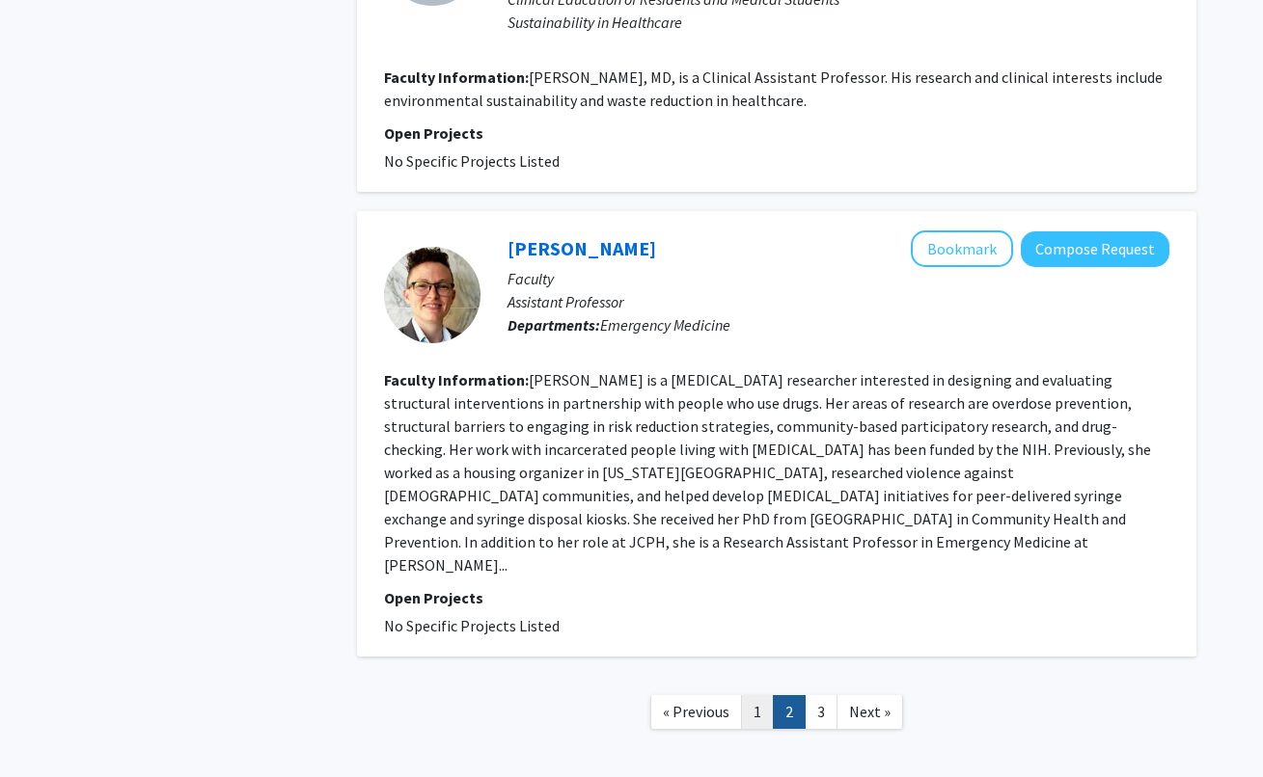
click at [756, 695] on link "1" at bounding box center [757, 712] width 33 height 34
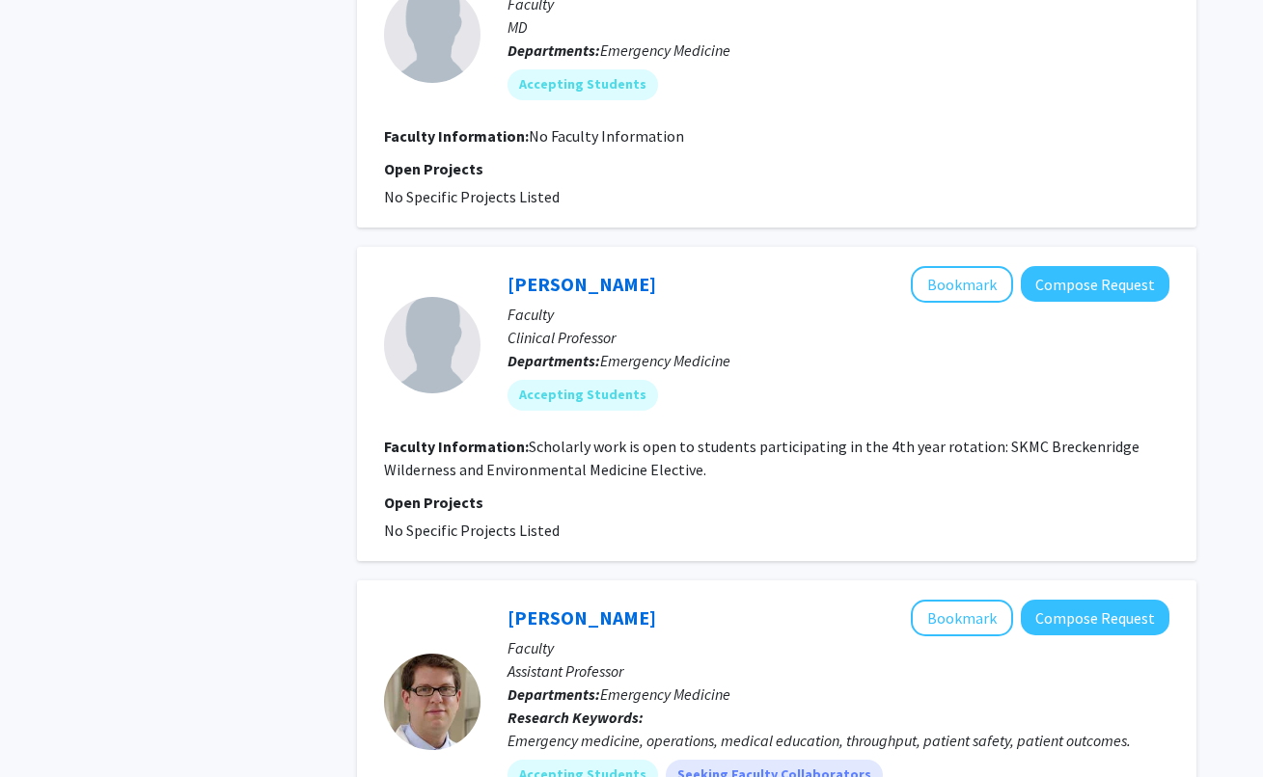
scroll to position [2211, 0]
drag, startPoint x: 629, startPoint y: 419, endPoint x: 816, endPoint y: 419, distance: 187.1
click at [816, 438] on fg-read-more "Scholarly work is open to students participating in the 4th year rotation: SKMC…" at bounding box center [761, 459] width 755 height 42
click at [817, 492] on p "Open Projects" at bounding box center [776, 503] width 785 height 23
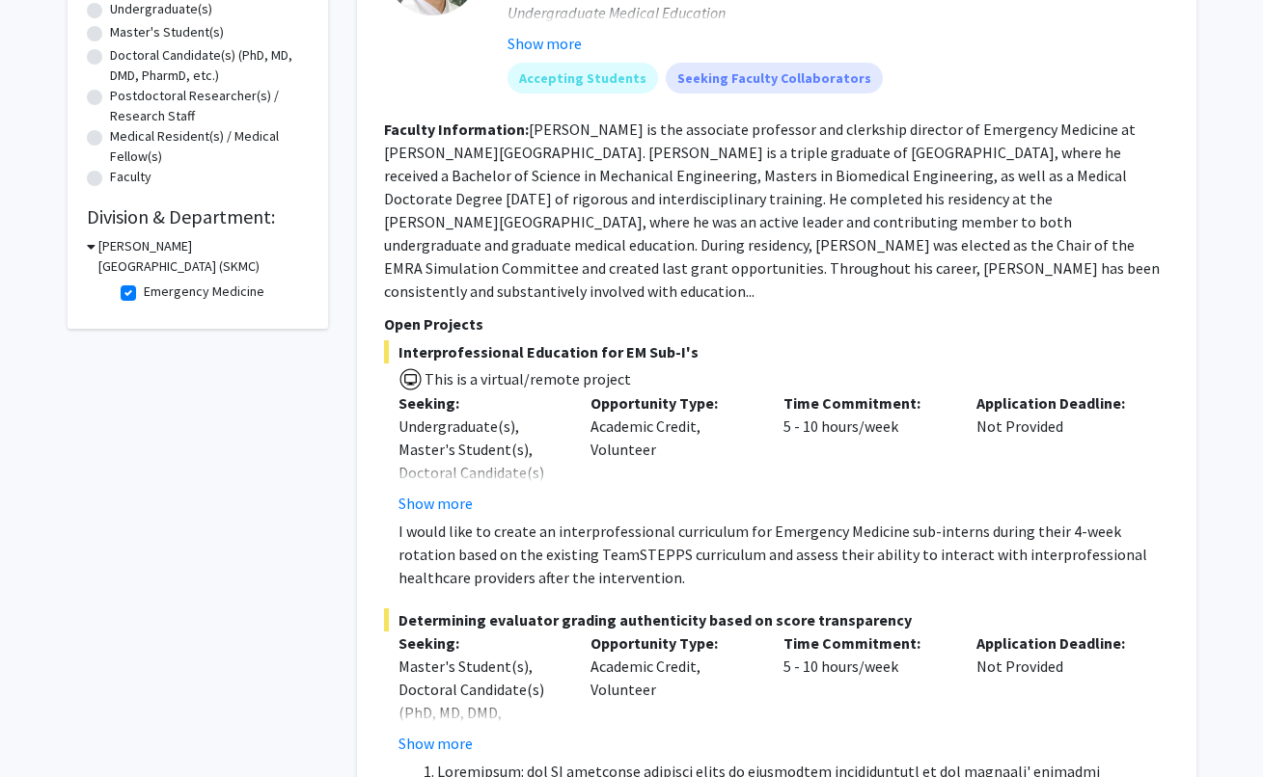
scroll to position [396, 0]
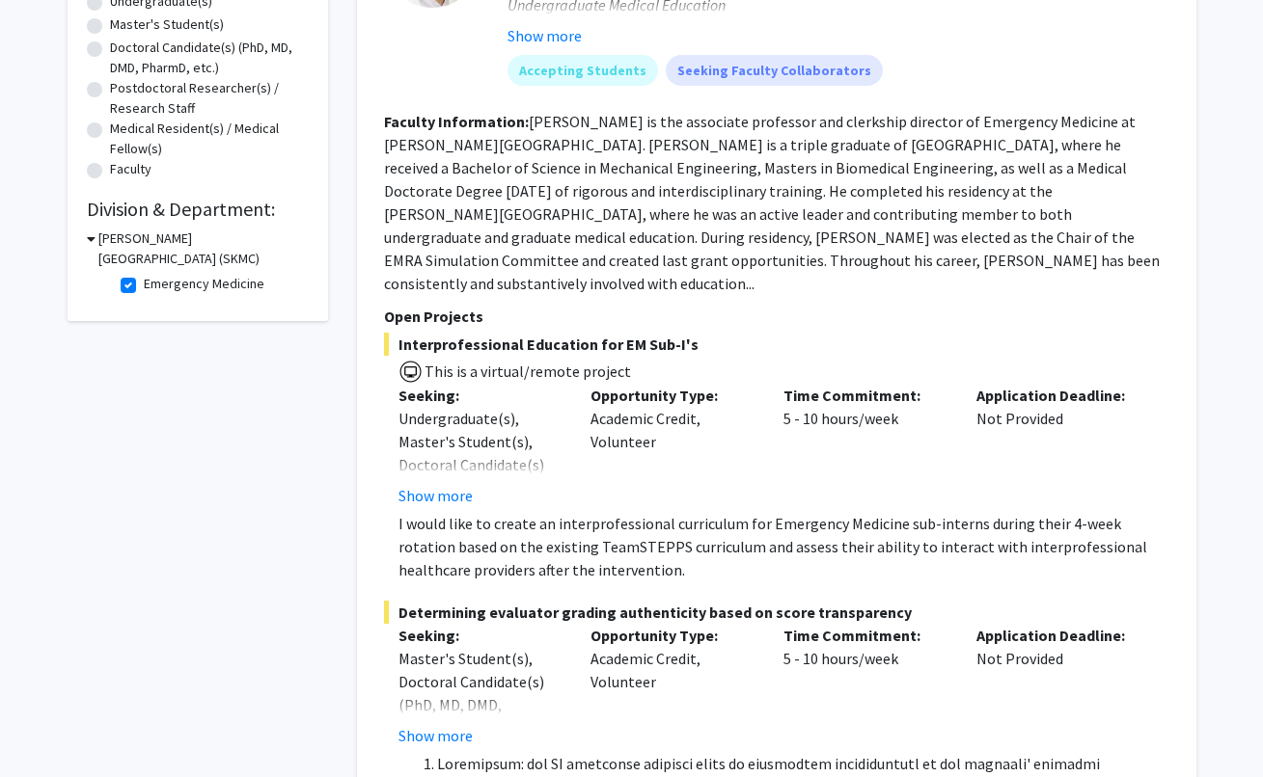
click at [119, 288] on fg-checkbox-list "Emergency Medicine Emergency Medicine" at bounding box center [212, 285] width 193 height 33
click at [144, 284] on label "Emergency Medicine" at bounding box center [204, 284] width 121 height 20
click at [144, 284] on input "Emergency Medicine" at bounding box center [150, 280] width 13 height 13
checkbox input "false"
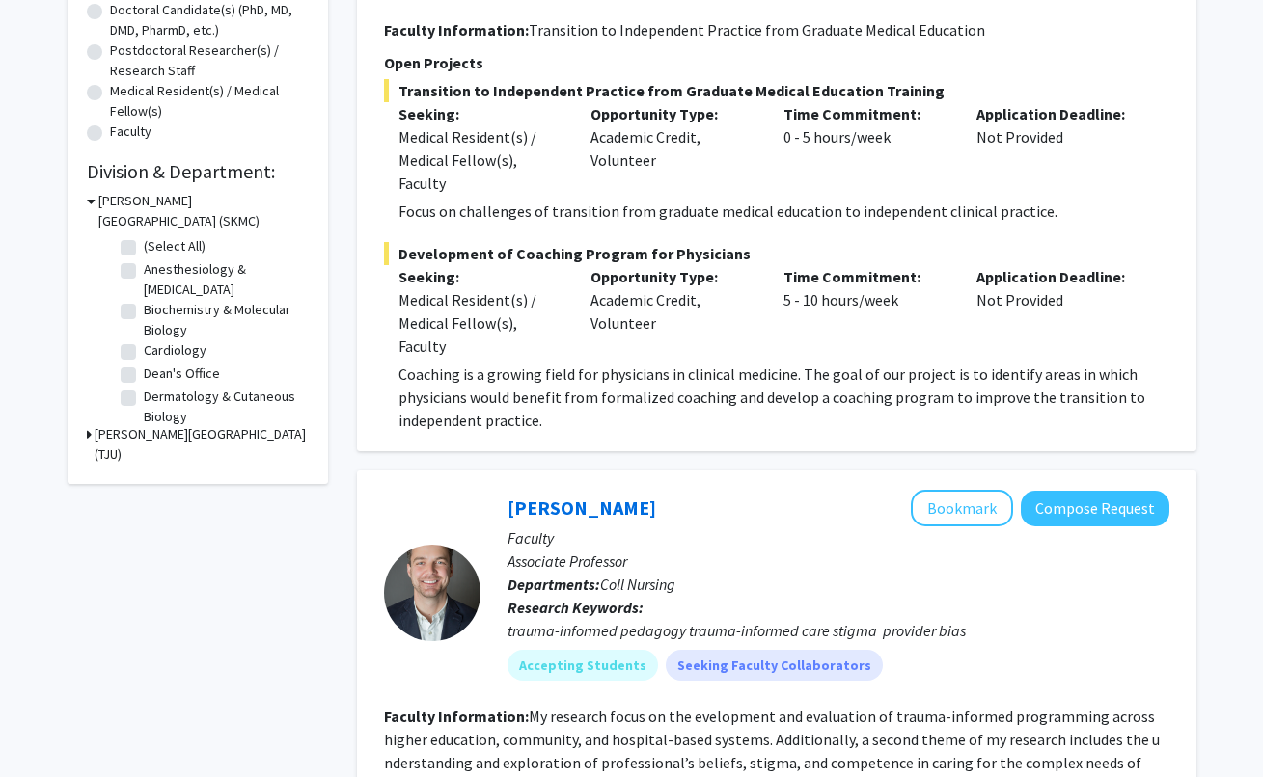
click at [144, 269] on label "Anesthesiology & [MEDICAL_DATA]" at bounding box center [224, 279] width 160 height 41
click at [144, 269] on input "Anesthesiology & [MEDICAL_DATA]" at bounding box center [150, 265] width 13 height 13
checkbox input "true"
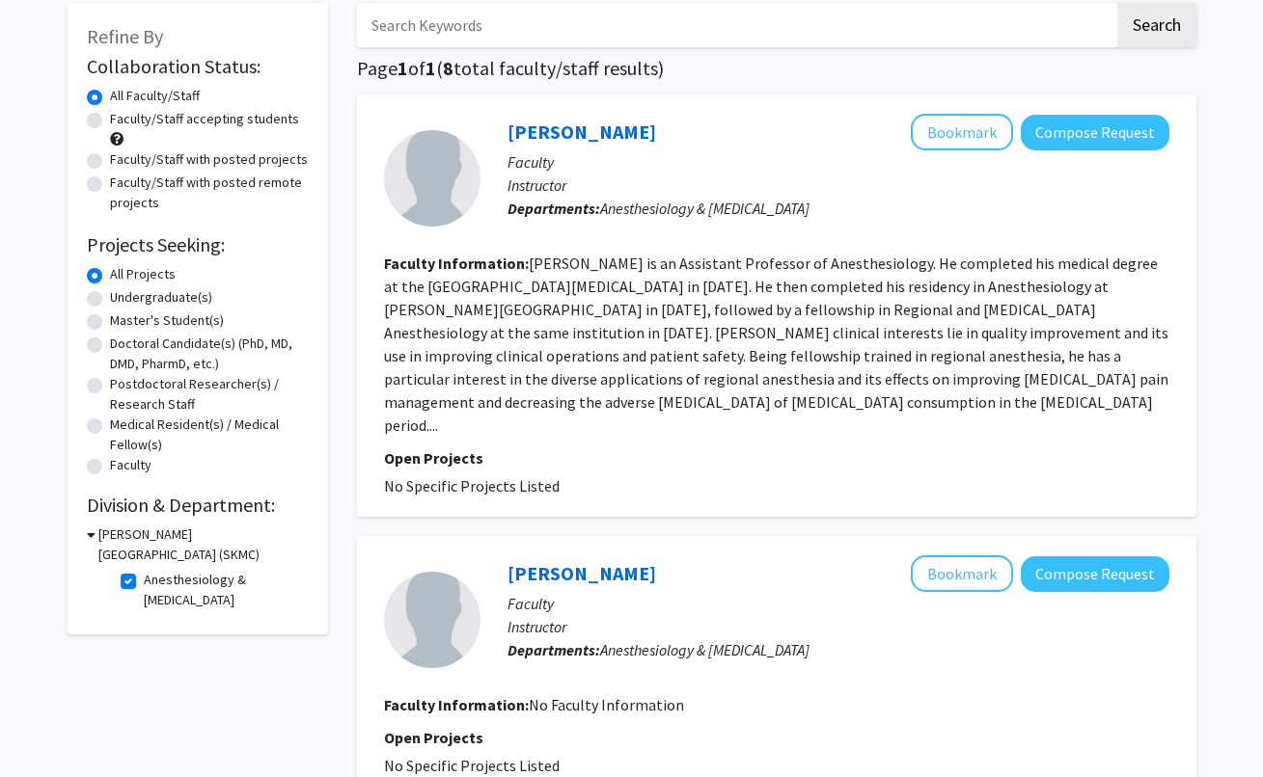
scroll to position [107, 0]
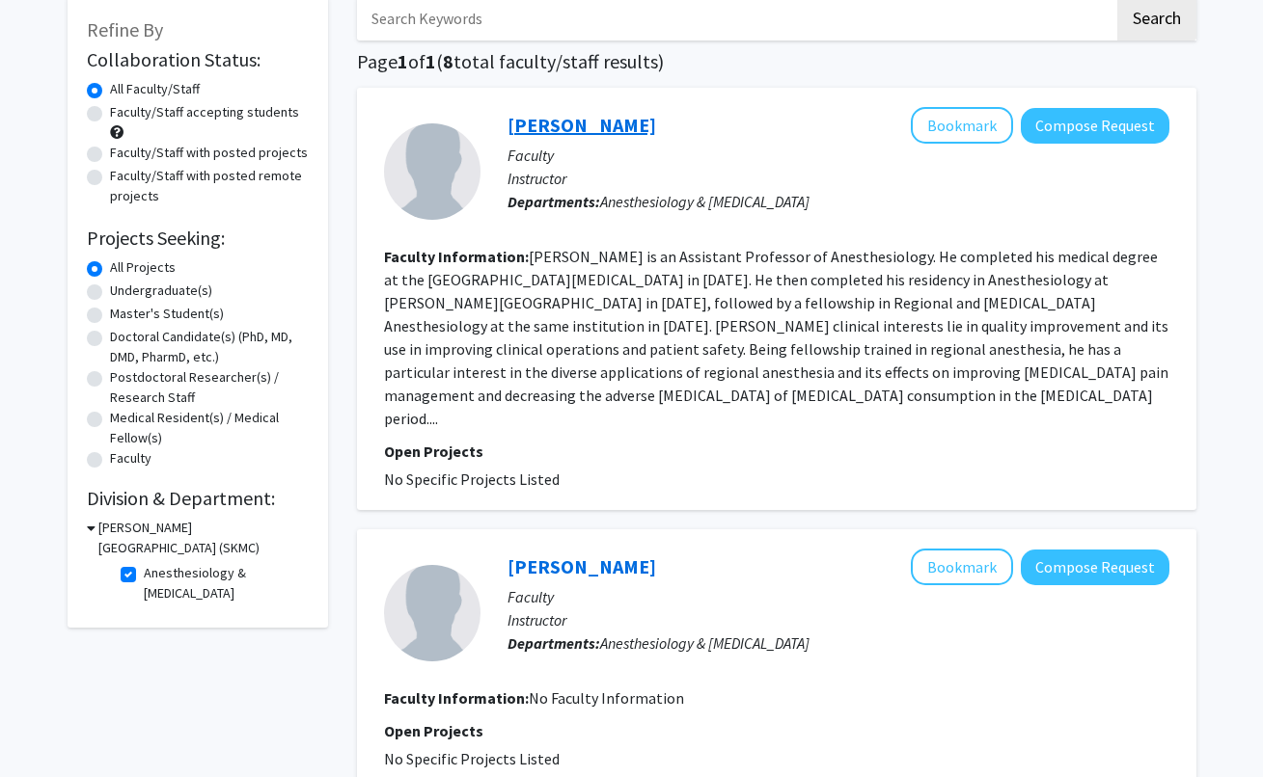
click at [575, 118] on link "[PERSON_NAME]" at bounding box center [581, 125] width 149 height 24
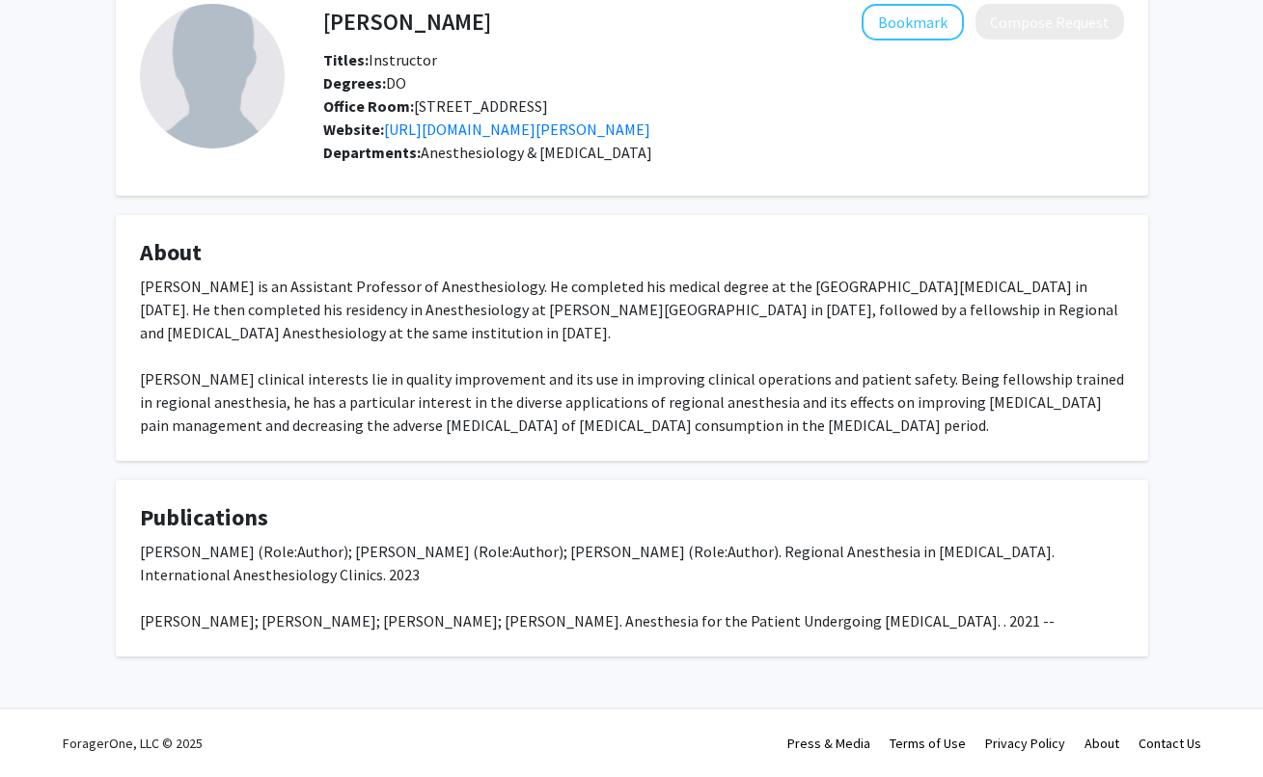
scroll to position [126, 0]
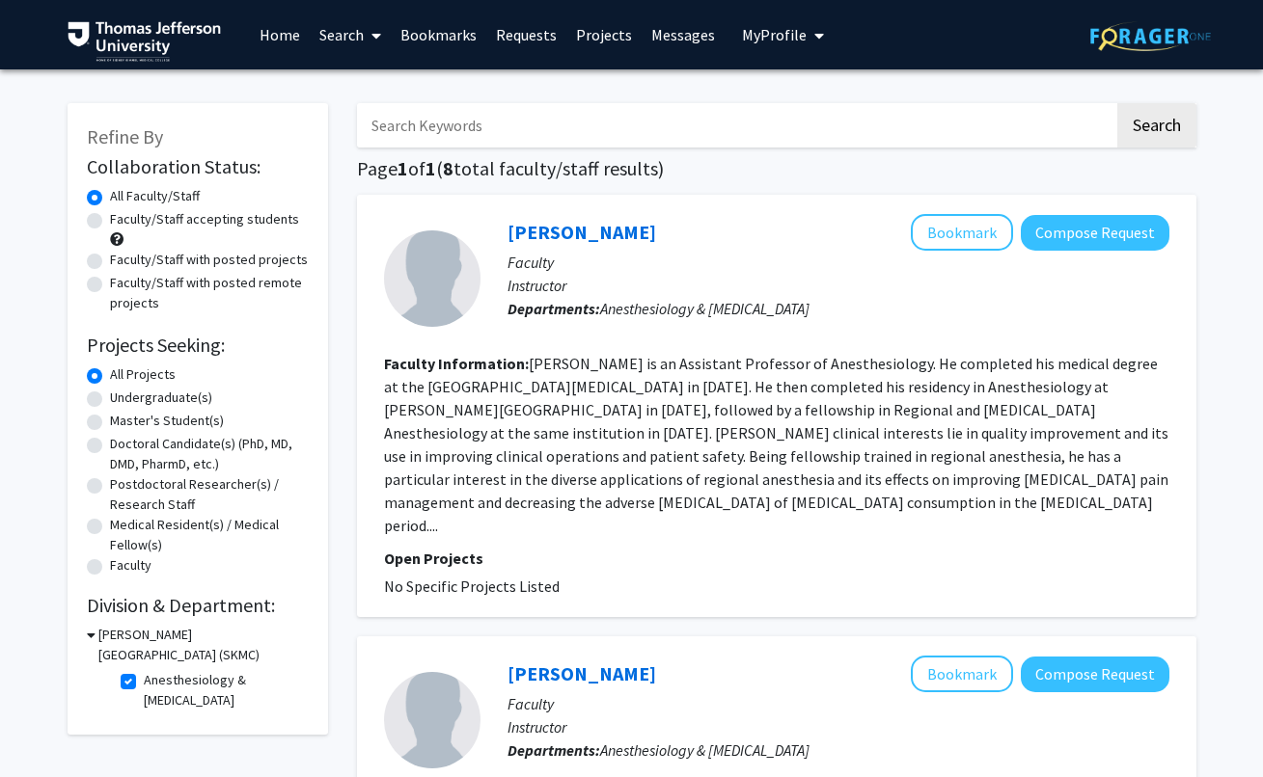
scroll to position [126, 0]
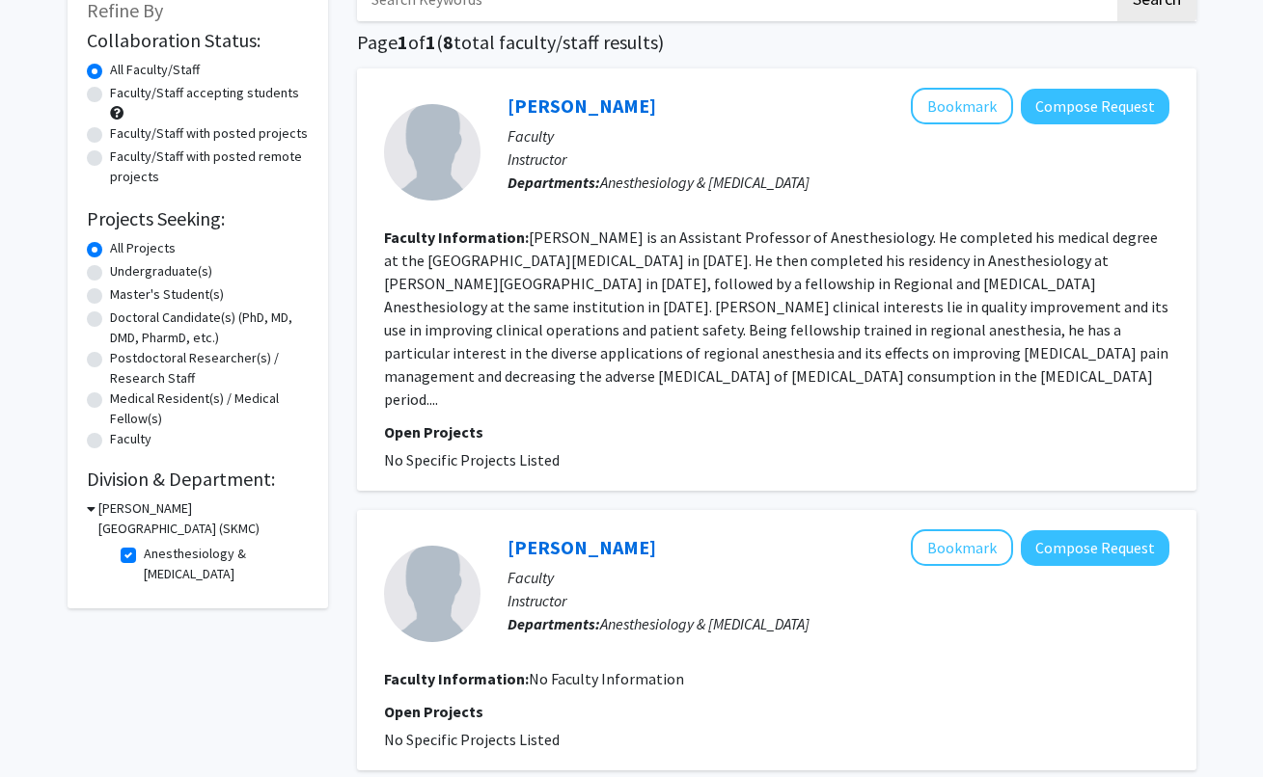
click at [144, 550] on label "Anesthesiology & [MEDICAL_DATA]" at bounding box center [224, 564] width 160 height 41
click at [144, 550] on input "Anesthesiology & [MEDICAL_DATA]" at bounding box center [150, 550] width 13 height 13
checkbox input "false"
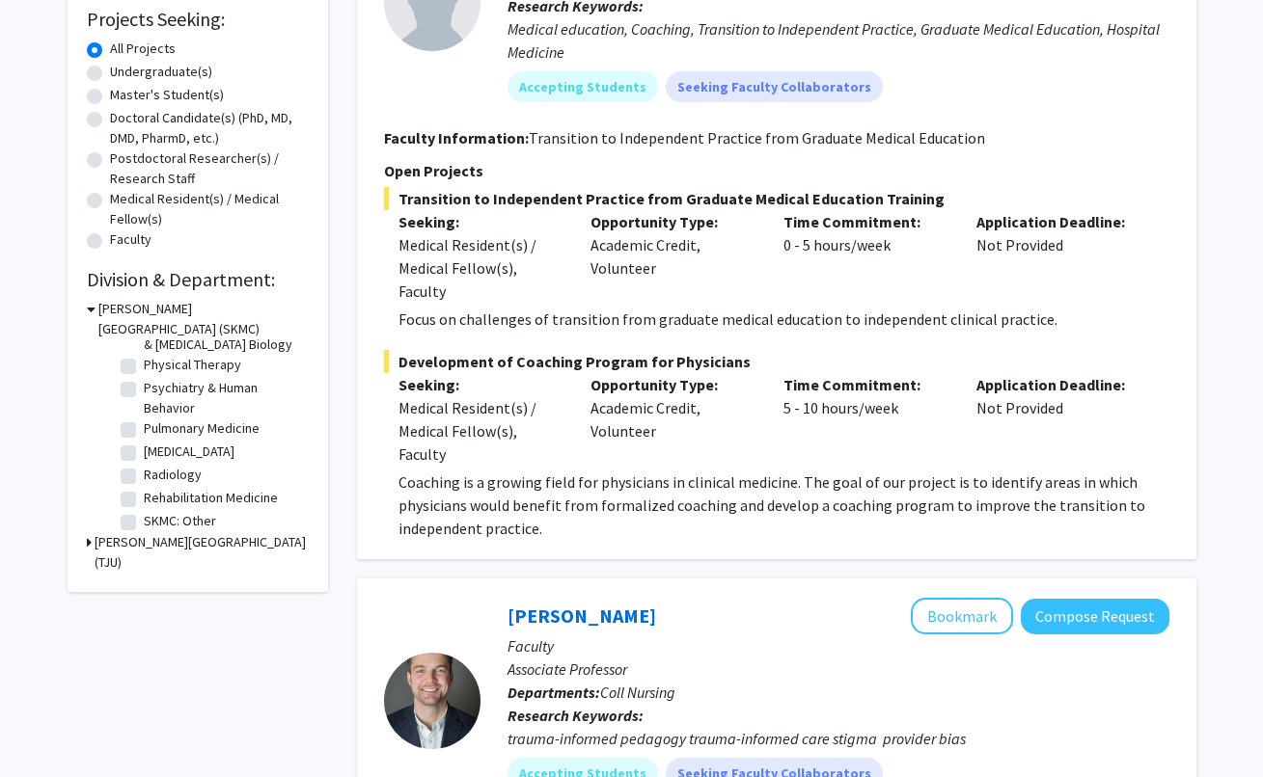
scroll to position [867, 0]
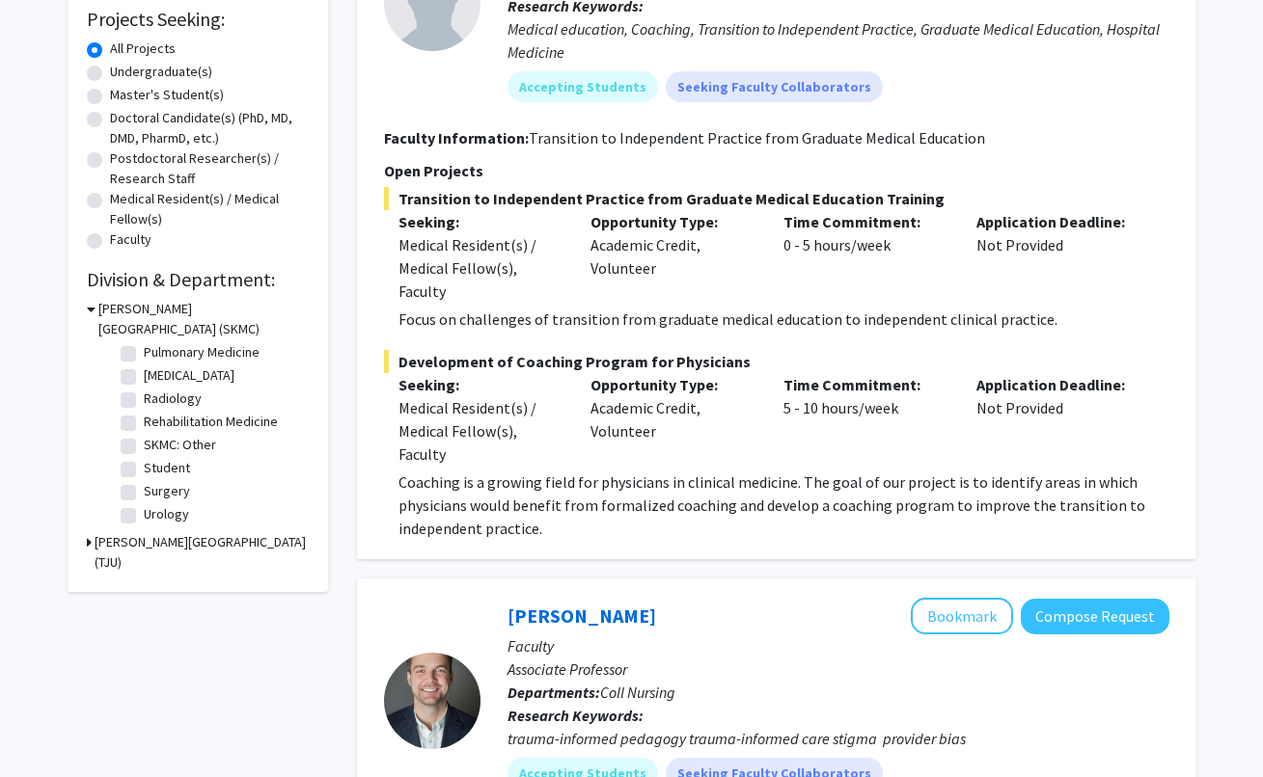
click at [144, 488] on label "Surgery" at bounding box center [167, 491] width 46 height 20
click at [144, 488] on input "Surgery" at bounding box center [150, 487] width 13 height 13
checkbox input "true"
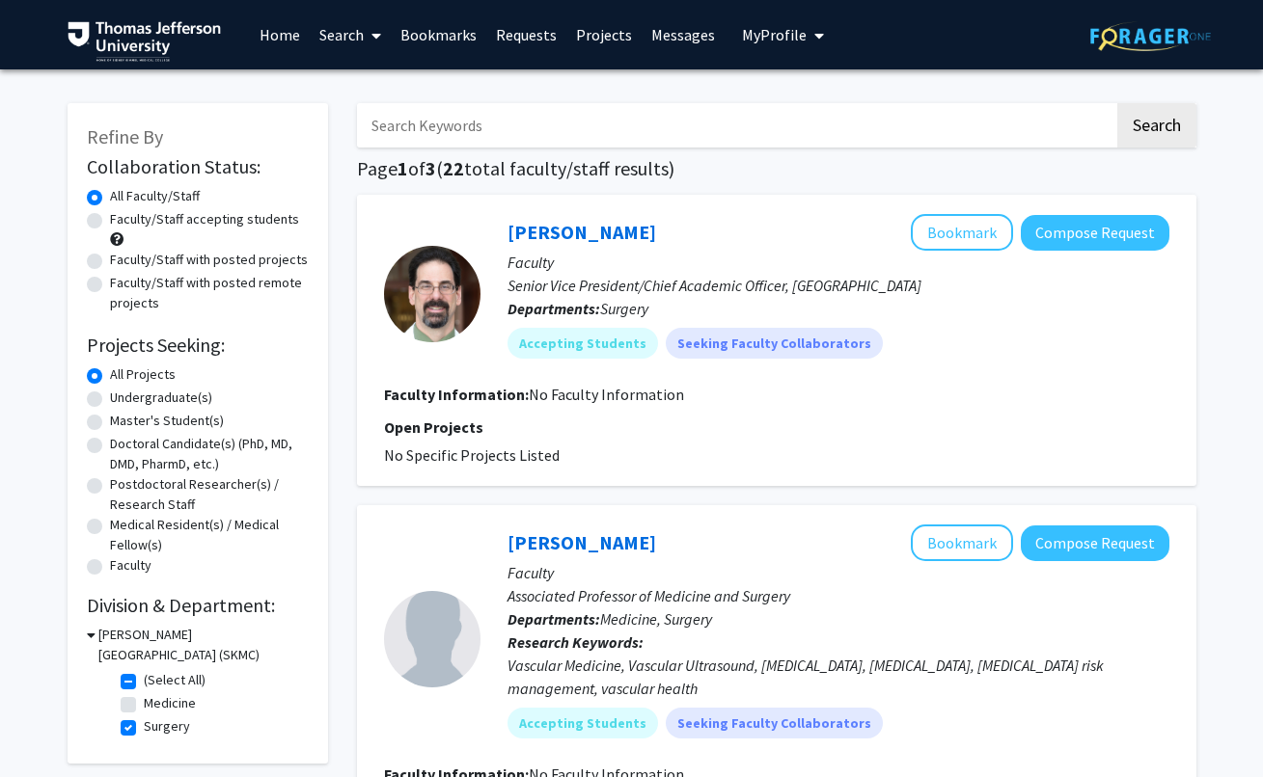
drag, startPoint x: 460, startPoint y: 421, endPoint x: 937, endPoint y: 357, distance: 480.7
click at [464, 420] on p "Open Projects" at bounding box center [776, 427] width 785 height 23
click at [577, 241] on link "[PERSON_NAME]" at bounding box center [581, 232] width 149 height 24
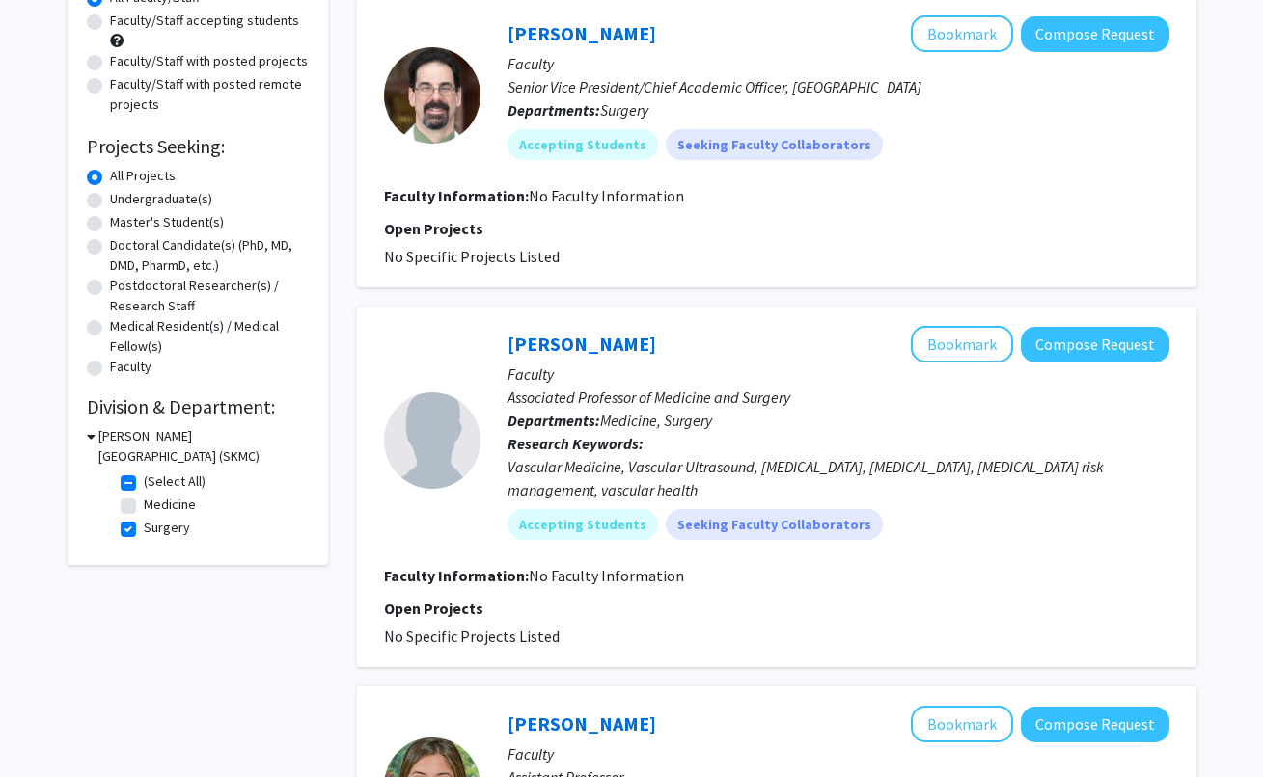
scroll to position [198, 0]
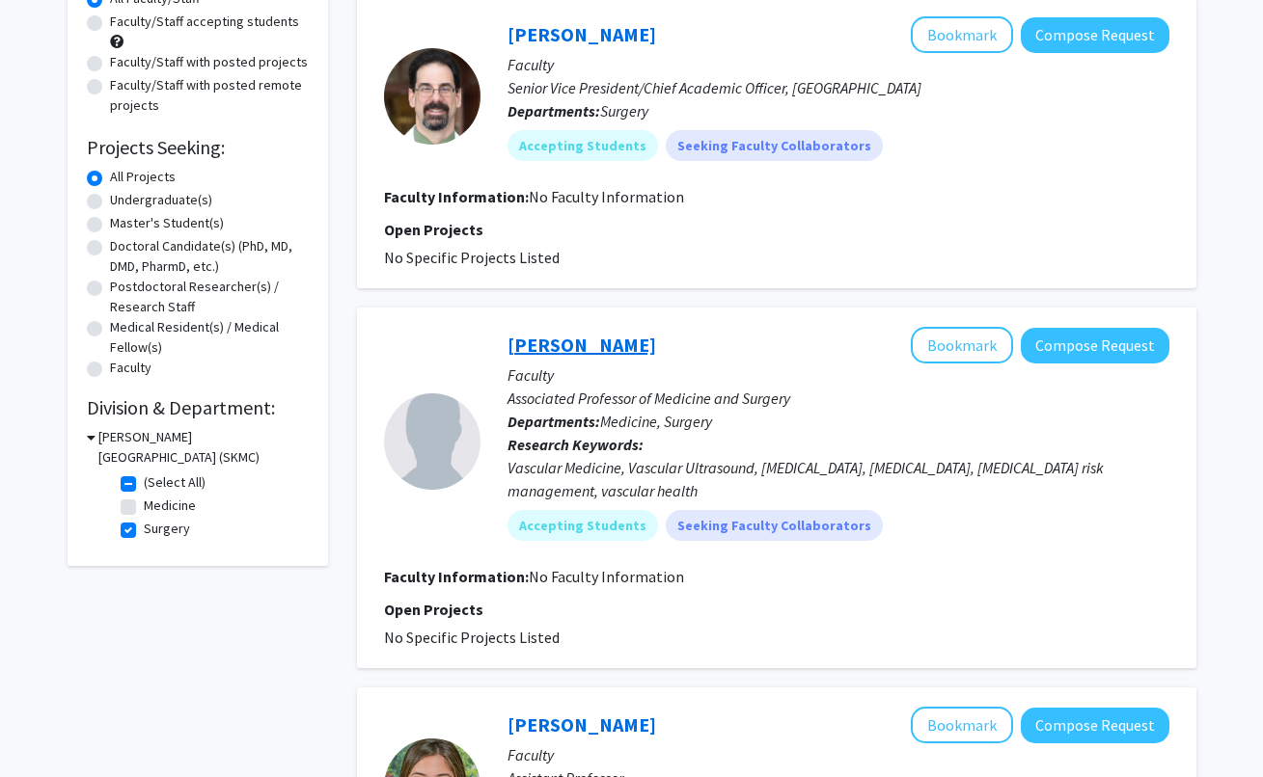
click at [569, 350] on link "[PERSON_NAME]" at bounding box center [581, 345] width 149 height 24
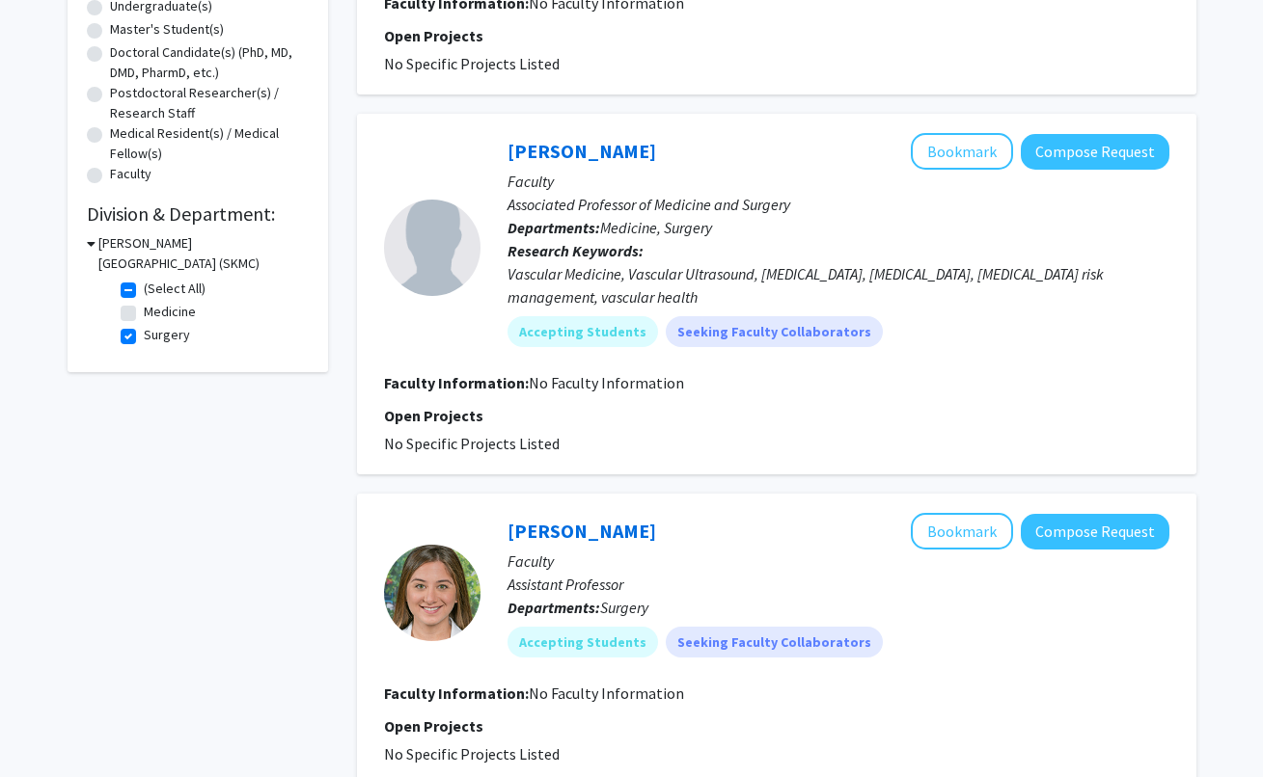
scroll to position [461, 0]
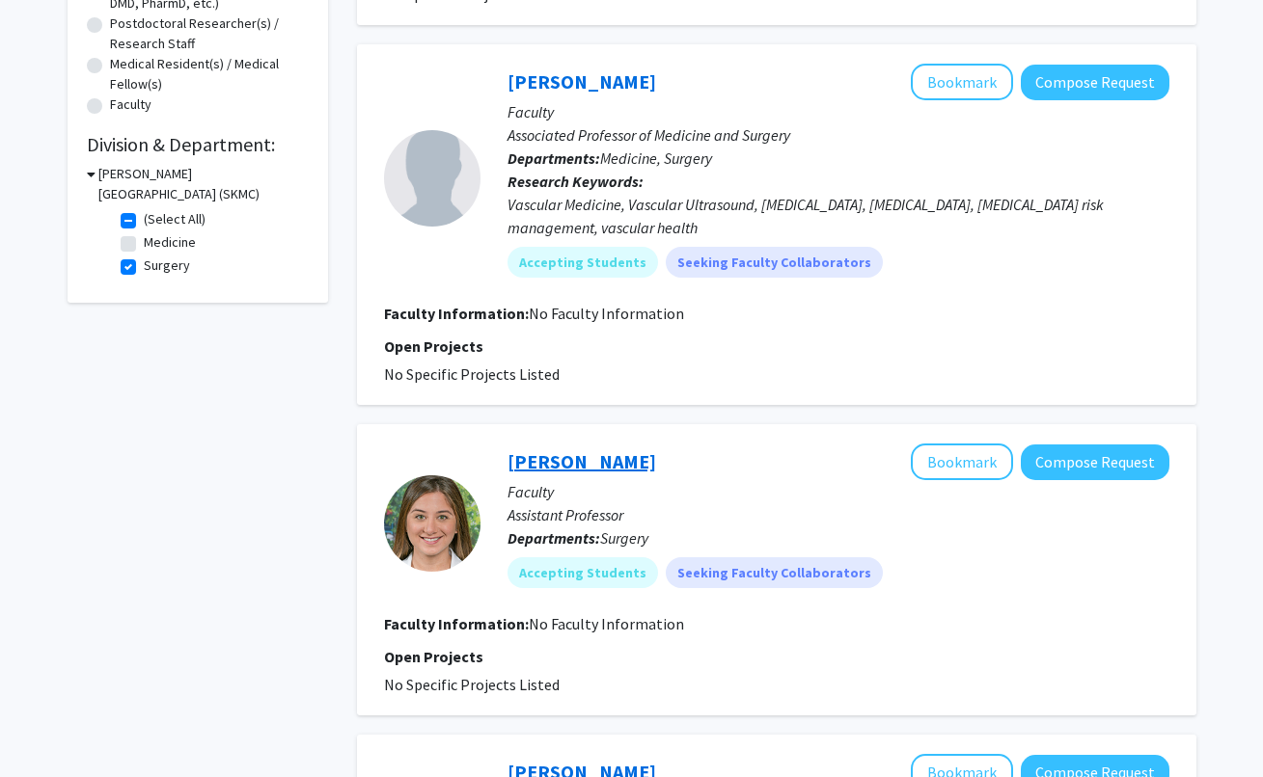
click at [609, 450] on link "[PERSON_NAME]" at bounding box center [581, 462] width 149 height 24
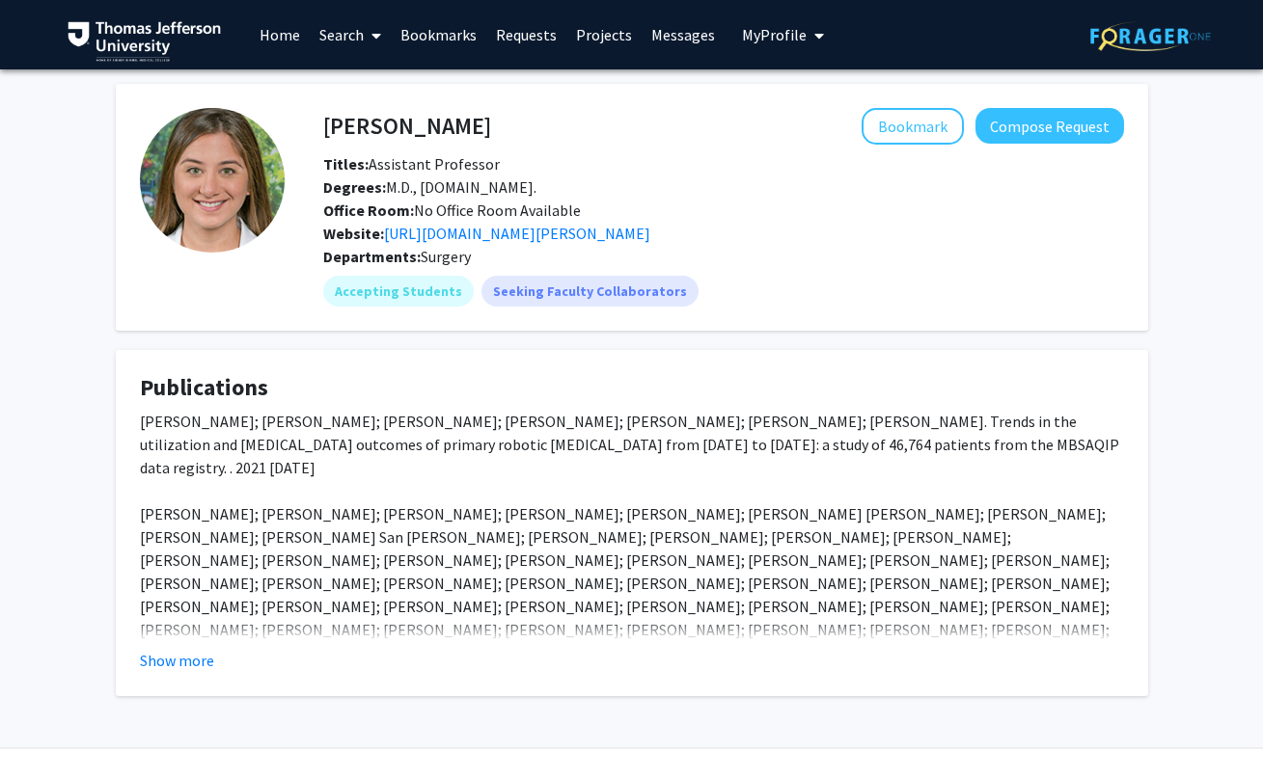
scroll to position [53, 0]
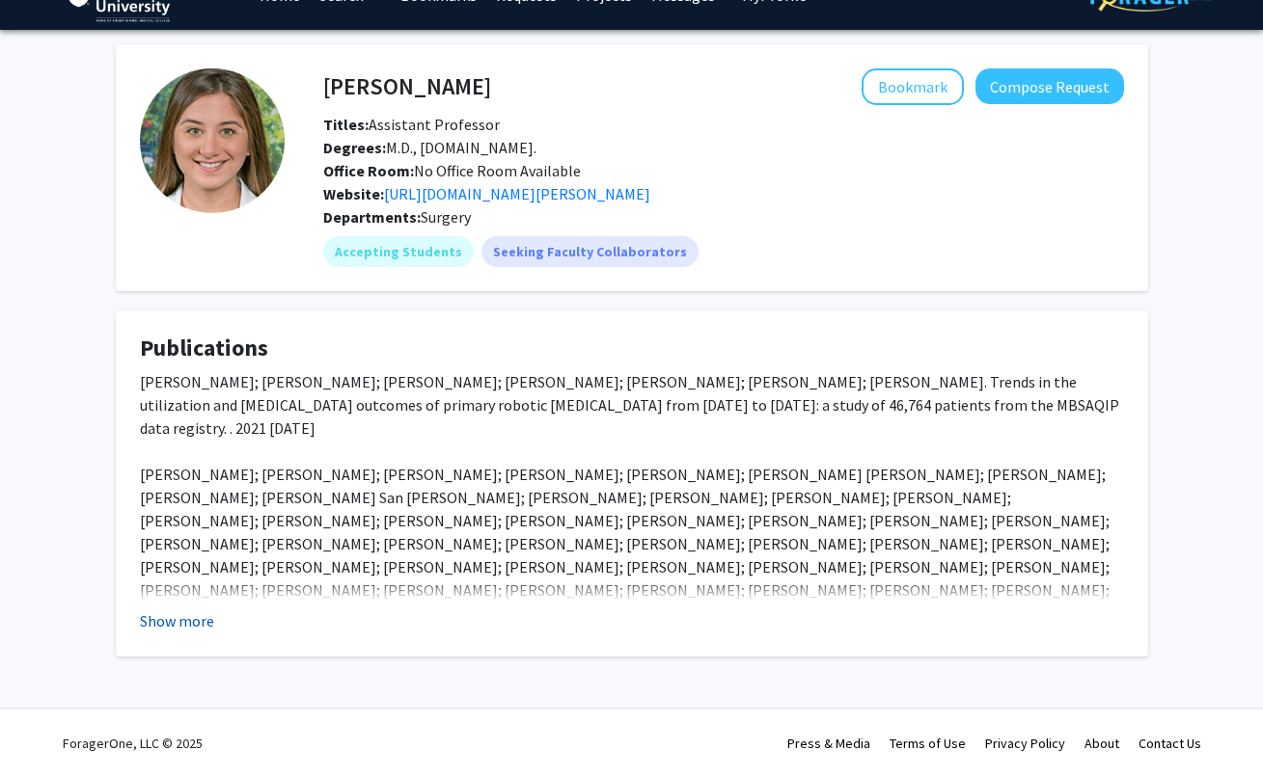
click at [170, 627] on button "Show more" at bounding box center [177, 621] width 74 height 23
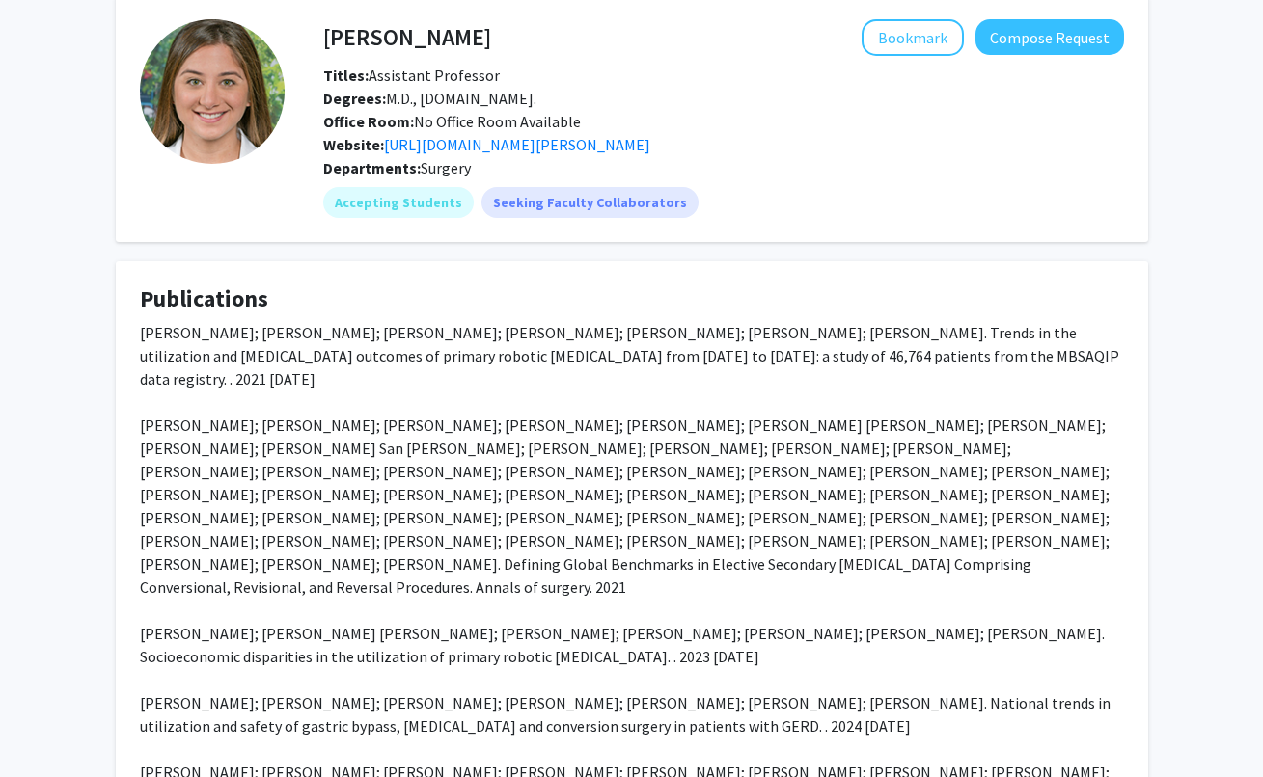
scroll to position [79, 0]
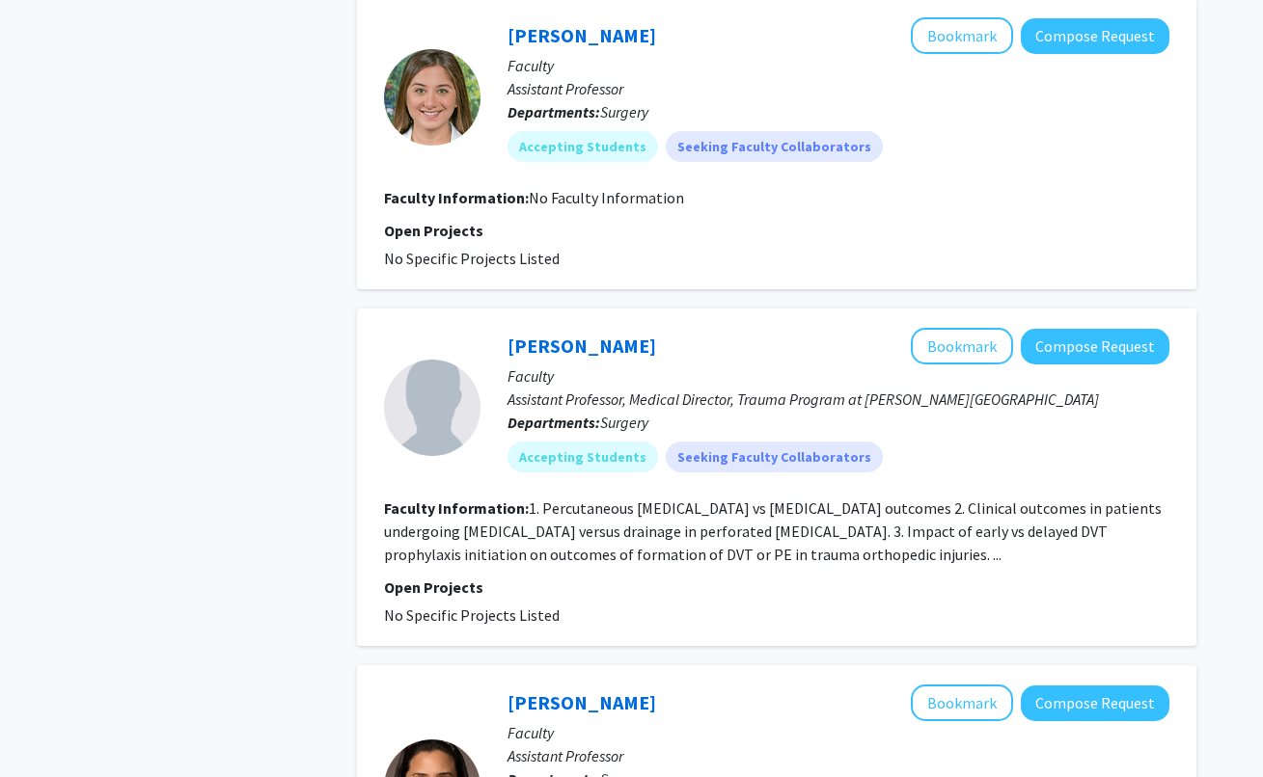
scroll to position [890, 0]
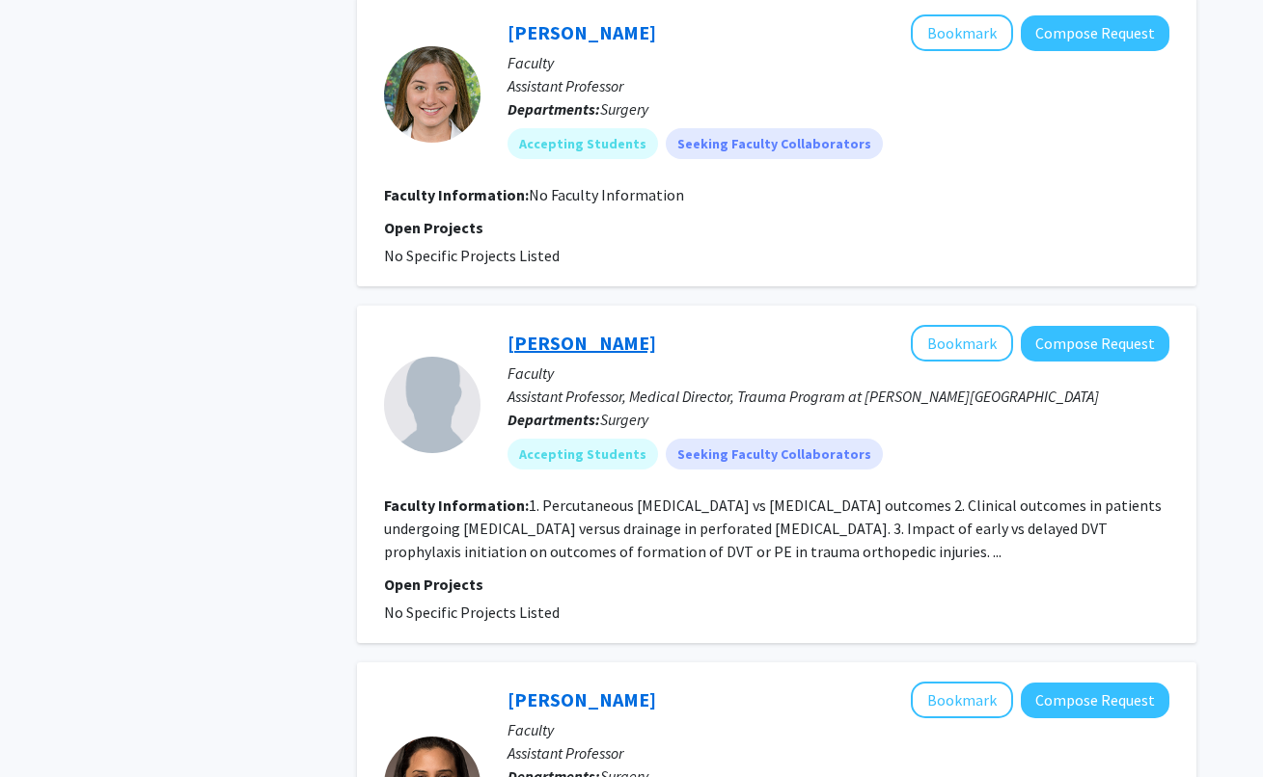
click at [588, 341] on link "[PERSON_NAME]" at bounding box center [581, 343] width 149 height 24
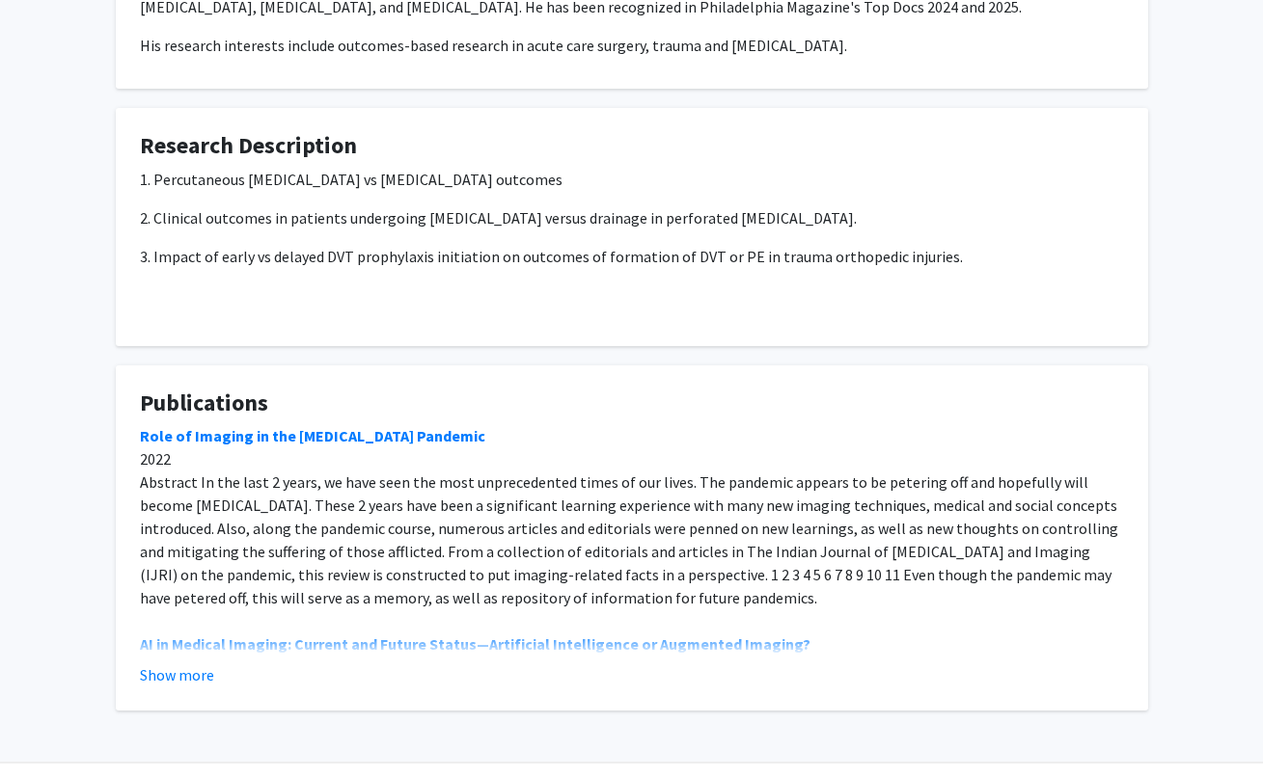
scroll to position [595, 0]
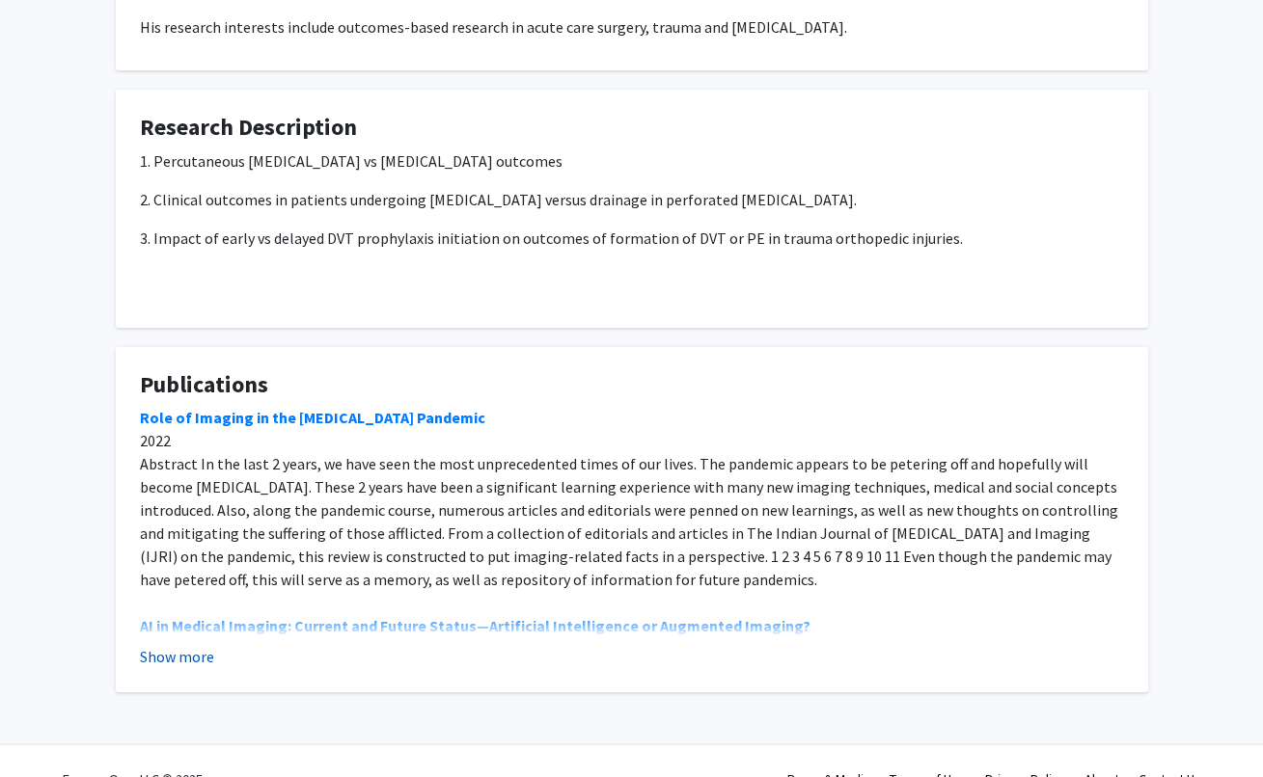
click at [188, 645] on button "Show more" at bounding box center [177, 656] width 74 height 23
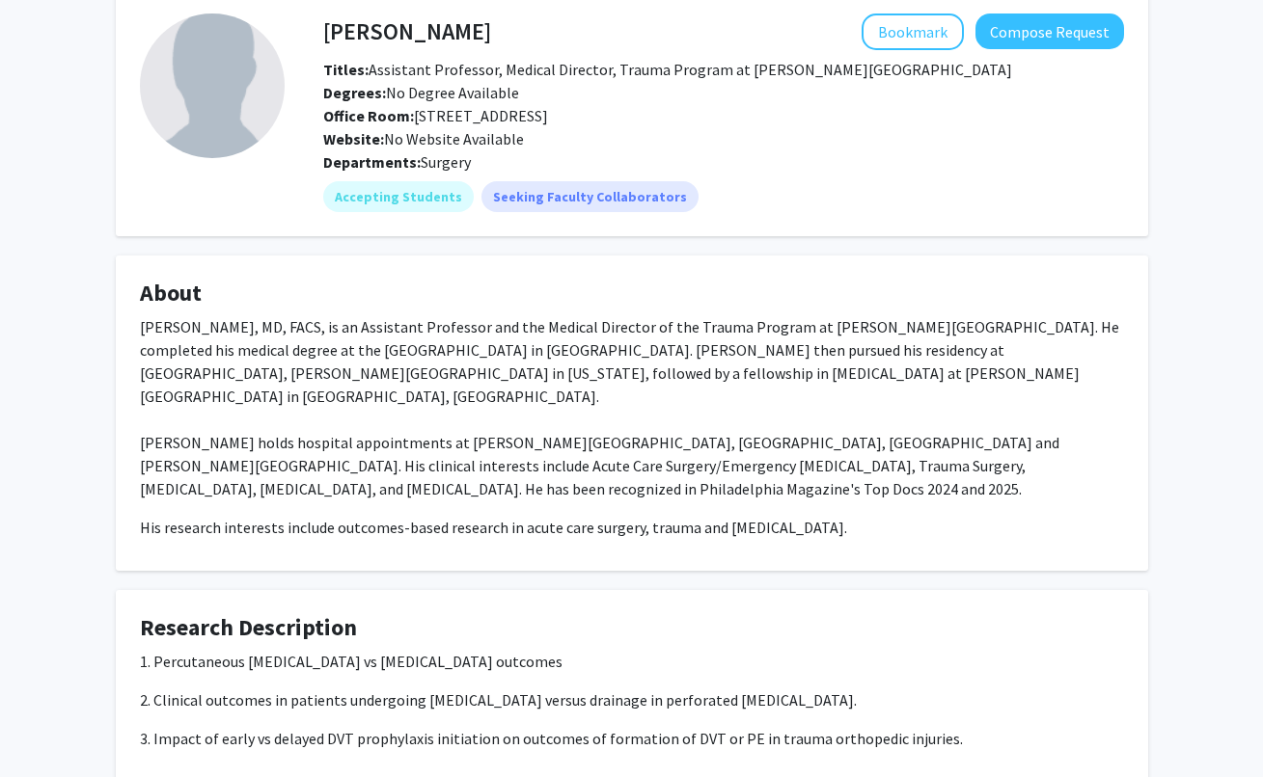
scroll to position [0, 0]
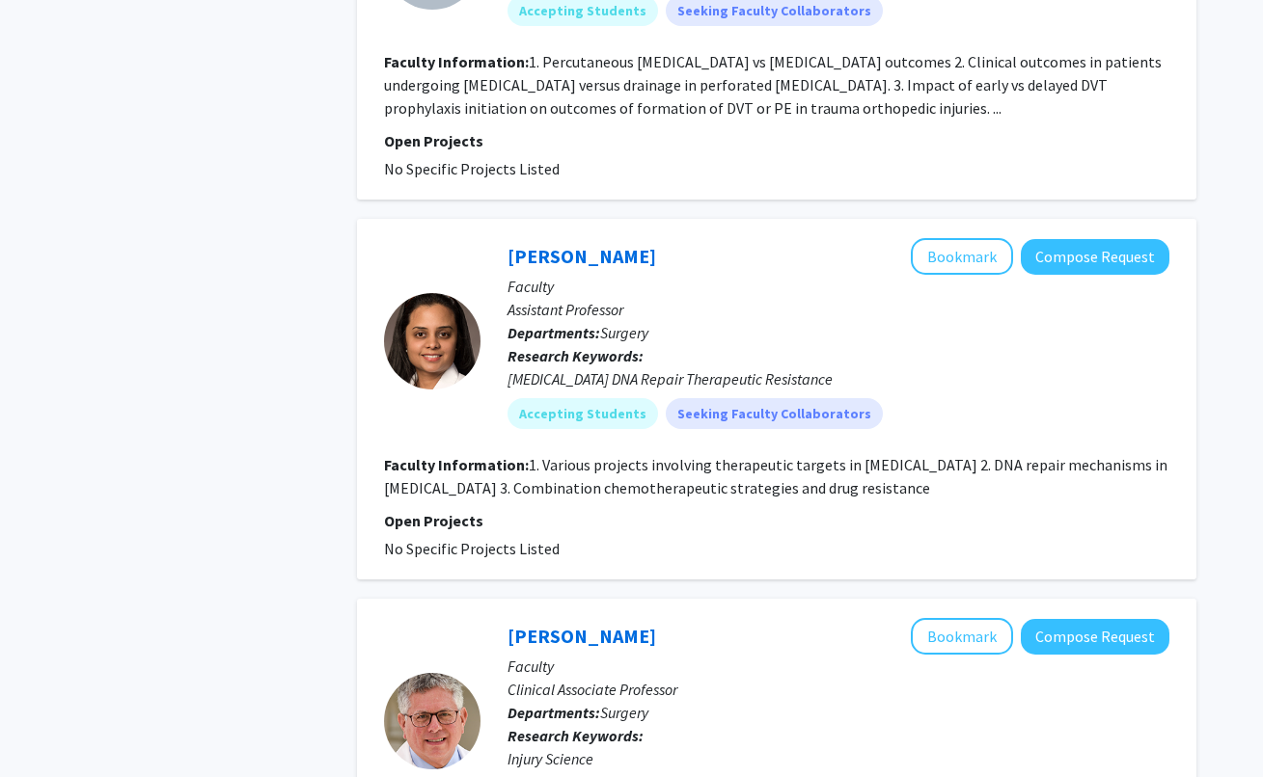
scroll to position [1335, 0]
click at [548, 267] on link "[PERSON_NAME]" at bounding box center [581, 255] width 149 height 24
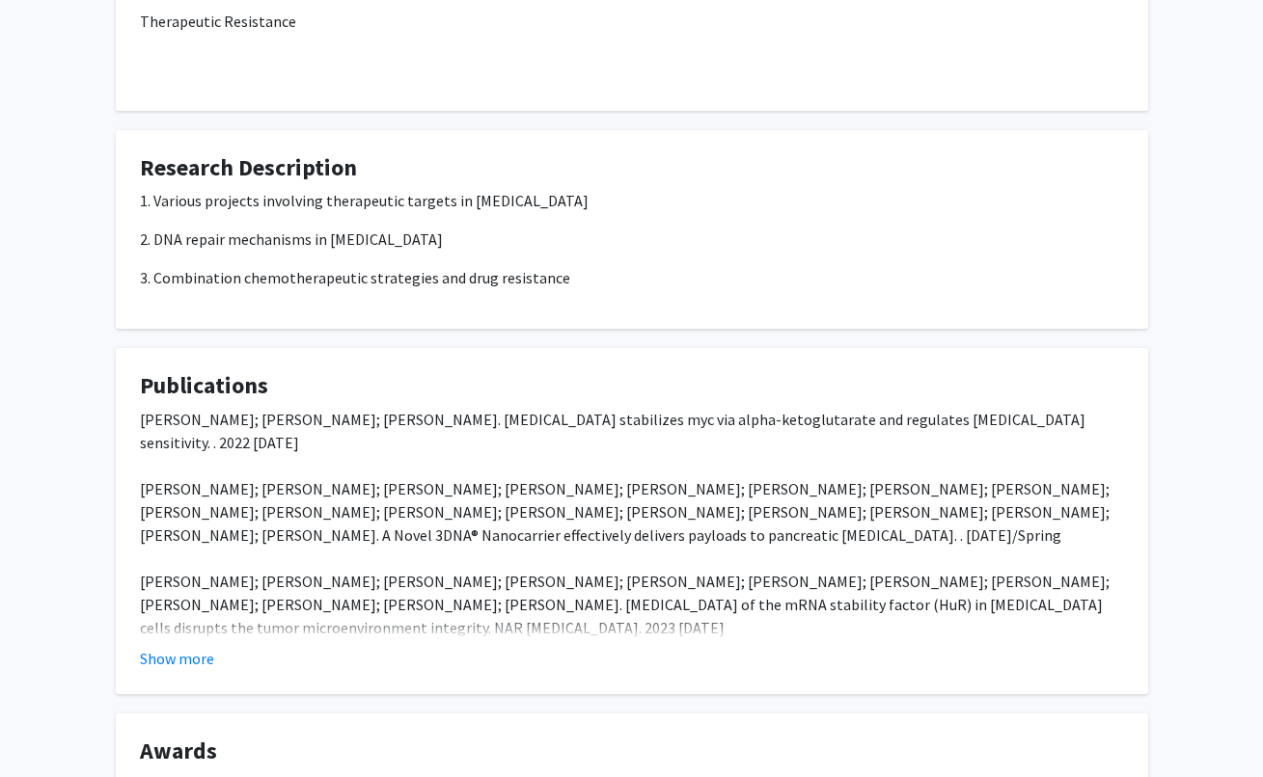
scroll to position [750, 0]
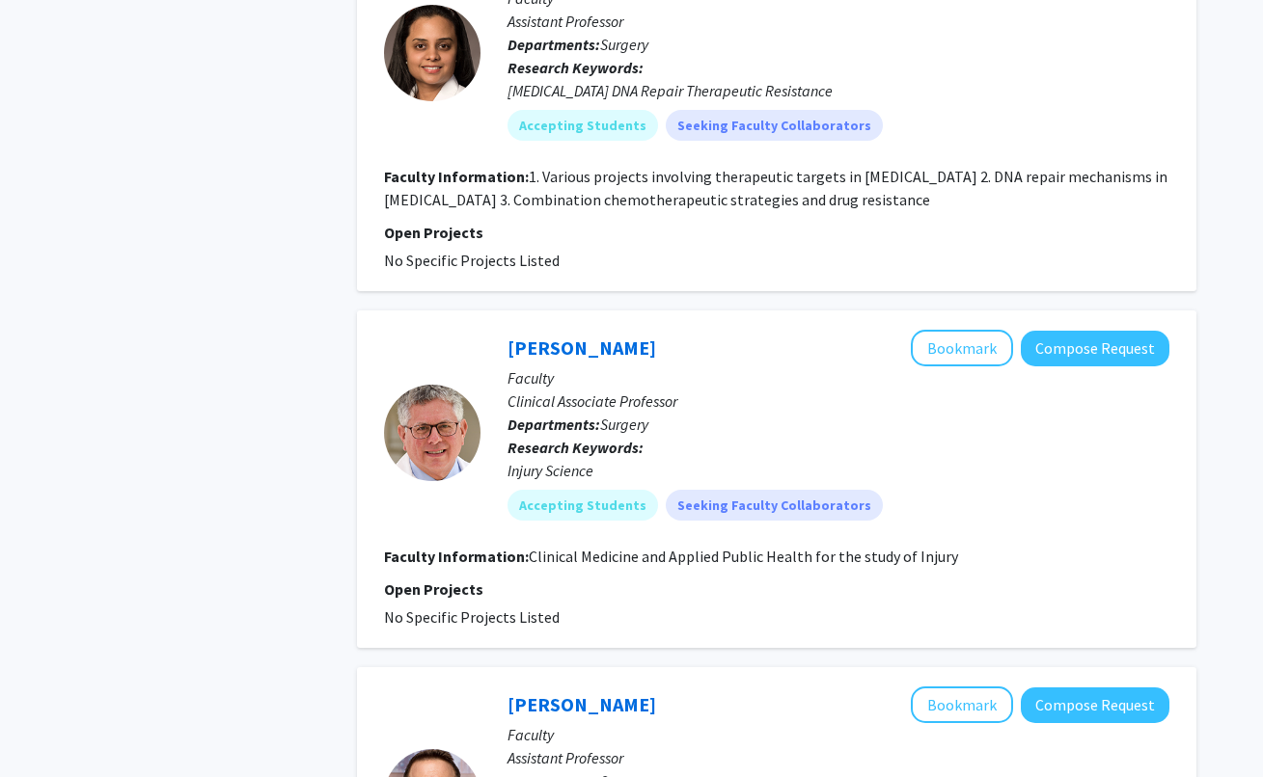
scroll to position [1837, 0]
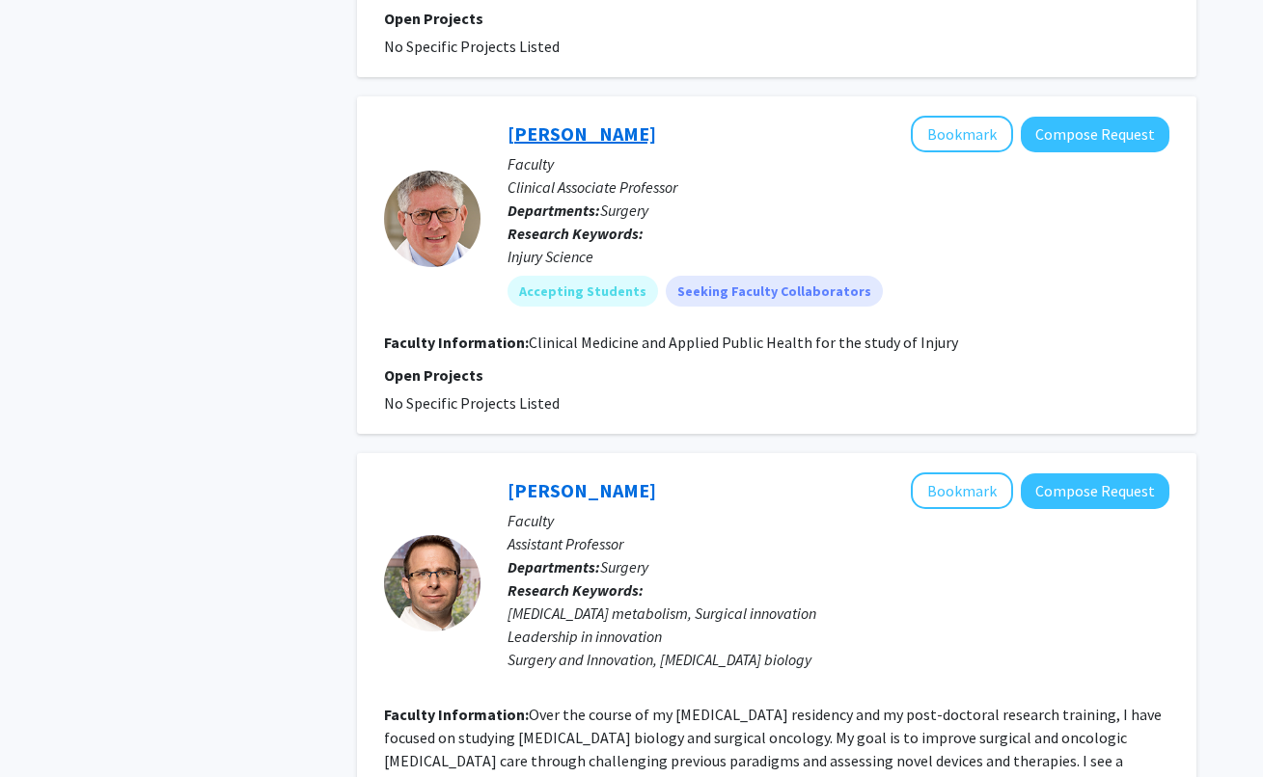
click at [574, 132] on link "[PERSON_NAME]" at bounding box center [581, 134] width 149 height 24
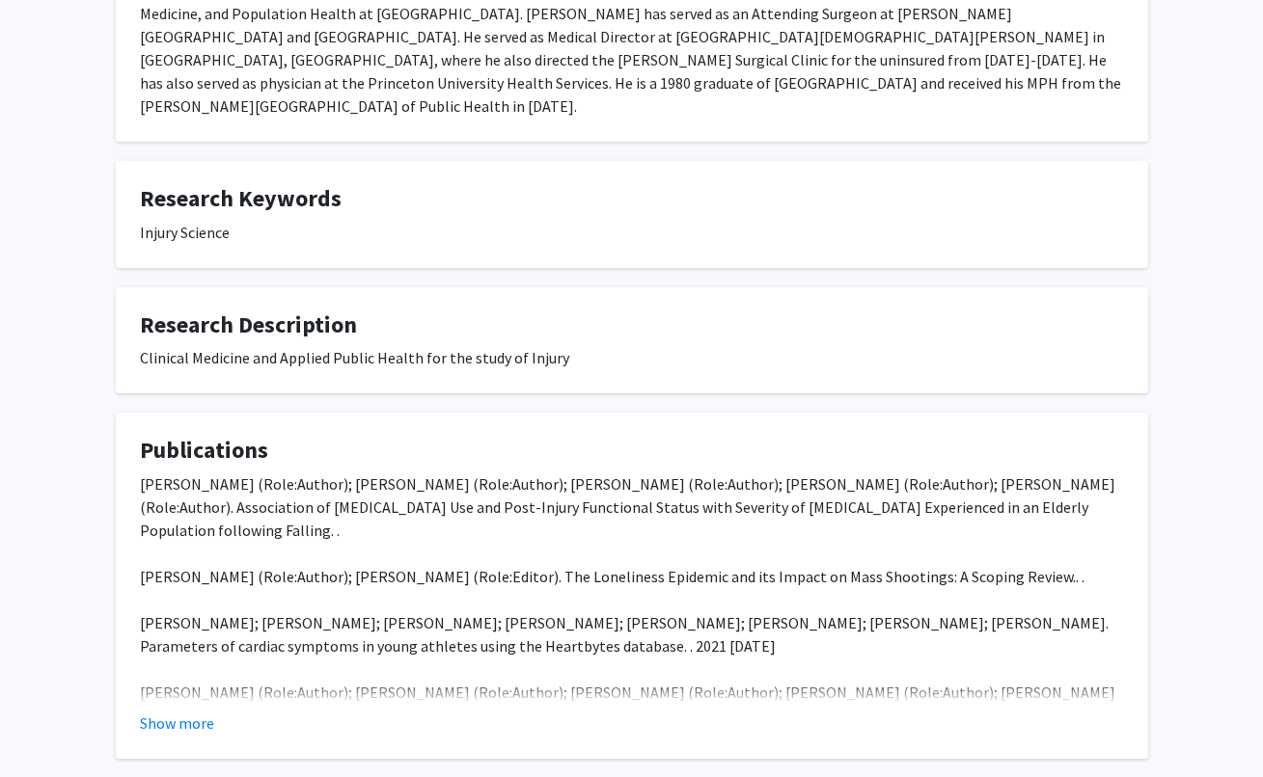
scroll to position [533, 0]
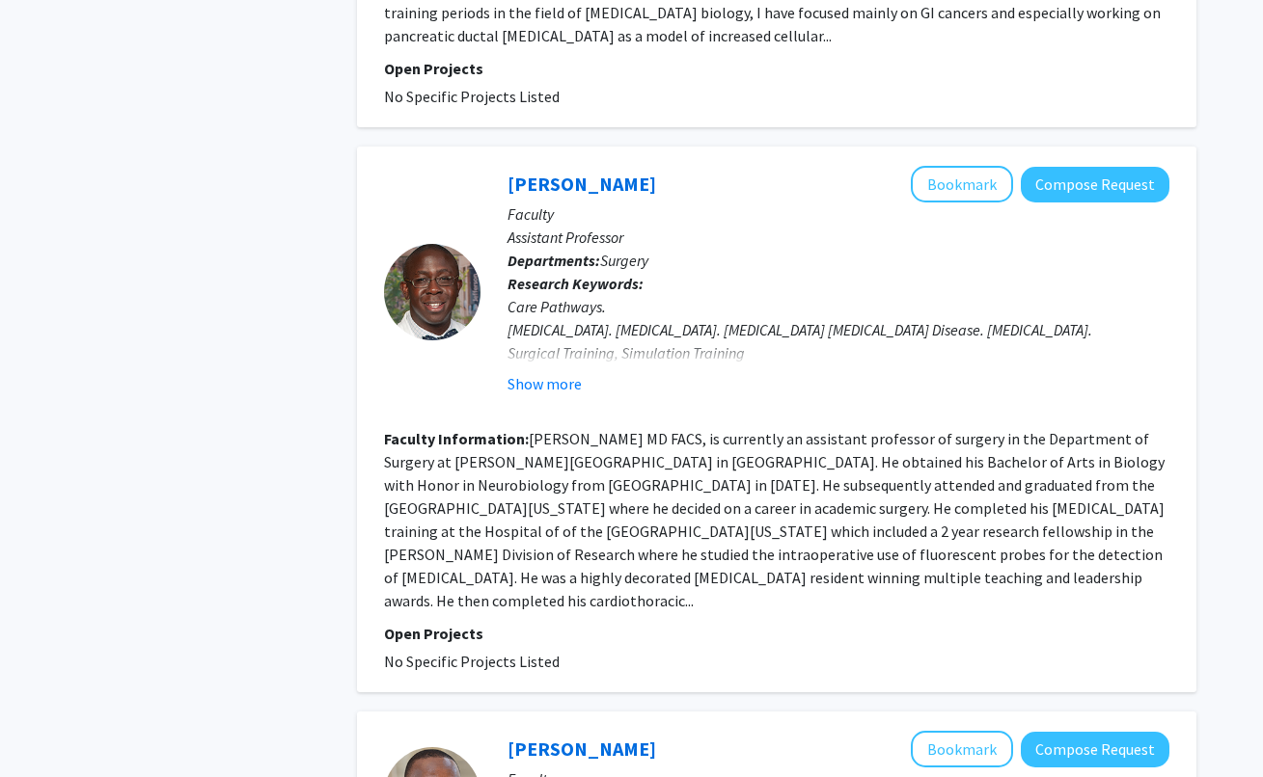
scroll to position [2679, 0]
click at [607, 168] on div "[PERSON_NAME] Bookmark Compose Request" at bounding box center [838, 183] width 662 height 37
click at [607, 182] on link "[PERSON_NAME]" at bounding box center [581, 183] width 149 height 24
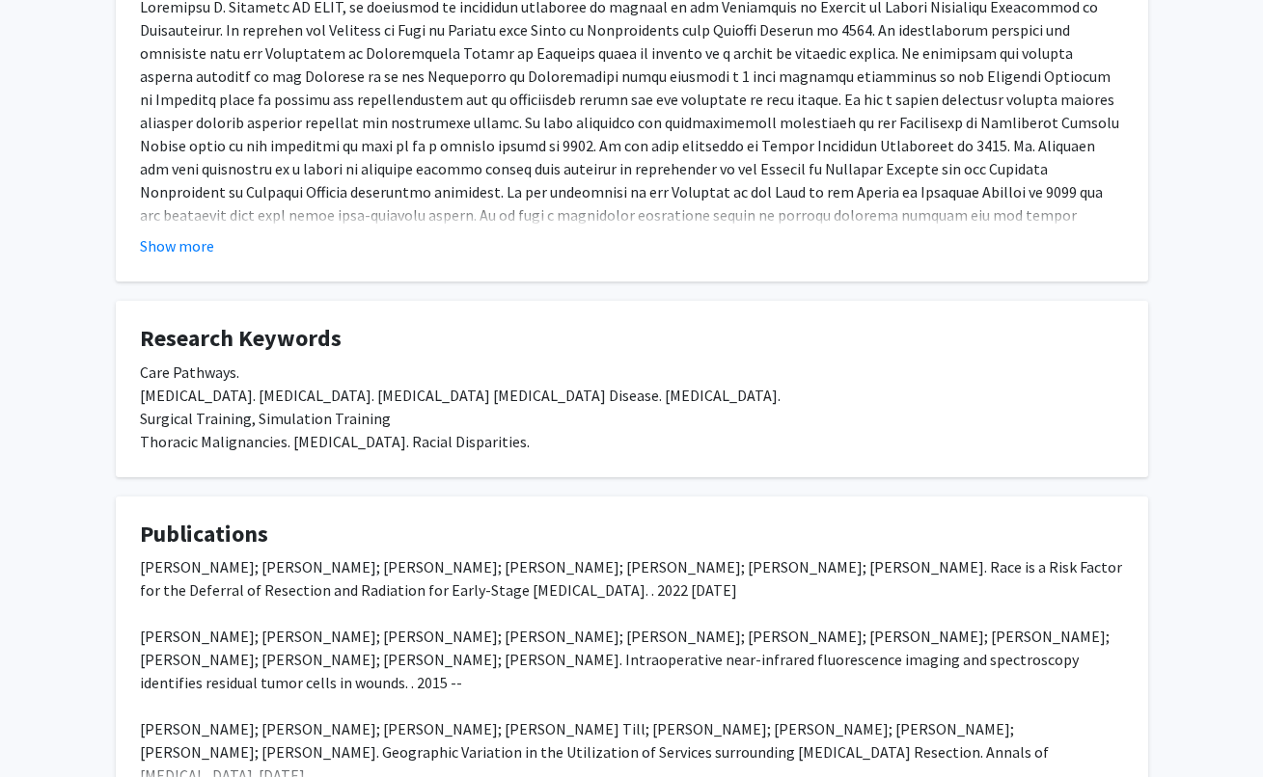
scroll to position [592, 0]
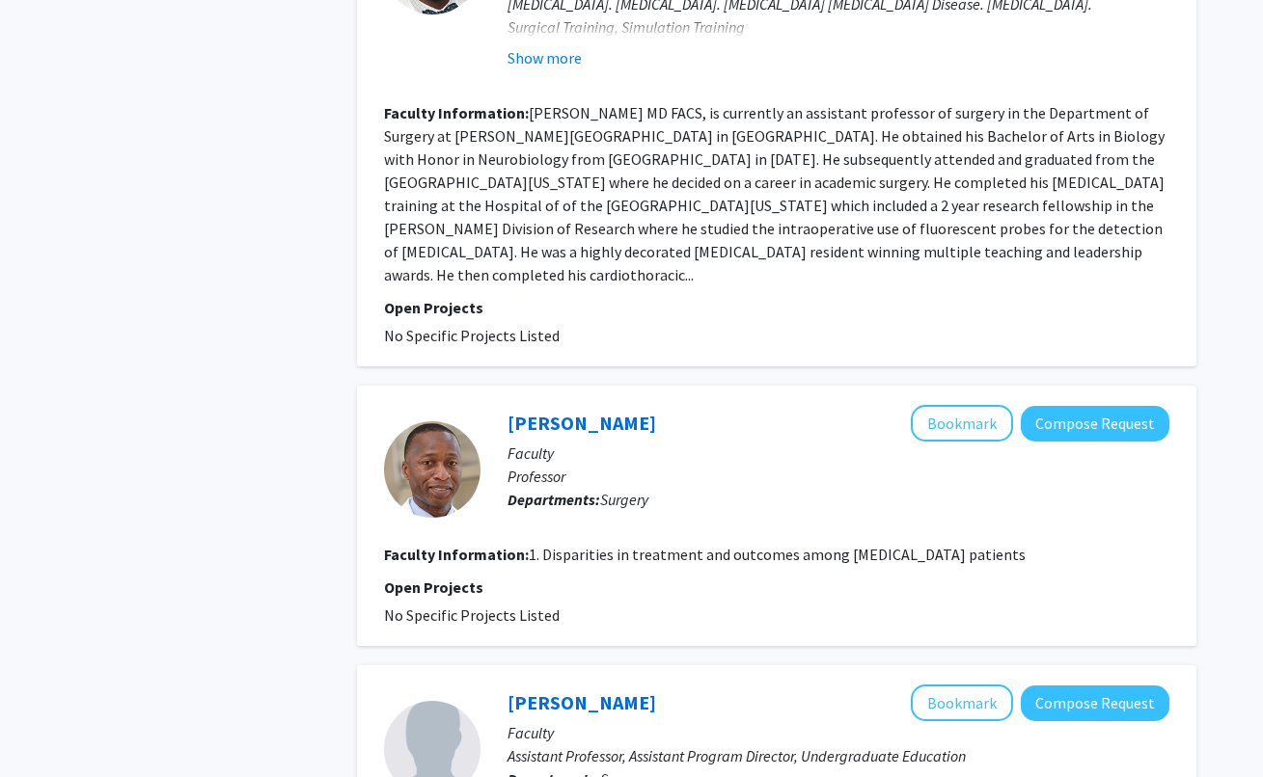
scroll to position [3293, 0]
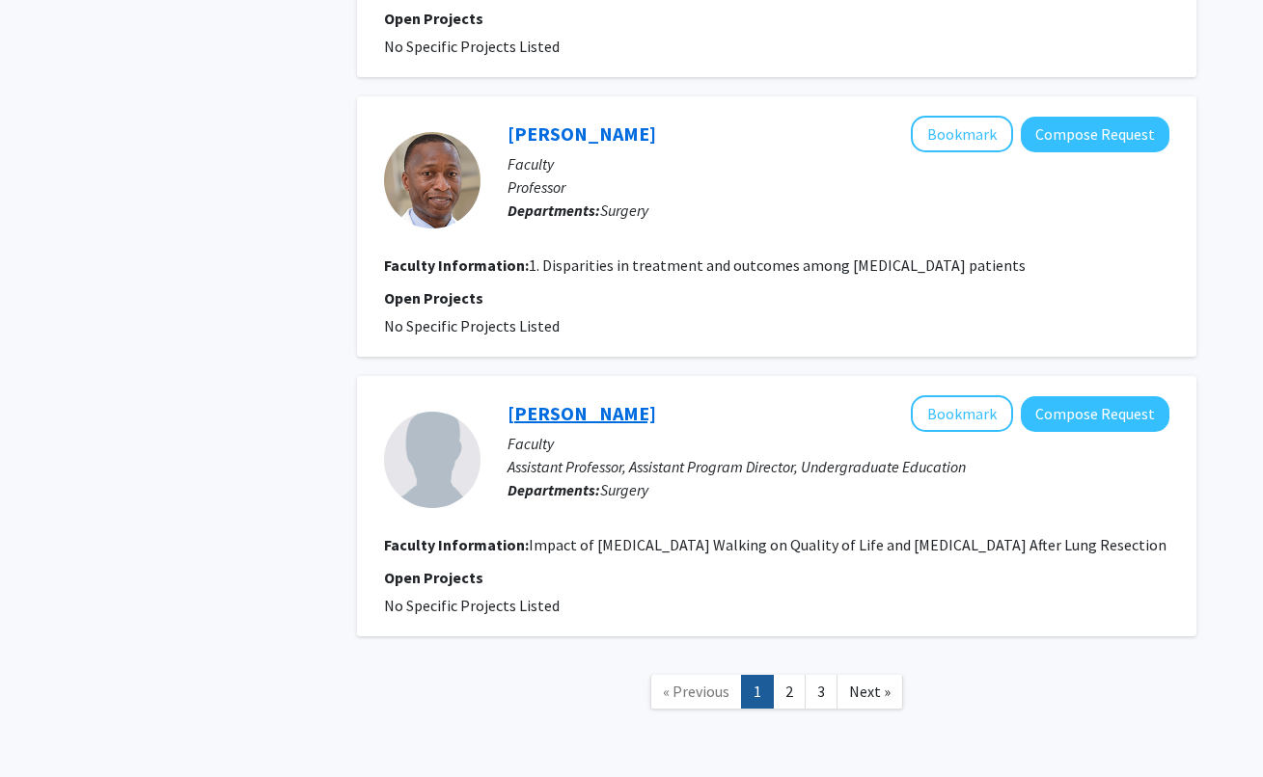
click at [576, 413] on link "[PERSON_NAME]" at bounding box center [581, 413] width 149 height 24
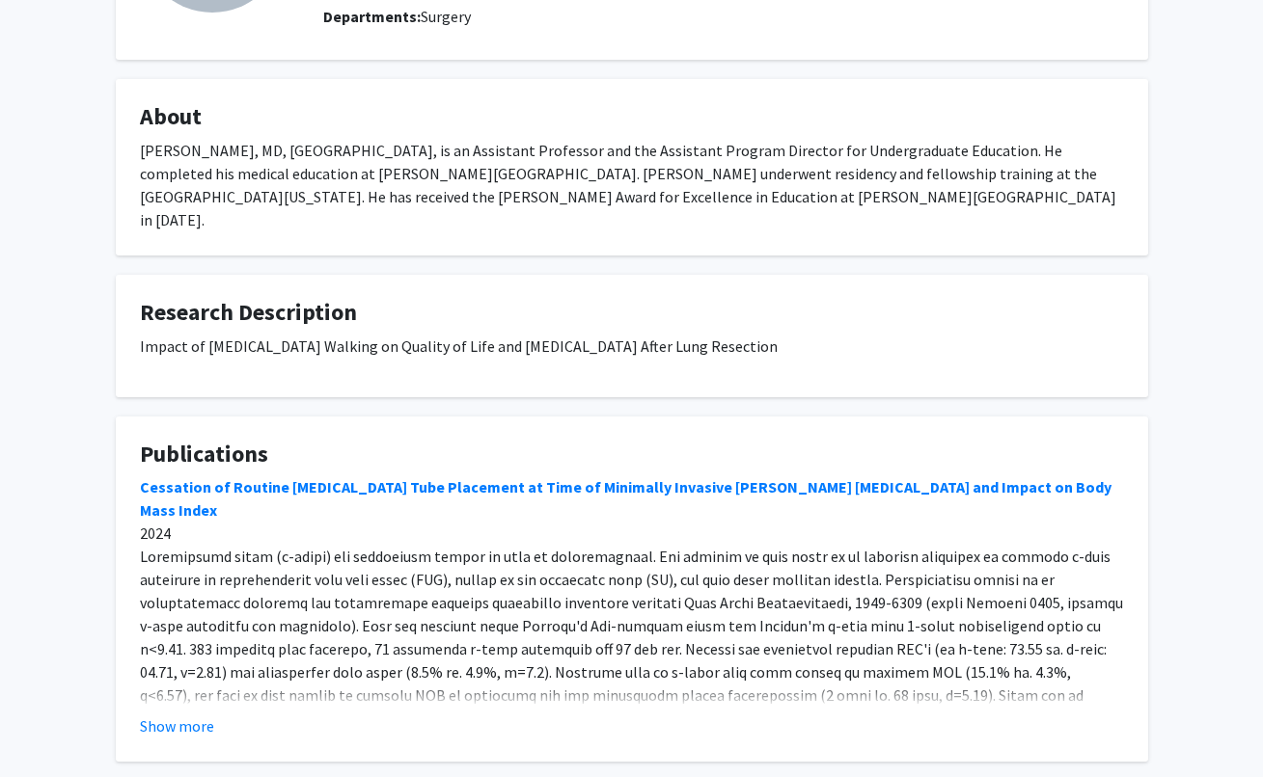
scroll to position [322, 0]
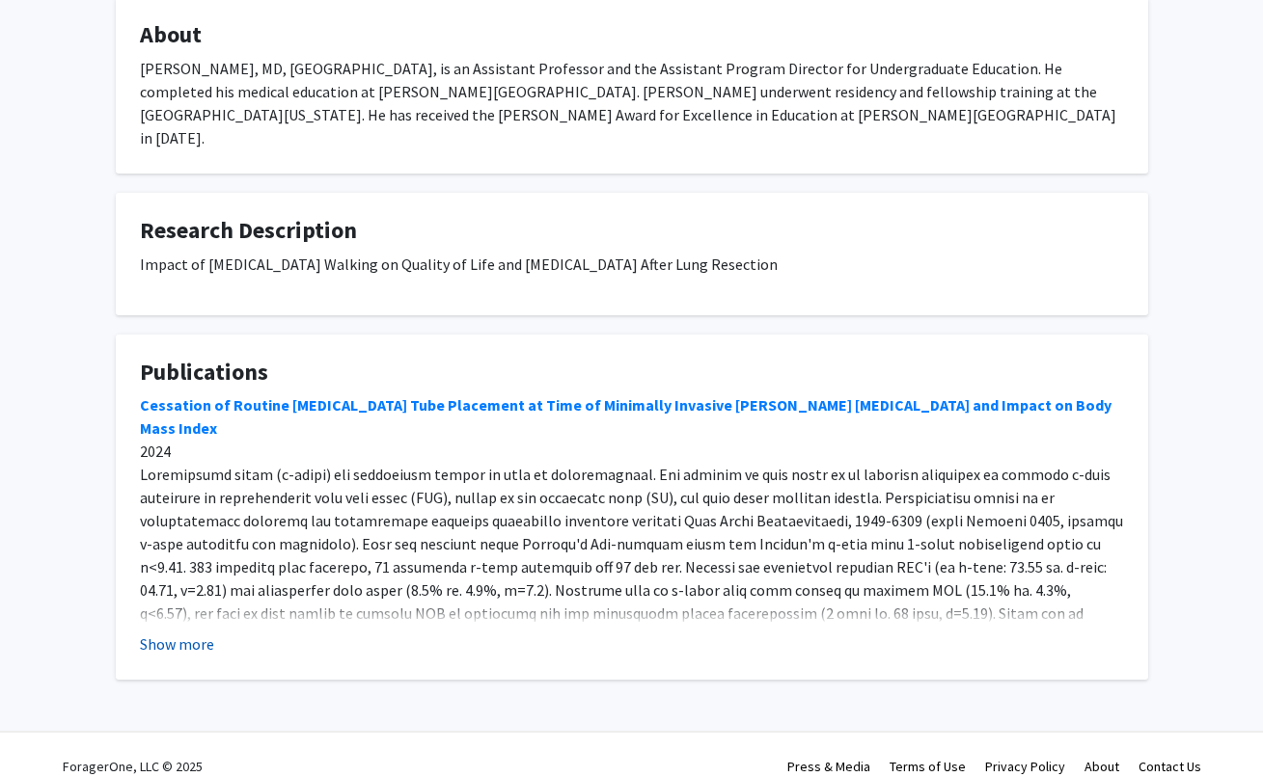
click at [182, 633] on button "Show more" at bounding box center [177, 644] width 74 height 23
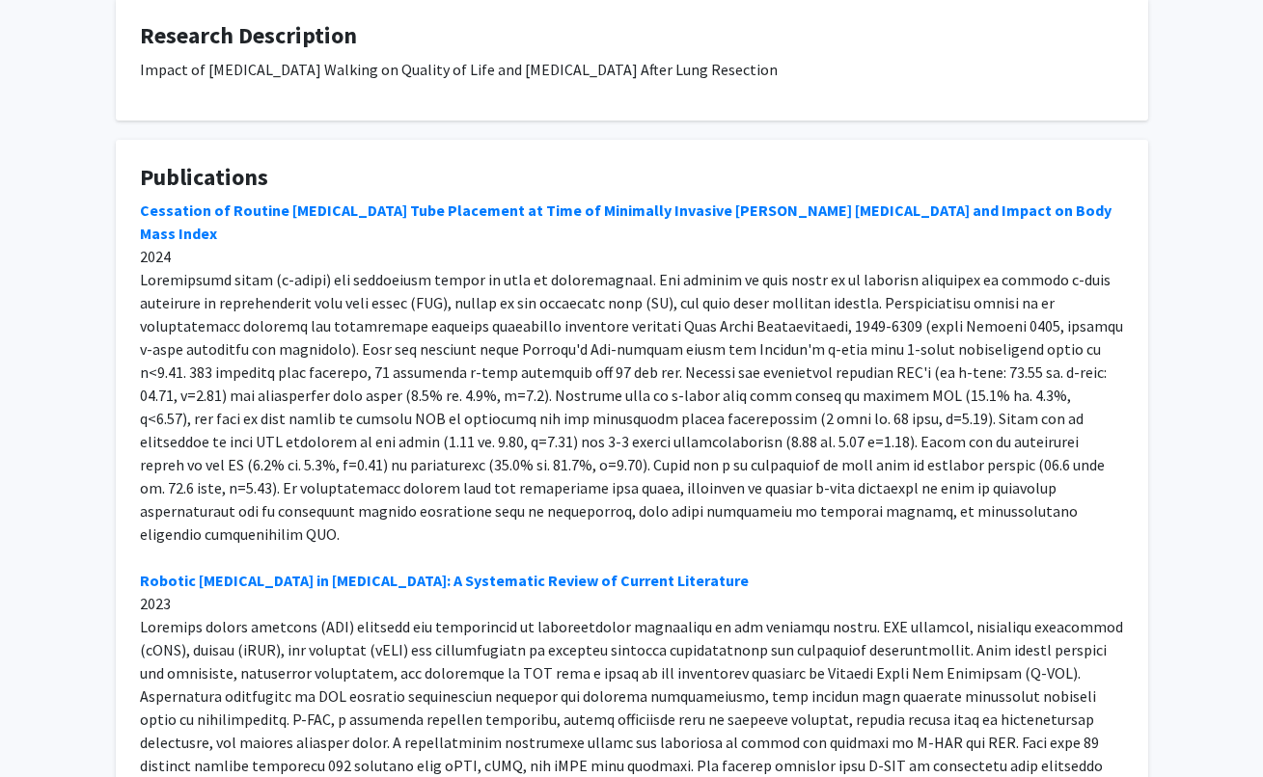
scroll to position [0, 0]
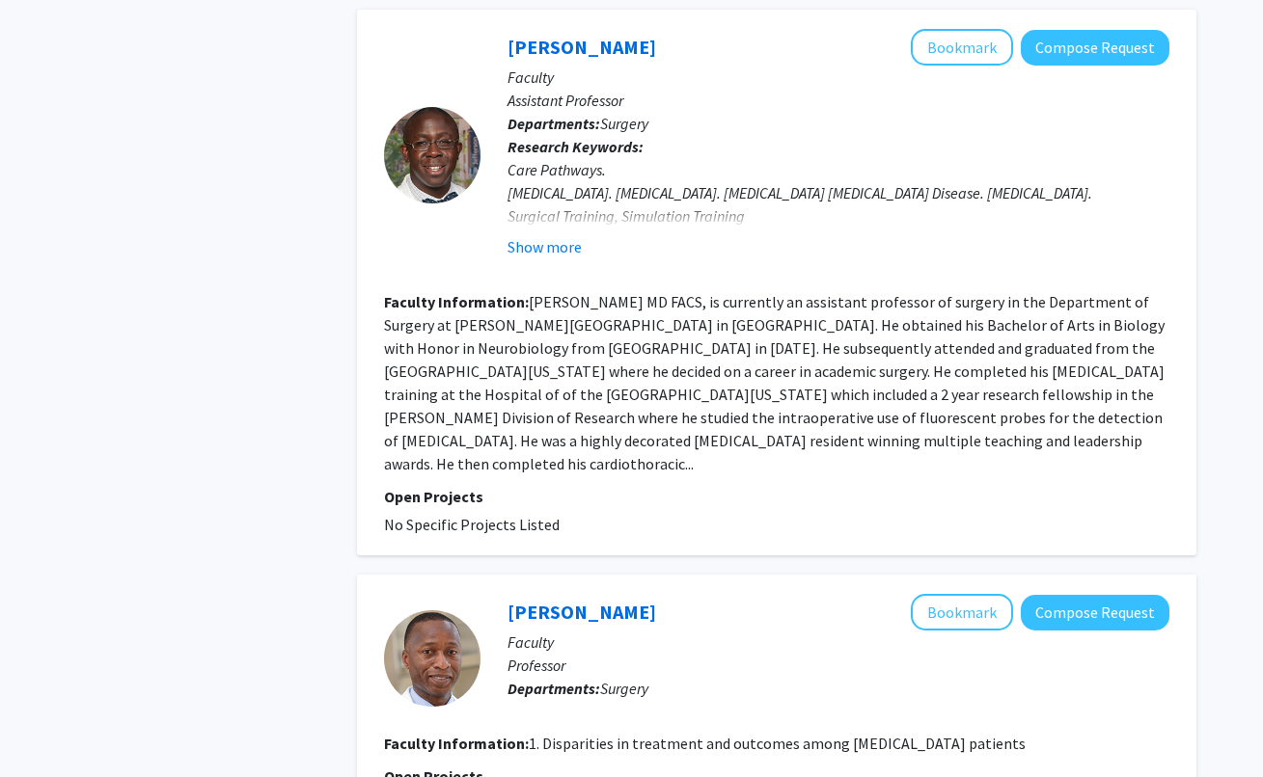
scroll to position [3350, 0]
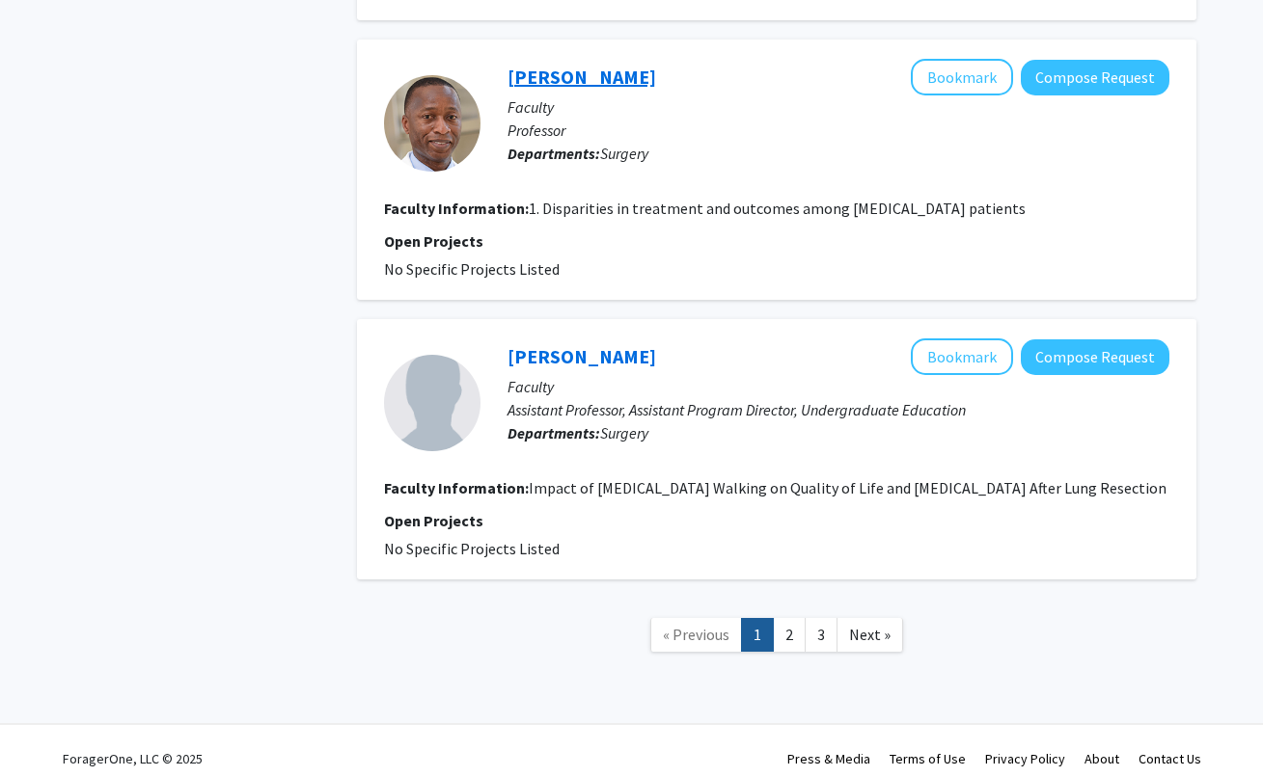
click at [579, 74] on link "[PERSON_NAME]" at bounding box center [581, 77] width 149 height 24
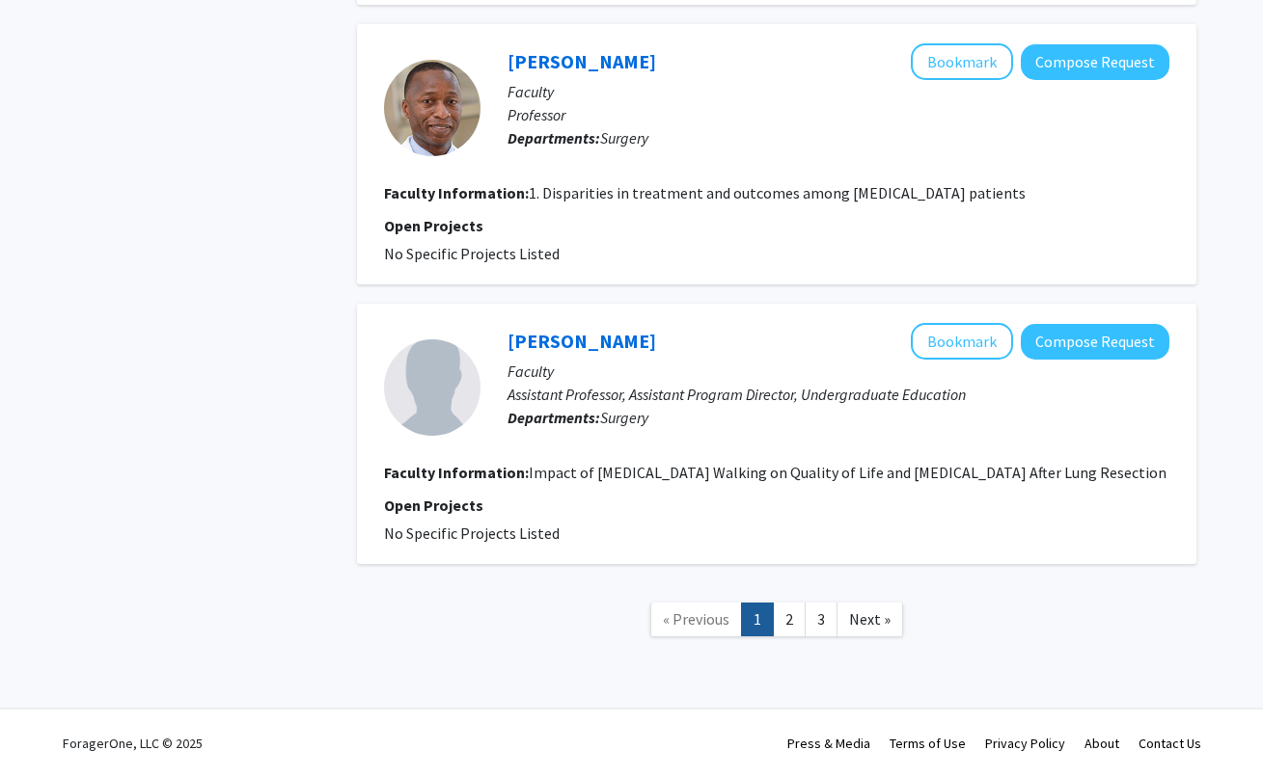
scroll to position [3389, 0]
click at [792, 614] on link "2" at bounding box center [789, 620] width 33 height 34
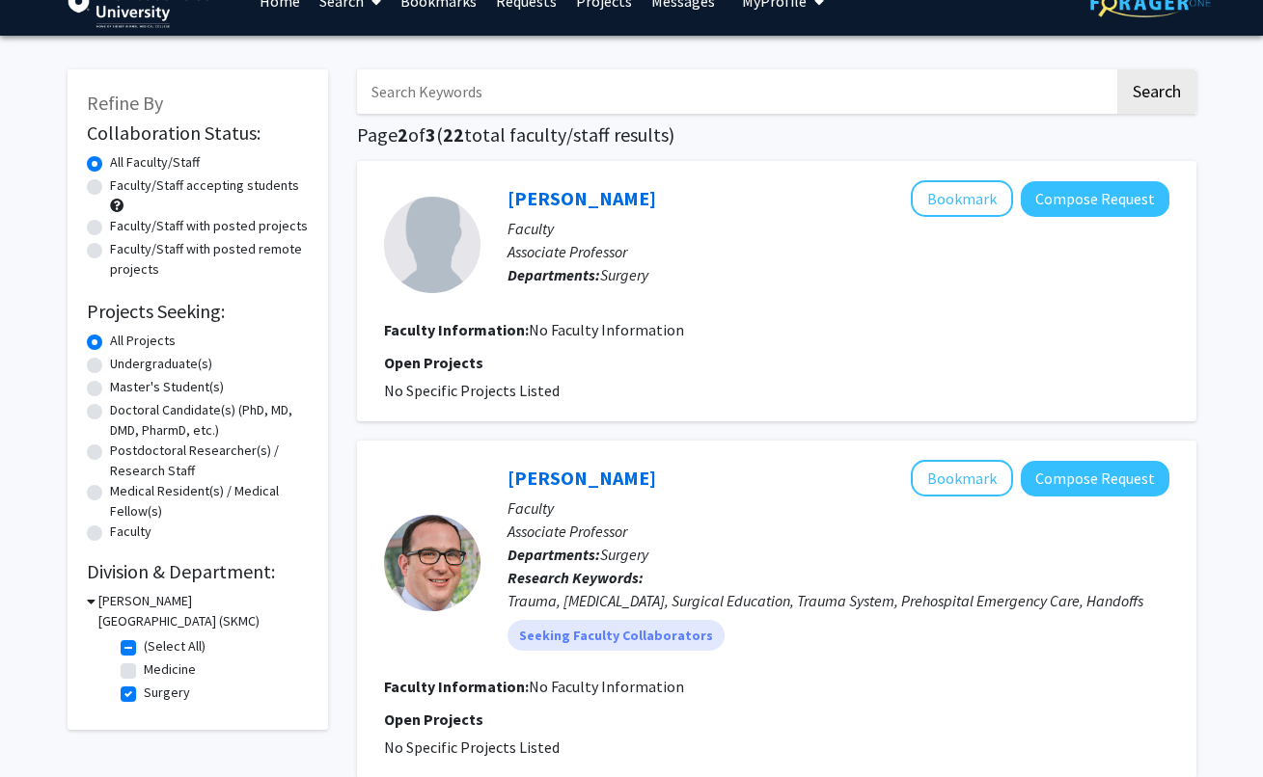
scroll to position [41, 0]
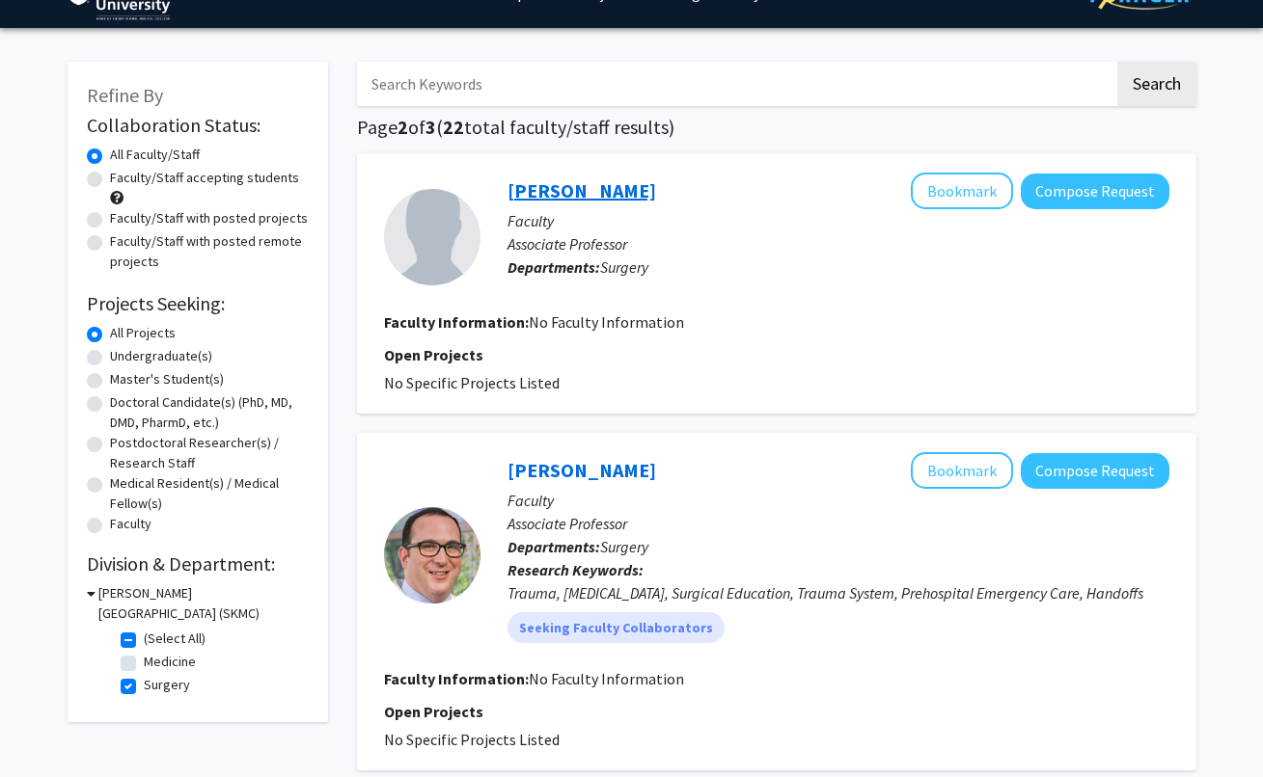
click at [586, 181] on link "[PERSON_NAME]" at bounding box center [581, 190] width 149 height 24
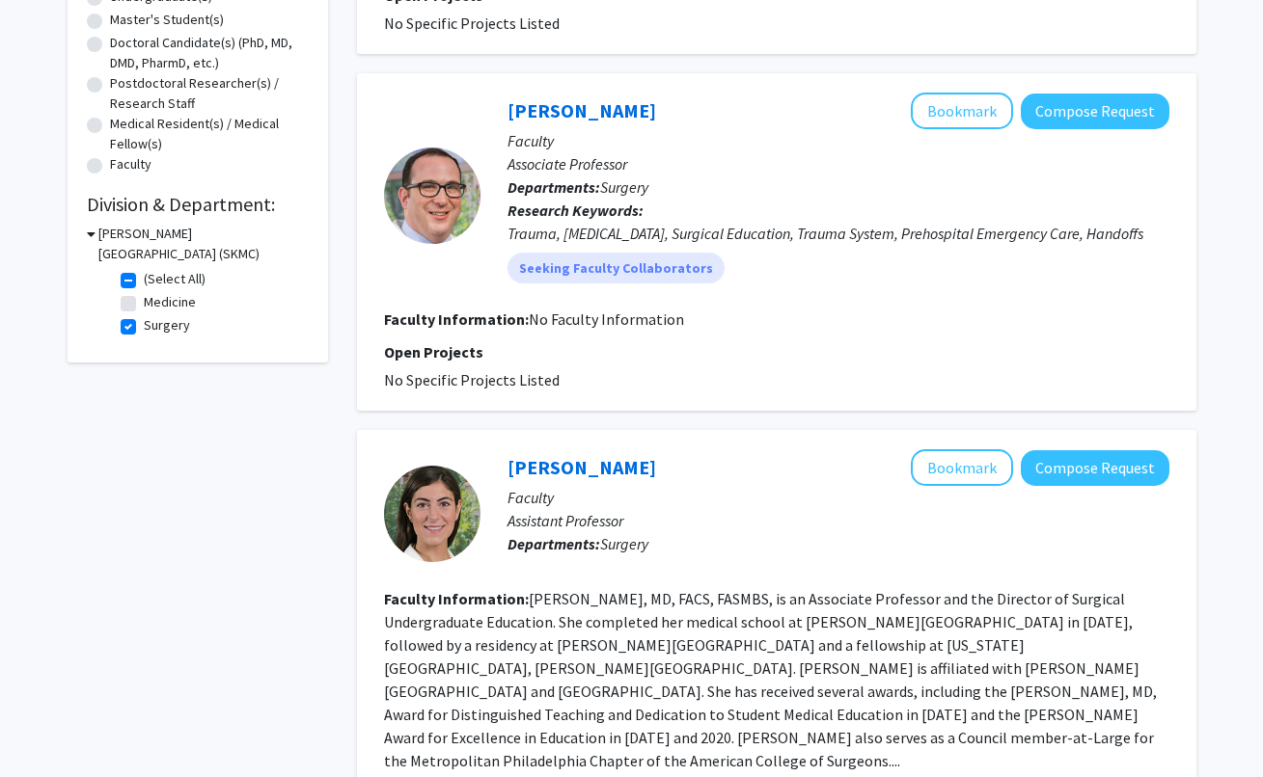
scroll to position [554, 0]
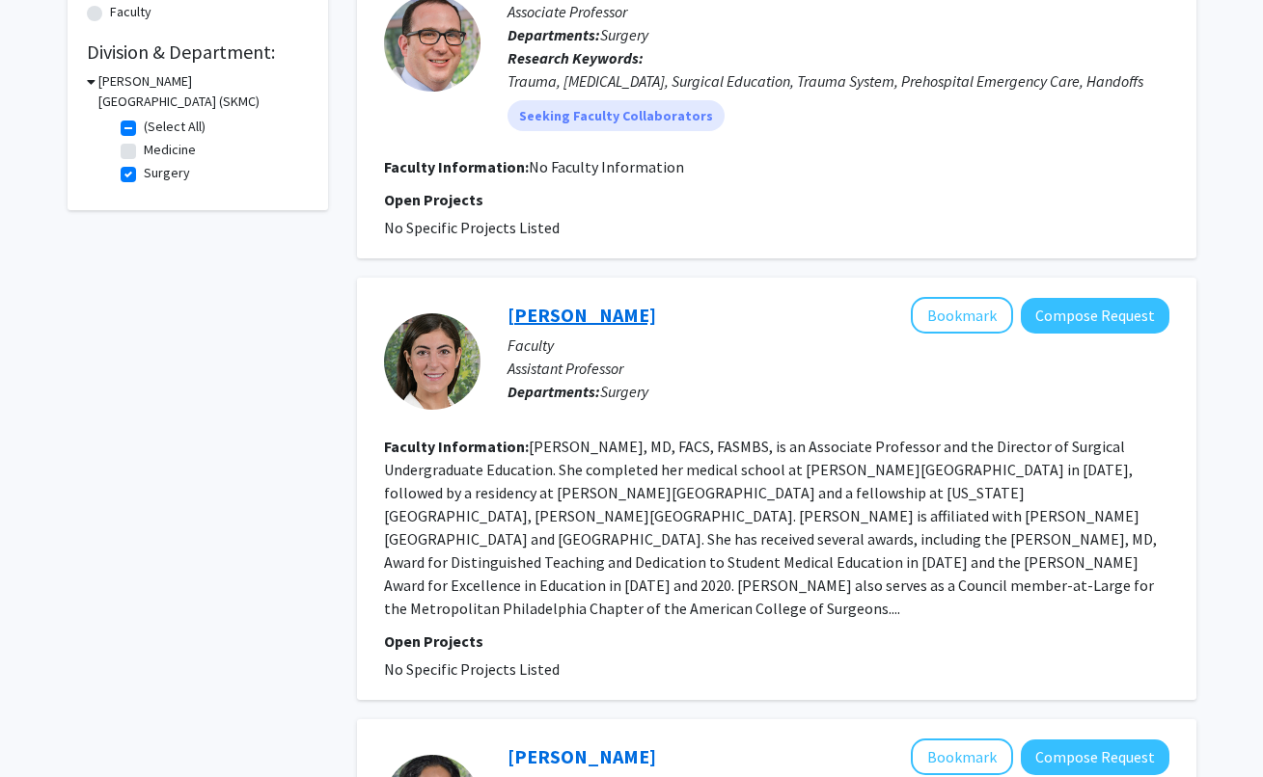
click at [566, 327] on link "[PERSON_NAME]" at bounding box center [581, 315] width 149 height 24
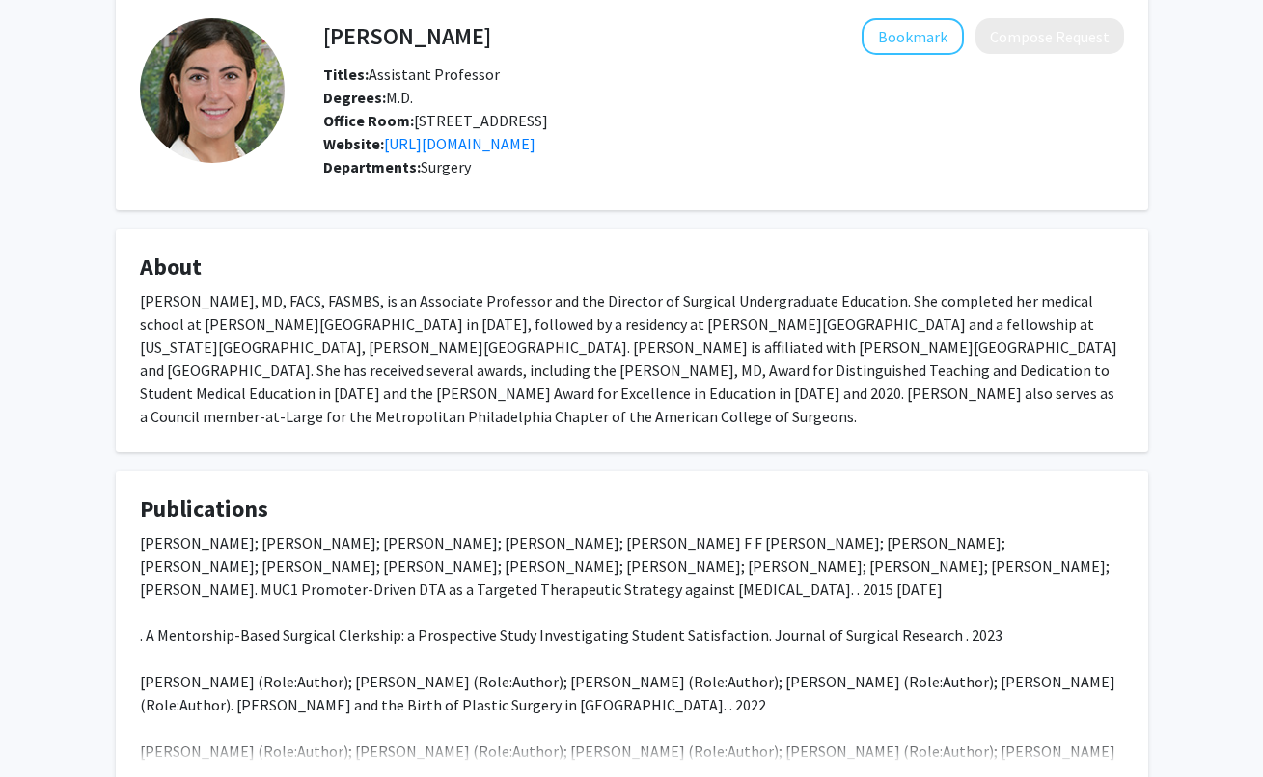
scroll to position [177, 0]
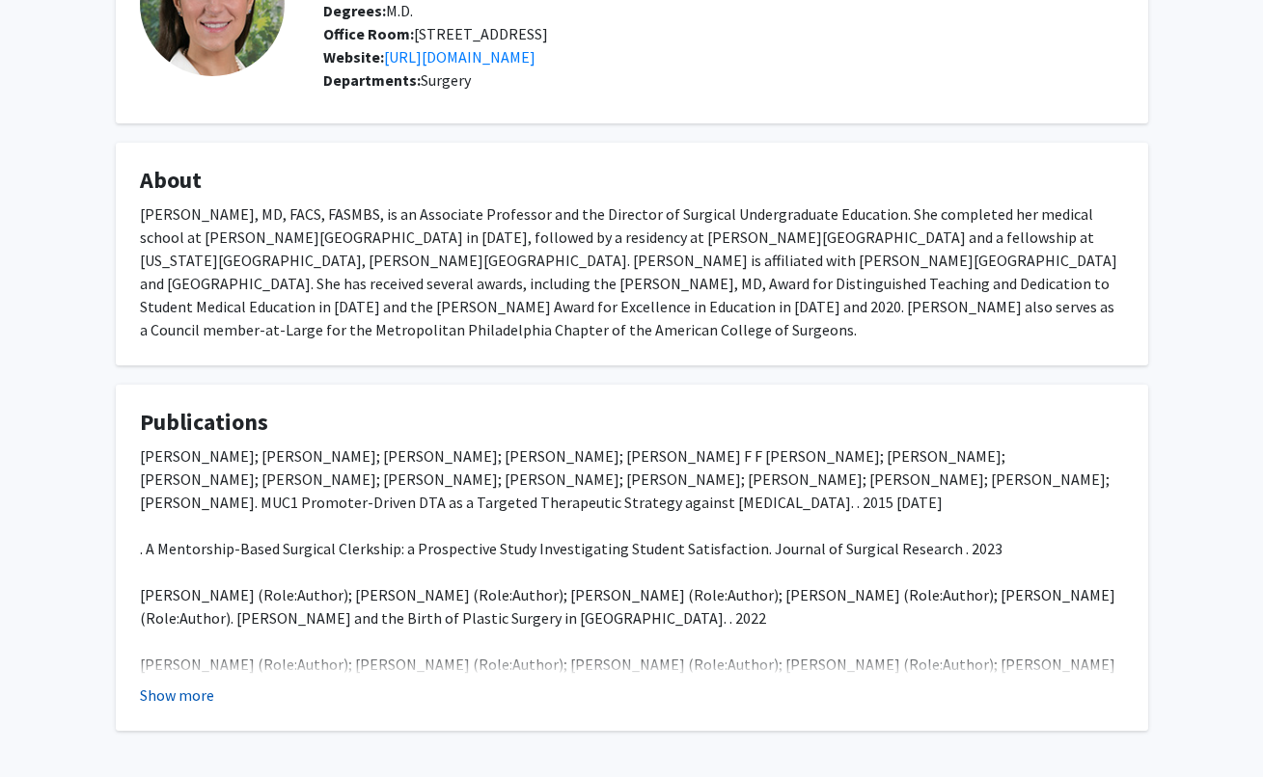
click at [195, 707] on button "Show more" at bounding box center [177, 695] width 74 height 23
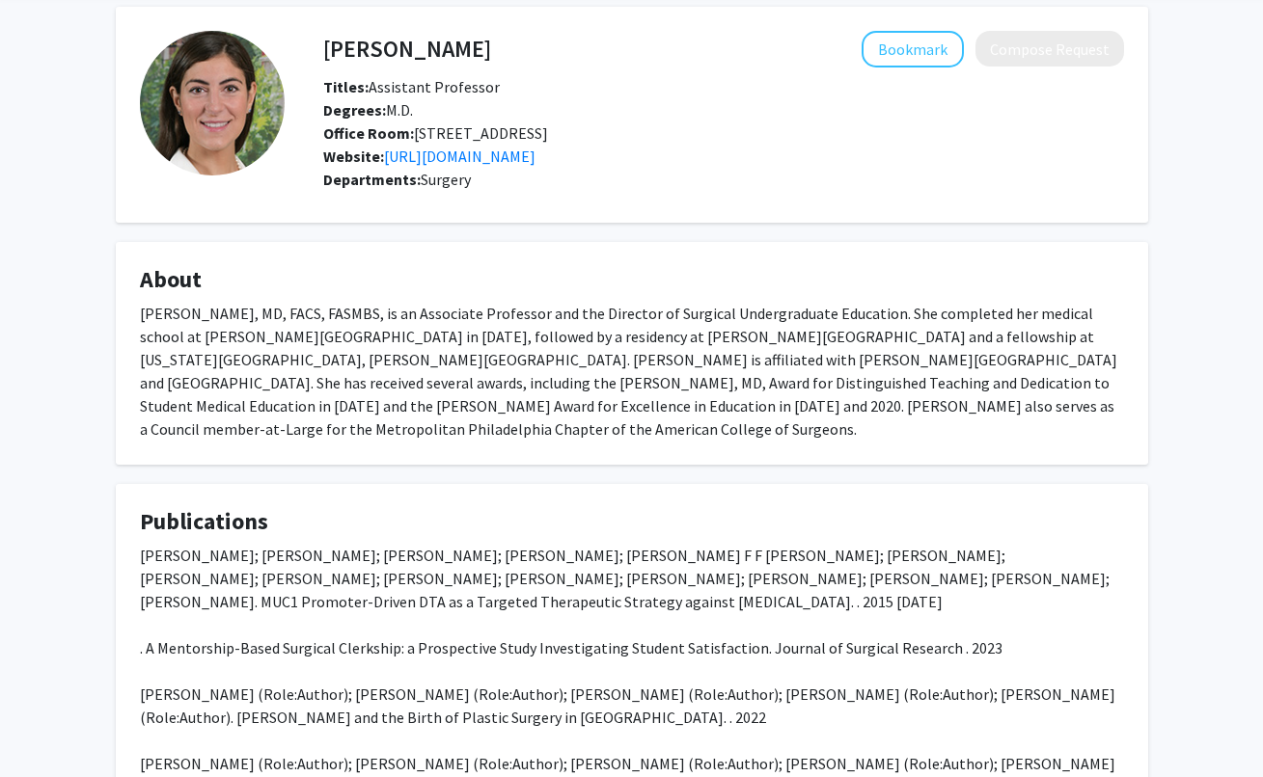
scroll to position [0, 0]
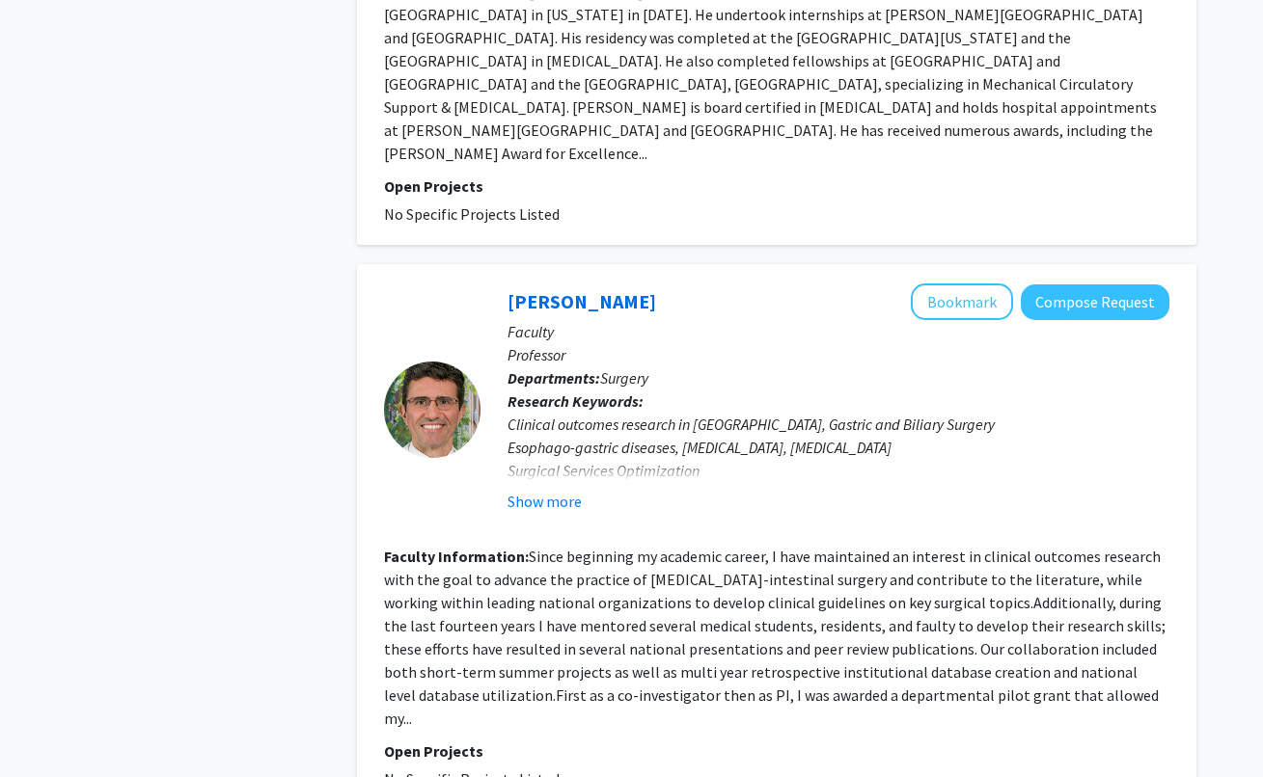
scroll to position [2882, 0]
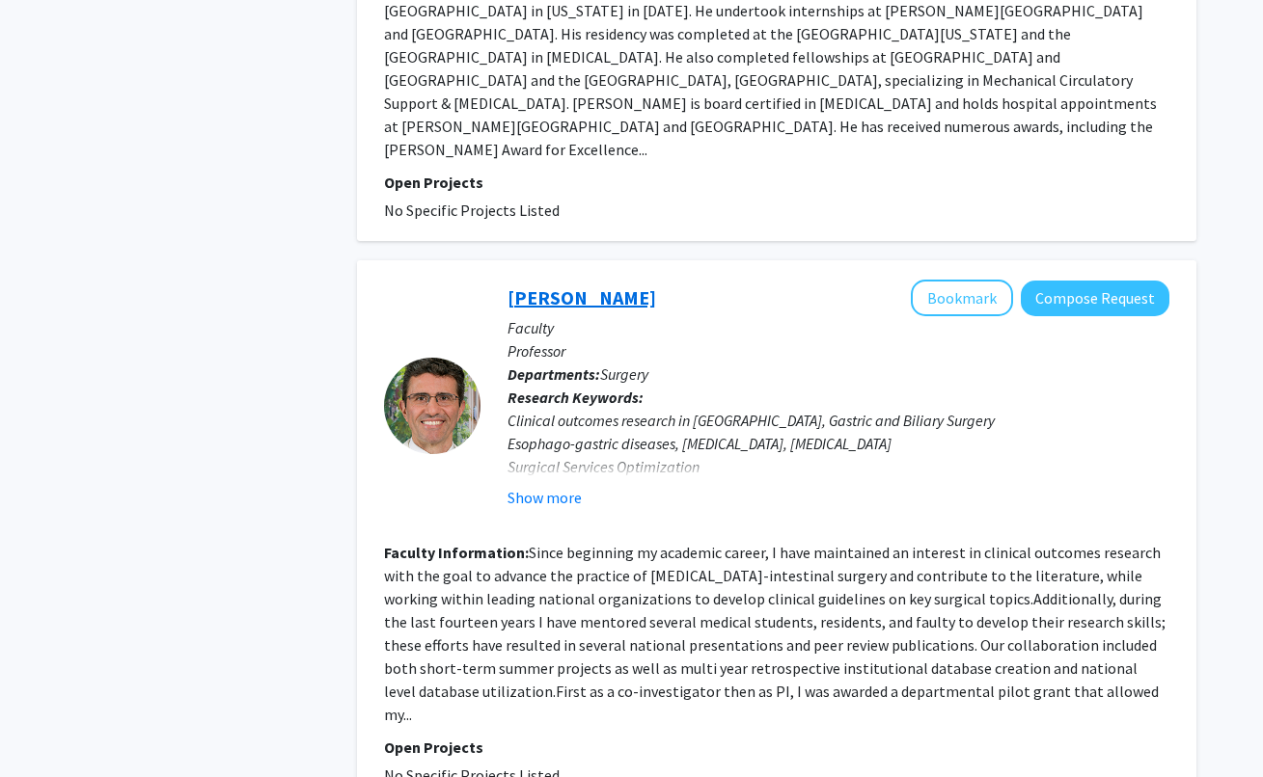
click at [611, 286] on link "[PERSON_NAME]" at bounding box center [581, 298] width 149 height 24
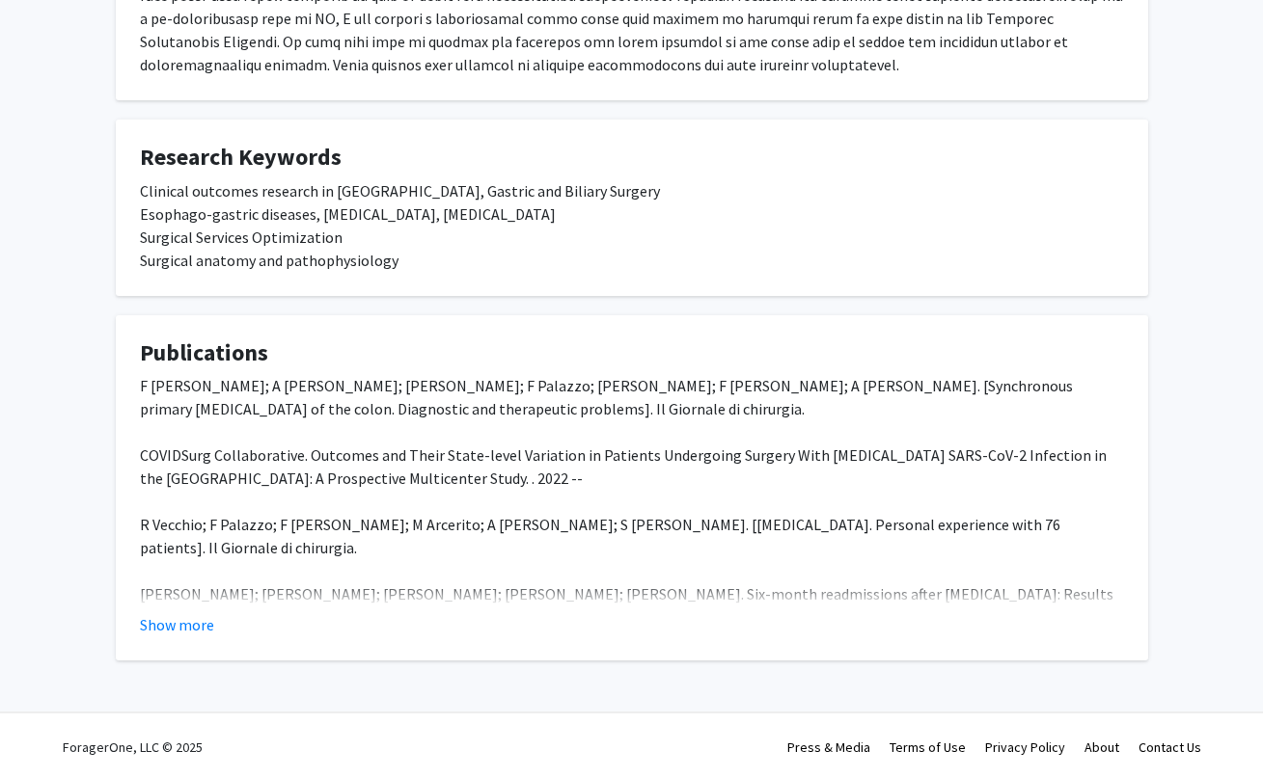
scroll to position [515, 0]
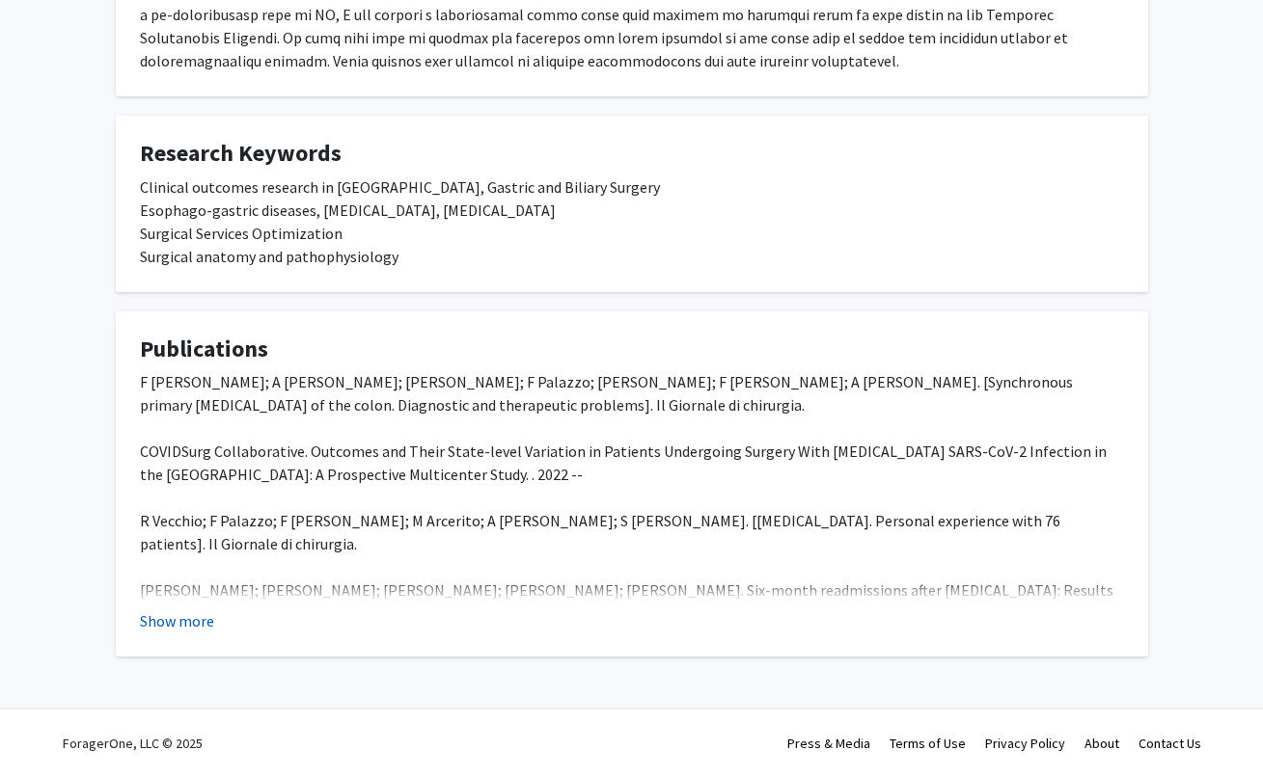
click at [177, 615] on button "Show more" at bounding box center [177, 621] width 74 height 23
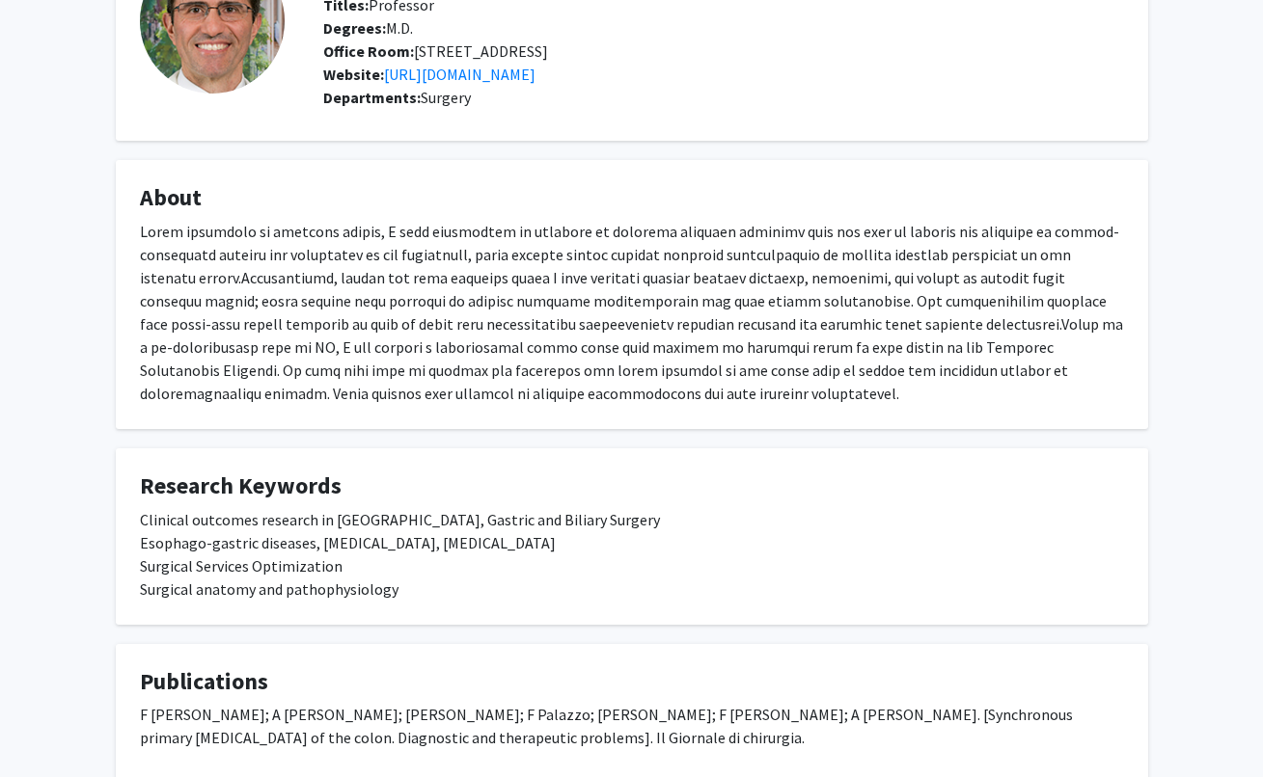
scroll to position [0, 0]
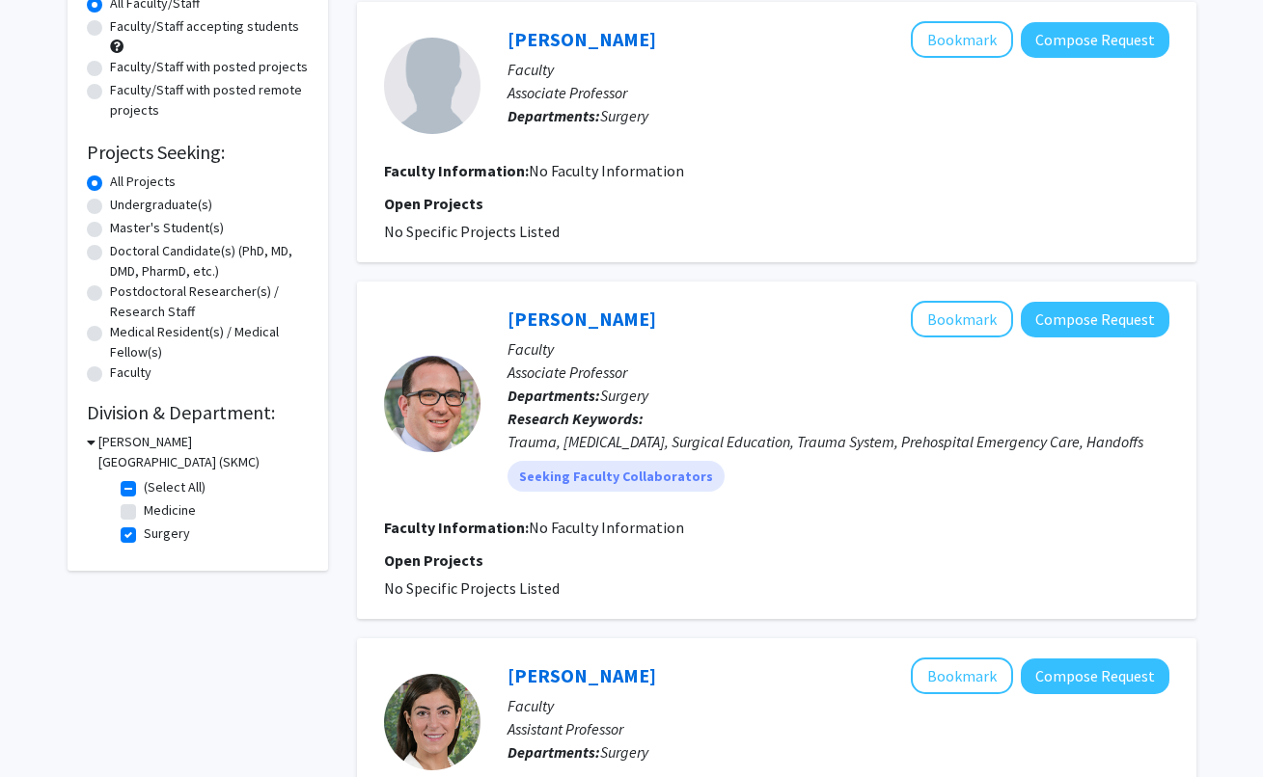
scroll to position [334, 0]
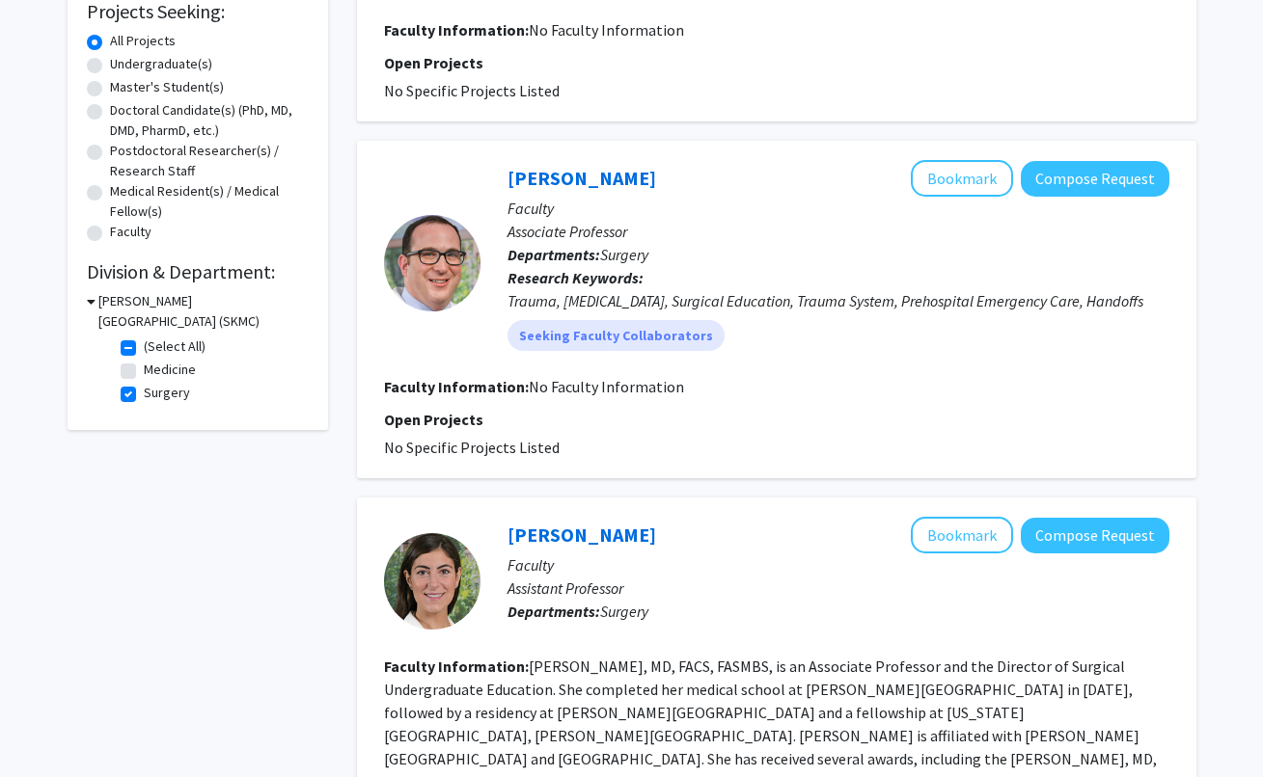
click at [144, 393] on label "Surgery" at bounding box center [167, 393] width 46 height 20
click at [144, 393] on input "Surgery" at bounding box center [150, 389] width 13 height 13
checkbox input "false"
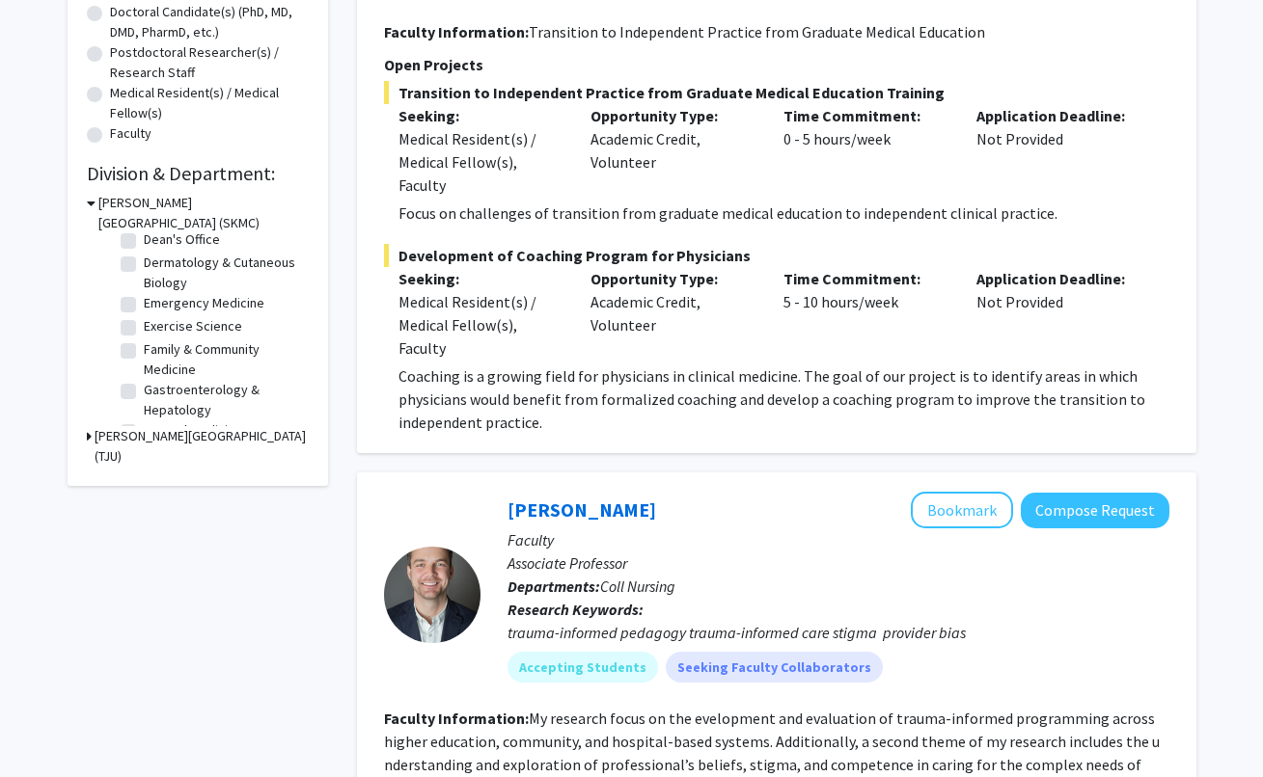
scroll to position [144, 0]
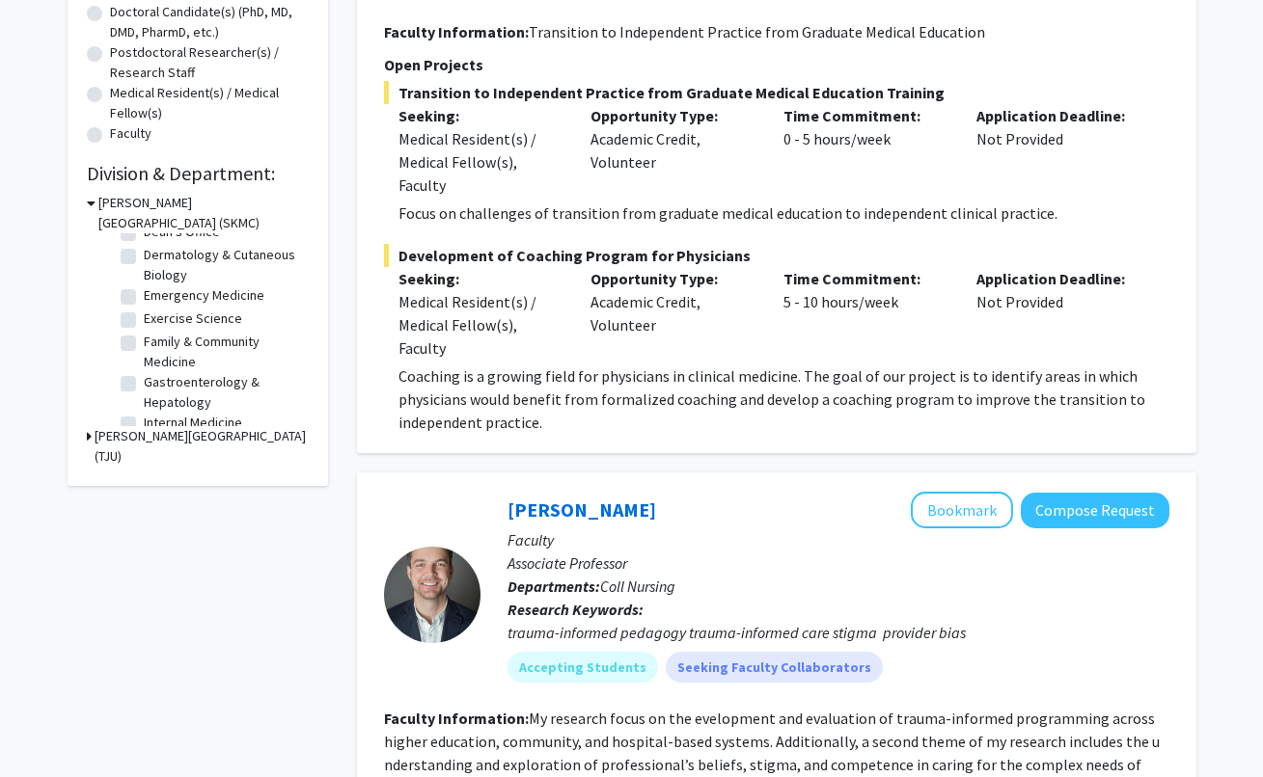
click at [144, 299] on label "Emergency Medicine" at bounding box center [204, 296] width 121 height 20
click at [144, 298] on input "Emergency Medicine" at bounding box center [150, 292] width 13 height 13
checkbox input "true"
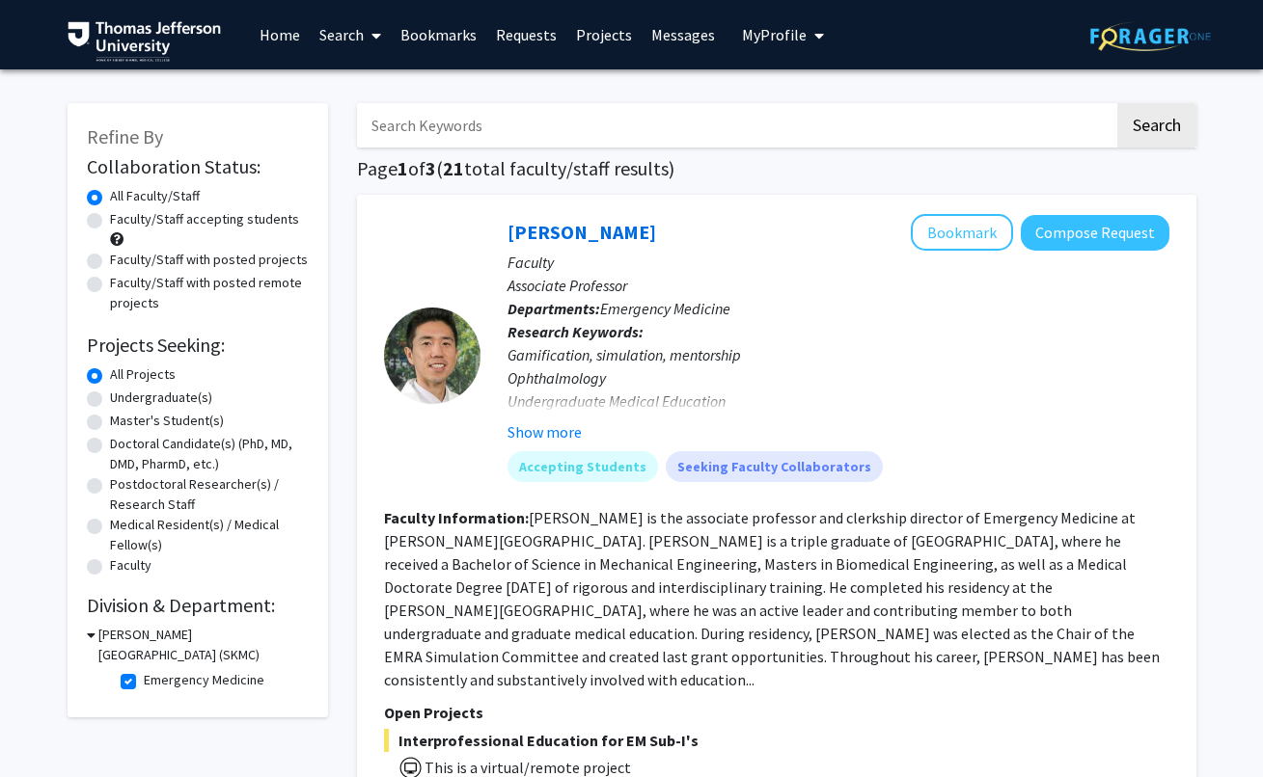
click at [585, 138] on input "Search Keywords" at bounding box center [735, 125] width 757 height 44
type input "trauma"
click at [1117, 103] on button "Search" at bounding box center [1156, 125] width 79 height 44
checkbox input "false"
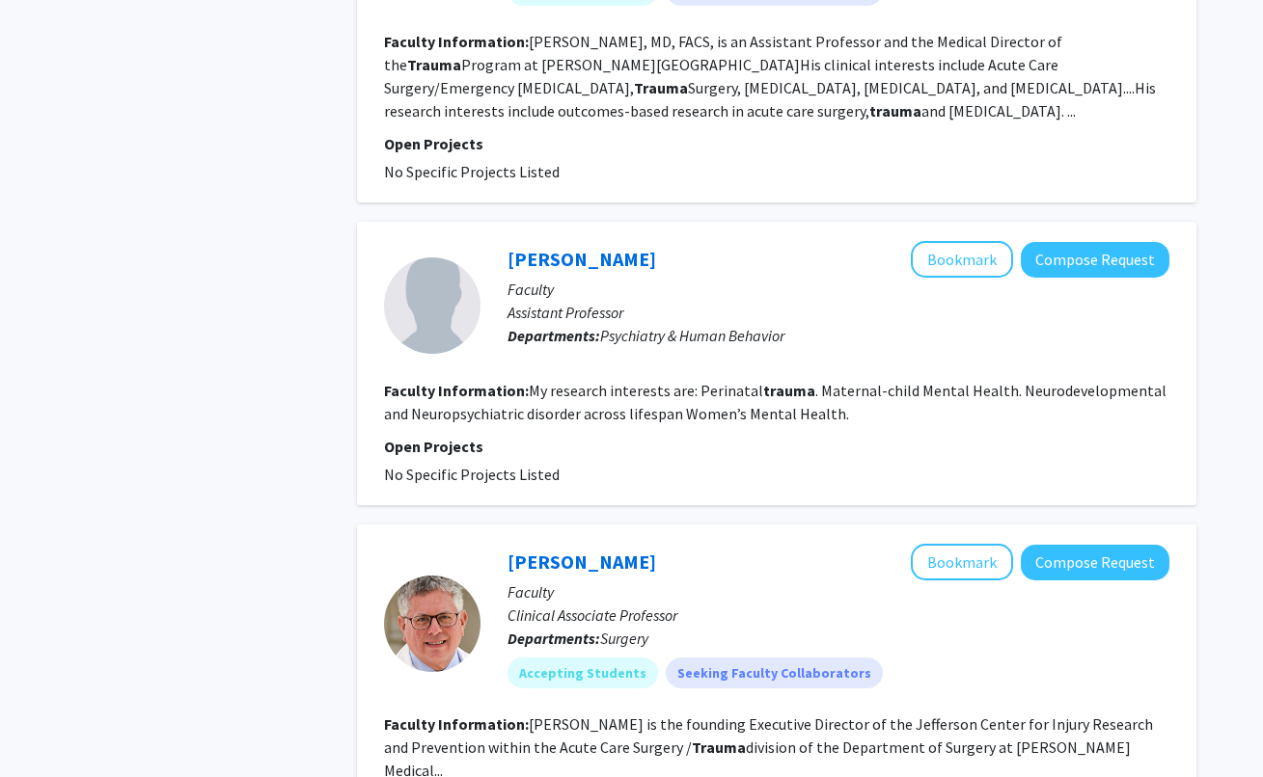
scroll to position [2500, 0]
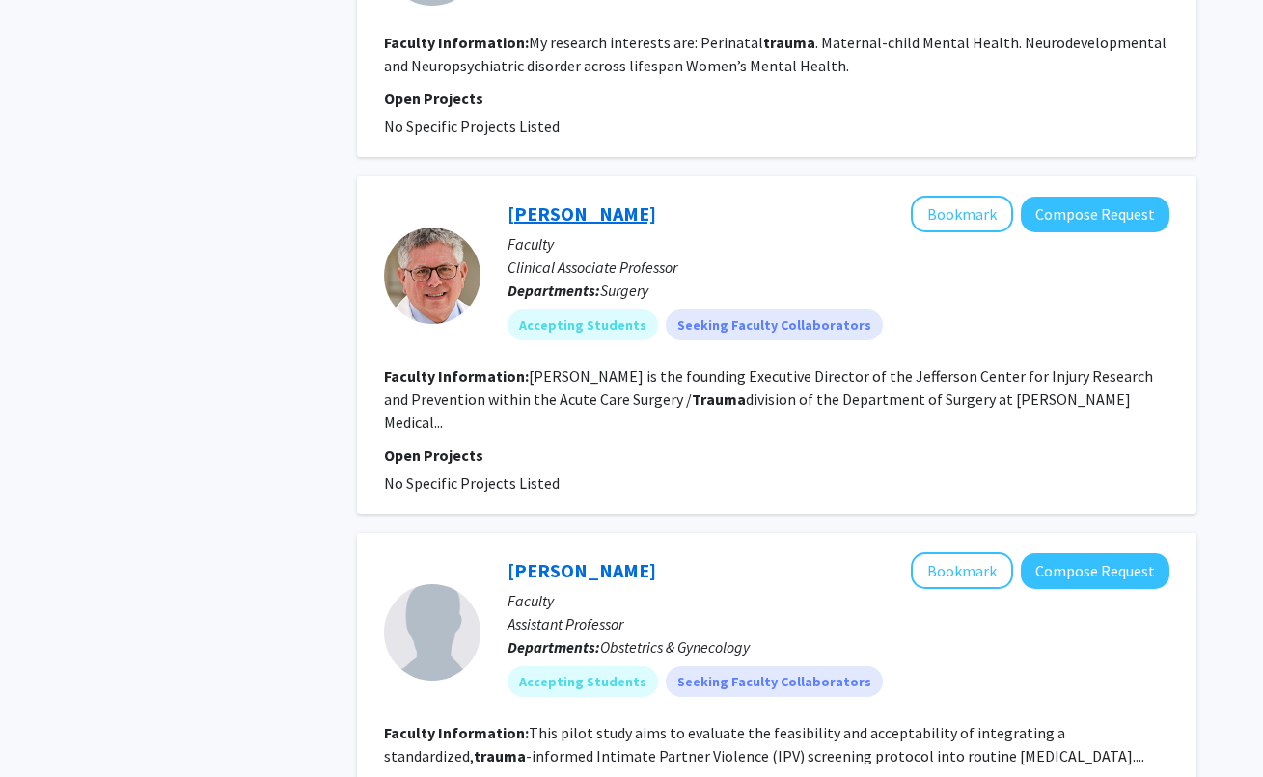
click at [582, 202] on link "[PERSON_NAME]" at bounding box center [581, 214] width 149 height 24
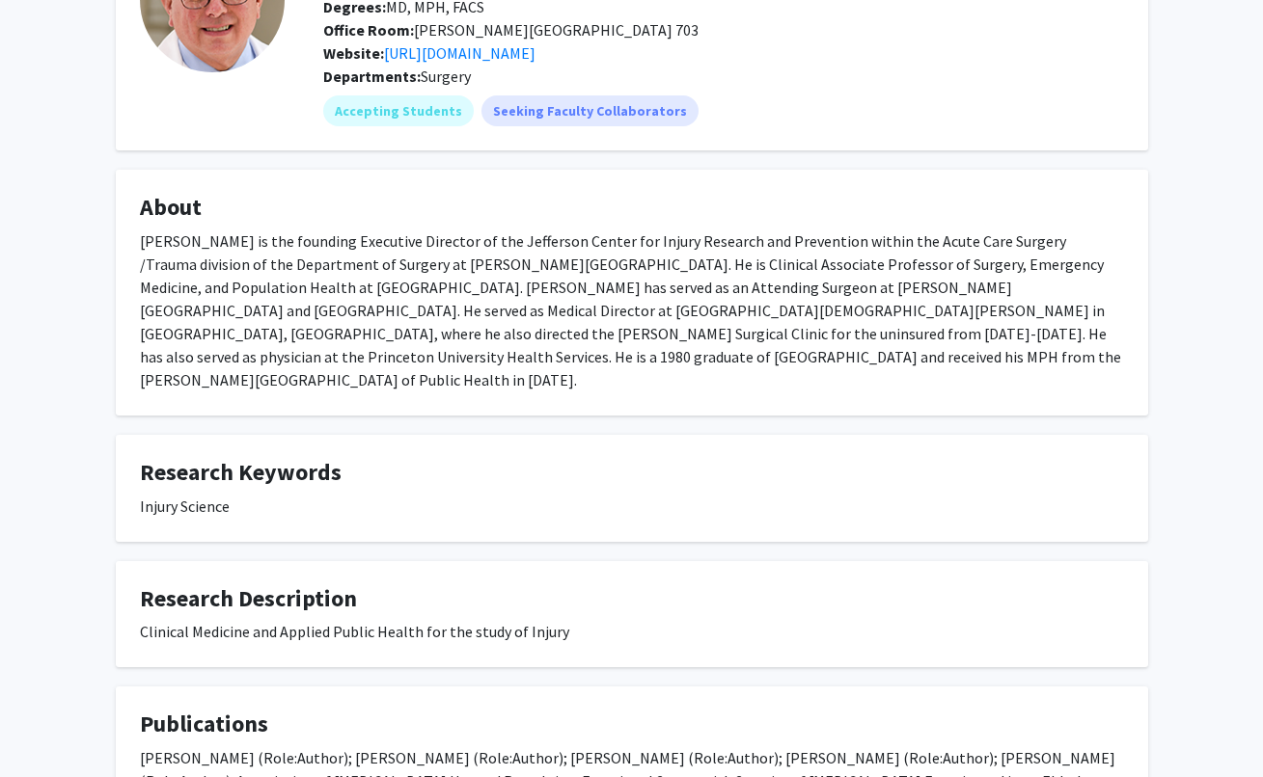
scroll to position [533, 0]
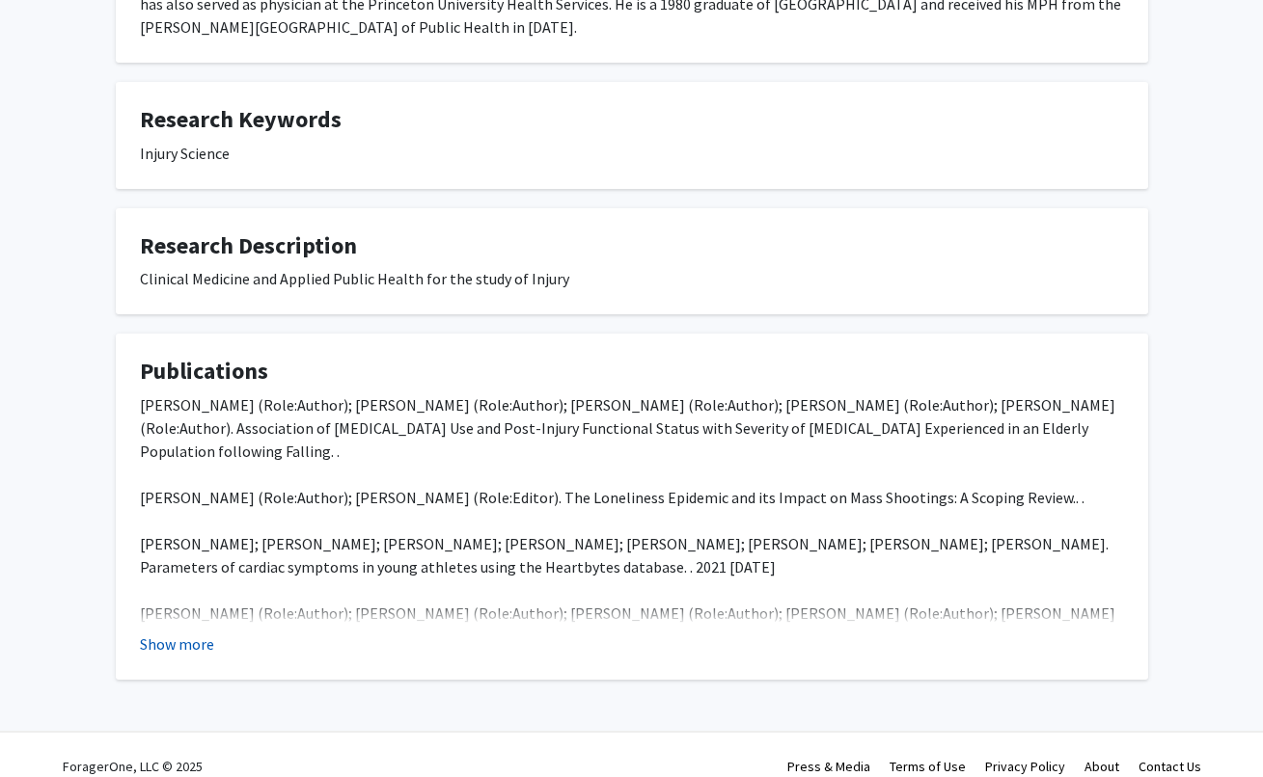
click at [188, 633] on button "Show more" at bounding box center [177, 644] width 74 height 23
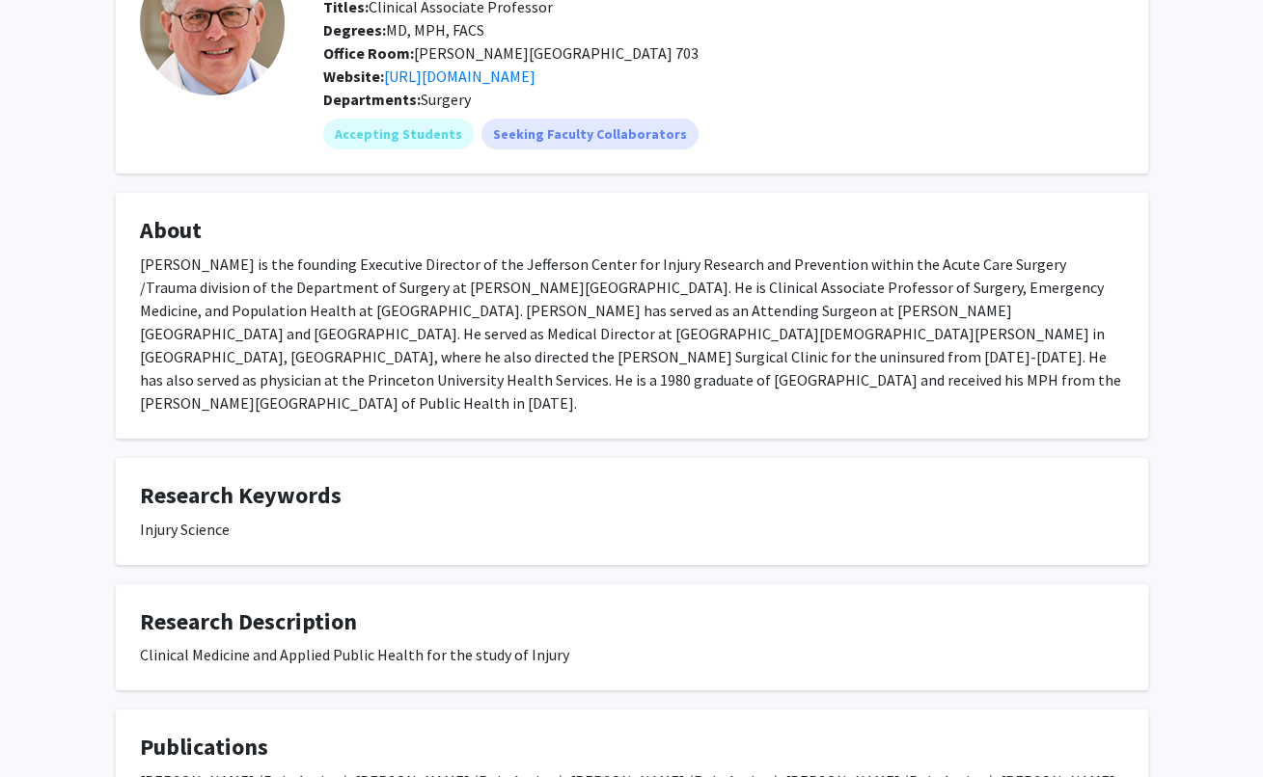
scroll to position [4, 0]
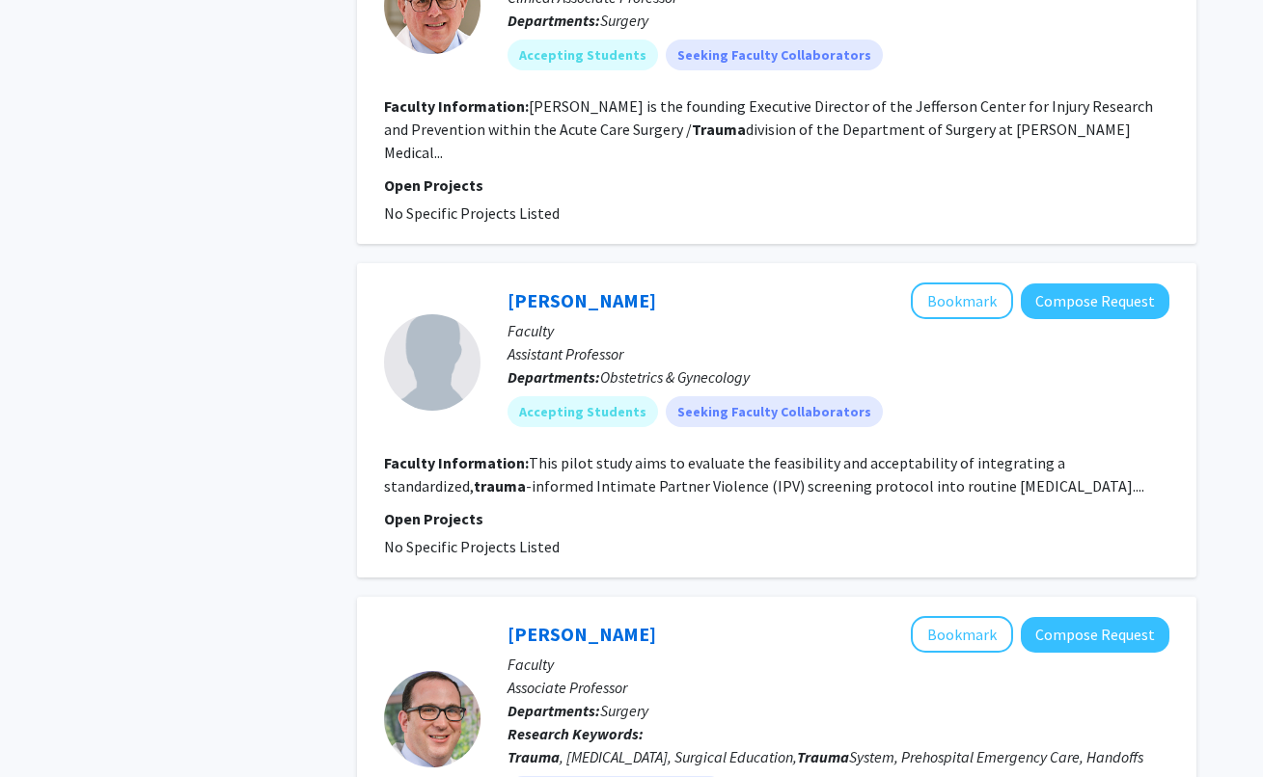
scroll to position [2861, 0]
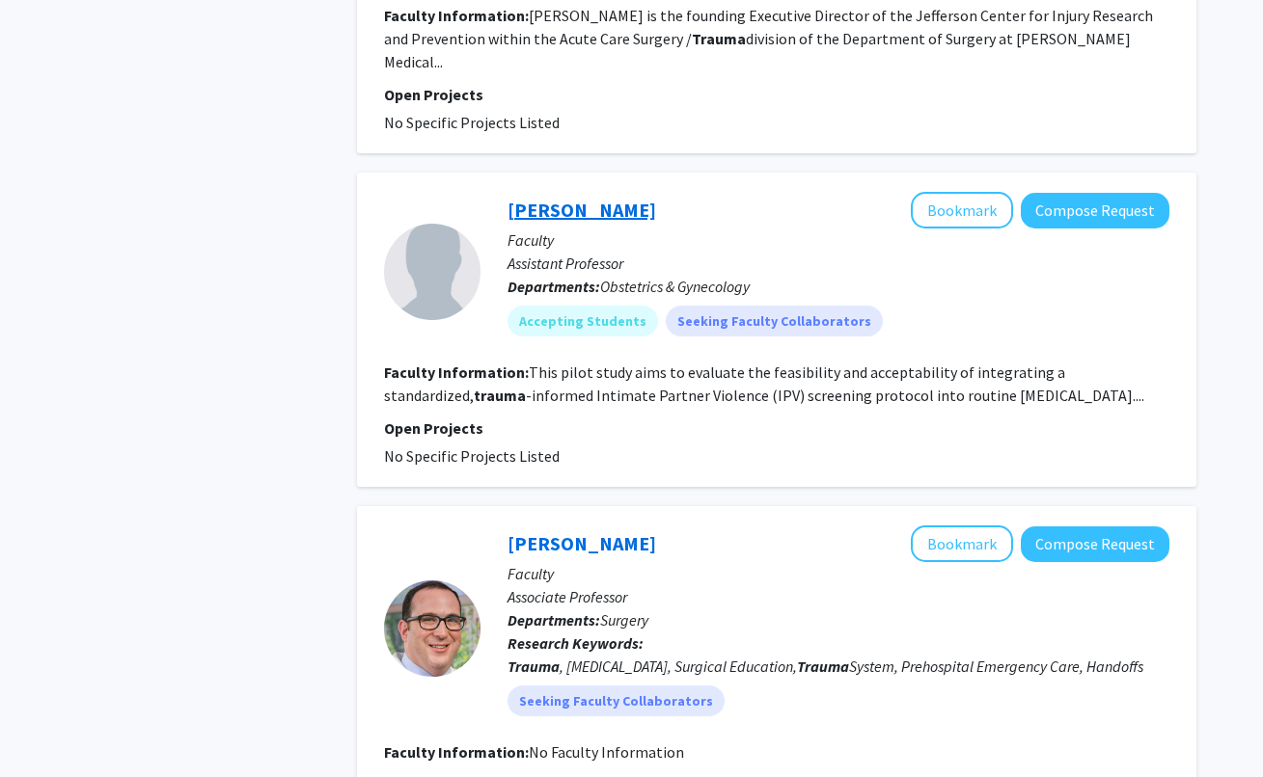
click at [562, 198] on link "[PERSON_NAME]" at bounding box center [581, 210] width 149 height 24
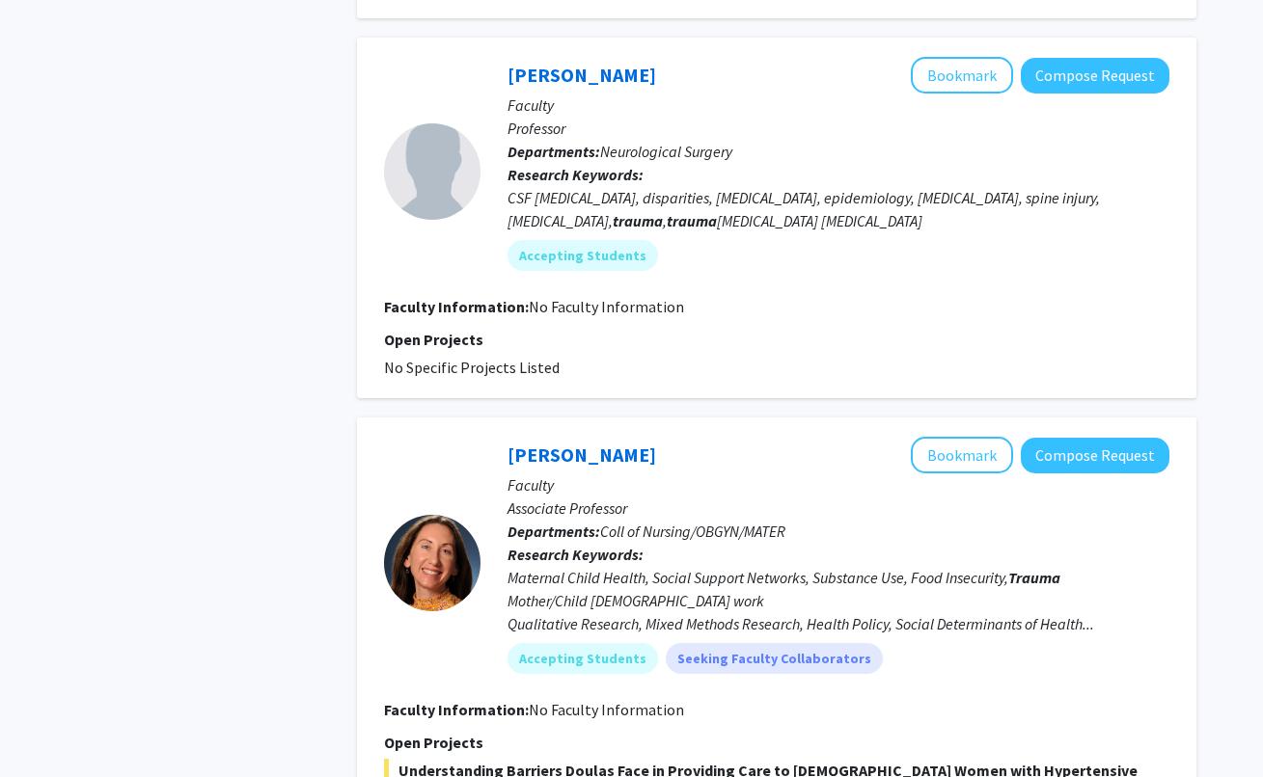
scroll to position [4040, 0]
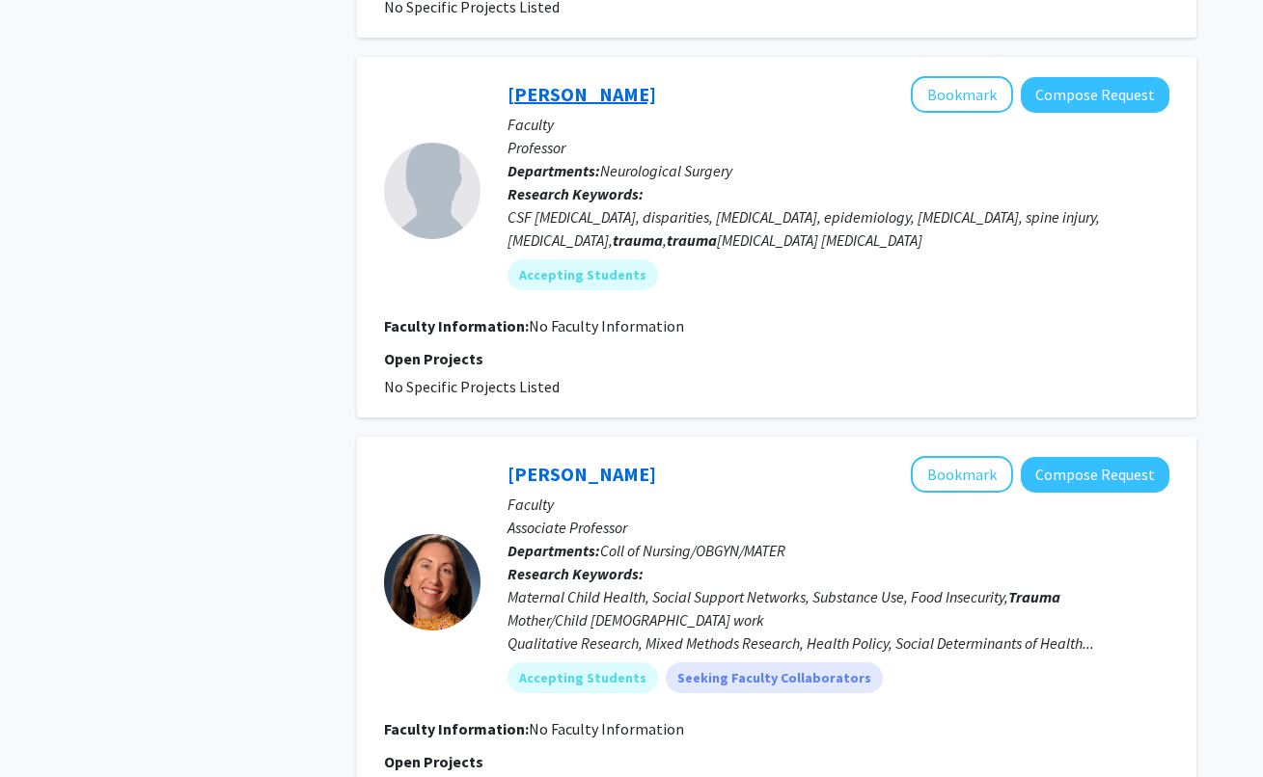
click at [589, 82] on link "[PERSON_NAME]" at bounding box center [581, 94] width 149 height 24
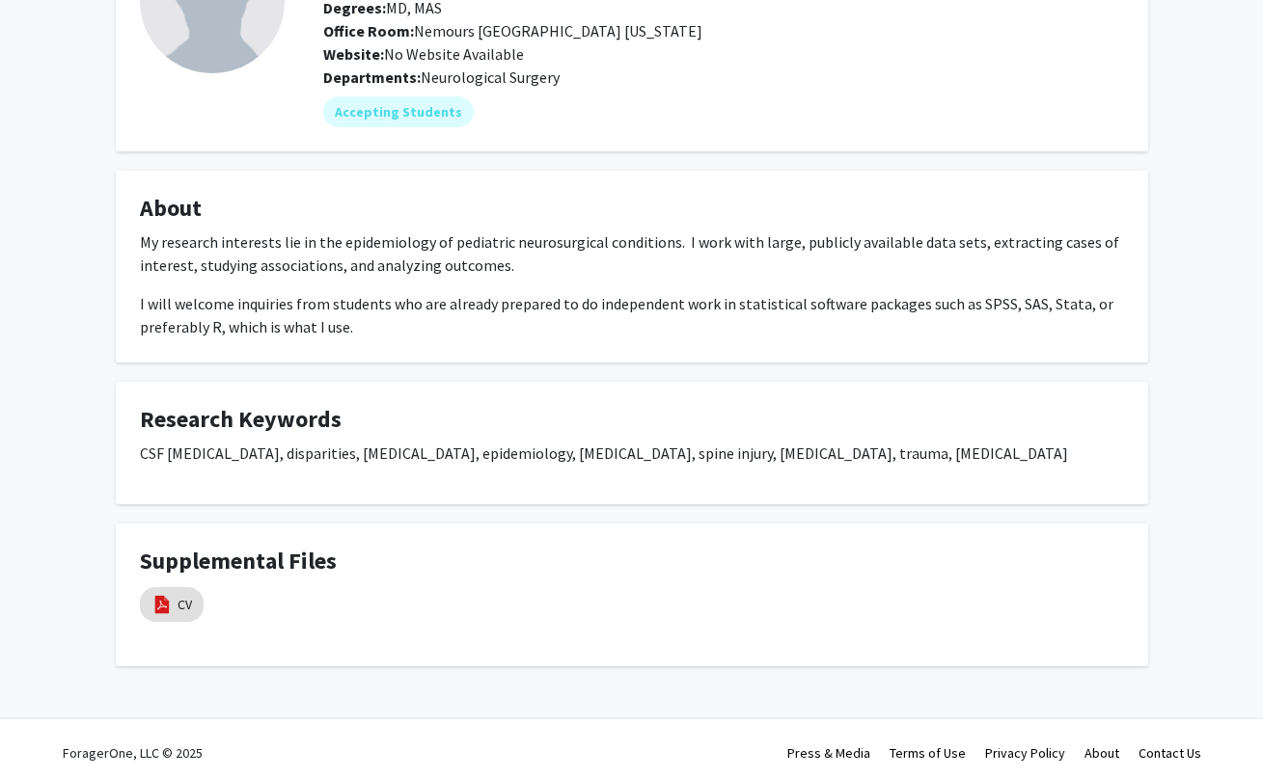
scroll to position [189, 0]
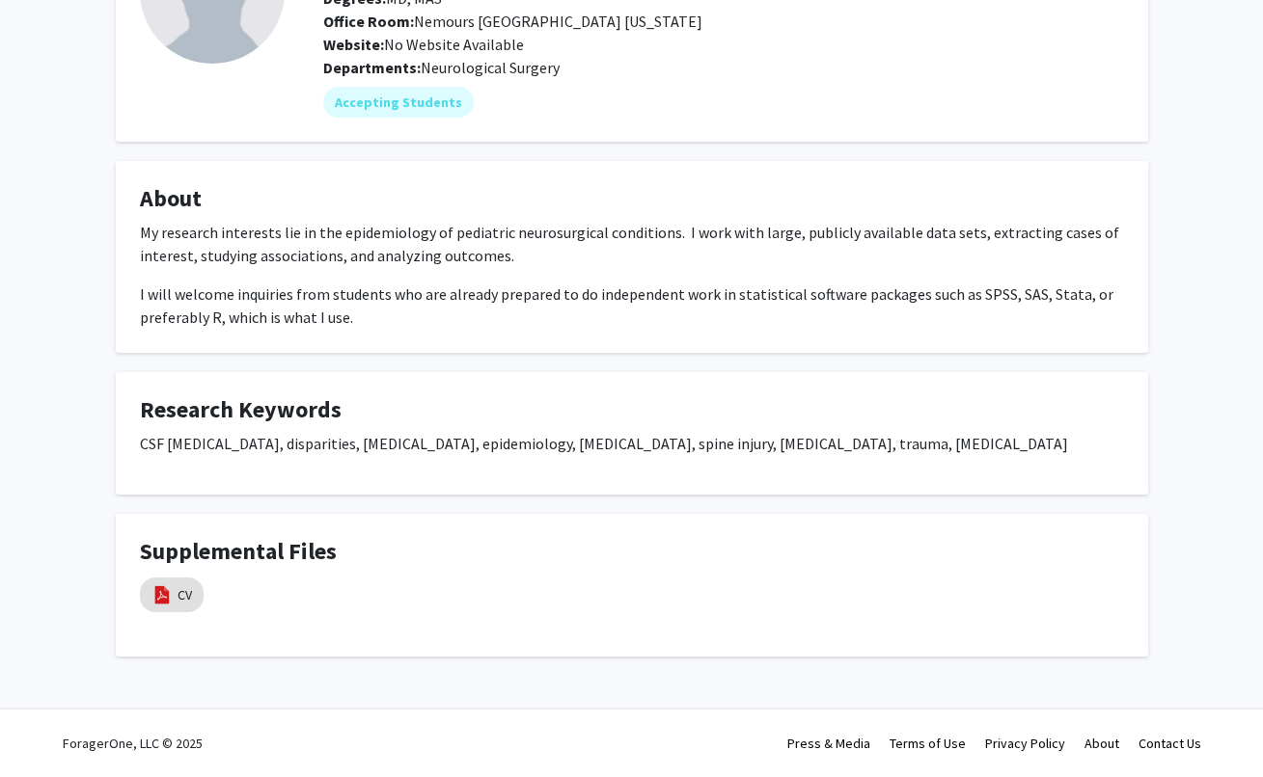
click at [253, 545] on h4 "Supplemental Files" at bounding box center [632, 552] width 984 height 28
click at [181, 597] on link "CV" at bounding box center [184, 596] width 14 height 20
select select "custom"
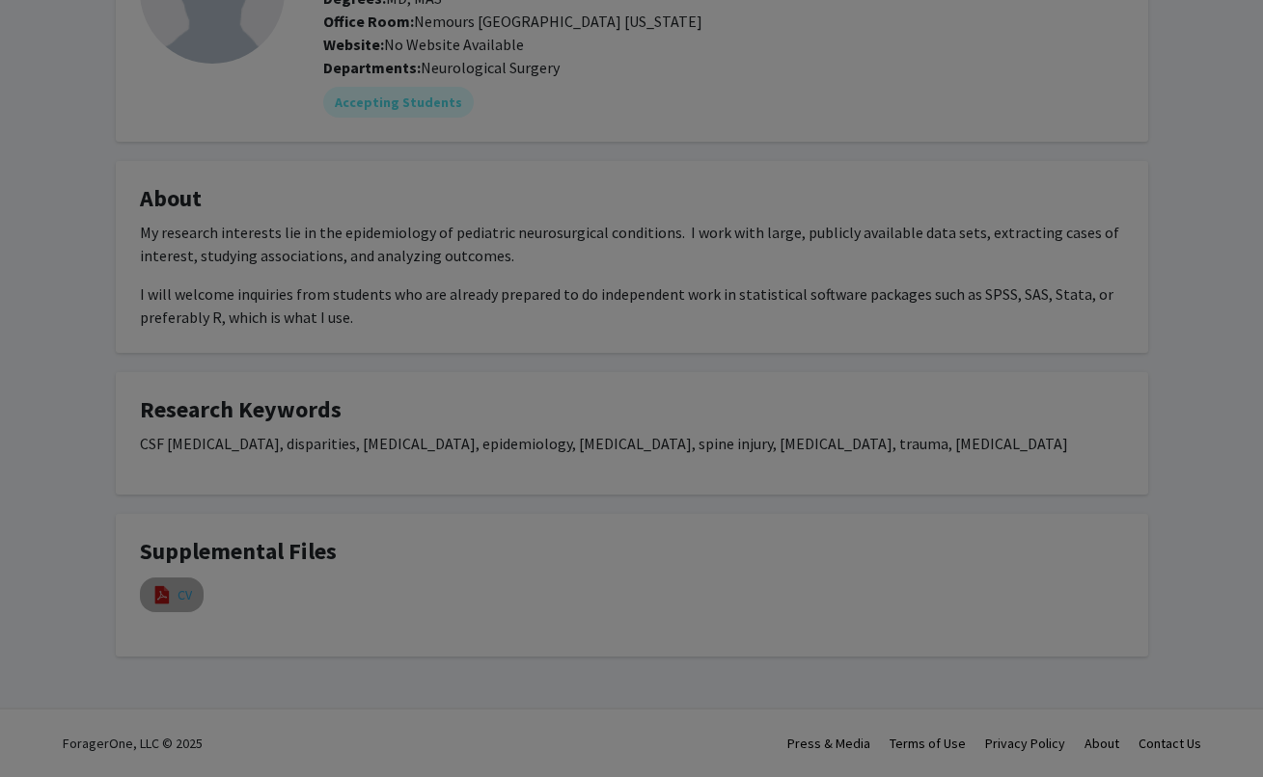
type input "0"
select select "custom"
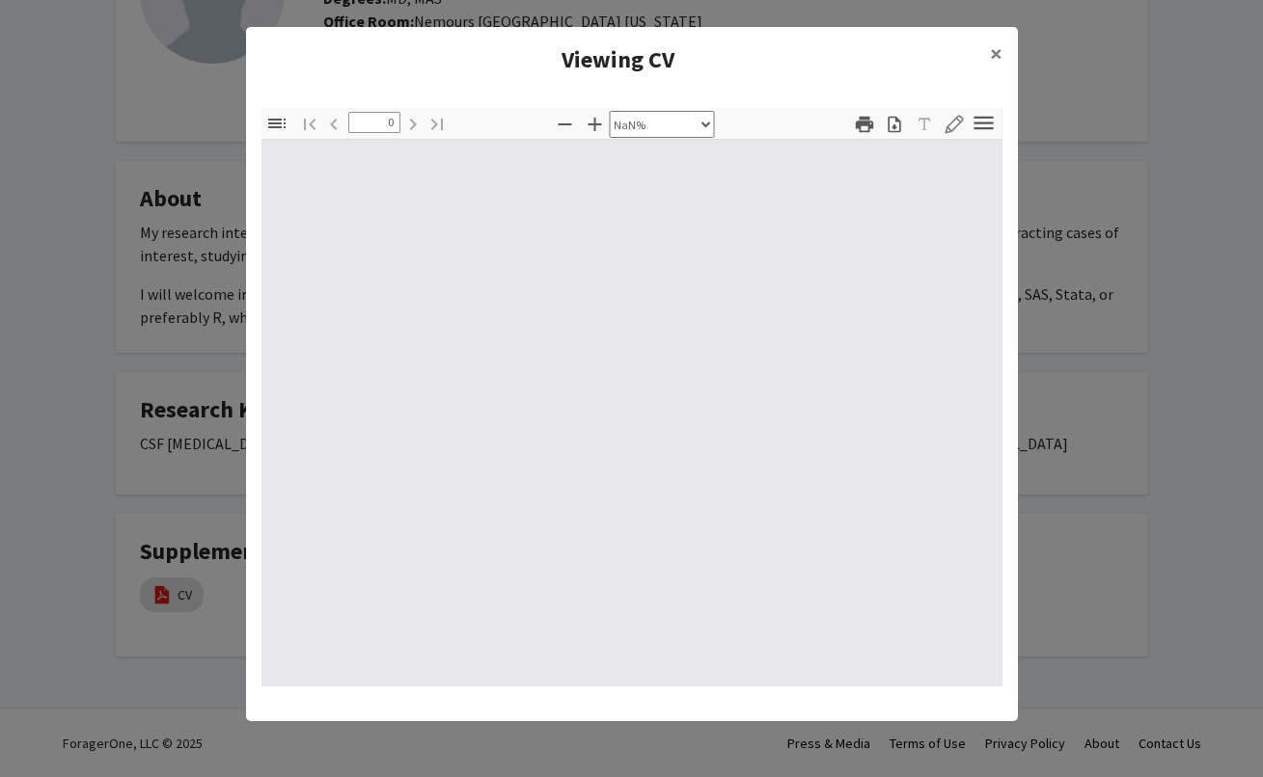
type input "1"
select select "auto"
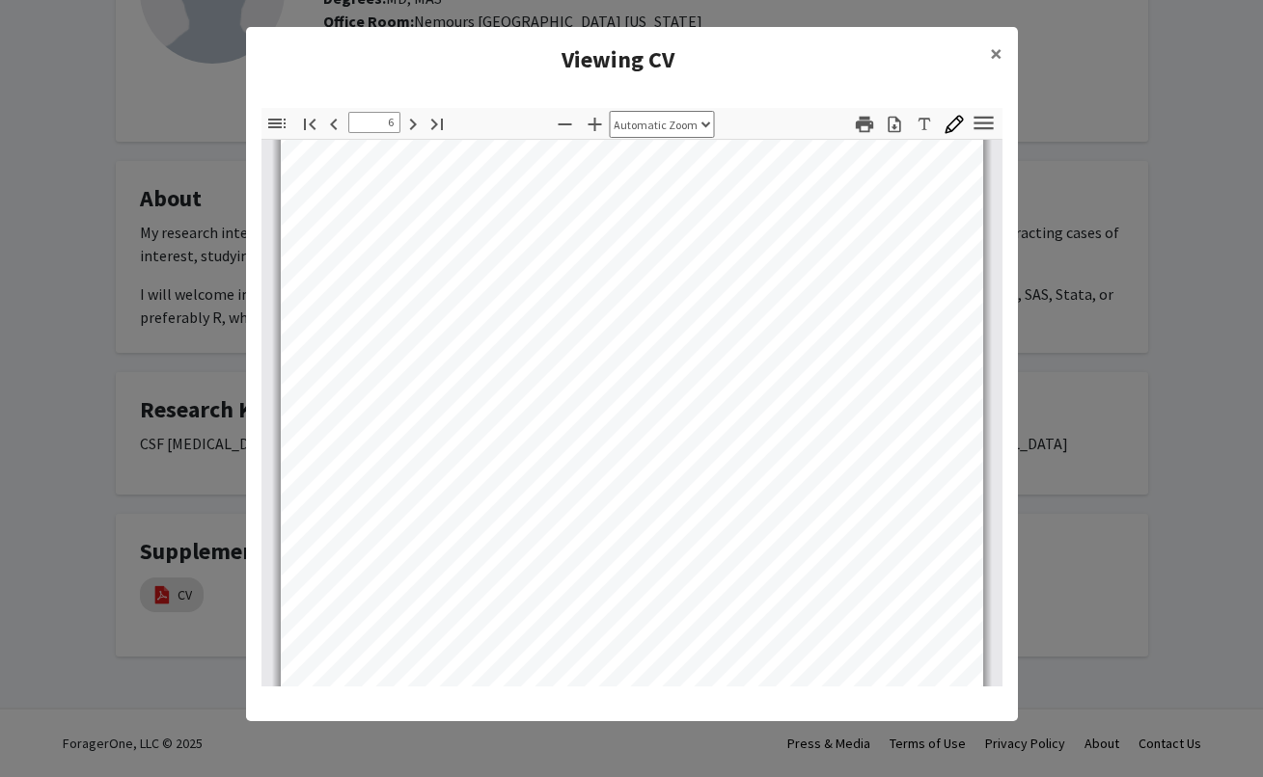
type input "7"
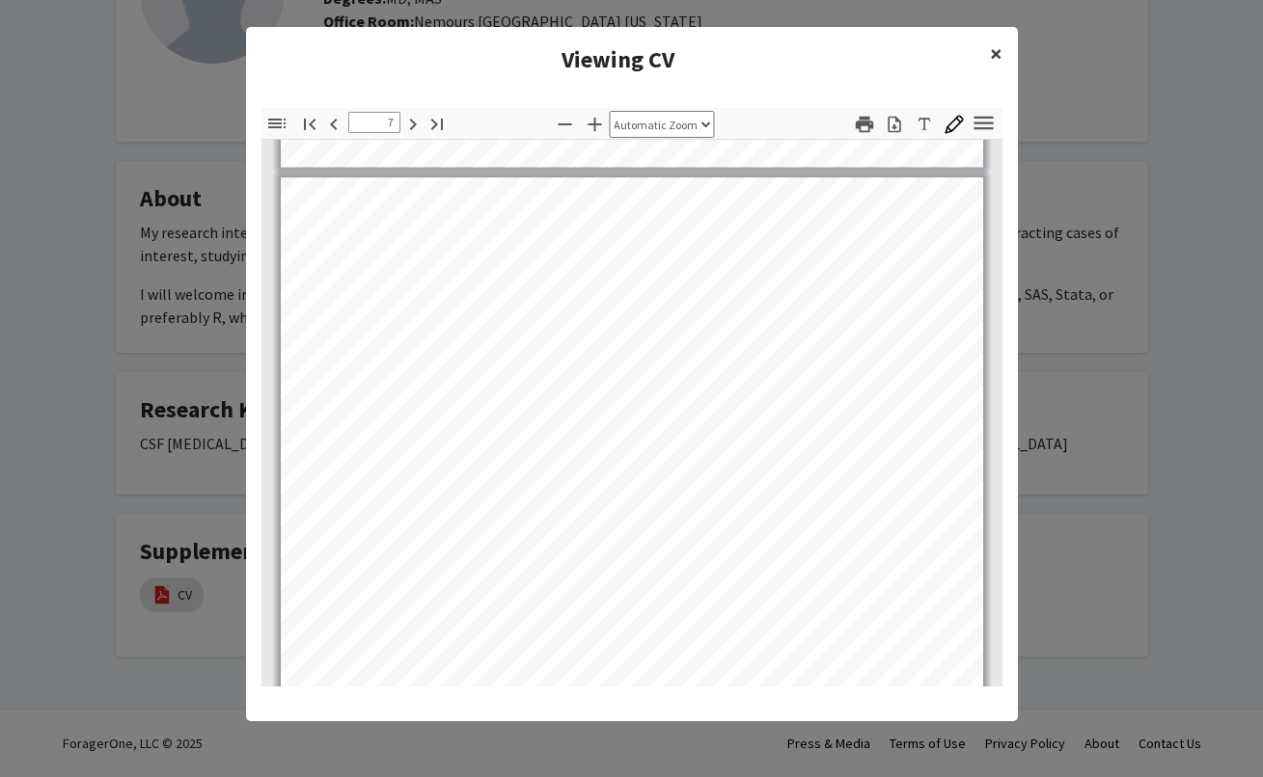
click at [993, 63] on span "×" at bounding box center [996, 54] width 13 height 30
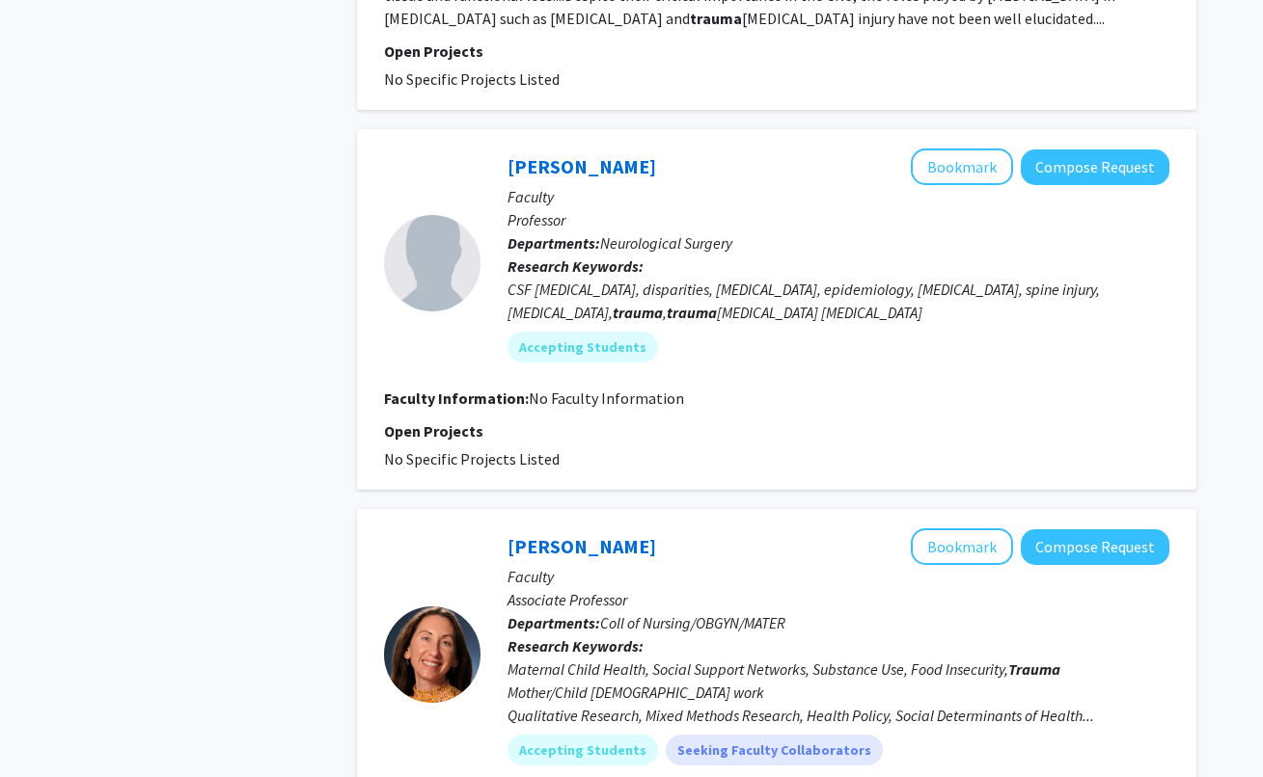
scroll to position [4448, 0]
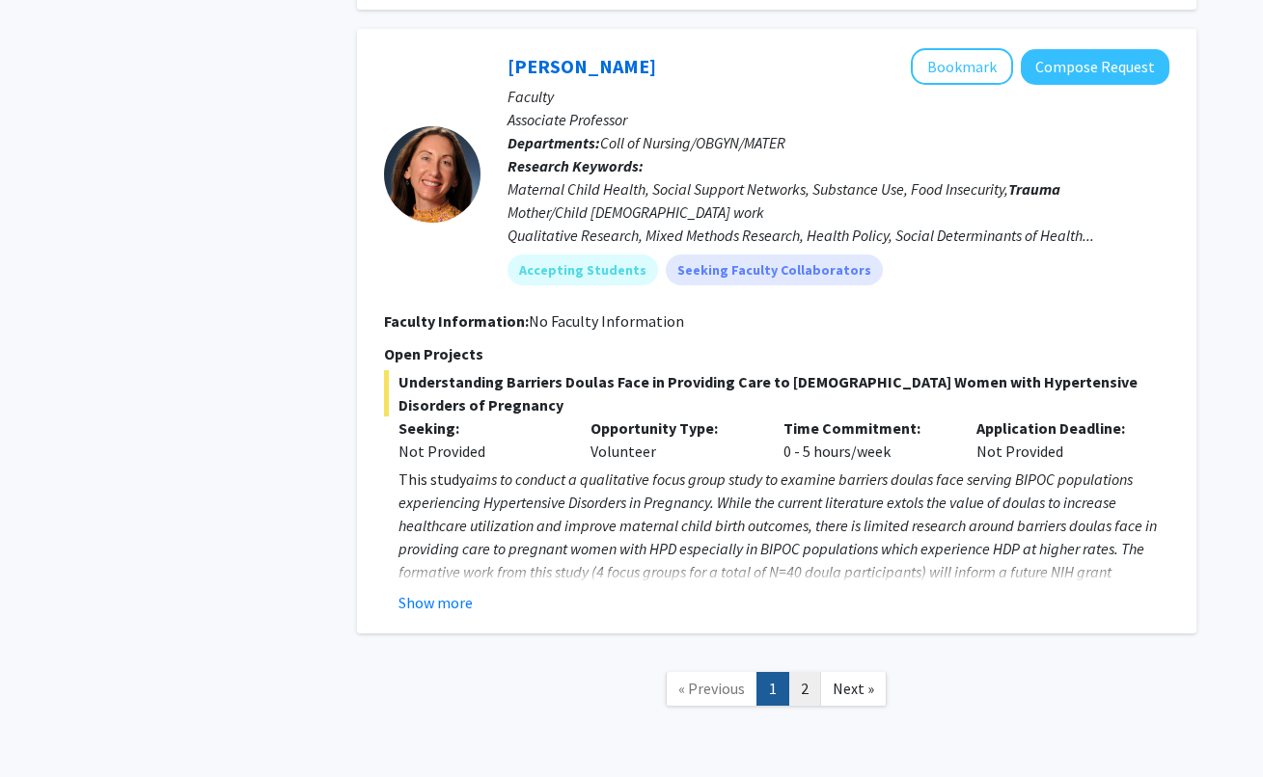
click at [811, 672] on link "2" at bounding box center [804, 689] width 33 height 34
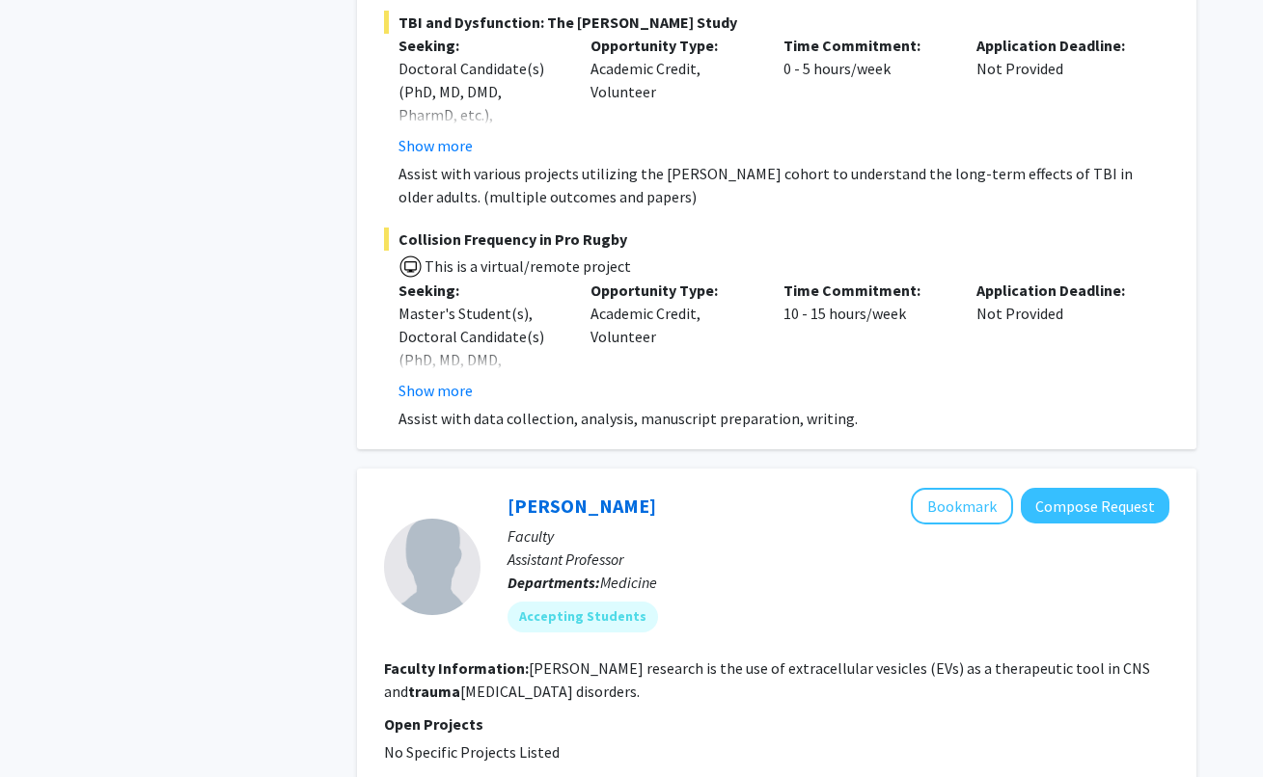
scroll to position [991, 0]
